Goal: Task Accomplishment & Management: Complete application form

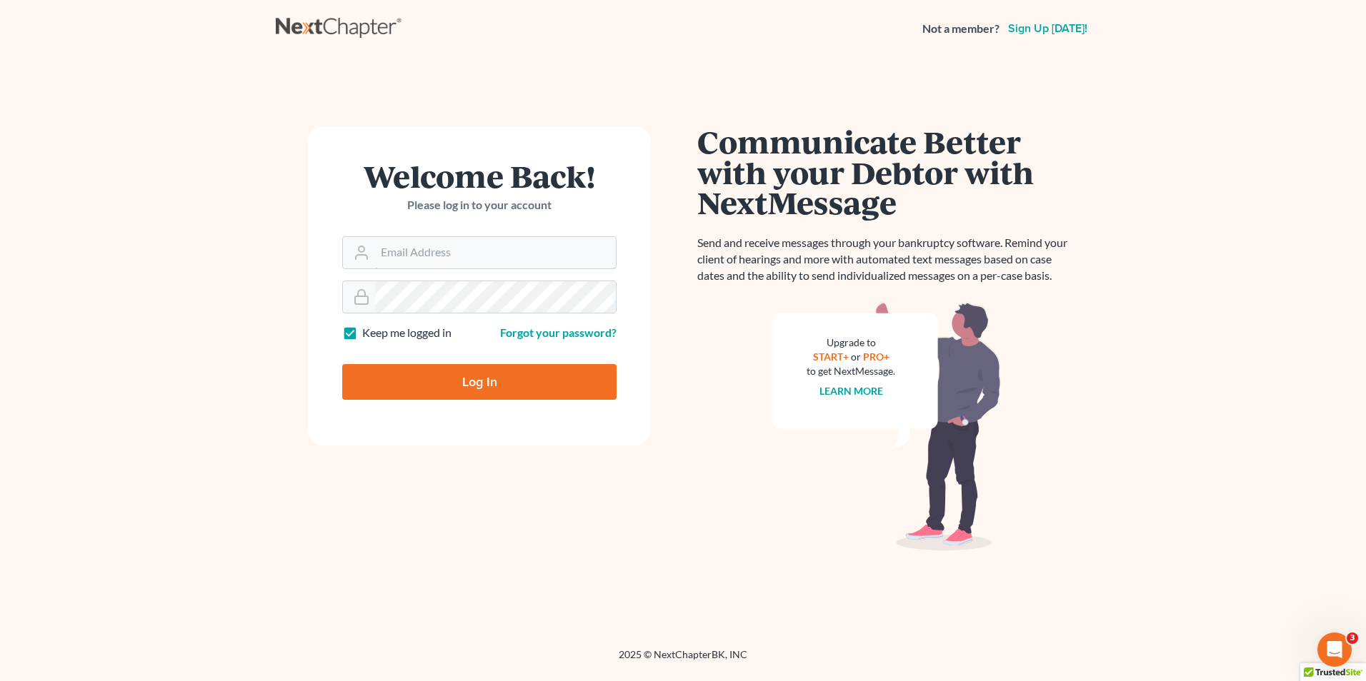
type input "[EMAIL_ADDRESS][DOMAIN_NAME]"
click at [466, 381] on input "Log In" at bounding box center [479, 382] width 274 height 36
type input "Thinking..."
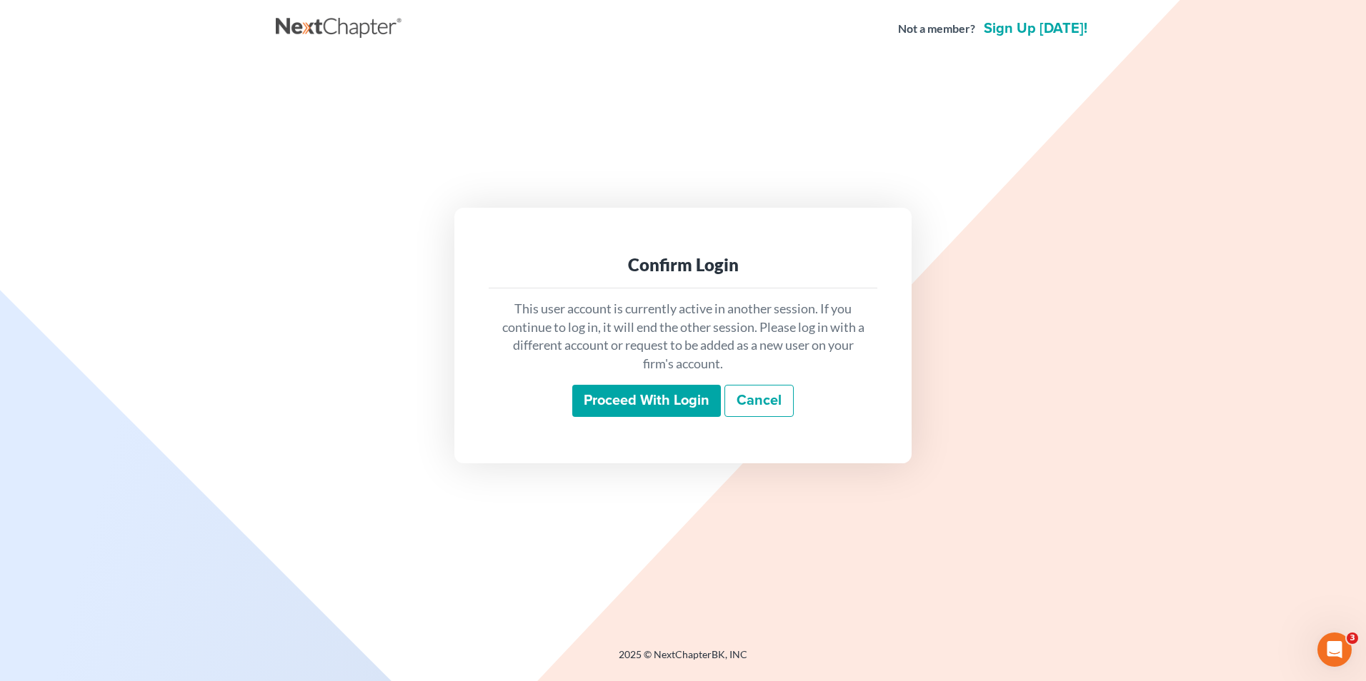
click at [628, 409] on input "Proceed with login" at bounding box center [646, 401] width 149 height 33
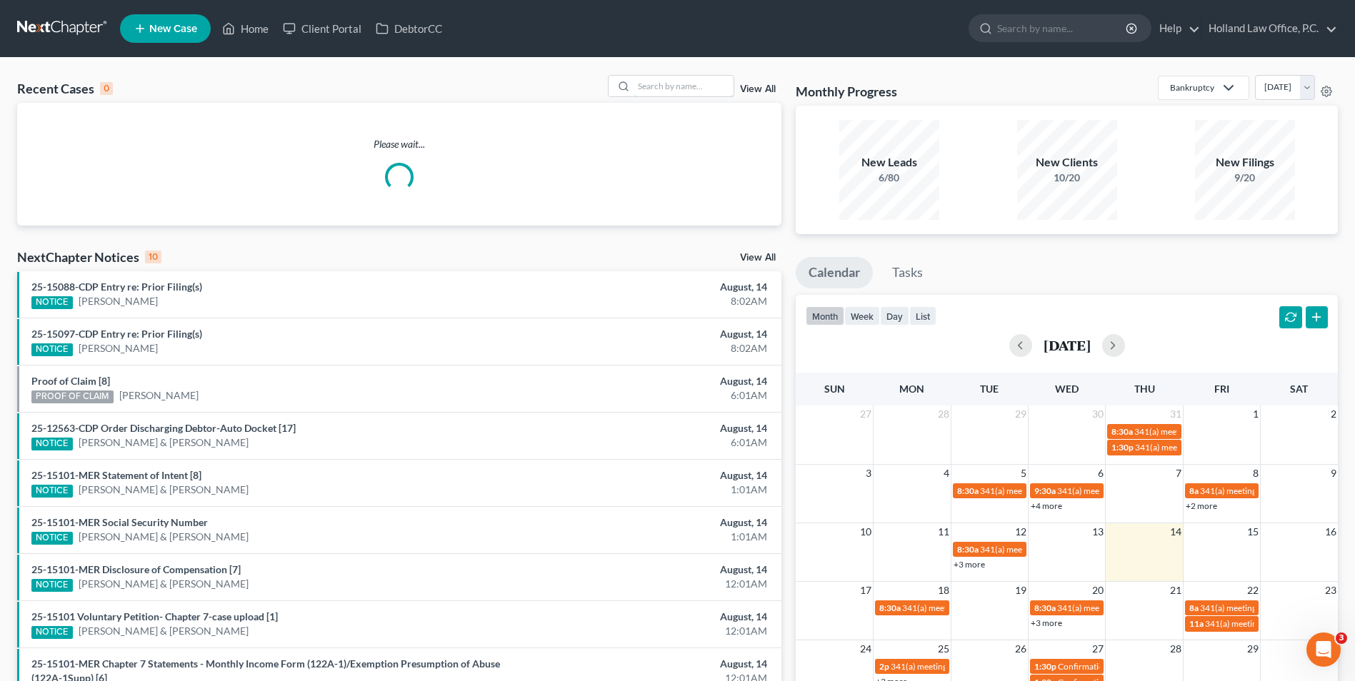
drag, startPoint x: 695, startPoint y: 81, endPoint x: 665, endPoint y: 74, distance: 30.8
click at [669, 75] on div at bounding box center [671, 86] width 127 height 22
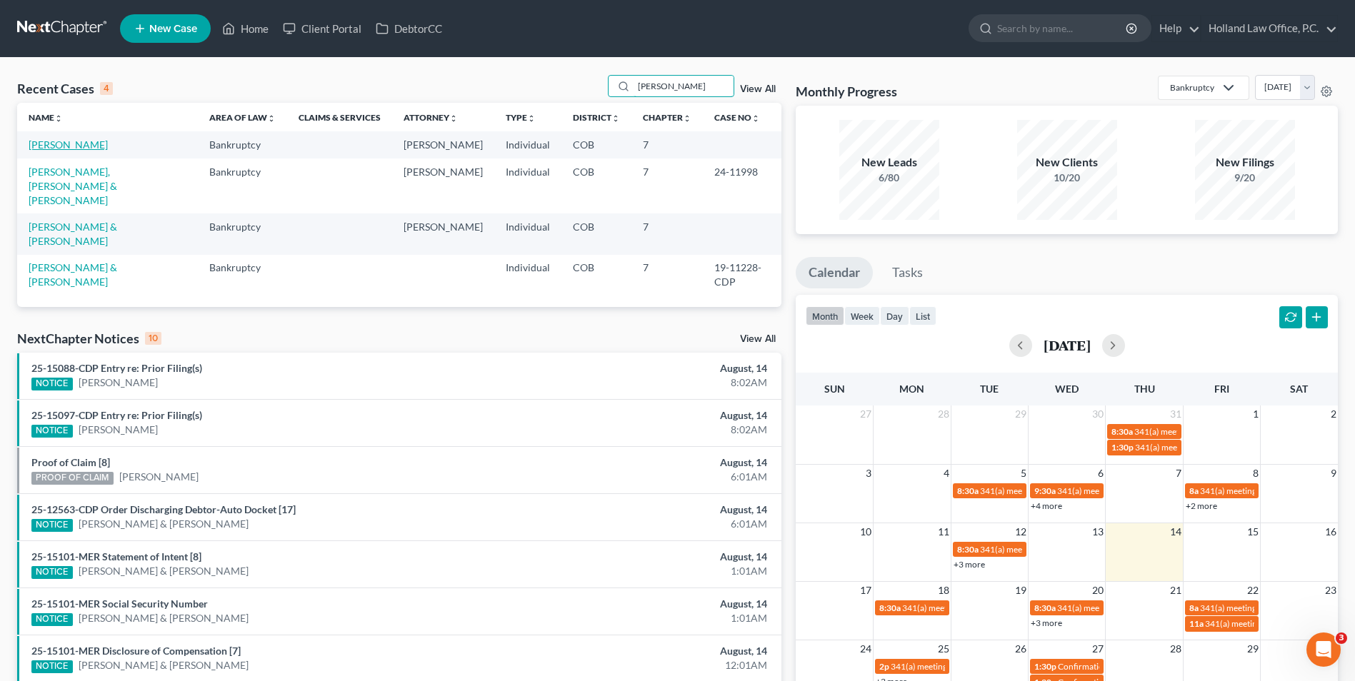
type input "thompson"
click at [87, 146] on link "Thompson, Tanisha" at bounding box center [68, 145] width 79 height 12
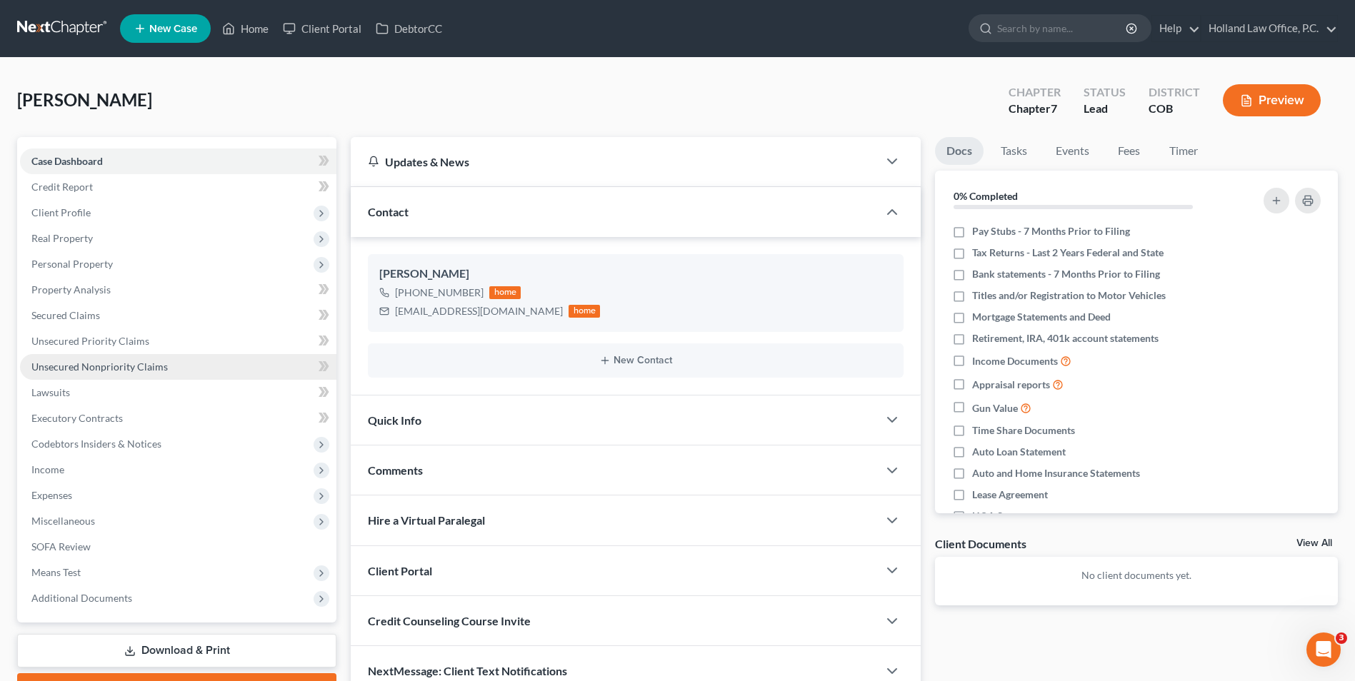
click at [163, 374] on link "Unsecured Nonpriority Claims" at bounding box center [178, 367] width 316 height 26
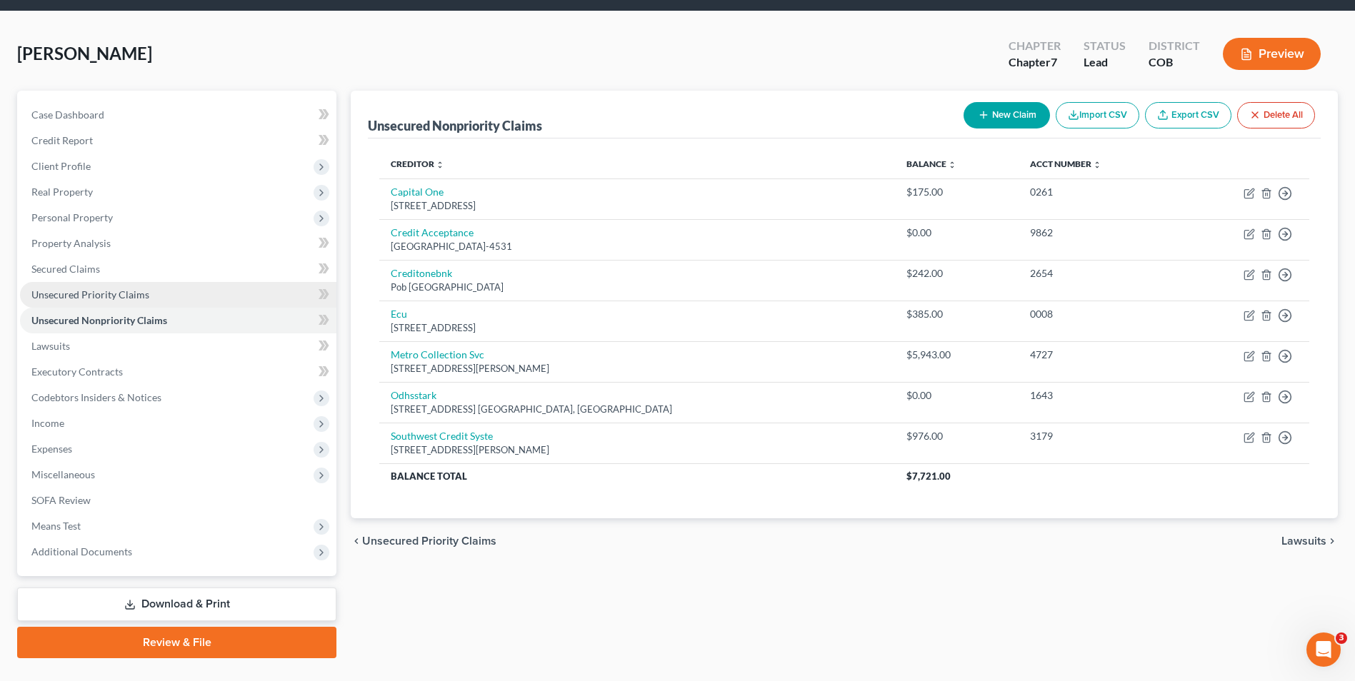
scroll to position [71, 0]
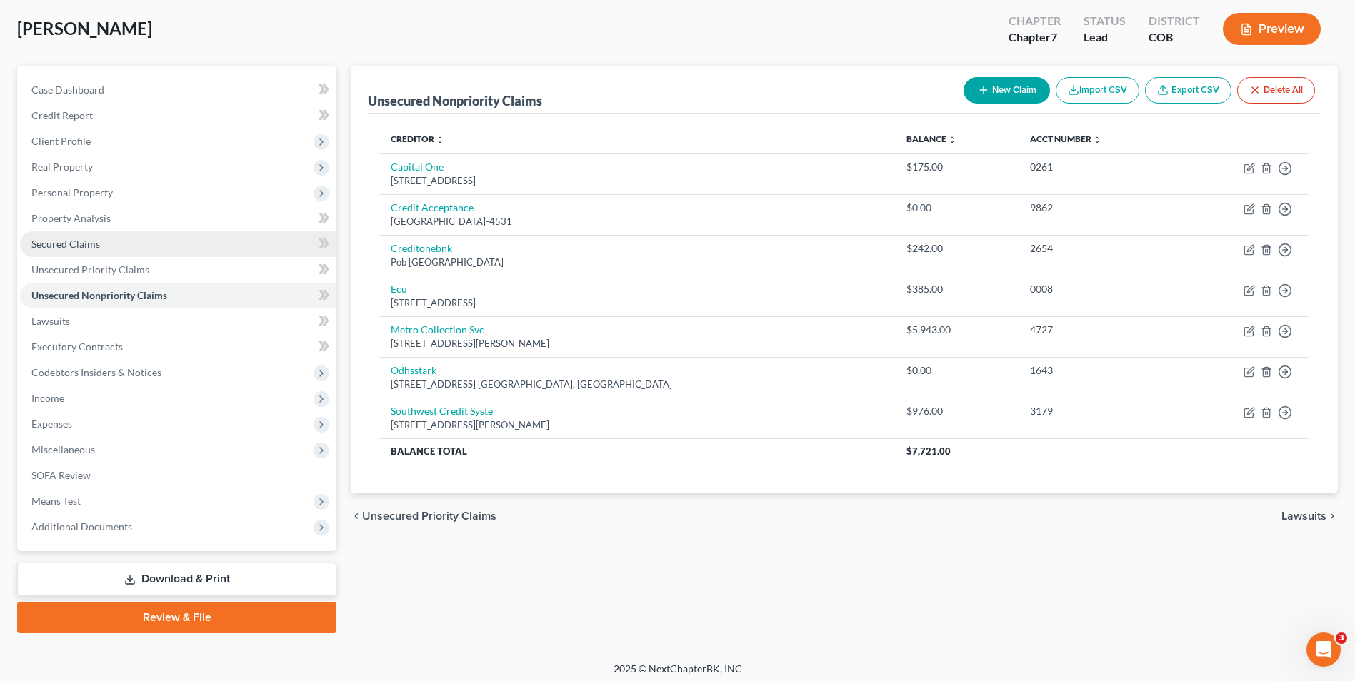
click at [99, 236] on link "Secured Claims" at bounding box center [178, 244] width 316 height 26
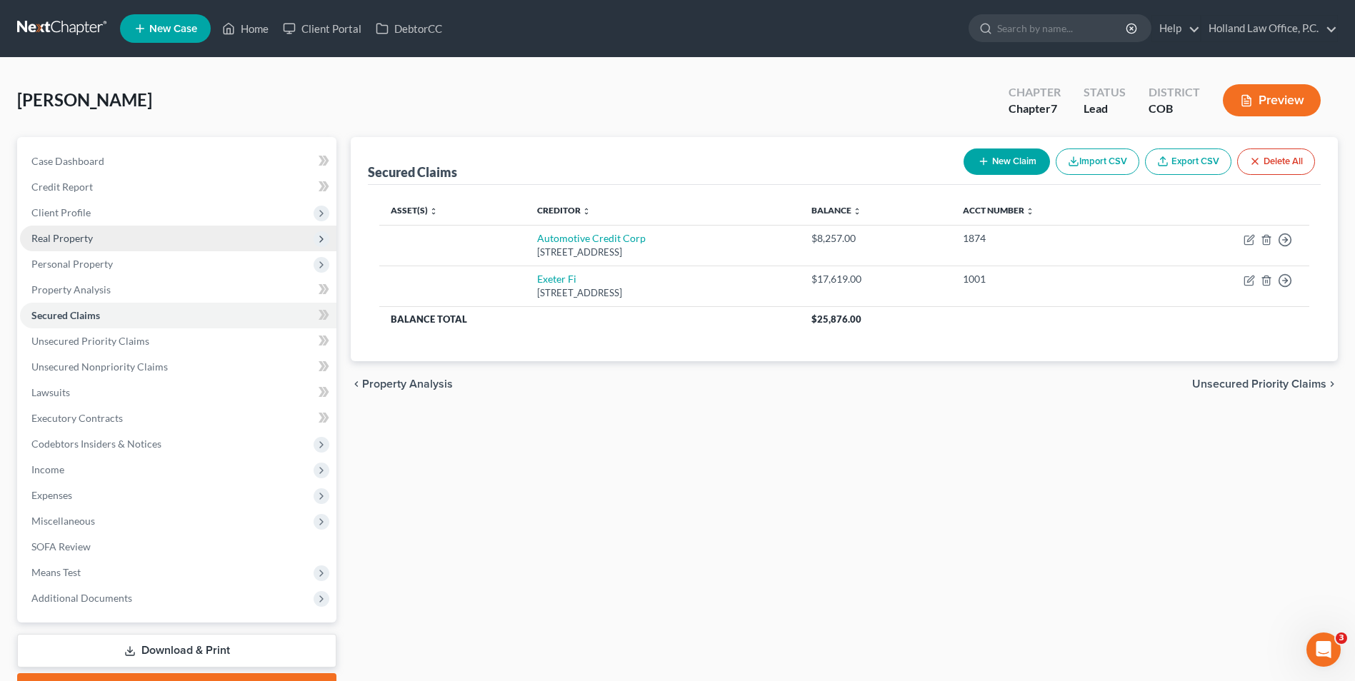
click at [116, 244] on span "Real Property" at bounding box center [178, 239] width 316 height 26
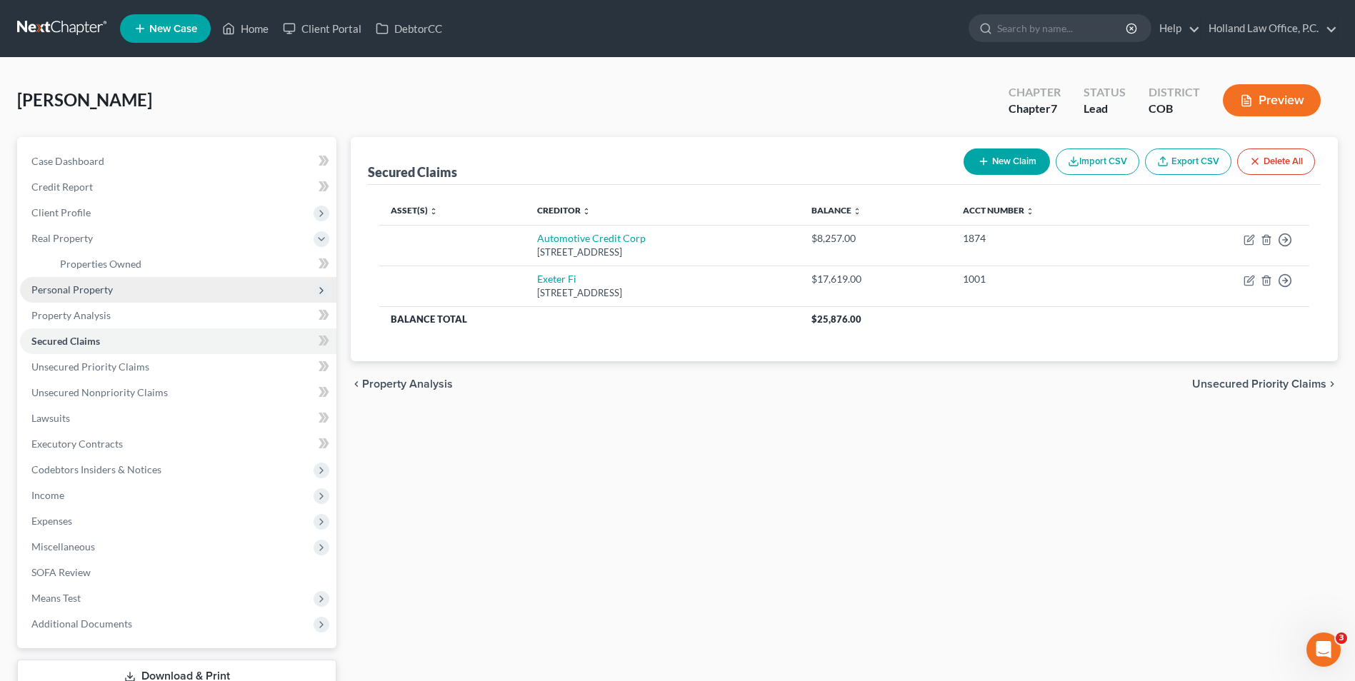
click at [112, 286] on span "Personal Property" at bounding box center [178, 290] width 316 height 26
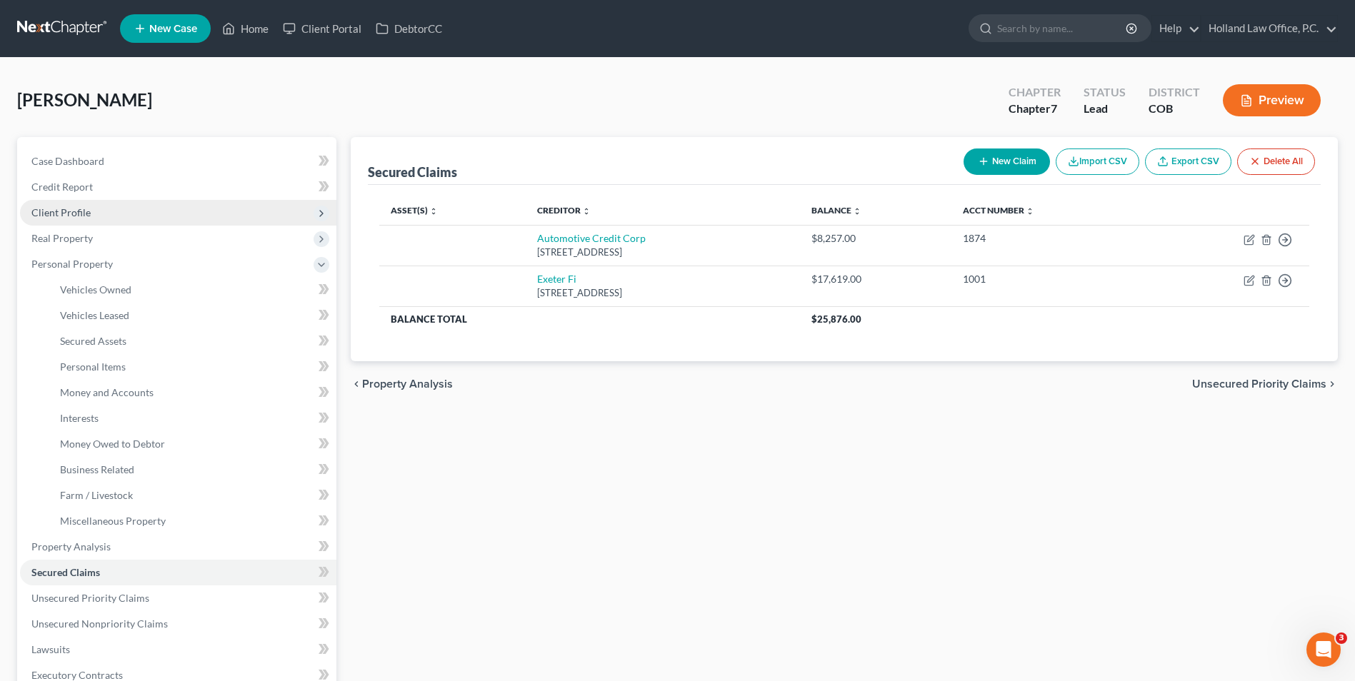
click at [98, 209] on span "Client Profile" at bounding box center [178, 213] width 316 height 26
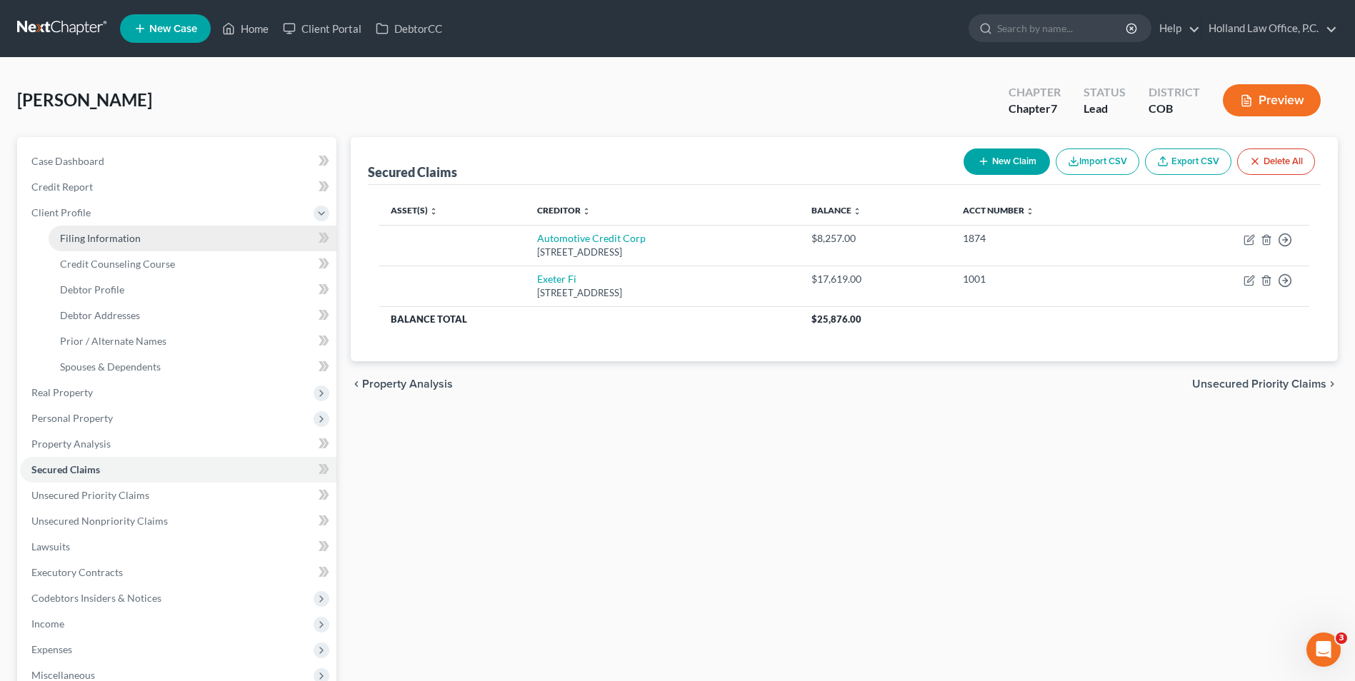
click at [98, 240] on span "Filing Information" at bounding box center [100, 238] width 81 height 12
select select "1"
select select "0"
select select "5"
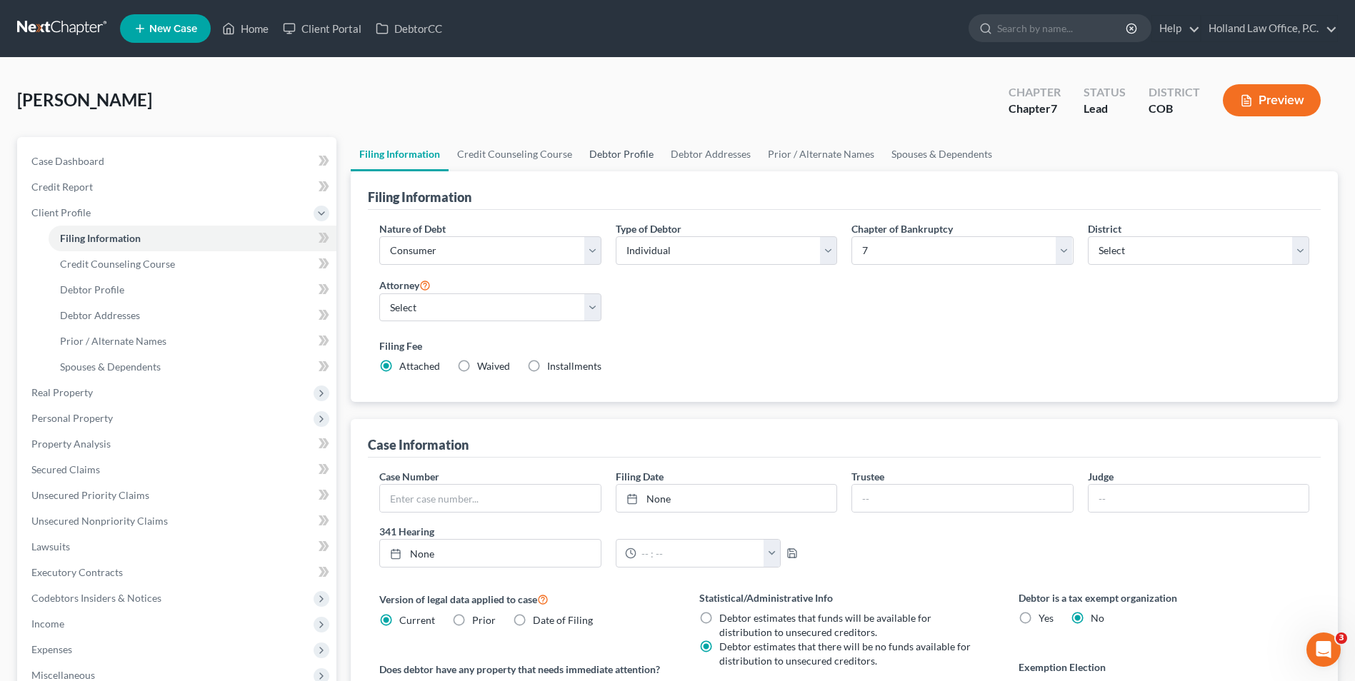
click at [620, 146] on link "Debtor Profile" at bounding box center [621, 154] width 81 height 34
select select "0"
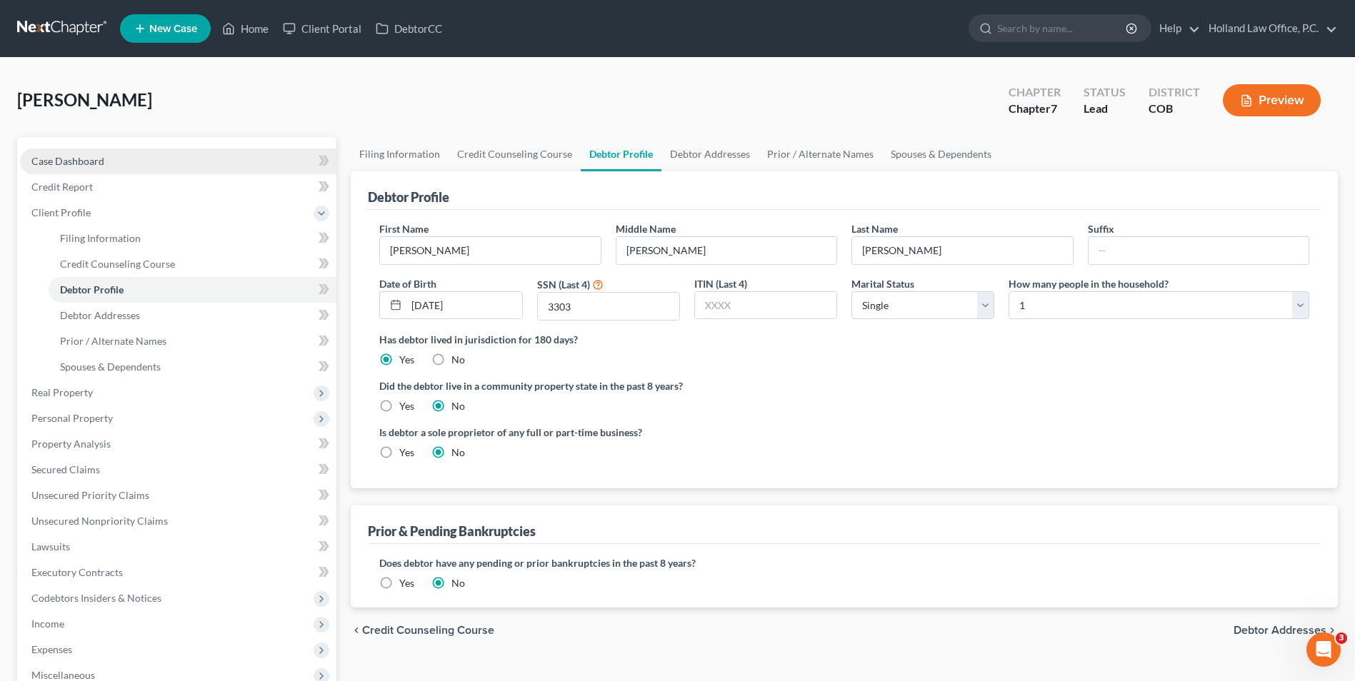
click at [114, 163] on link "Case Dashboard" at bounding box center [178, 162] width 316 height 26
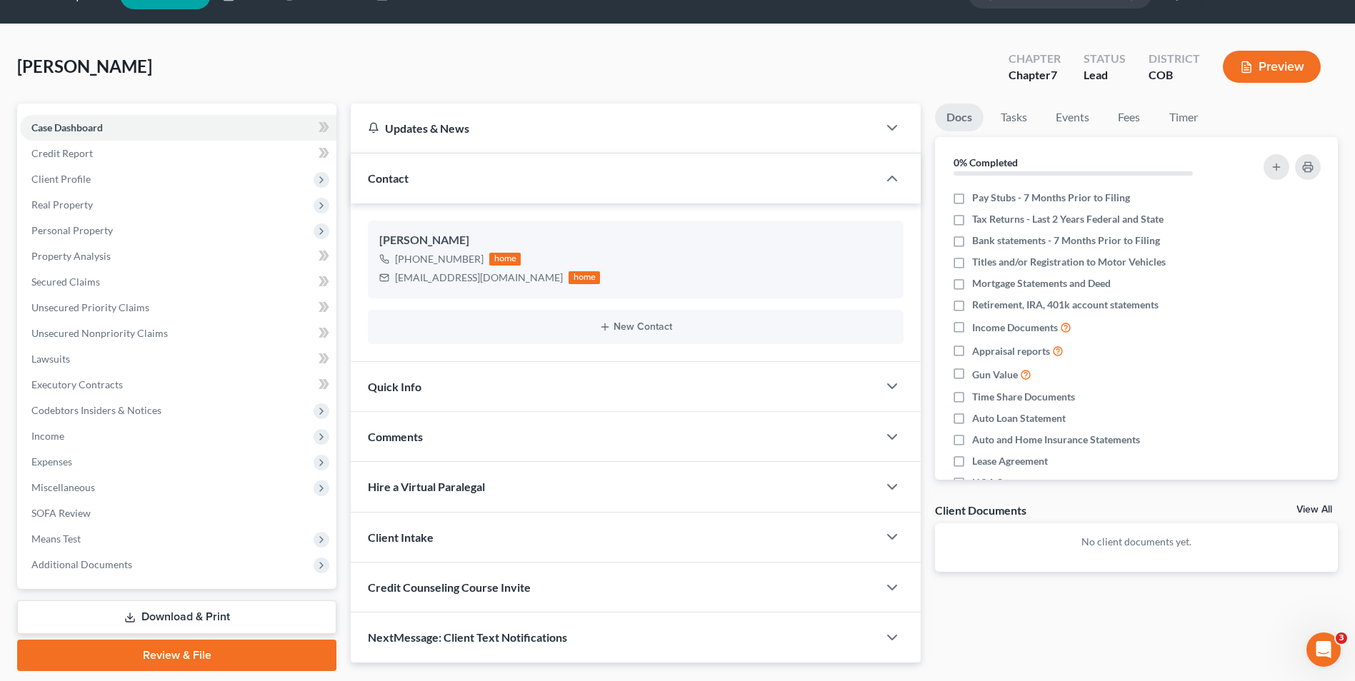
scroll to position [78, 0]
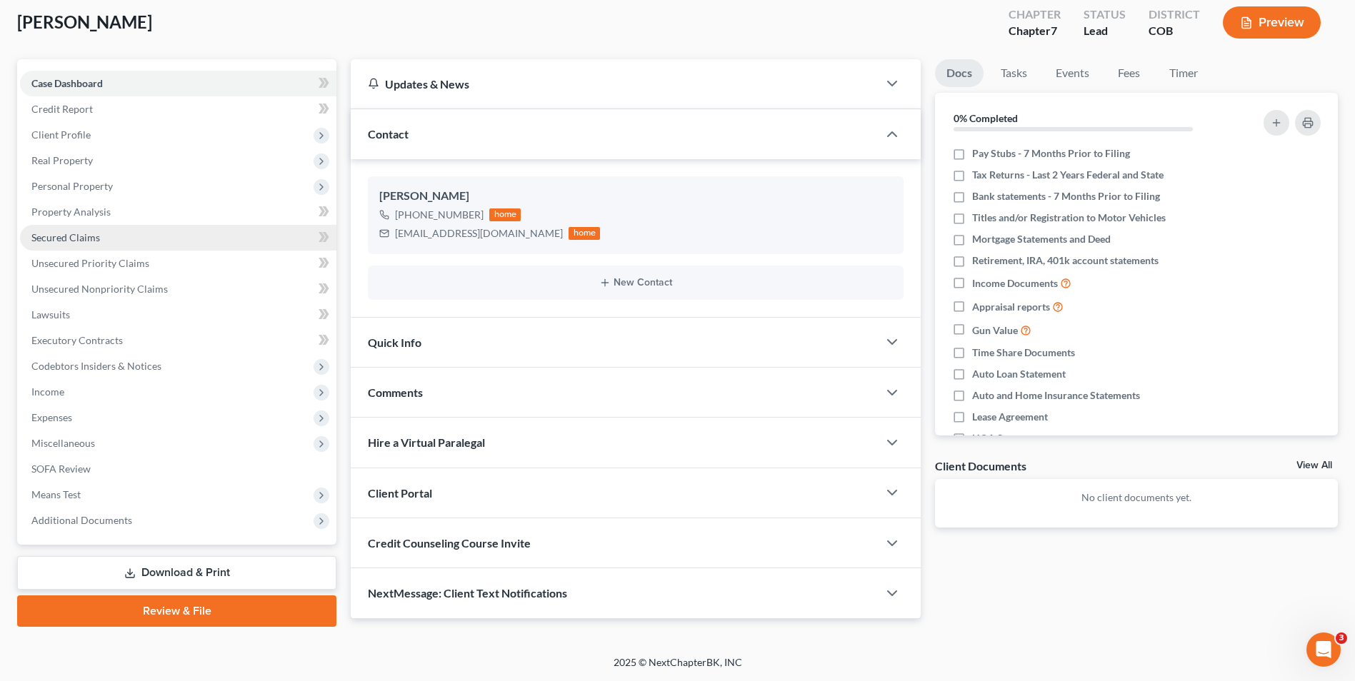
click at [103, 247] on link "Secured Claims" at bounding box center [178, 238] width 316 height 26
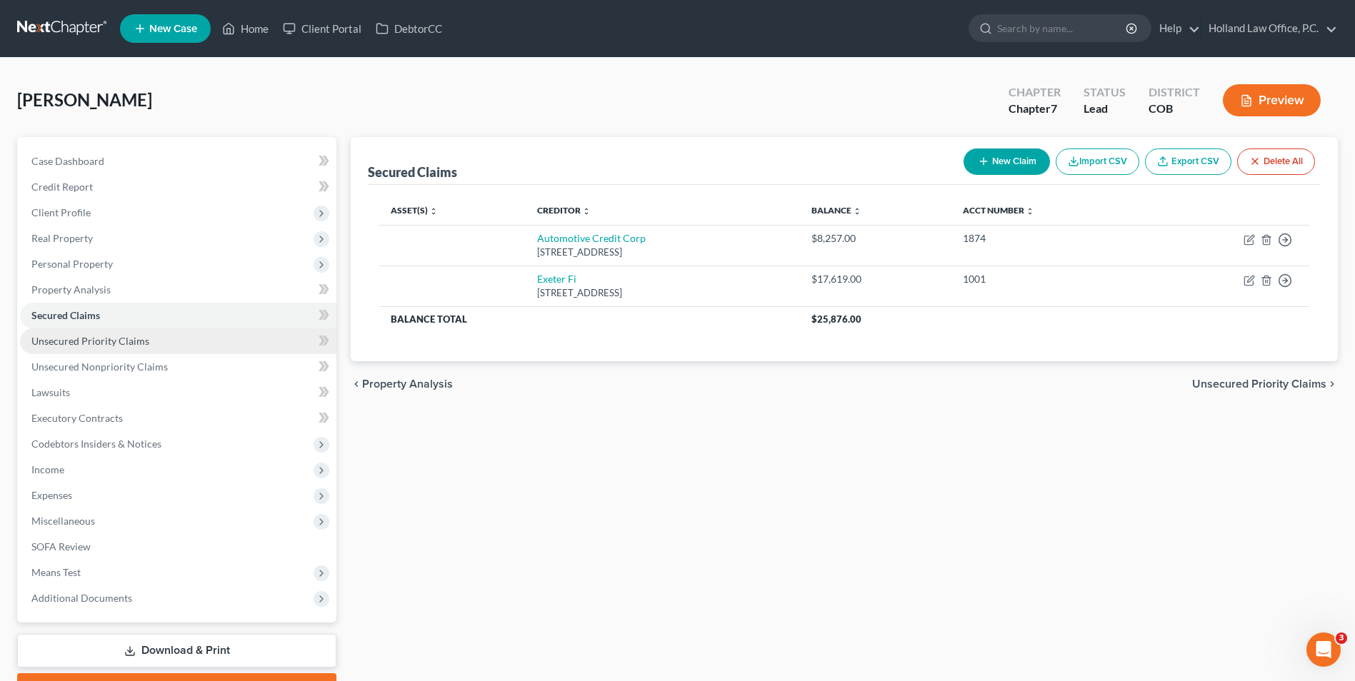
click at [126, 343] on span "Unsecured Priority Claims" at bounding box center [90, 341] width 118 height 12
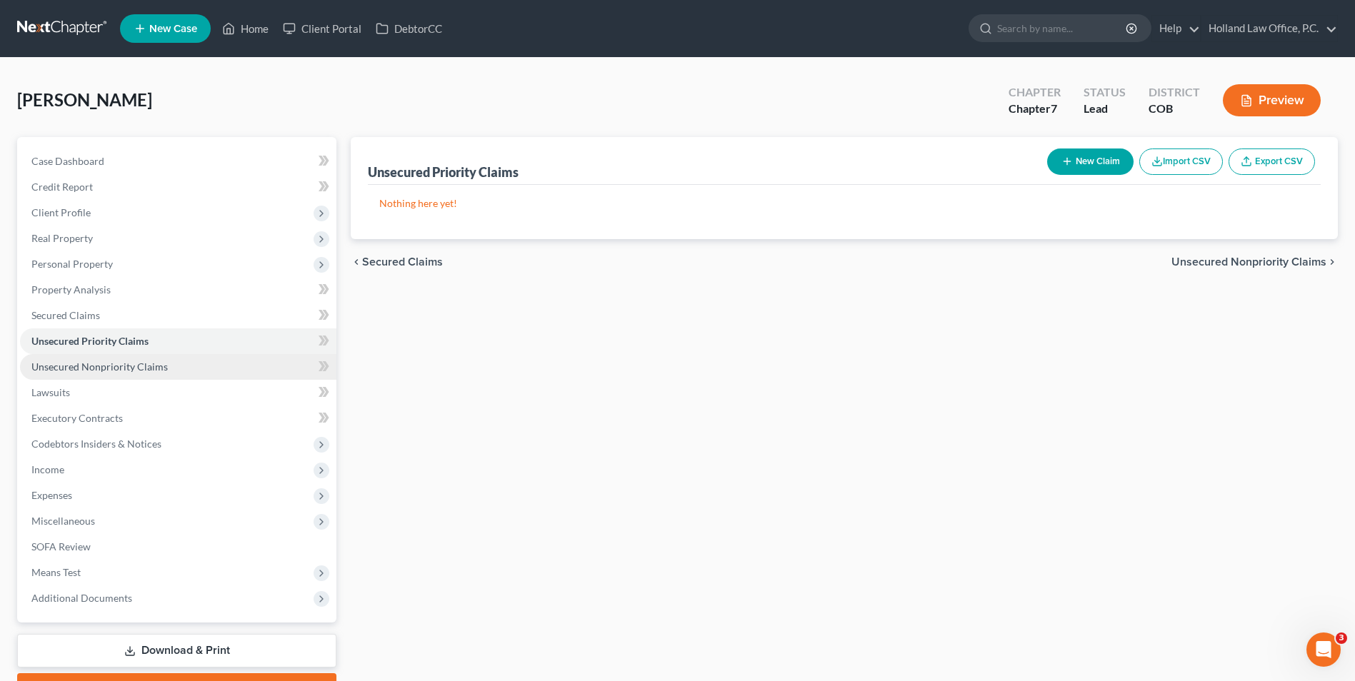
click at [144, 371] on span "Unsecured Nonpriority Claims" at bounding box center [99, 367] width 136 height 12
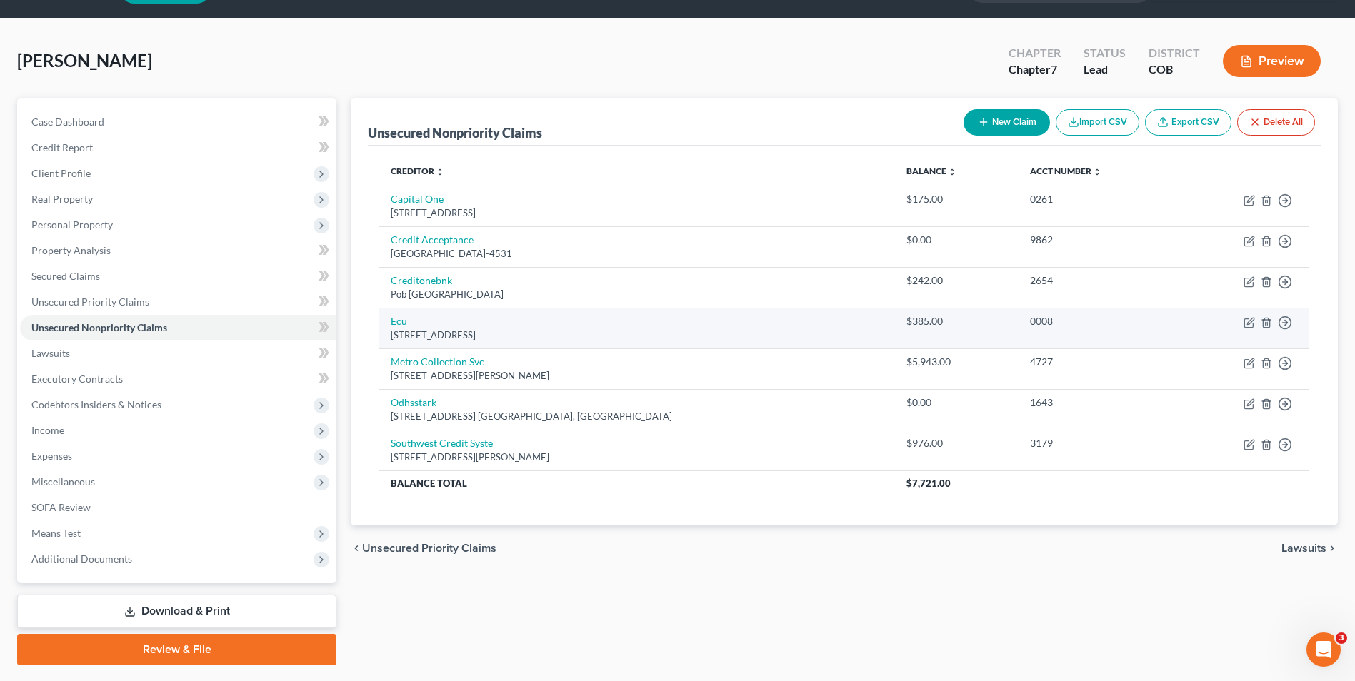
scroll to position [71, 0]
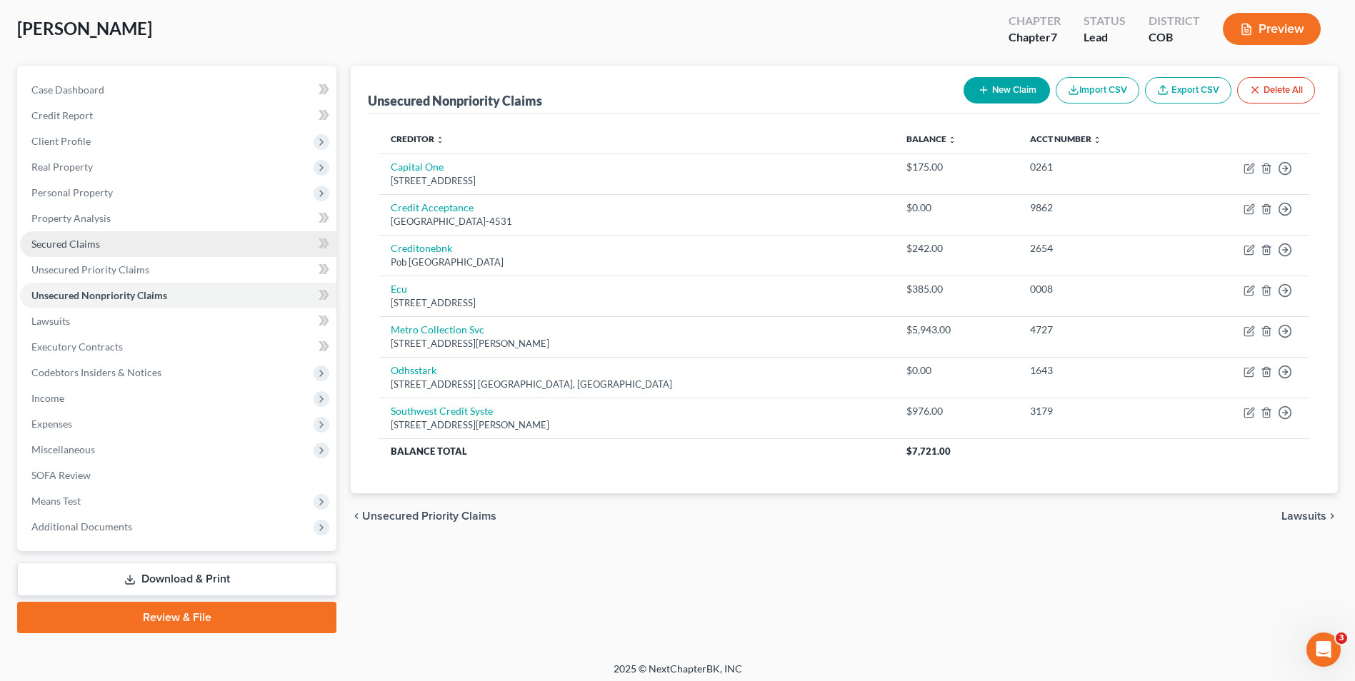
click at [78, 247] on span "Secured Claims" at bounding box center [65, 244] width 69 height 12
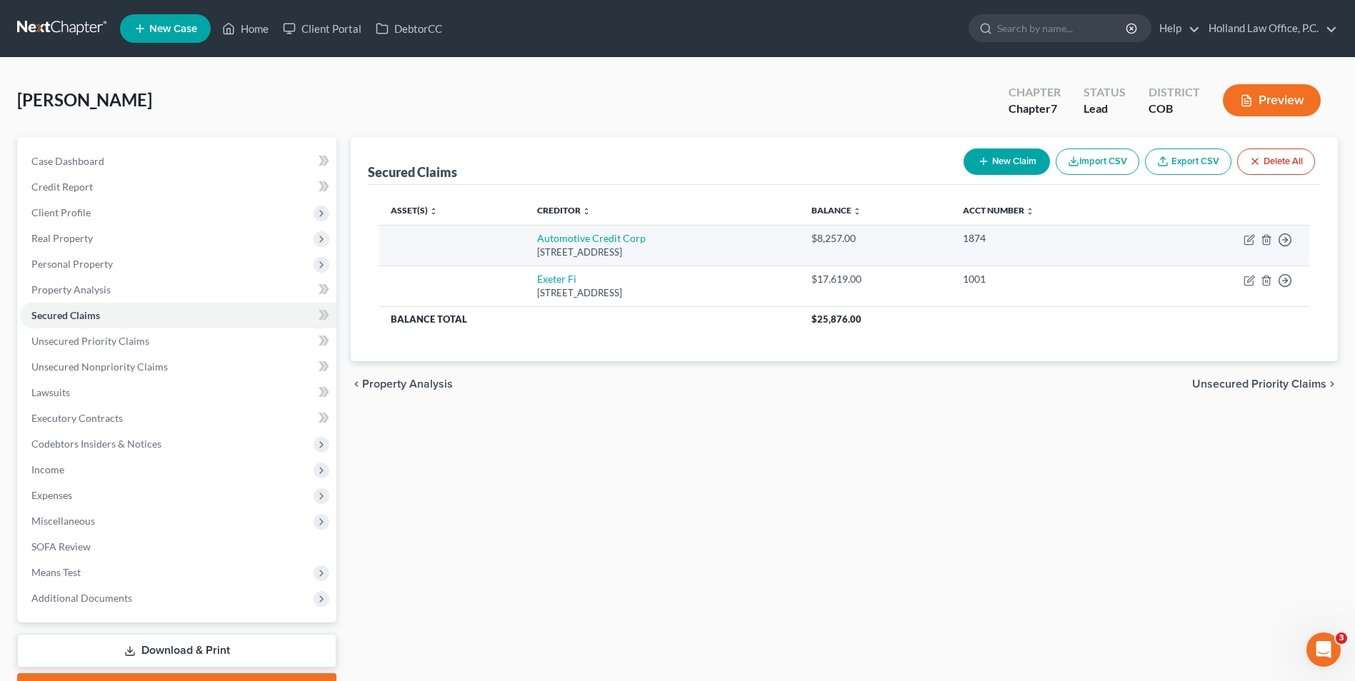
click at [1273, 245] on td "Move to E Move to F Move to G Move to Notice Only" at bounding box center [1229, 245] width 161 height 41
click at [1278, 241] on icon "button" at bounding box center [1285, 240] width 14 height 14
click at [1228, 276] on link "Move to F" at bounding box center [1219, 274] width 119 height 24
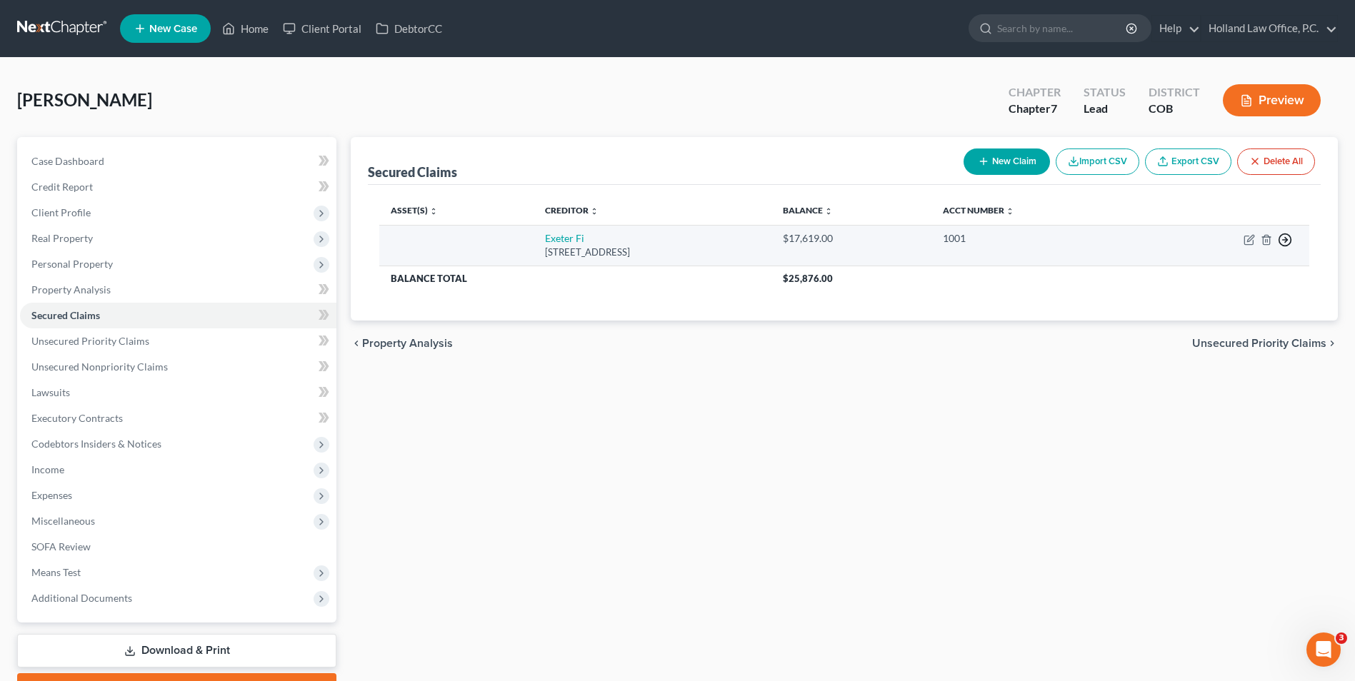
click at [1283, 241] on icon "button" at bounding box center [1285, 240] width 14 height 14
click at [1231, 274] on link "Move to F" at bounding box center [1219, 274] width 119 height 24
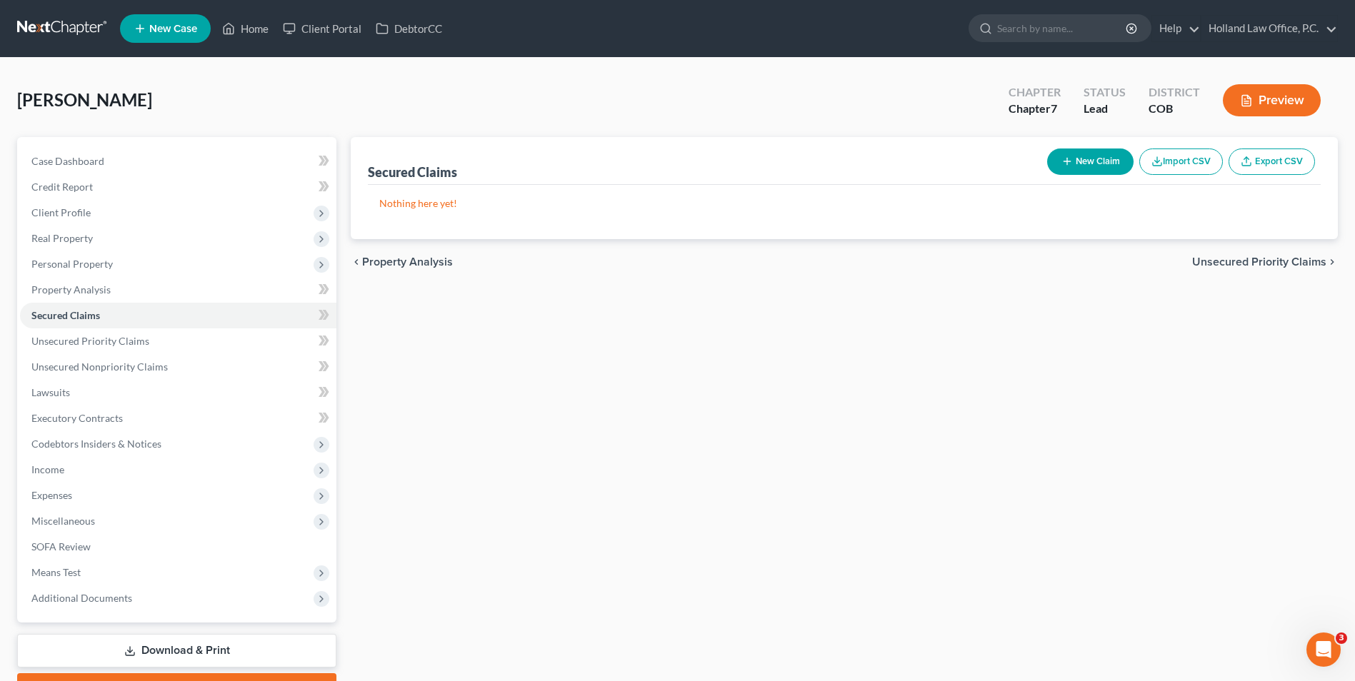
click at [1079, 157] on button "New Claim" at bounding box center [1090, 162] width 86 height 26
select select "0"
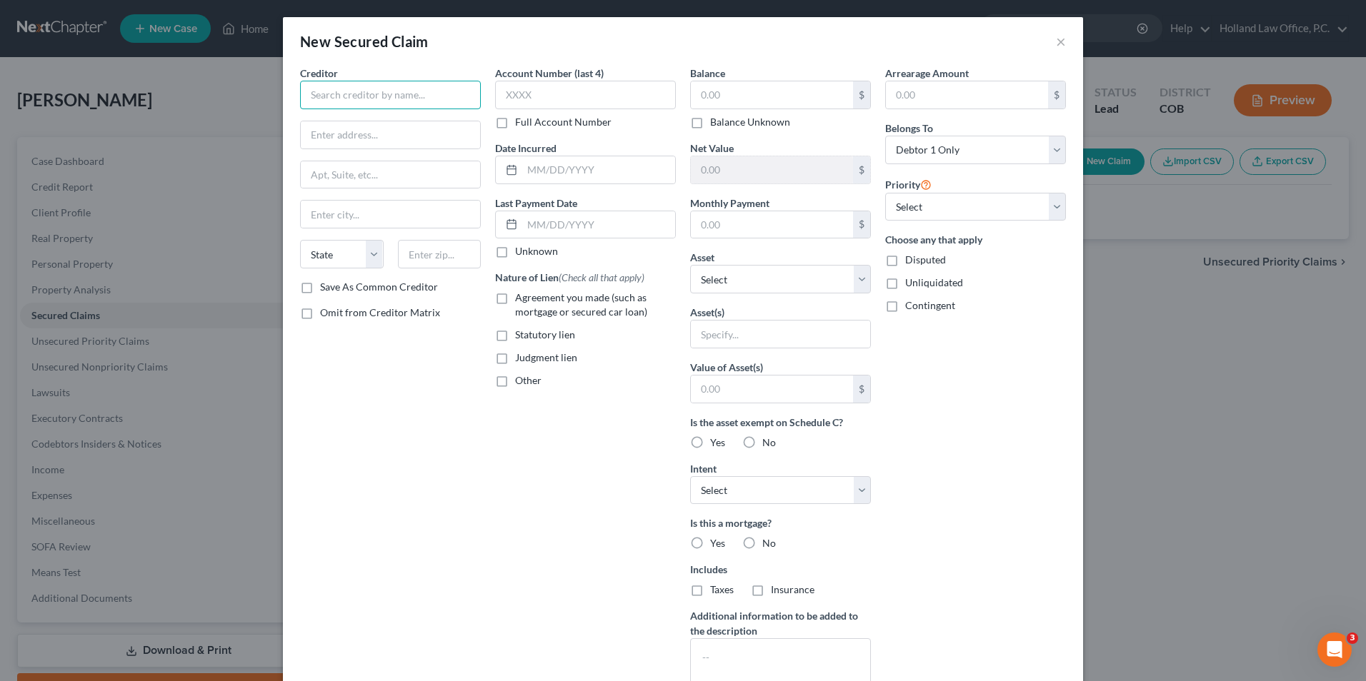
click at [404, 106] on input "text" at bounding box center [390, 95] width 181 height 29
click at [1056, 42] on button "×" at bounding box center [1061, 41] width 10 height 17
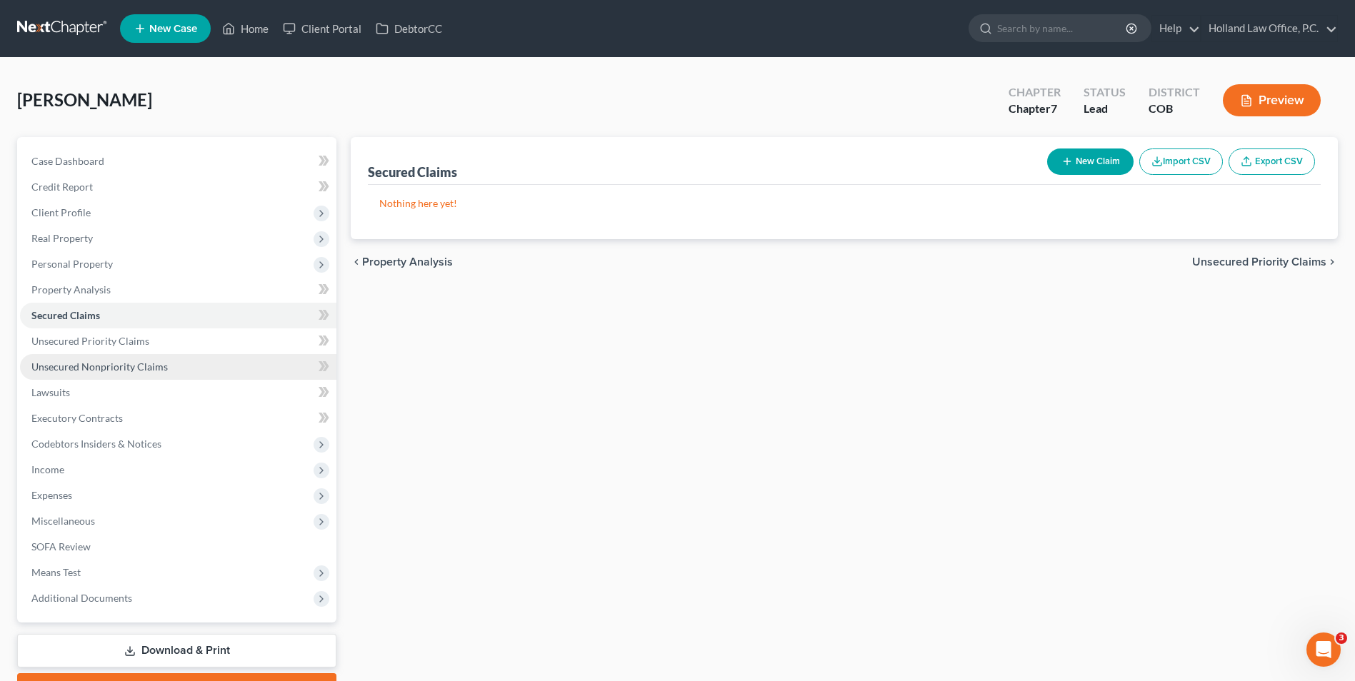
drag, startPoint x: 176, startPoint y: 356, endPoint x: 171, endPoint y: 368, distance: 13.1
click at [176, 356] on link "Unsecured Nonpriority Claims" at bounding box center [178, 367] width 316 height 26
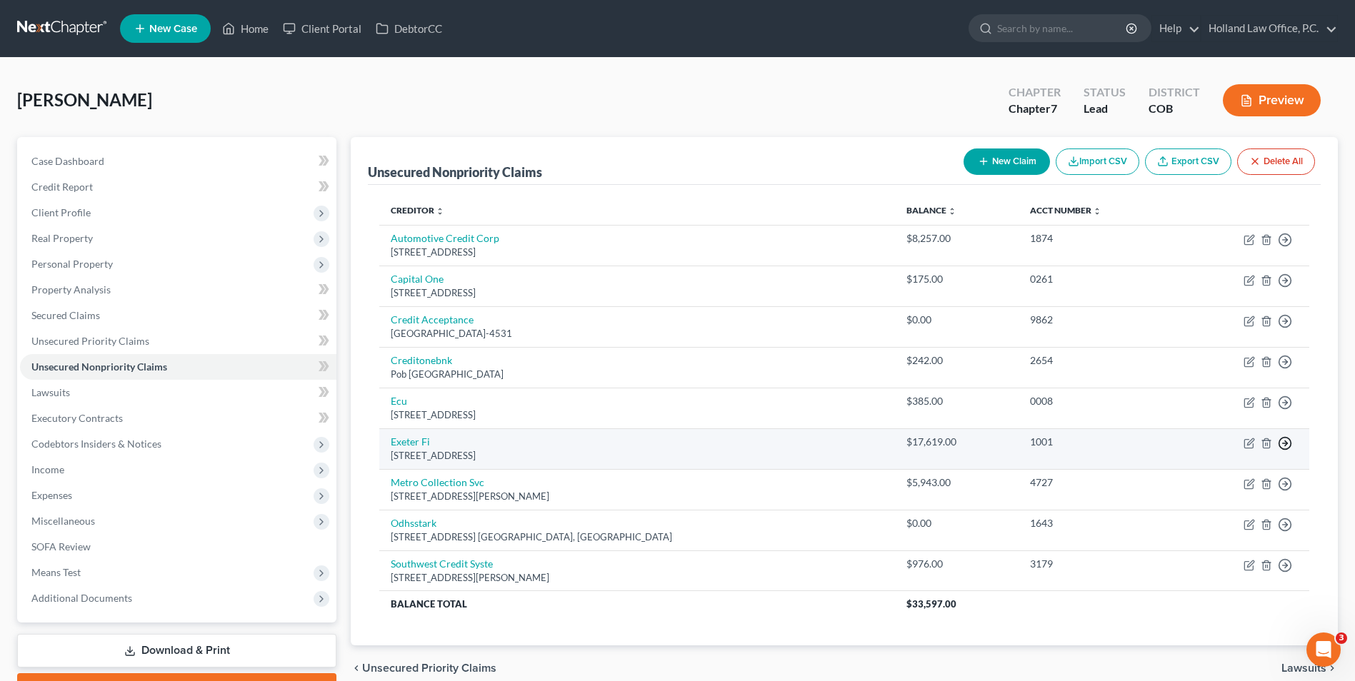
click at [1282, 247] on icon "button" at bounding box center [1285, 240] width 14 height 14
click at [1221, 451] on link "Move to D" at bounding box center [1219, 453] width 119 height 24
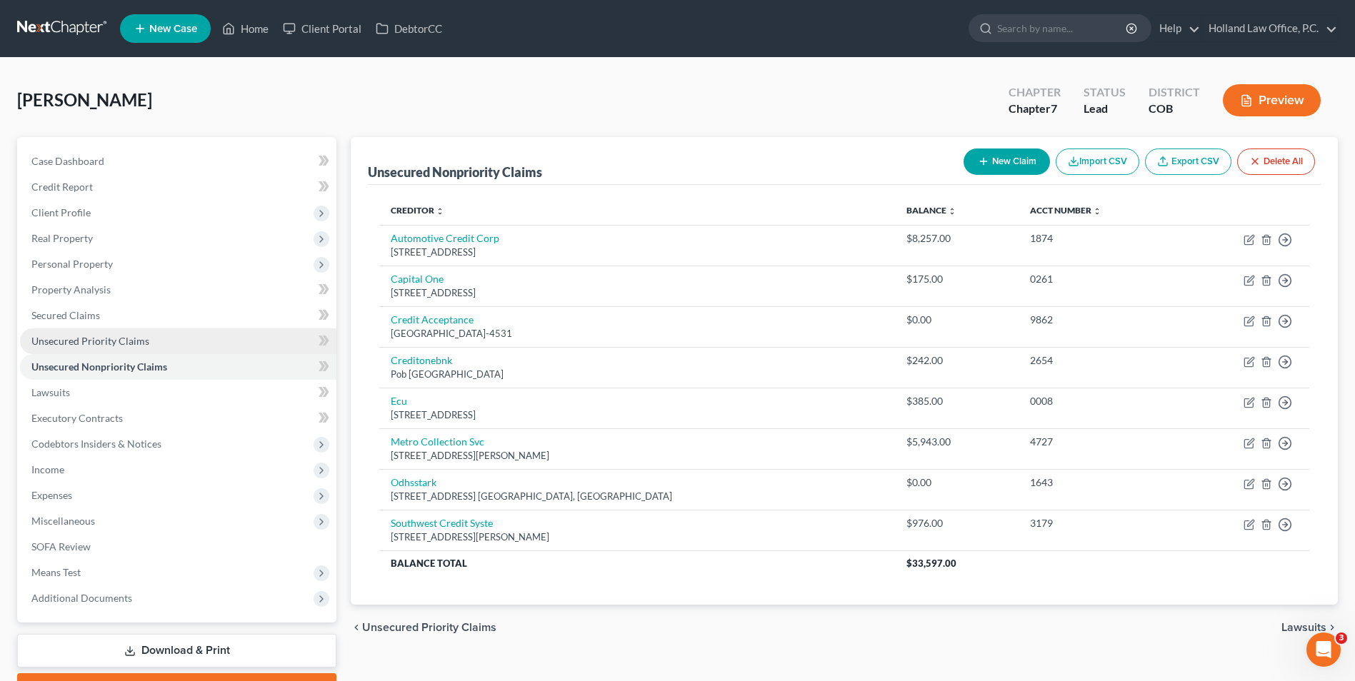
click at [105, 337] on span "Unsecured Priority Claims" at bounding box center [90, 341] width 118 height 12
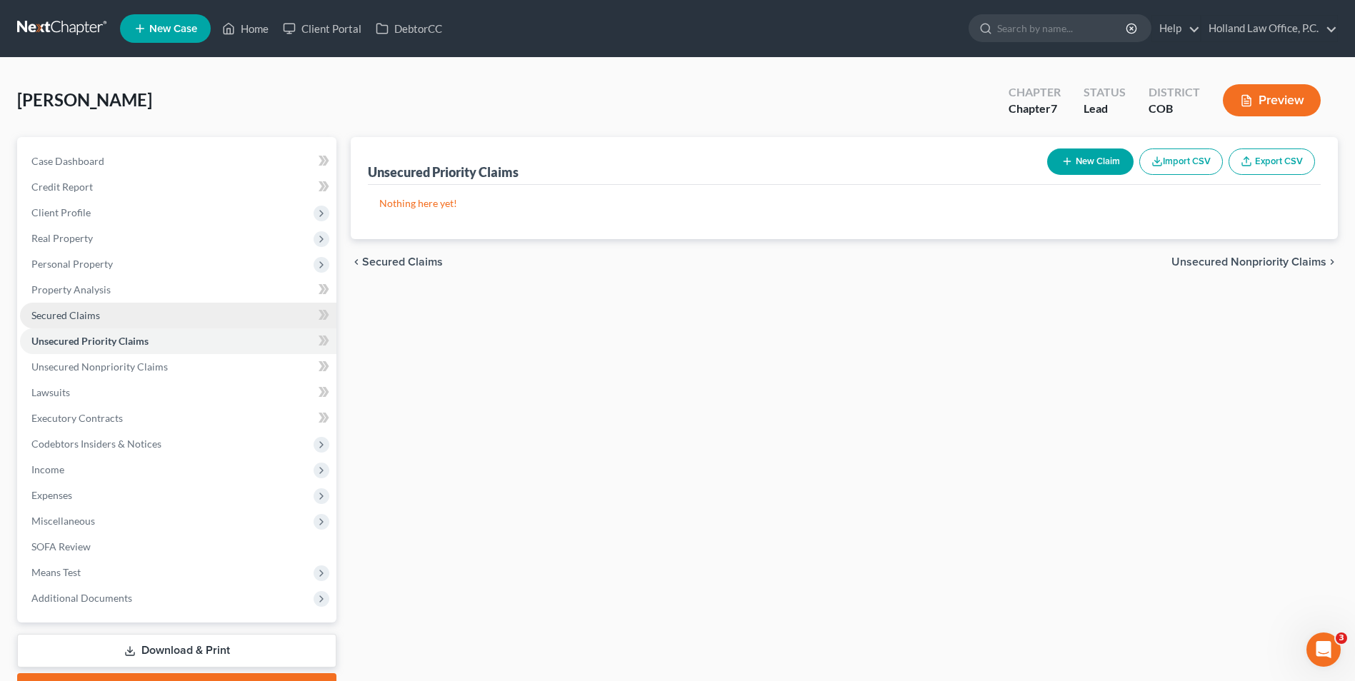
click at [101, 314] on link "Secured Claims" at bounding box center [178, 316] width 316 height 26
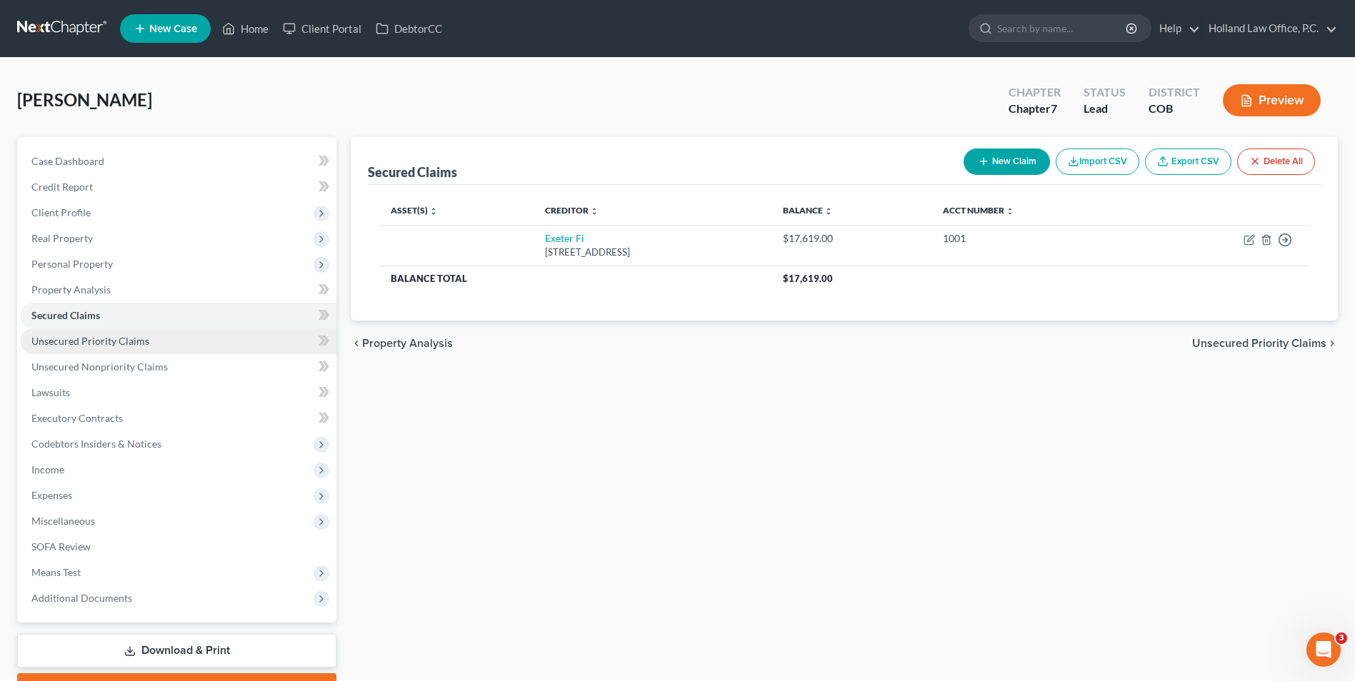
click at [151, 337] on link "Unsecured Priority Claims" at bounding box center [178, 342] width 316 height 26
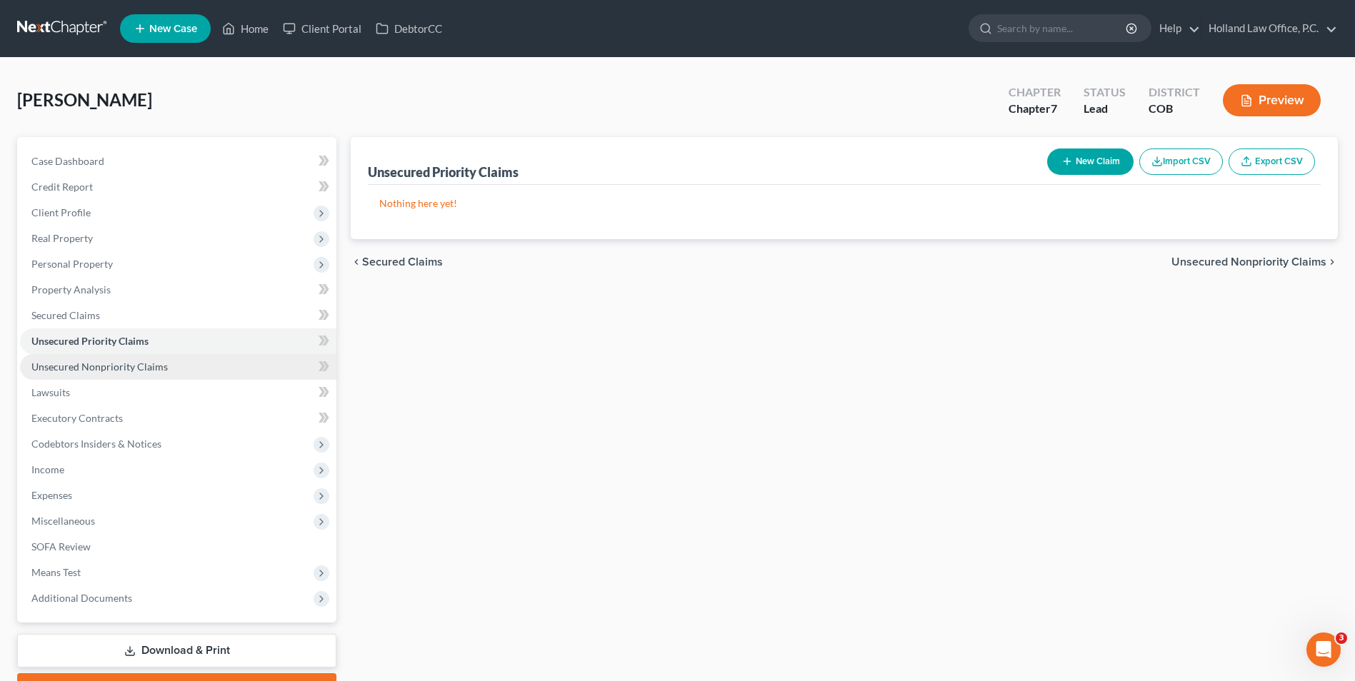
click at [139, 363] on span "Unsecured Nonpriority Claims" at bounding box center [99, 367] width 136 height 12
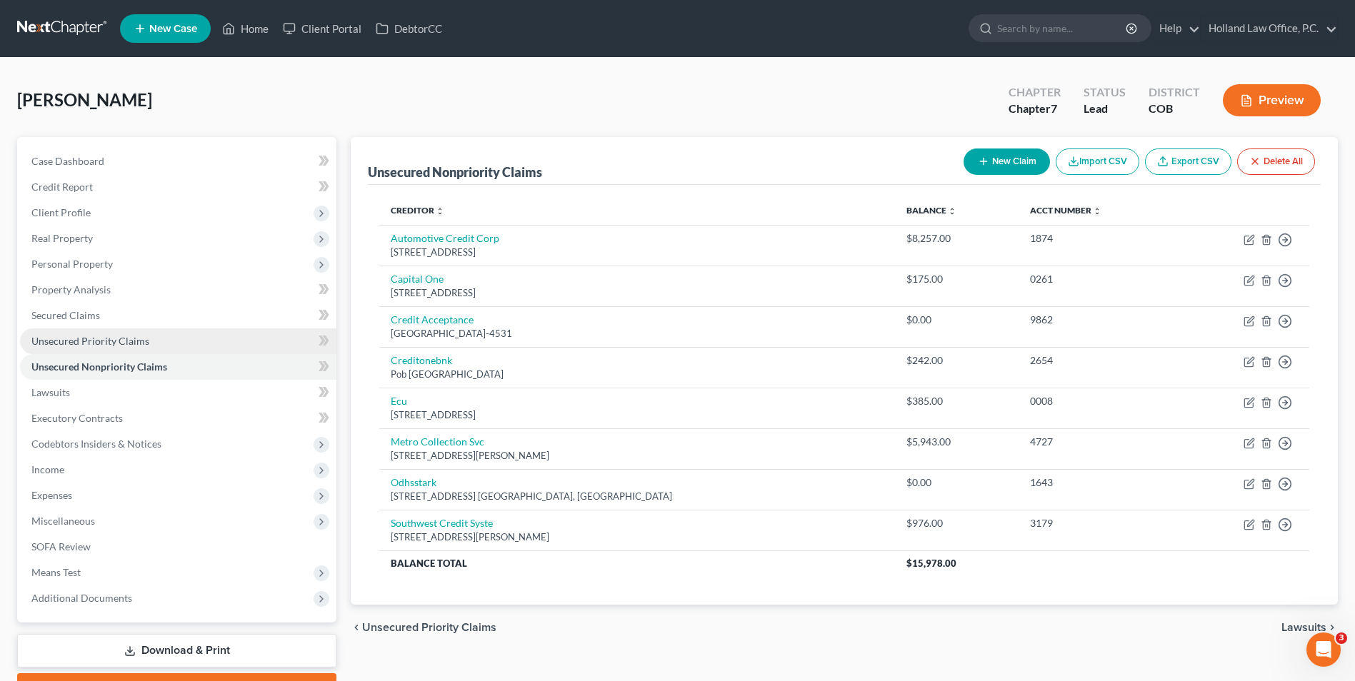
click at [147, 334] on link "Unsecured Priority Claims" at bounding box center [178, 342] width 316 height 26
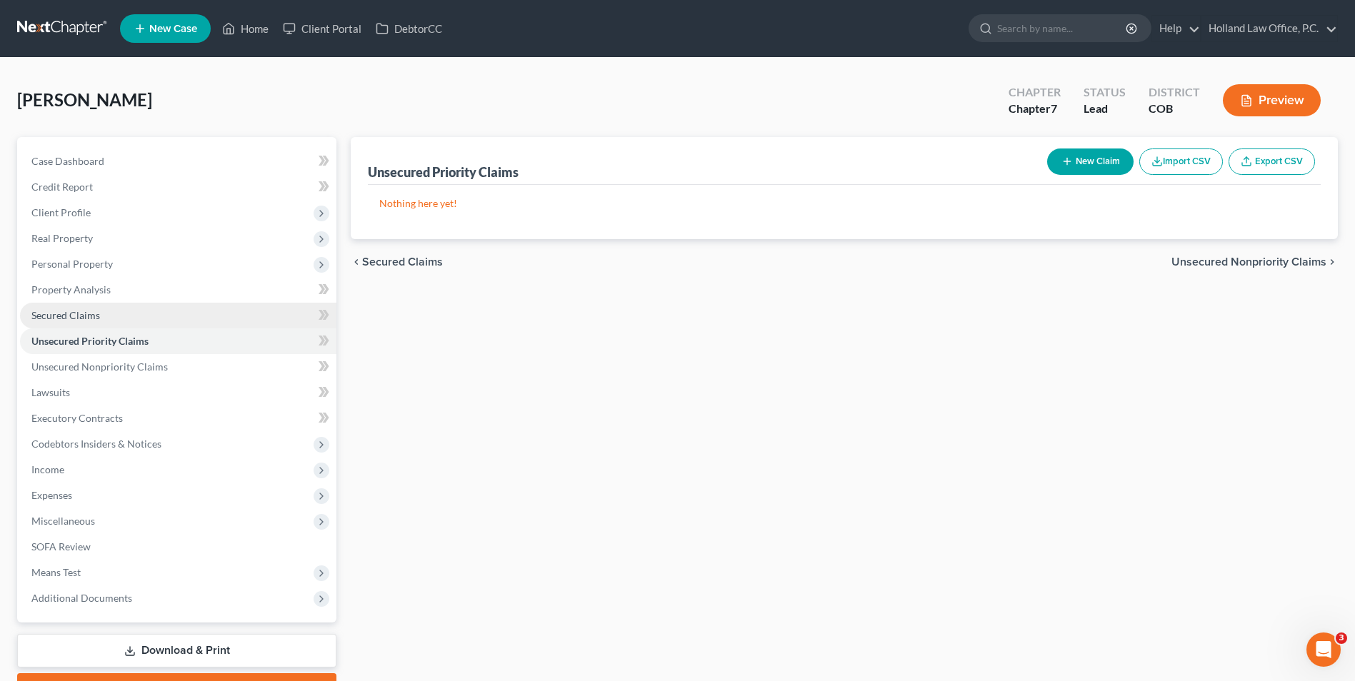
click at [167, 314] on link "Secured Claims" at bounding box center [178, 316] width 316 height 26
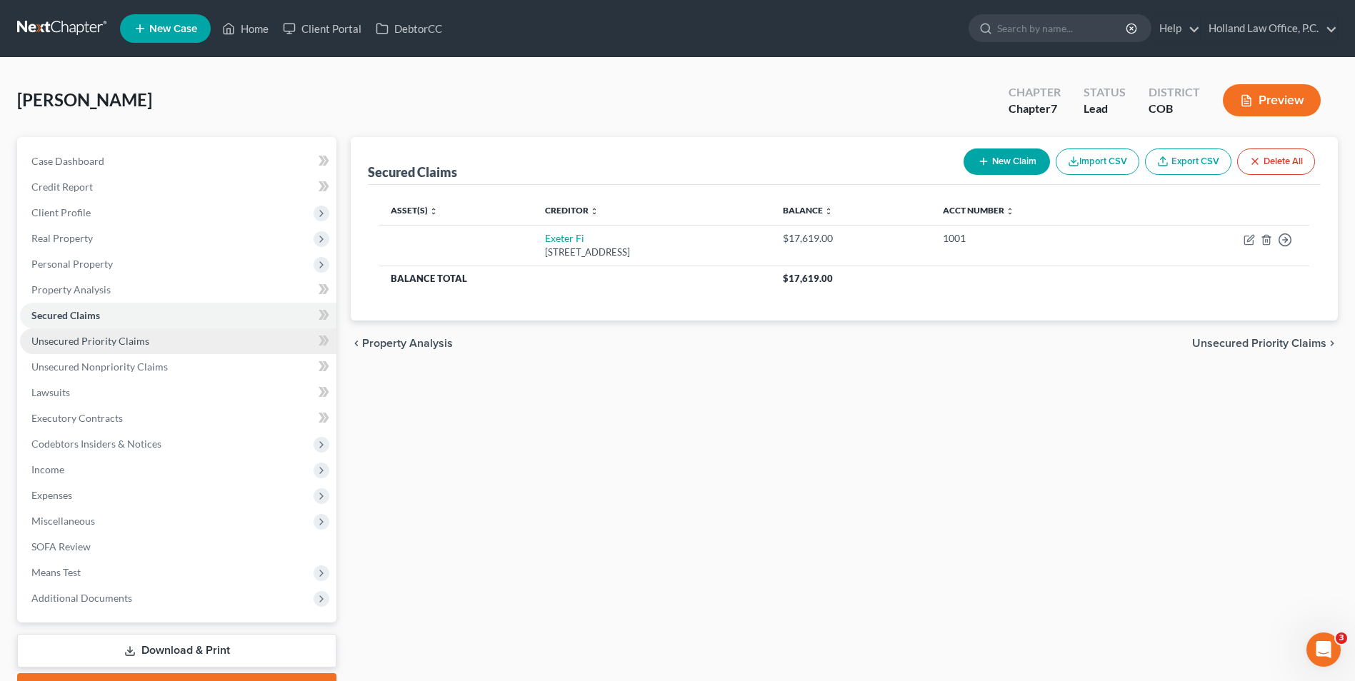
click at [114, 343] on span "Unsecured Priority Claims" at bounding box center [90, 341] width 118 height 12
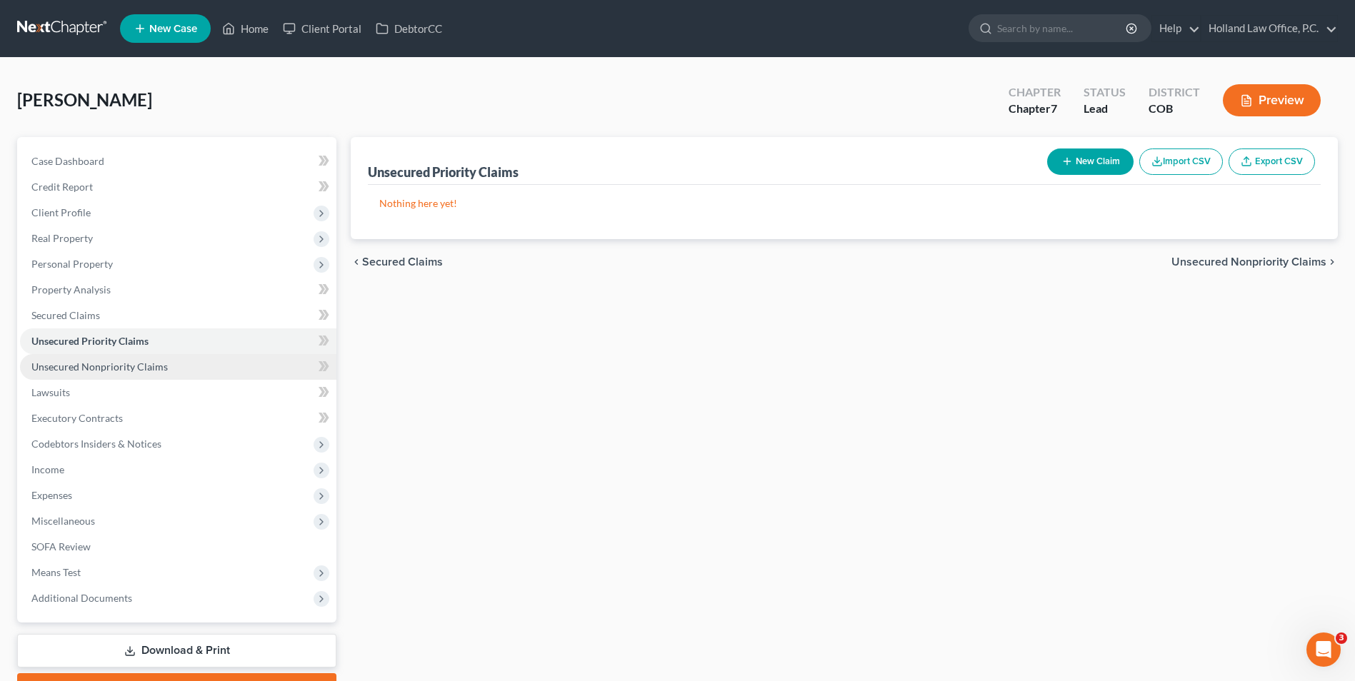
click at [109, 364] on span "Unsecured Nonpriority Claims" at bounding box center [99, 367] width 136 height 12
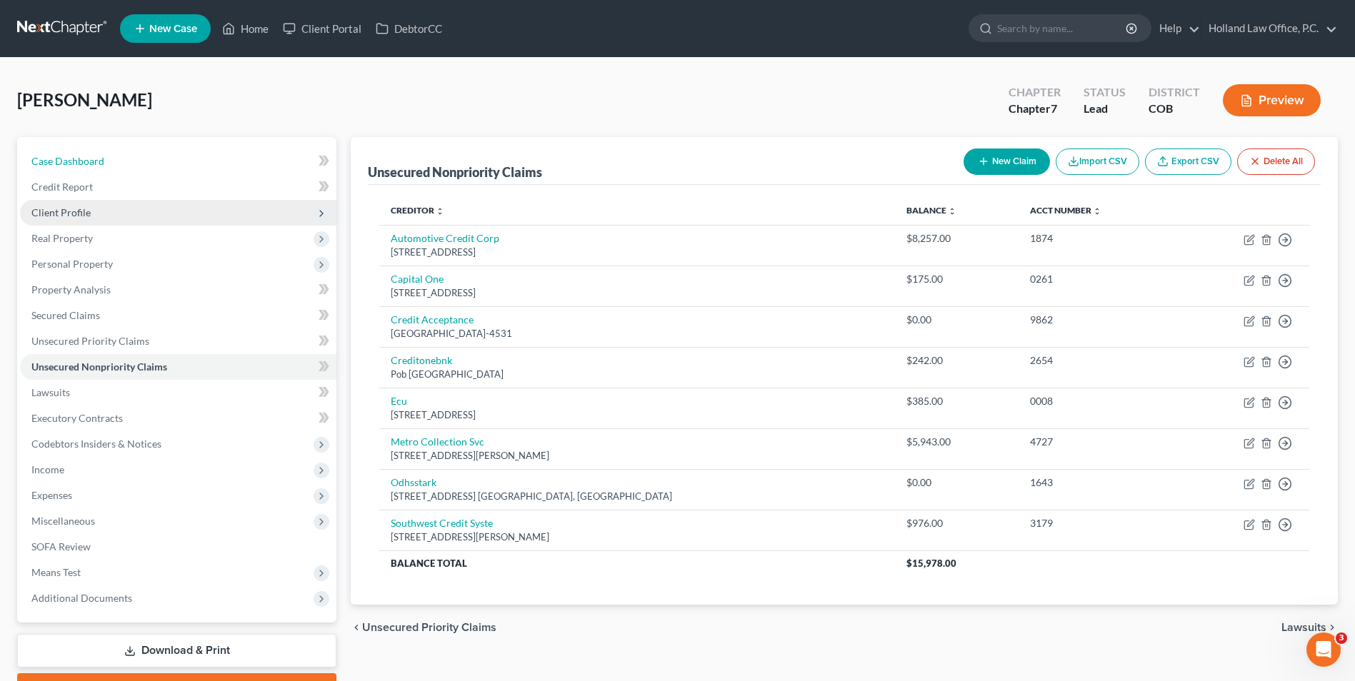
drag, startPoint x: 178, startPoint y: 164, endPoint x: 320, endPoint y: 204, distance: 147.7
click at [178, 164] on link "Case Dashboard" at bounding box center [178, 162] width 316 height 26
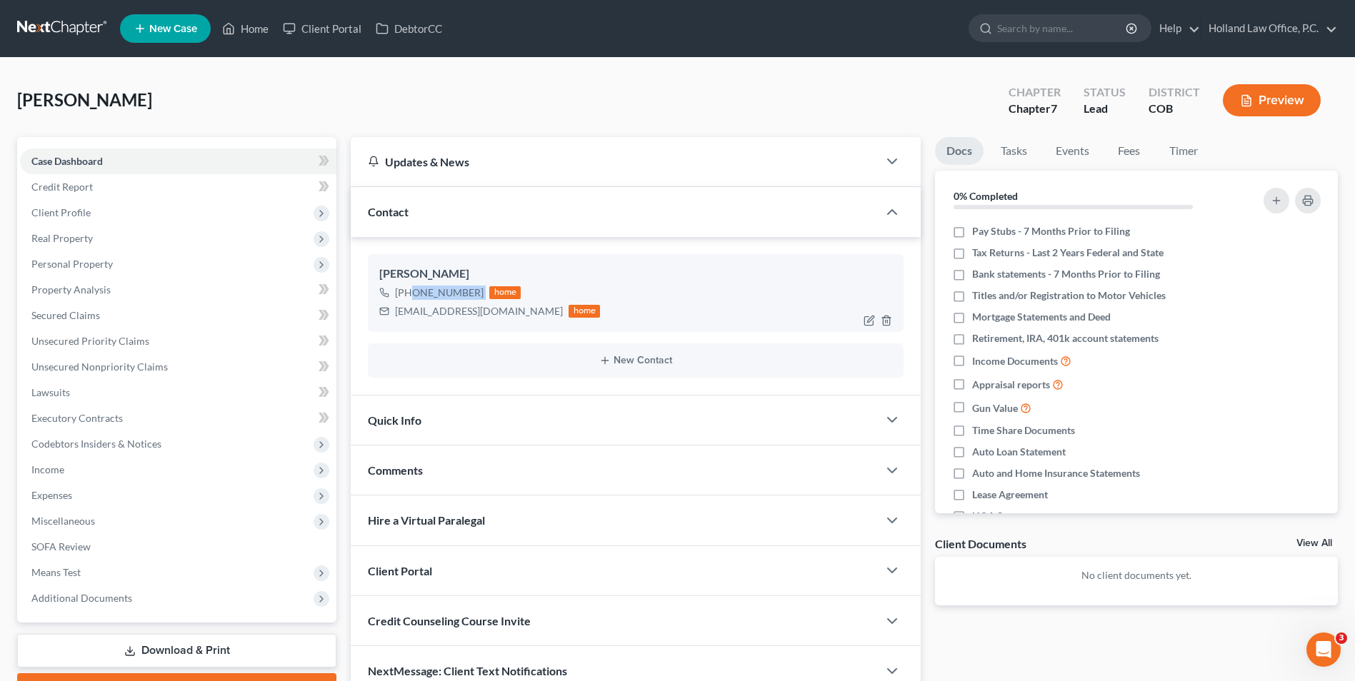
drag, startPoint x: 481, startPoint y: 294, endPoint x: 408, endPoint y: 299, distance: 73.1
click at [408, 299] on div "+1 (909) 521-5061 home" at bounding box center [489, 293] width 221 height 19
drag, startPoint x: 438, startPoint y: 298, endPoint x: 455, endPoint y: 296, distance: 17.2
copy div "(909) 521-5061"
drag, startPoint x: 499, startPoint y: 312, endPoint x: 385, endPoint y: 319, distance: 114.5
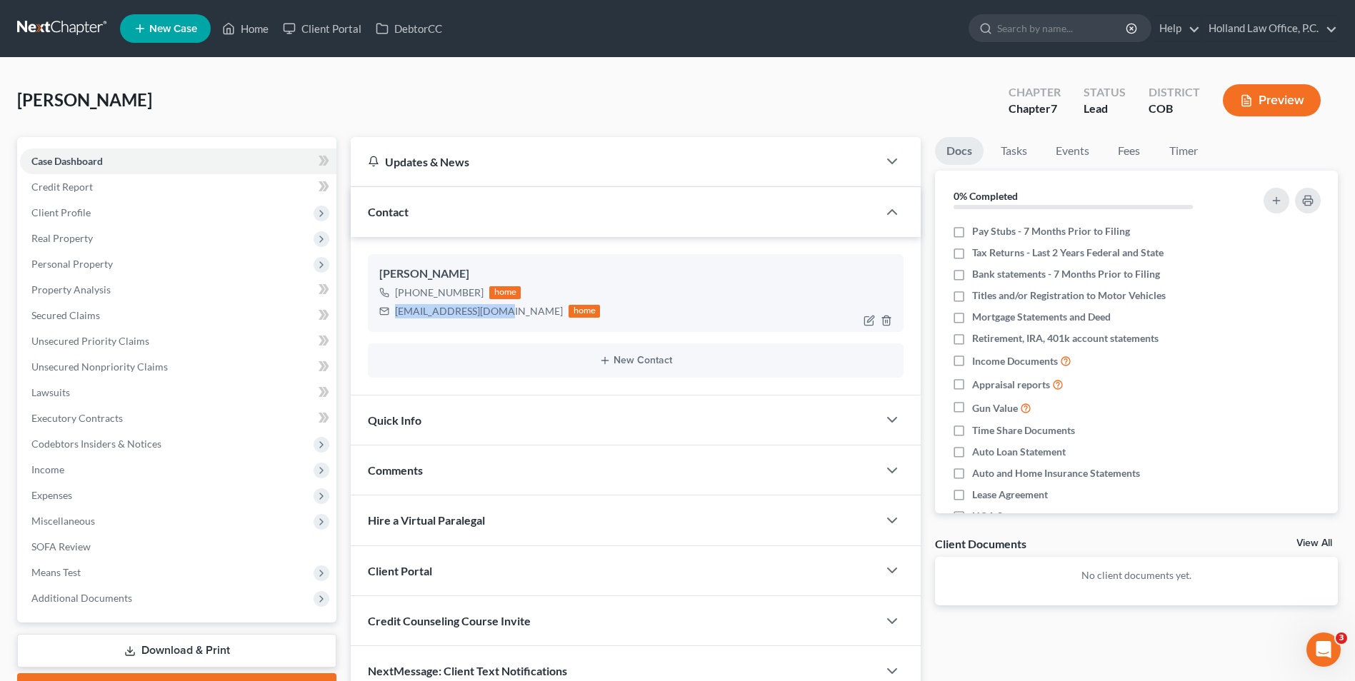
click at [385, 319] on div "tlthomp131@gmail.com home" at bounding box center [489, 311] width 221 height 19
drag, startPoint x: 429, startPoint y: 319, endPoint x: 449, endPoint y: 313, distance: 21.0
copy div "tlthomp131@gmail.com"
drag, startPoint x: 476, startPoint y: 289, endPoint x: 408, endPoint y: 294, distance: 68.8
click at [408, 294] on div "+1 (909) 521-5061" at bounding box center [439, 293] width 89 height 14
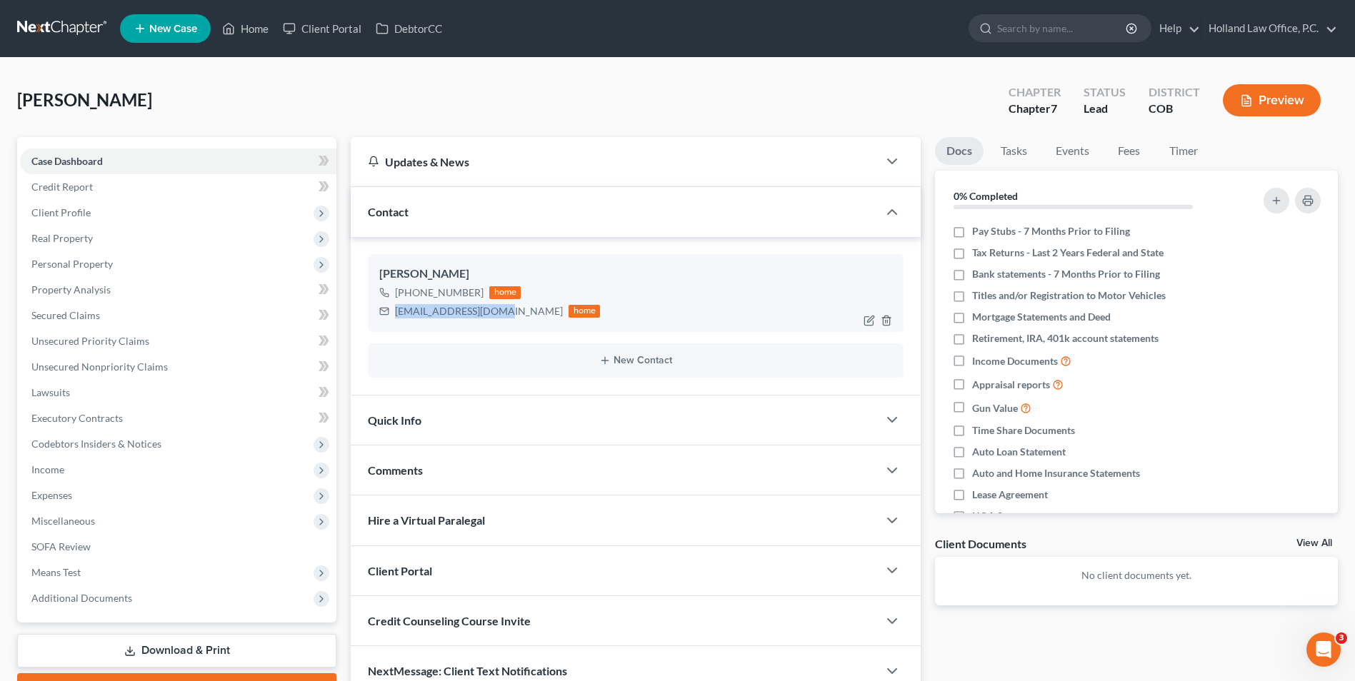
copy div "(909) 521-5061"
drag, startPoint x: 270, startPoint y: 26, endPoint x: 634, endPoint y: 109, distance: 373.8
click at [269, 26] on link "Home" at bounding box center [245, 29] width 61 height 26
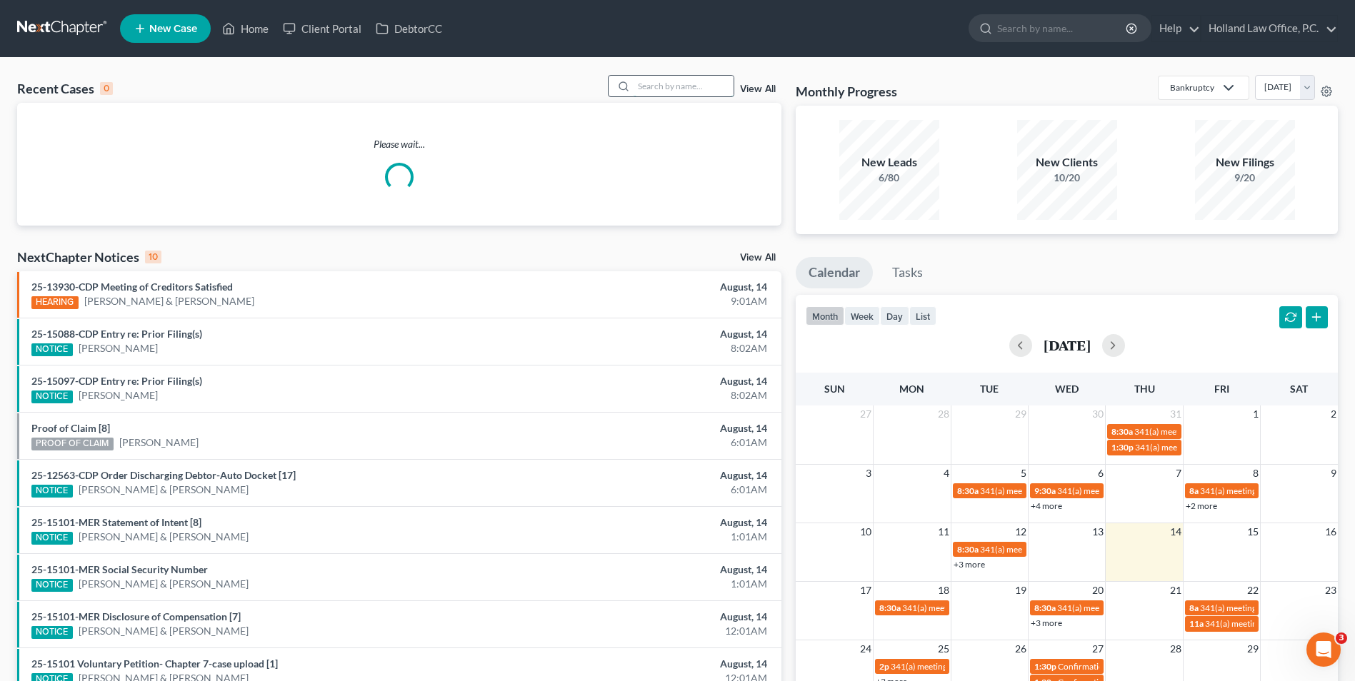
click at [662, 80] on input "search" at bounding box center [684, 86] width 100 height 21
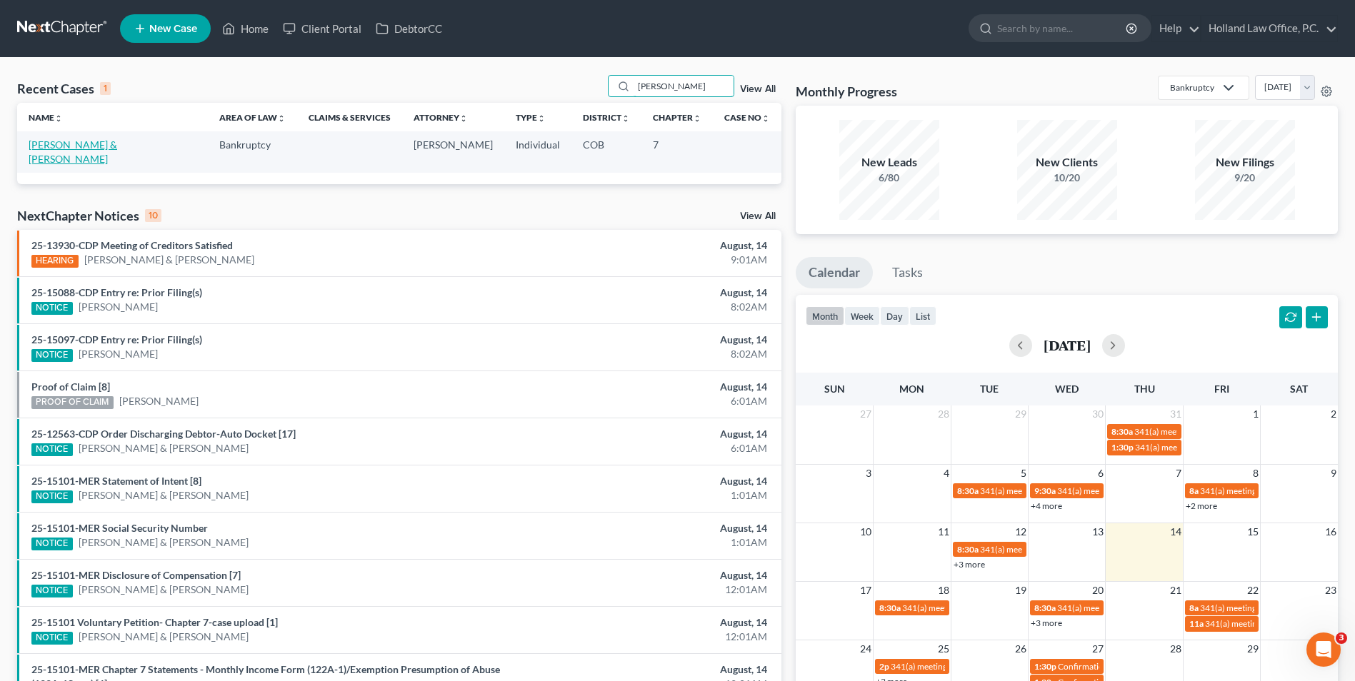
type input "hoefer"
click at [81, 146] on link "[PERSON_NAME] & [PERSON_NAME]" at bounding box center [73, 152] width 89 height 26
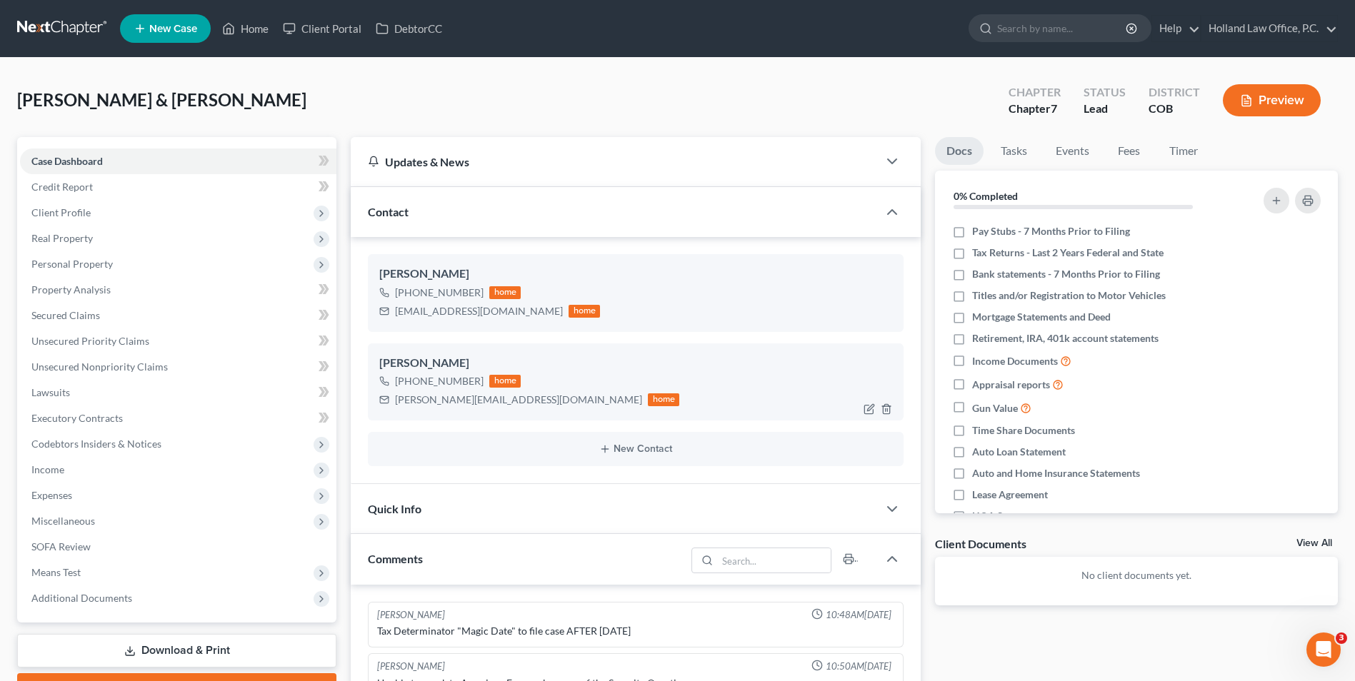
drag, startPoint x: 480, startPoint y: 380, endPoint x: 409, endPoint y: 384, distance: 71.6
click at [409, 384] on div "+1 (303) 434-0085 home" at bounding box center [529, 381] width 300 height 19
drag, startPoint x: 437, startPoint y: 381, endPoint x: 450, endPoint y: 384, distance: 13.2
drag, startPoint x: 260, startPoint y: 34, endPoint x: 519, endPoint y: 65, distance: 261.1
click at [260, 34] on link "Home" at bounding box center [245, 29] width 61 height 26
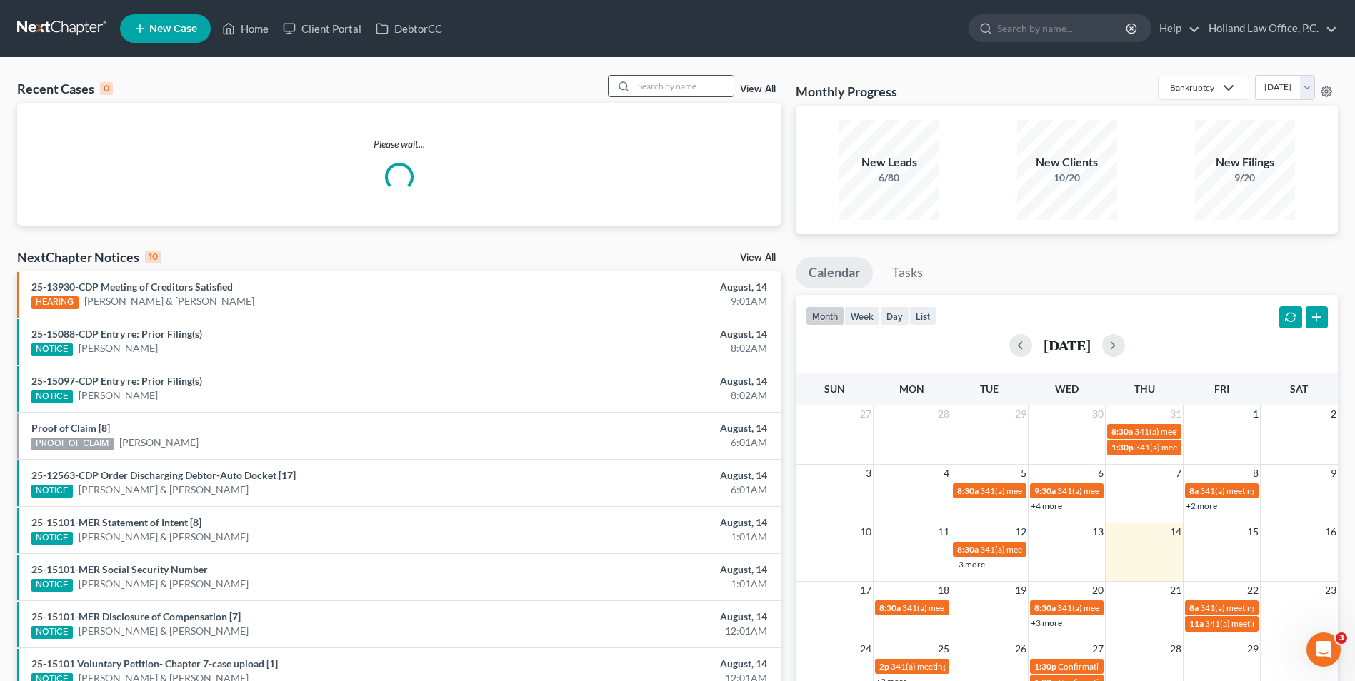
click at [664, 96] on input "search" at bounding box center [684, 86] width 100 height 21
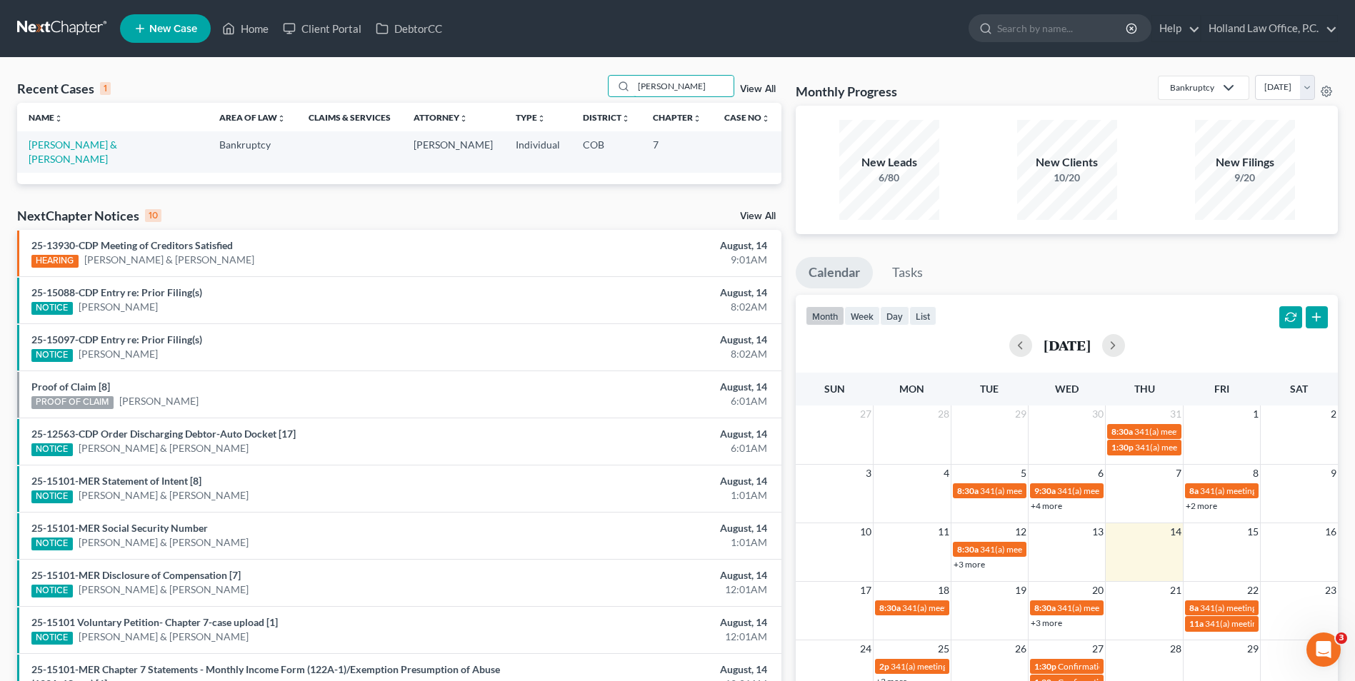
type input "zavala"
click at [71, 147] on link "[PERSON_NAME] & [PERSON_NAME]" at bounding box center [73, 152] width 89 height 26
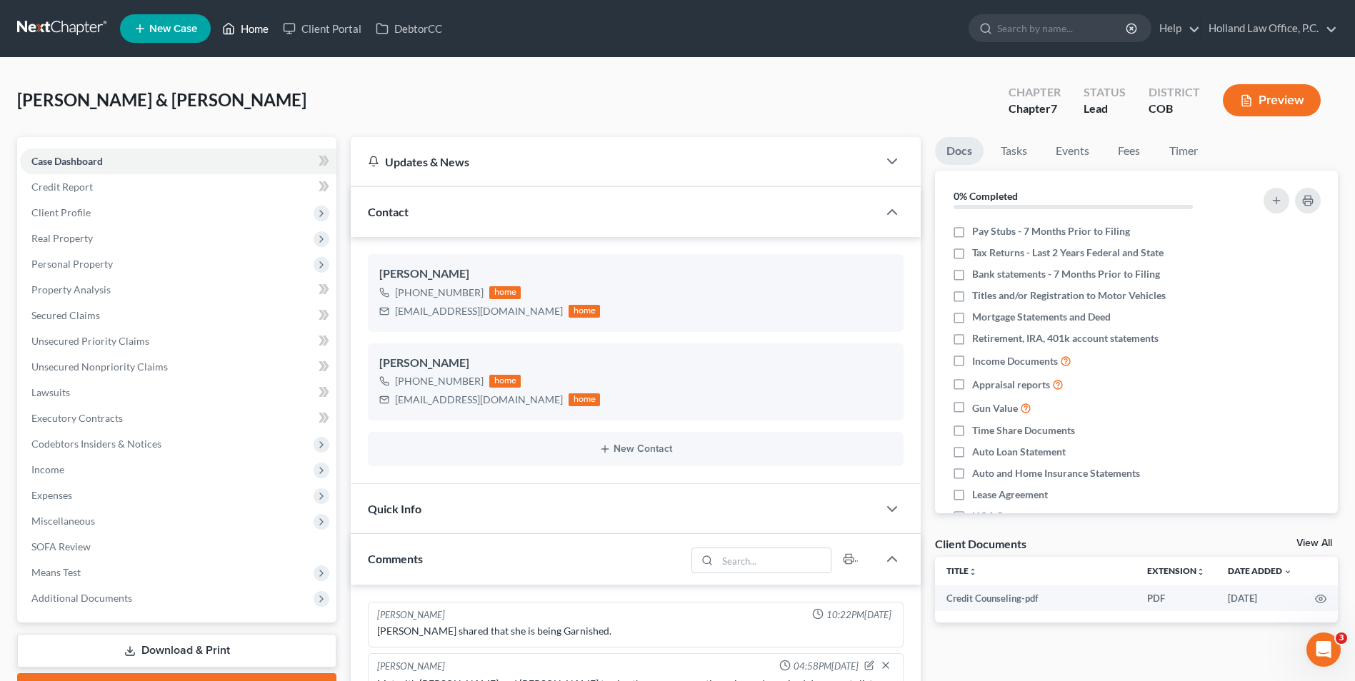
click at [244, 31] on link "Home" at bounding box center [245, 29] width 61 height 26
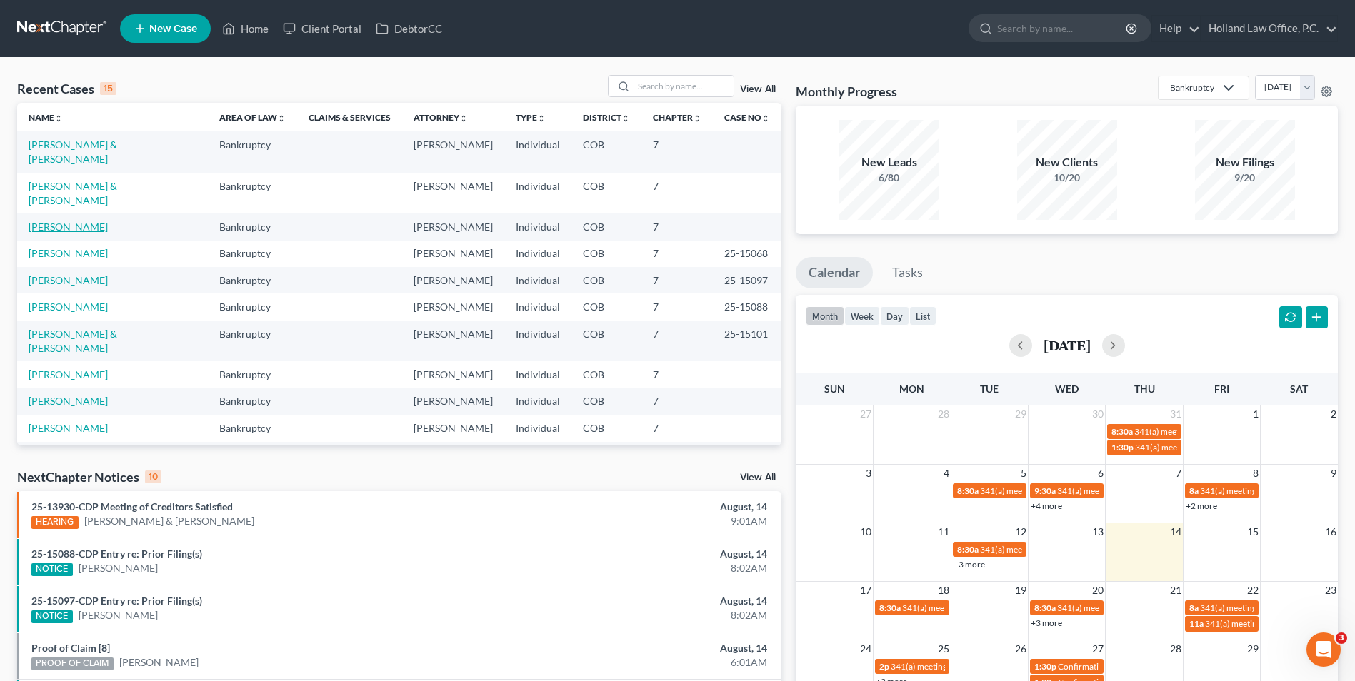
click at [76, 221] on link "[PERSON_NAME]" at bounding box center [68, 227] width 79 height 12
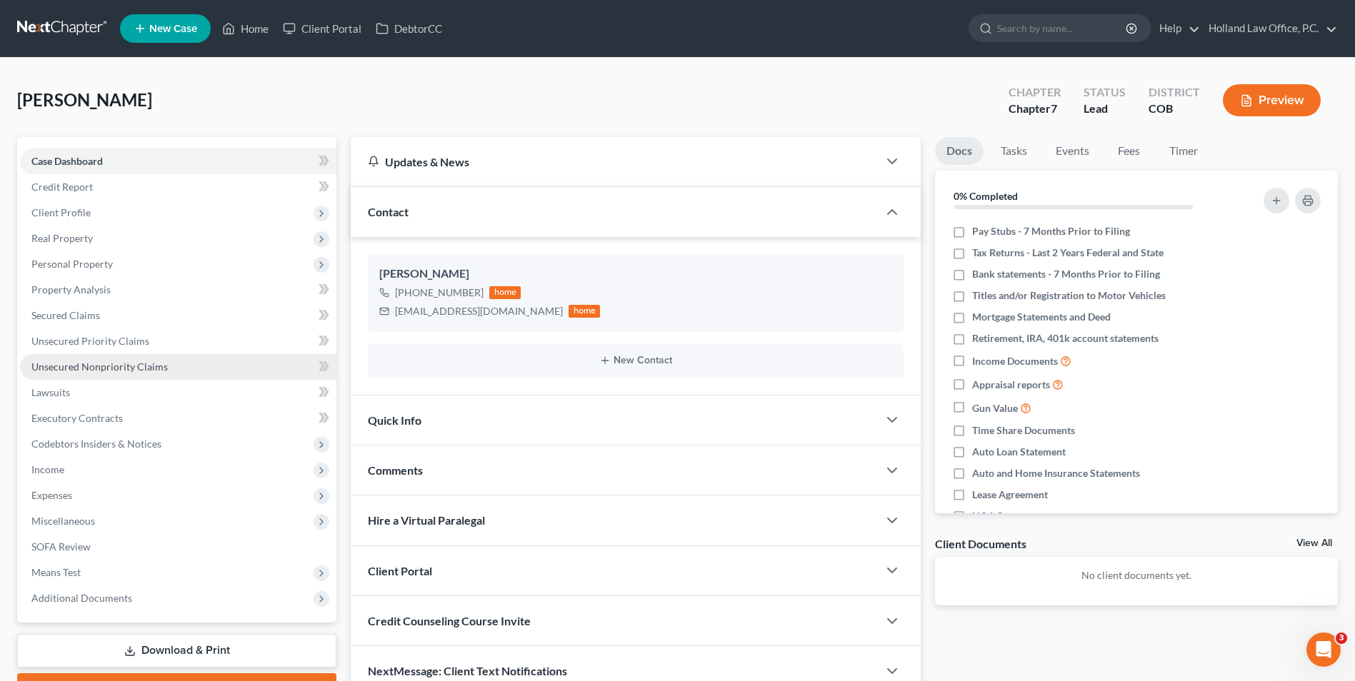
click at [114, 368] on span "Unsecured Nonpriority Claims" at bounding box center [99, 367] width 136 height 12
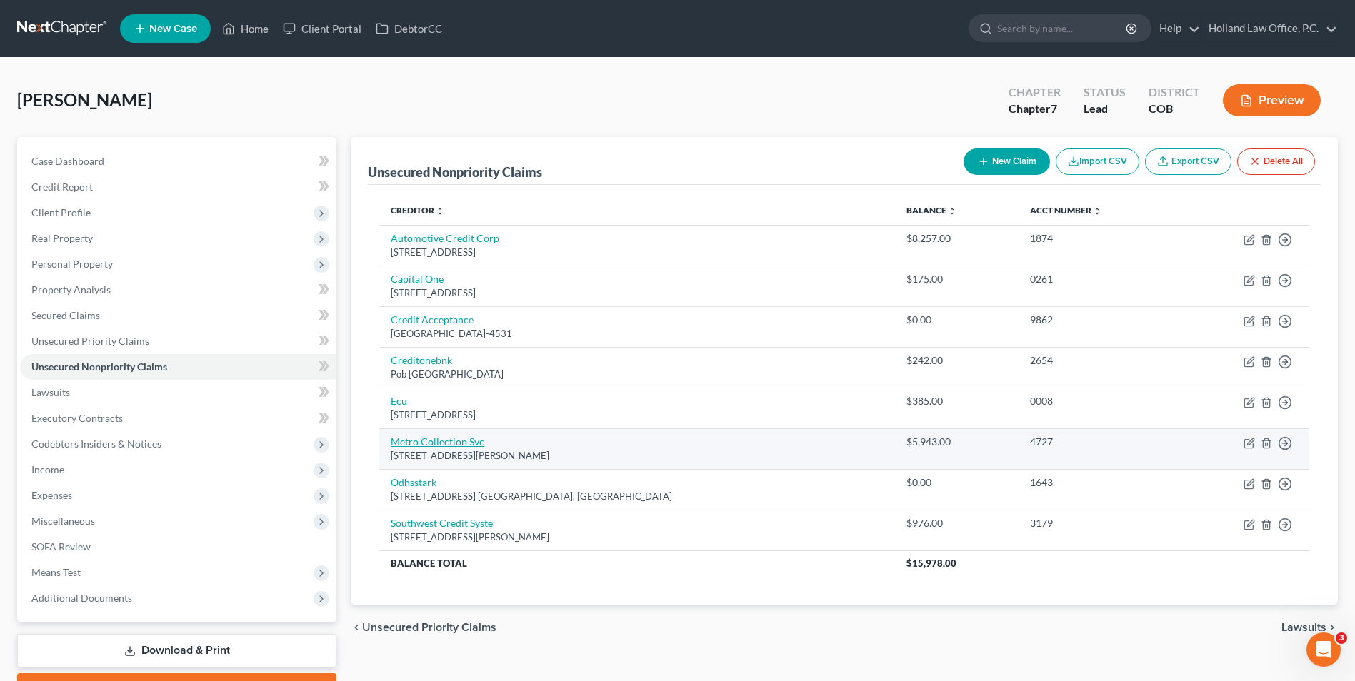
click at [450, 443] on link "Metro Collection Svc" at bounding box center [438, 442] width 94 height 12
select select "5"
select select "1"
select select "0"
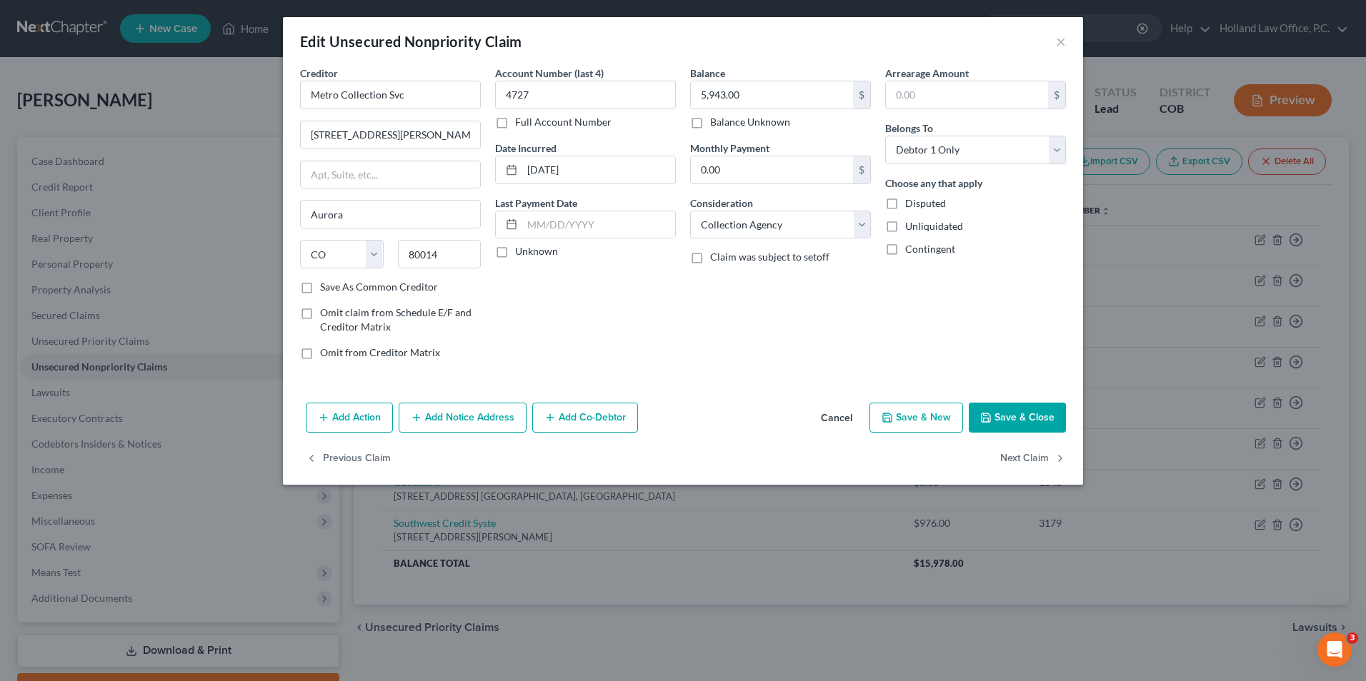
click at [487, 419] on button "Add Notice Address" at bounding box center [463, 418] width 128 height 30
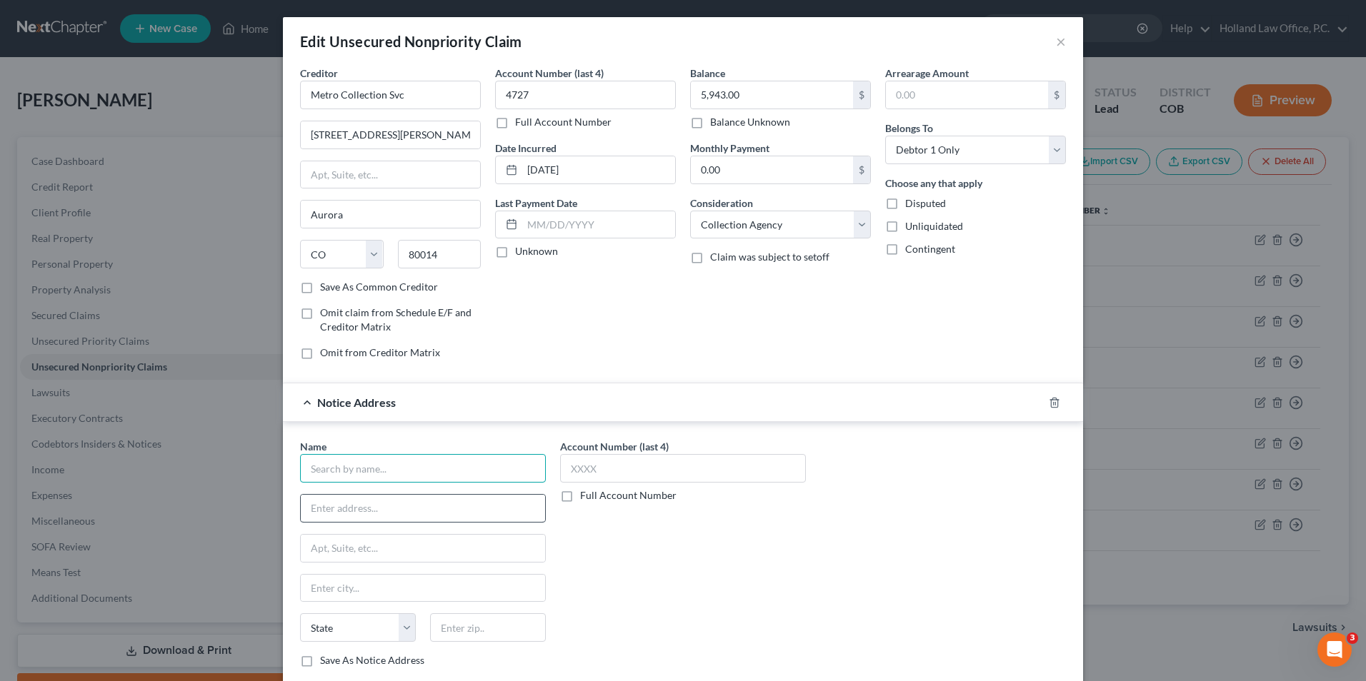
drag, startPoint x: 368, startPoint y: 465, endPoint x: 384, endPoint y: 501, distance: 40.0
click at [378, 488] on div "Name * State AL AK AR AZ CA CO CT DE DC FL GA GU HI ID IL IN IA KS KY LA ME MD …" at bounding box center [423, 553] width 246 height 229
type input "Metro Collection Svc"
click at [384, 503] on input "text" at bounding box center [423, 508] width 244 height 27
type input "2600 S Parker Rd Ste 32"
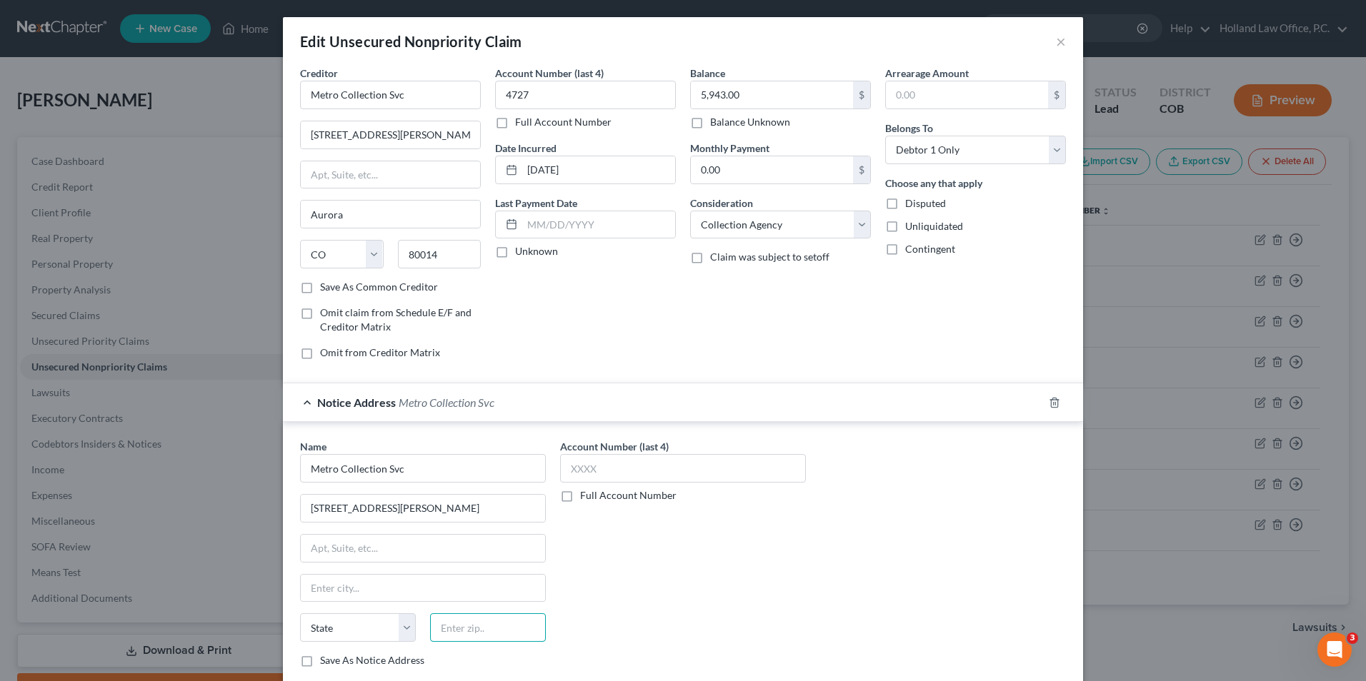
click at [458, 614] on input "text" at bounding box center [488, 628] width 116 height 29
type input "80014"
click at [599, 657] on div "Account Number (last 4) Full Account Number" at bounding box center [683, 559] width 260 height 240
type input "Aurora"
select select "5"
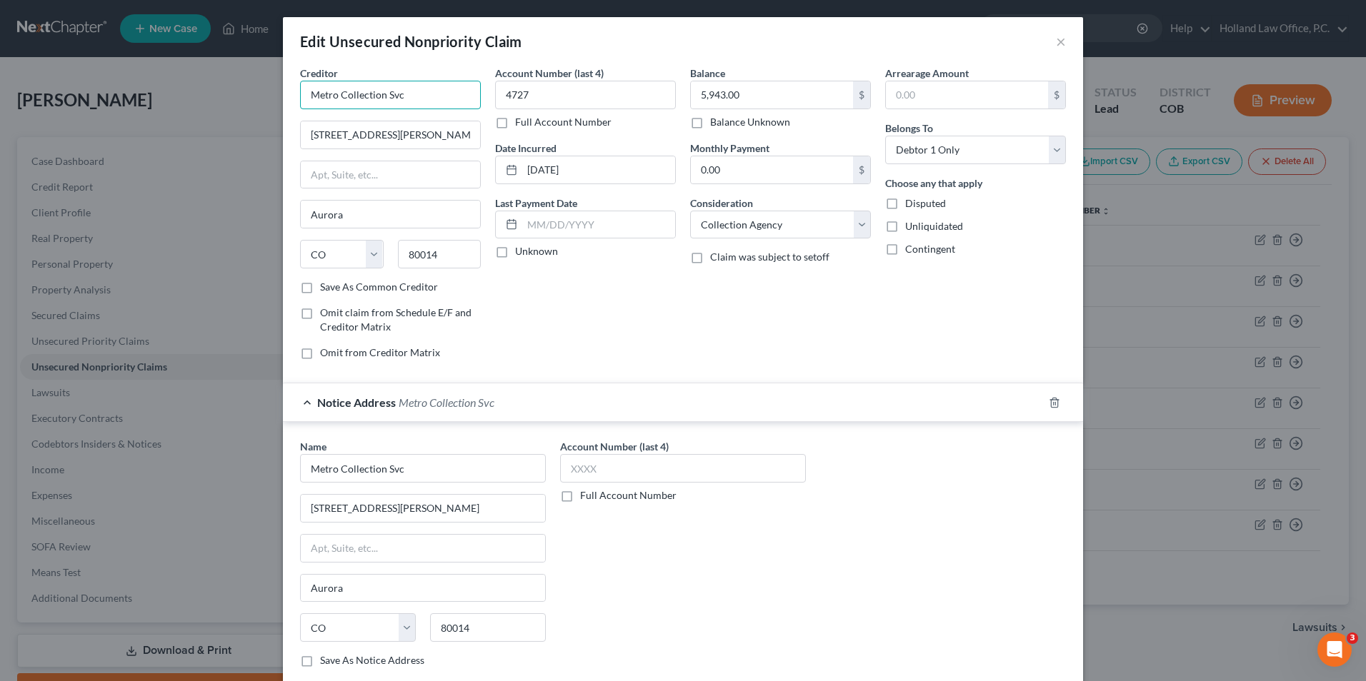
drag, startPoint x: 414, startPoint y: 99, endPoint x: 226, endPoint y: 66, distance: 190.9
click at [226, 66] on div "Edit Unsecured Nonpriority Claim × Creditor * Metro Collection Svc 2600 S Parke…" at bounding box center [683, 340] width 1366 height 681
type input "The Edge Apts"
drag, startPoint x: 429, startPoint y: 134, endPoint x: 237, endPoint y: 136, distance: 192.2
click at [237, 136] on div "Edit Unsecured Nonpriority Claim × Creditor * The Edge Apts 2600 S Parker Rd St…" at bounding box center [683, 340] width 1366 height 681
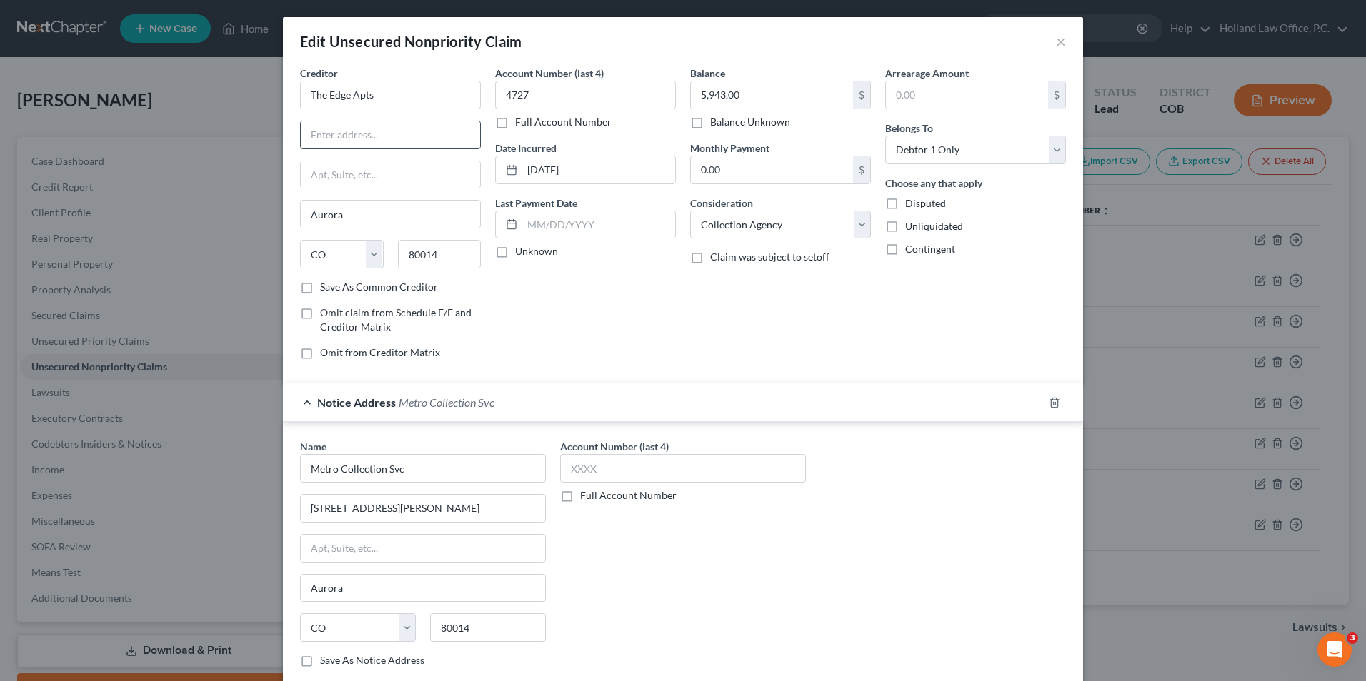
paste input "3875 E 15th St"
type input "3875 E 15th St"
drag, startPoint x: 437, startPoint y: 249, endPoint x: 354, endPoint y: 251, distance: 83.6
click at [354, 251] on div "State AL AK AR AZ CA CO CT DE DC FL GA GU HI ID IL IN IA KS KY LA ME MD MA MI M…" at bounding box center [390, 260] width 195 height 40
type input "80538"
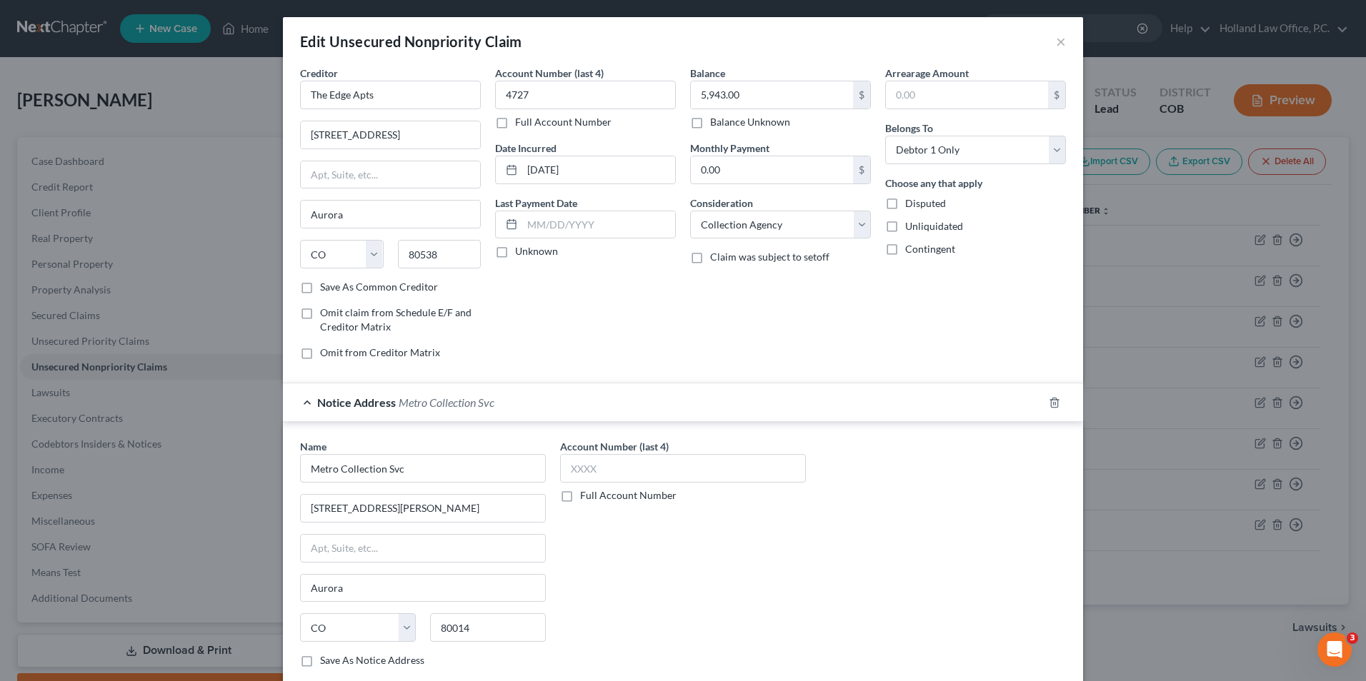
click at [685, 319] on div "Balance 5,943.00 $ Balance Unknown Balance Undetermined 5,943.00 $ Balance Unkn…" at bounding box center [780, 219] width 195 height 306
type input "Loveland"
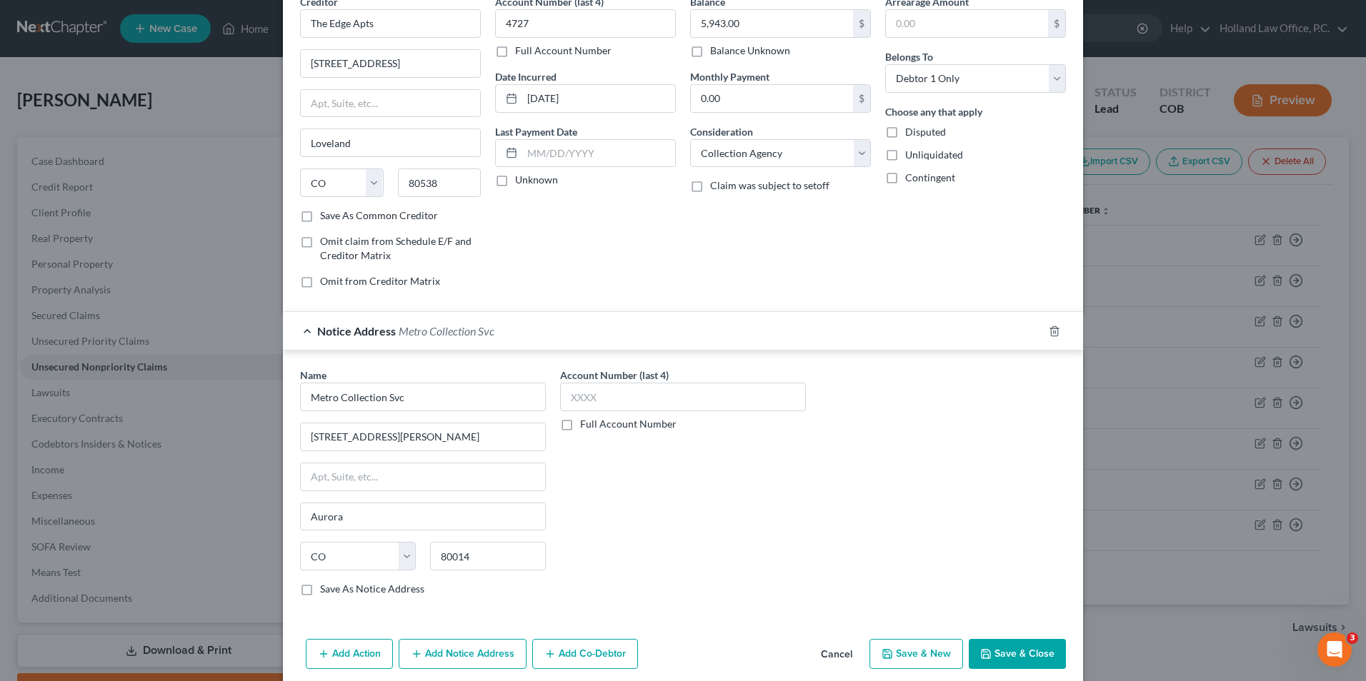
click at [1024, 649] on button "Save & Close" at bounding box center [1017, 654] width 97 height 30
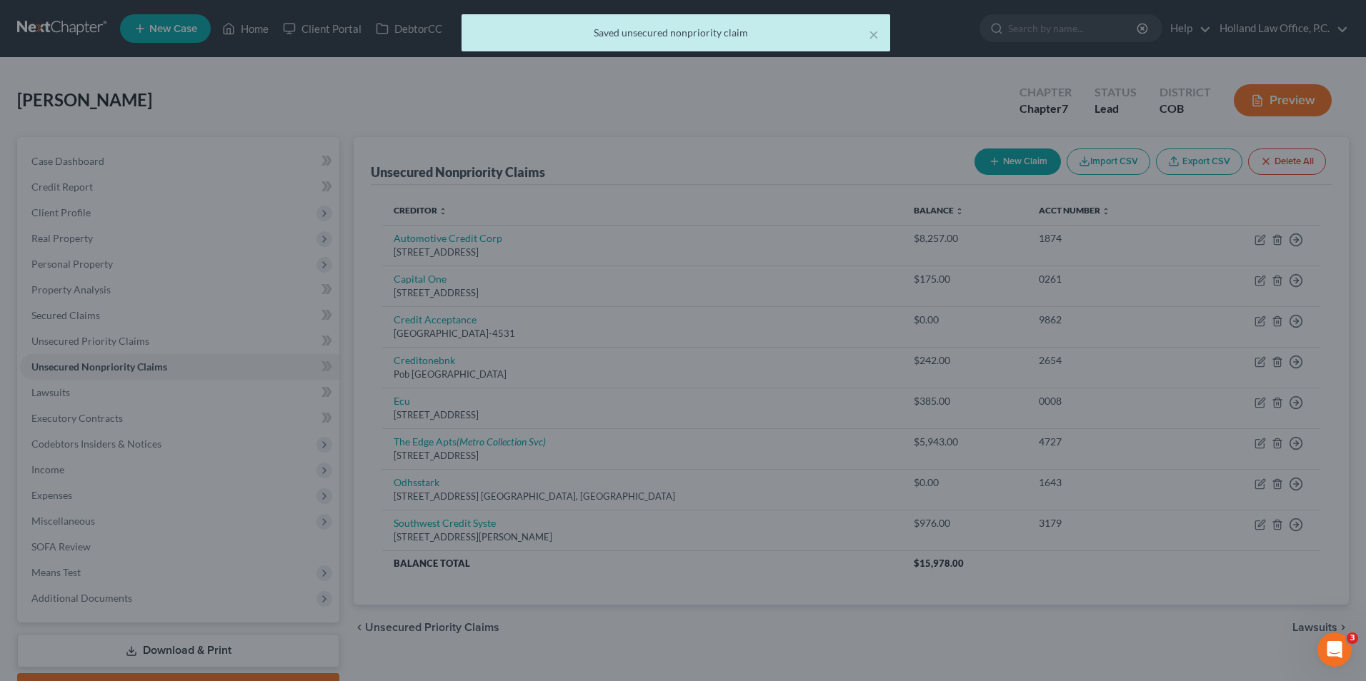
type input "0"
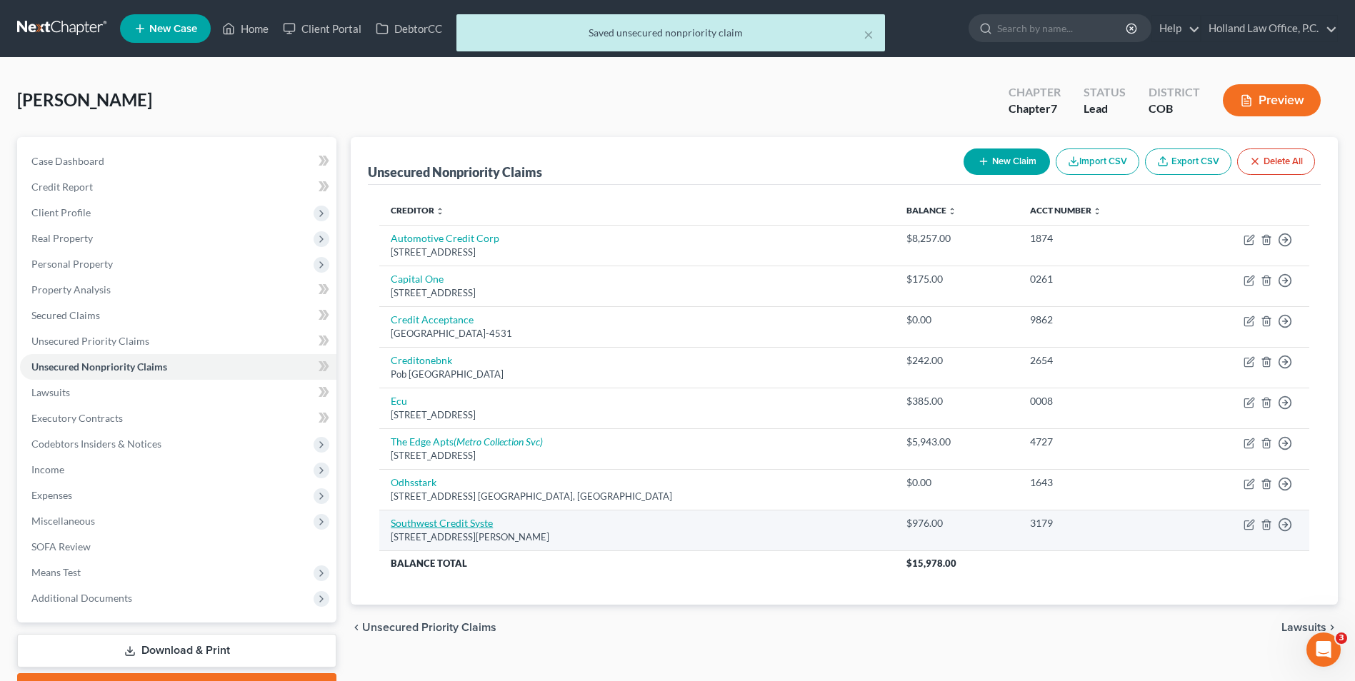
click at [452, 526] on link "Southwest Credit Syste" at bounding box center [442, 523] width 102 height 12
select select "45"
select select "1"
select select "0"
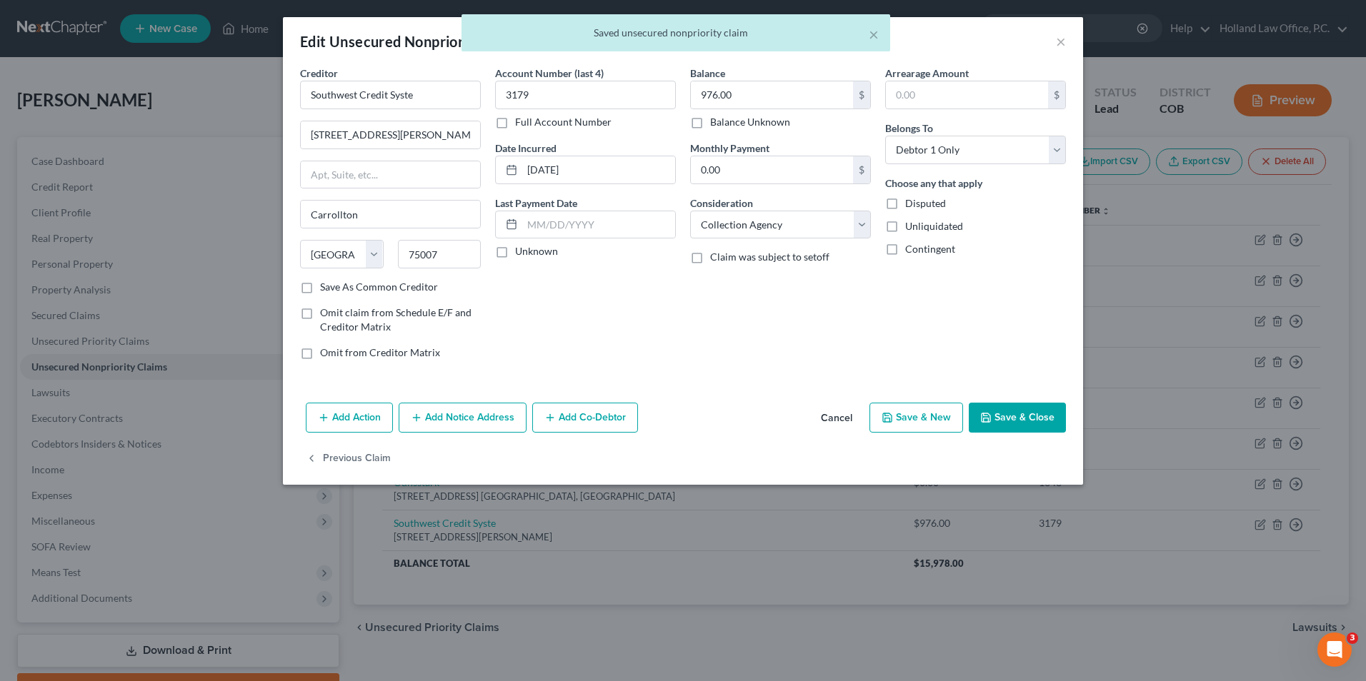
click at [474, 421] on button "Add Notice Address" at bounding box center [463, 418] width 128 height 30
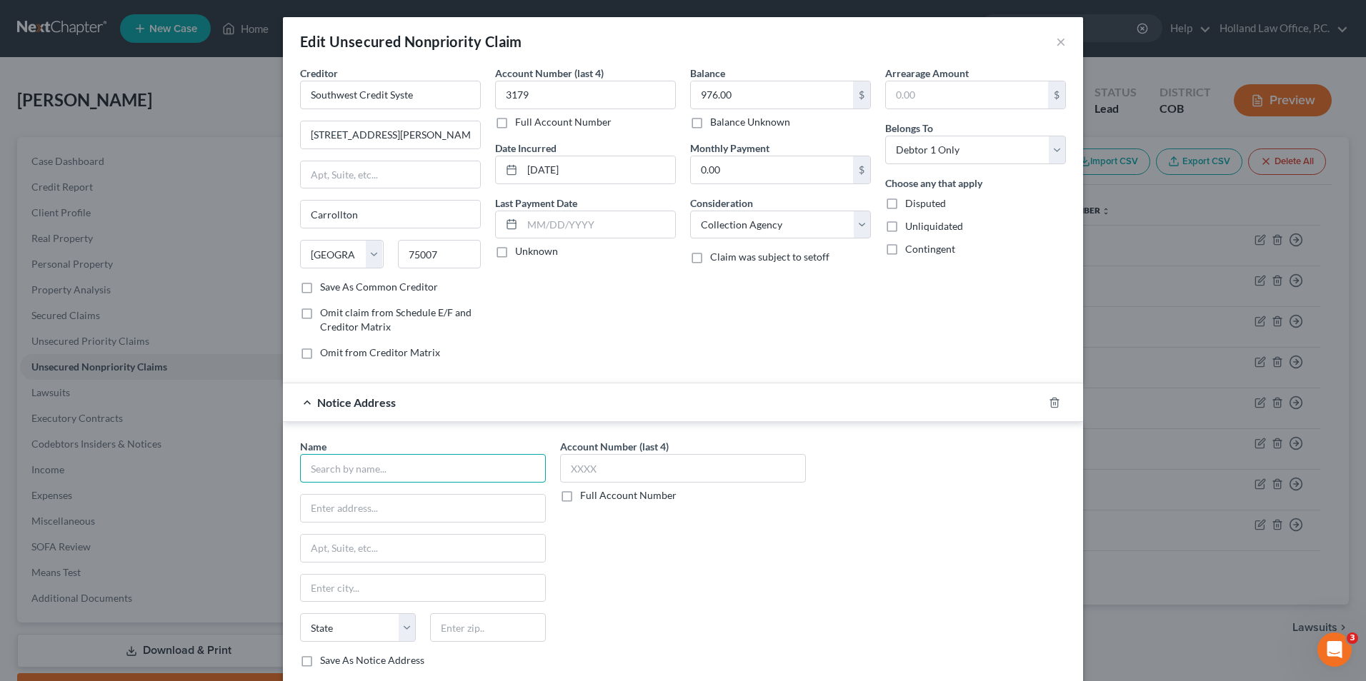
click at [395, 465] on input "text" at bounding box center [423, 468] width 246 height 29
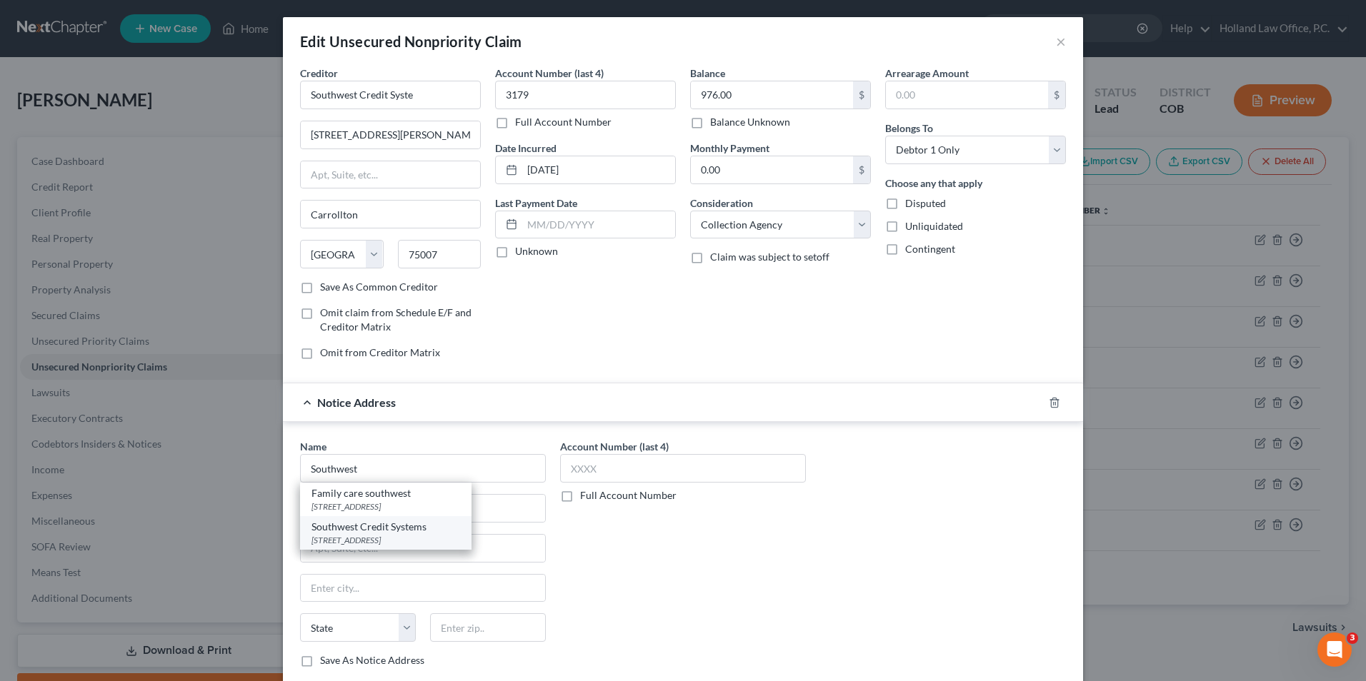
click at [397, 546] on div "4120 International Parkway Suite 1100, Carrollton, TX 75007" at bounding box center [385, 540] width 149 height 12
type input "Southwest Credit Systems"
type input "4120 International Parkway"
type input "Suite 1100"
type input "Carrollton"
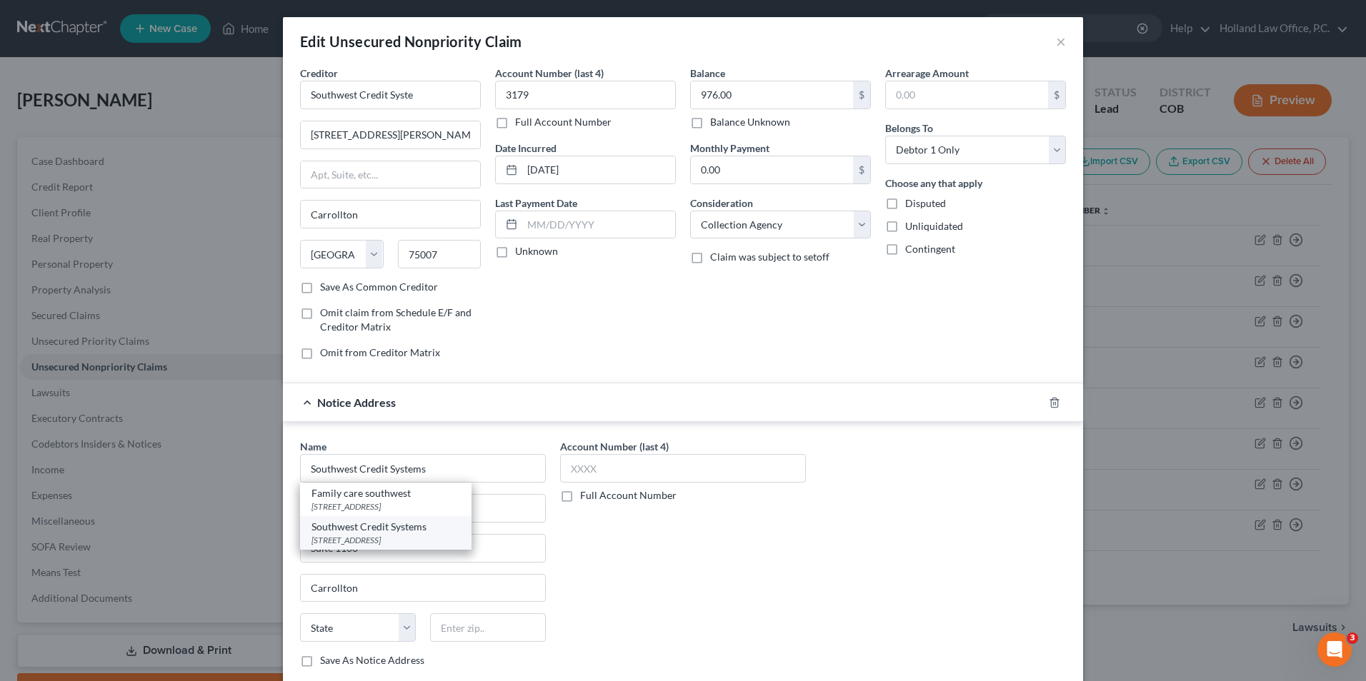
select select "45"
type input "75007"
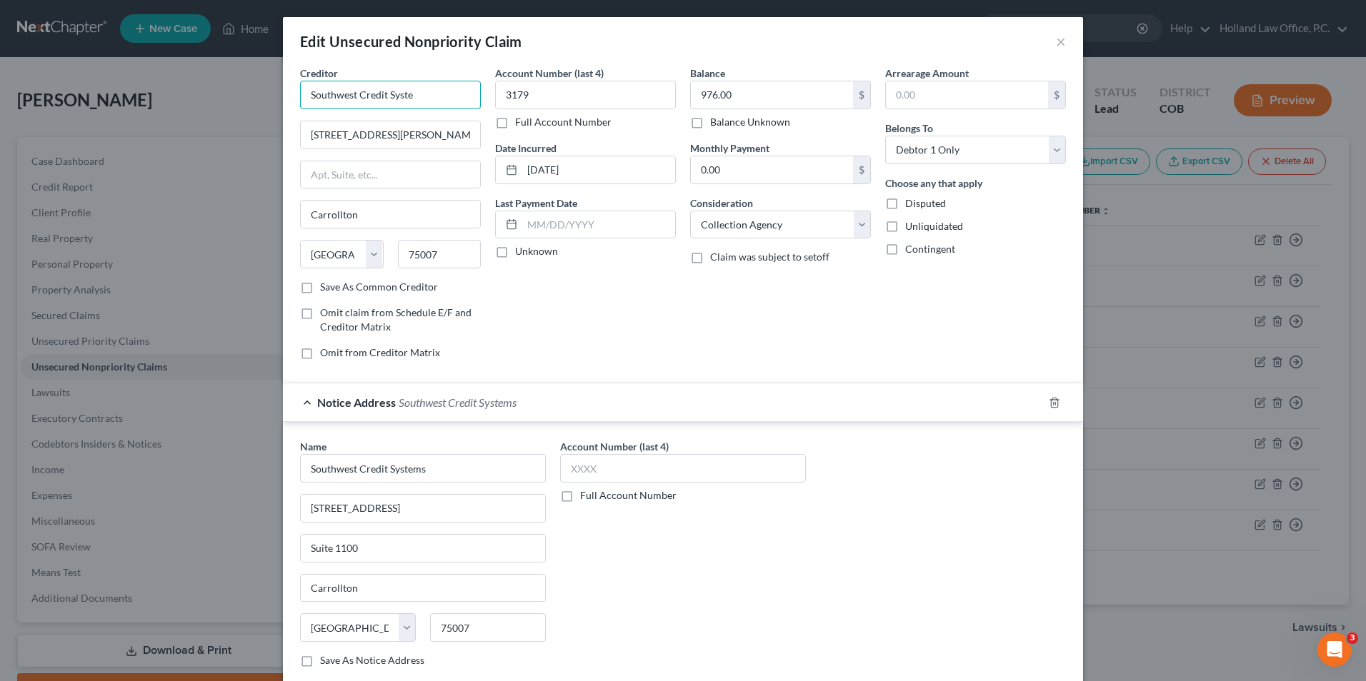
drag, startPoint x: 415, startPoint y: 98, endPoint x: 211, endPoint y: 82, distance: 204.9
click at [211, 82] on div "Edit Unsecured Nonpriority Claim × Creditor * Southwest Credit Syste 2629 Dicke…" at bounding box center [683, 340] width 1366 height 681
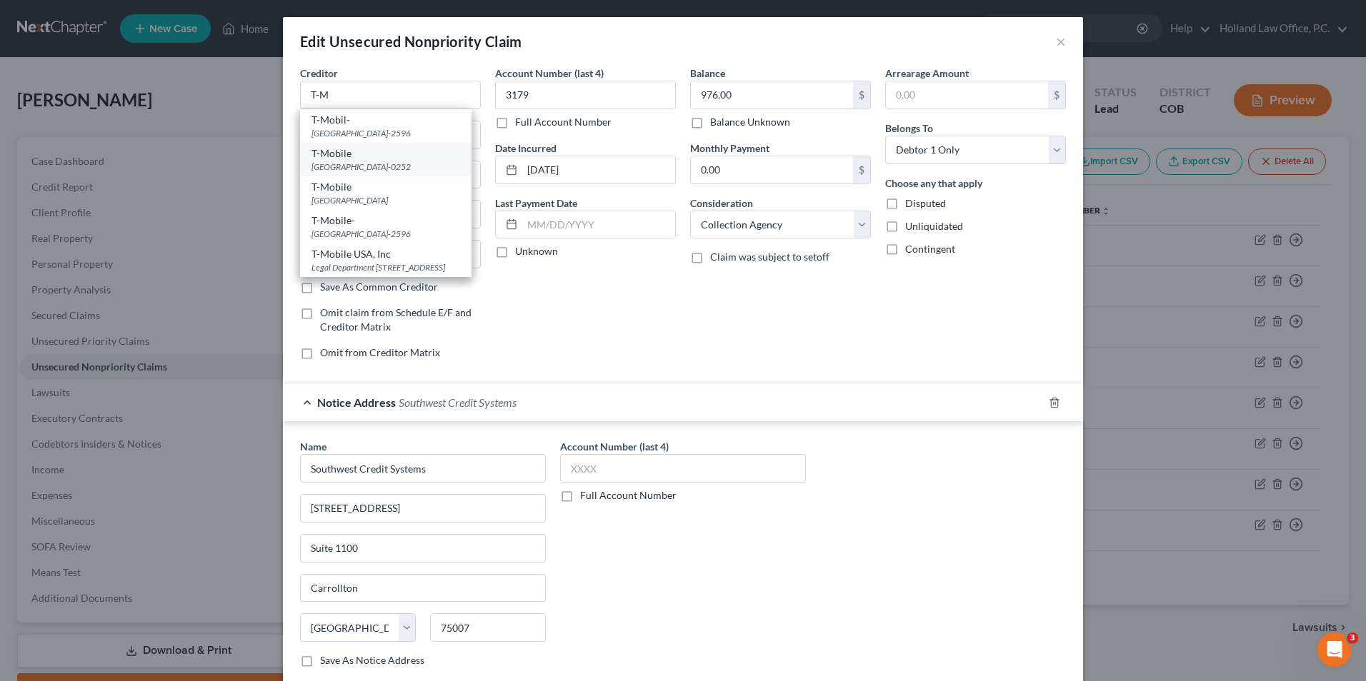
click at [362, 161] on div "T-Mobile" at bounding box center [385, 153] width 149 height 14
type input "T-Mobile"
type input "PO Box 660252"
type input "Dallas"
type input "75266-0252"
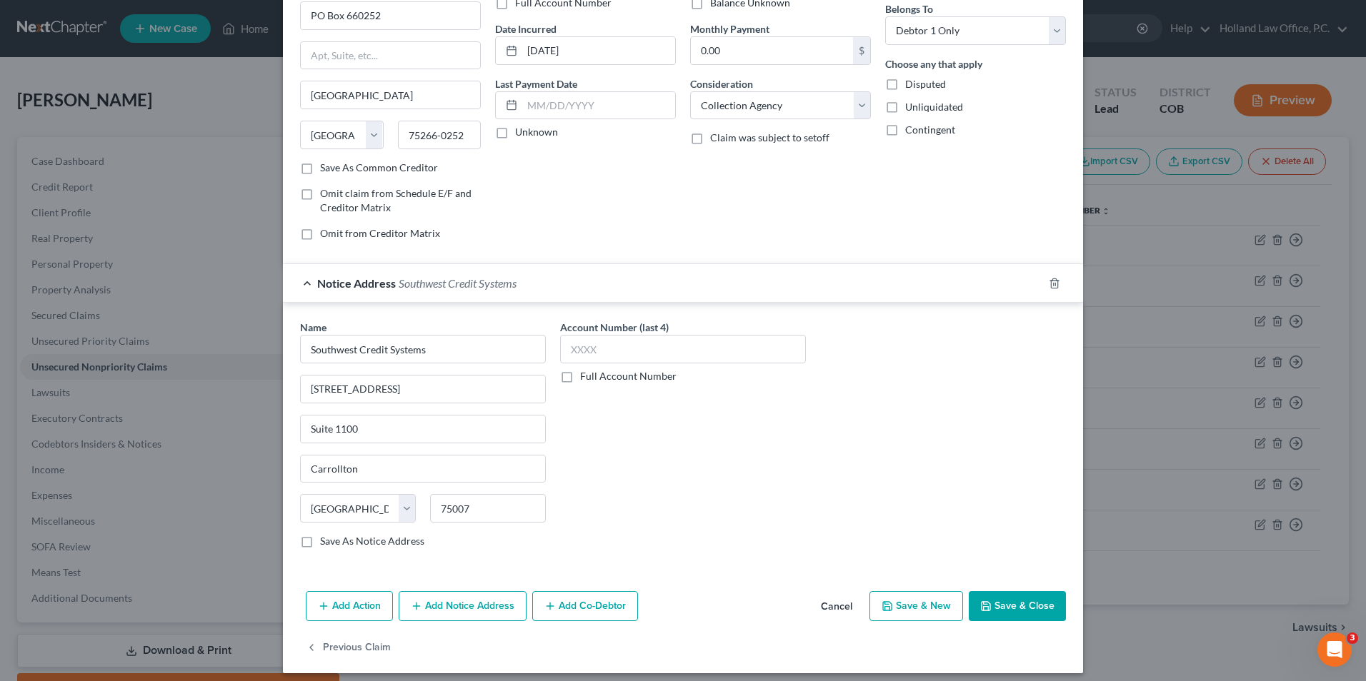
scroll to position [129, 0]
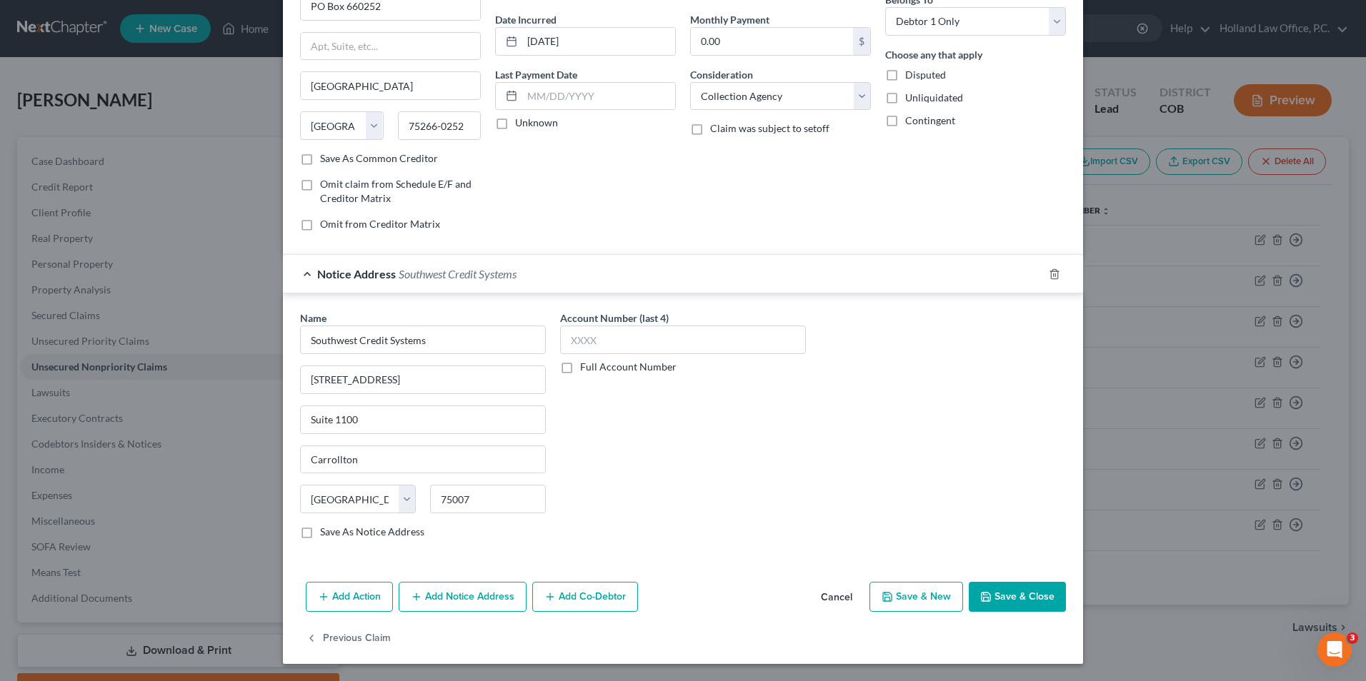
click at [984, 590] on button "Save & Close" at bounding box center [1017, 597] width 97 height 30
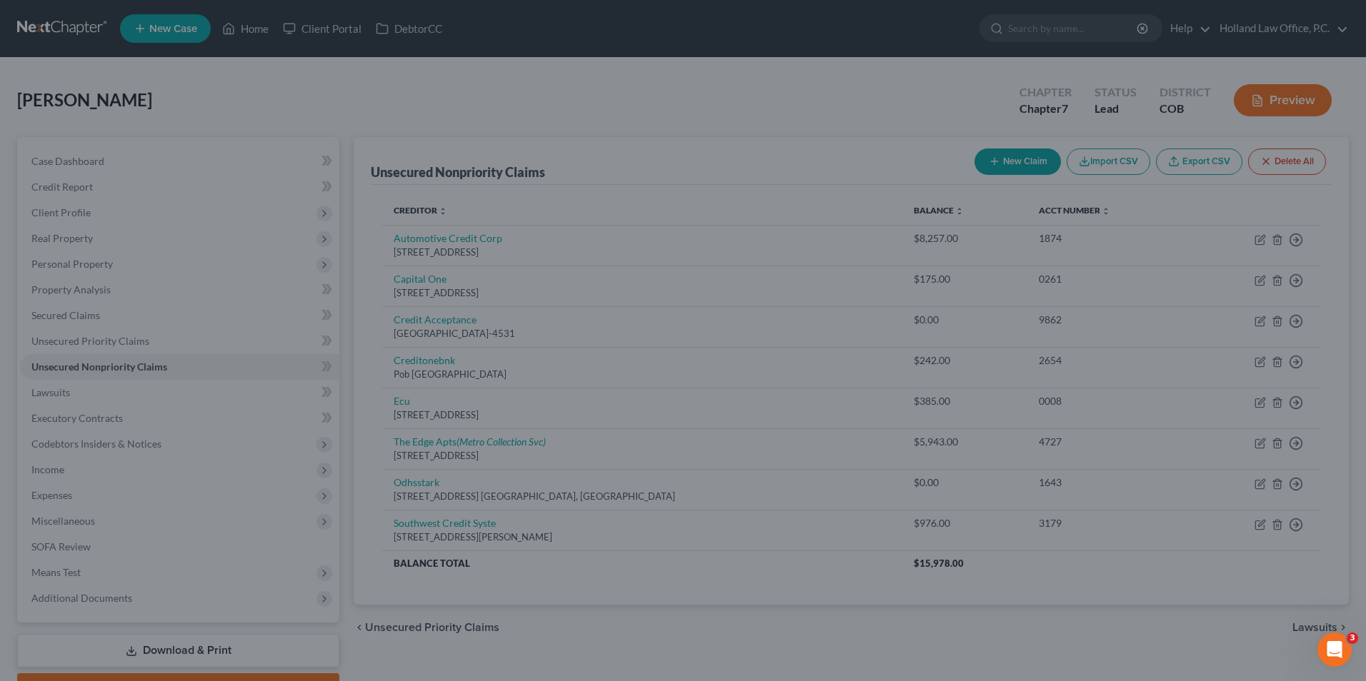
type input "0"
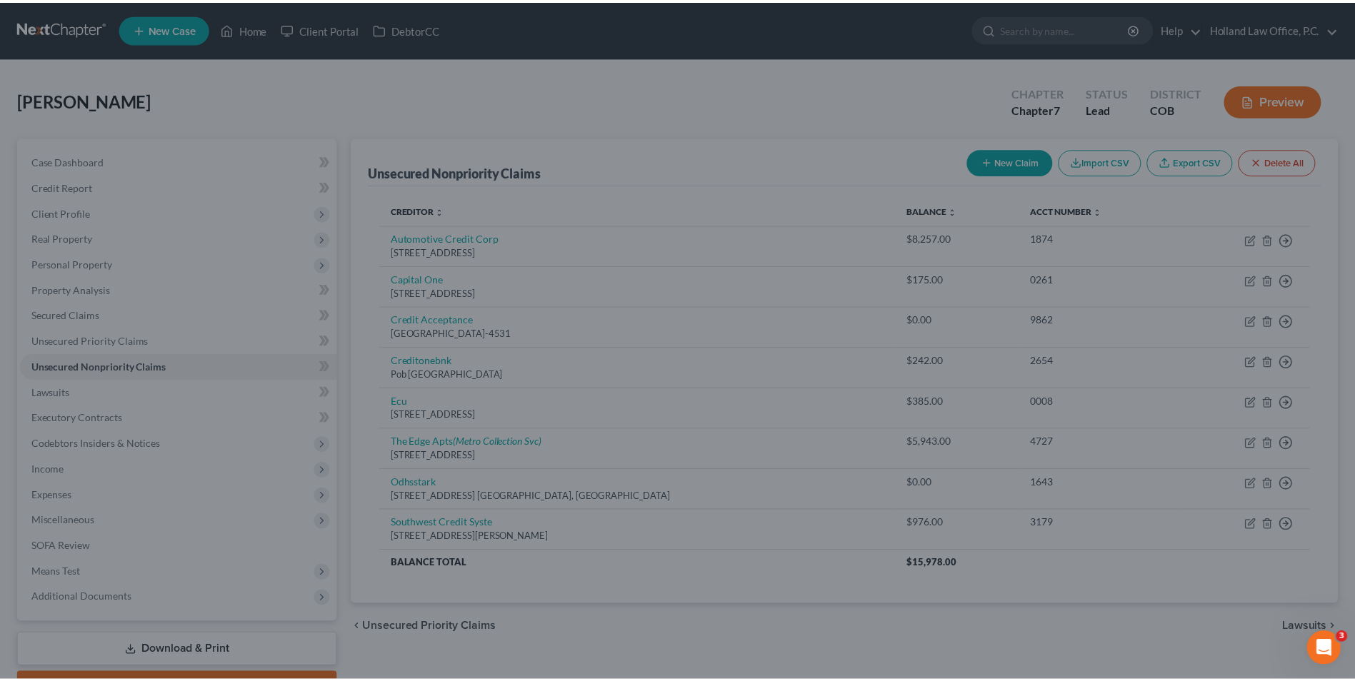
scroll to position [0, 0]
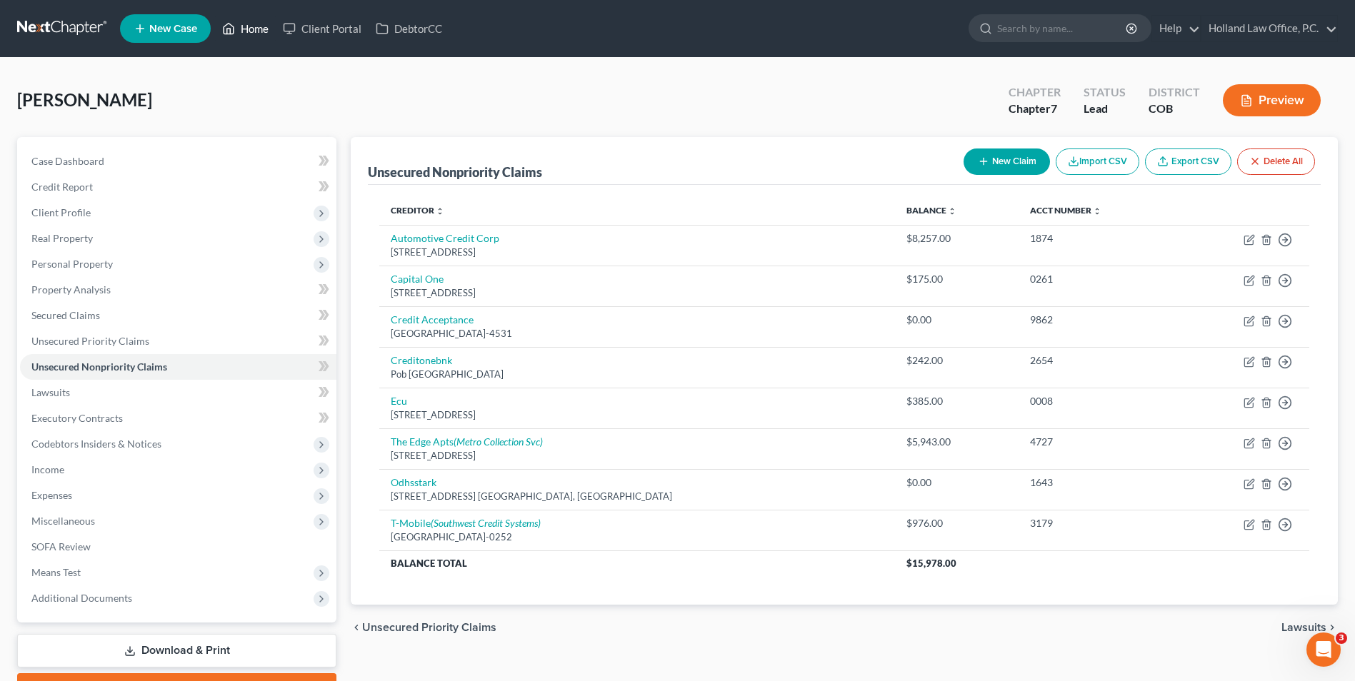
click at [245, 26] on link "Home" at bounding box center [245, 29] width 61 height 26
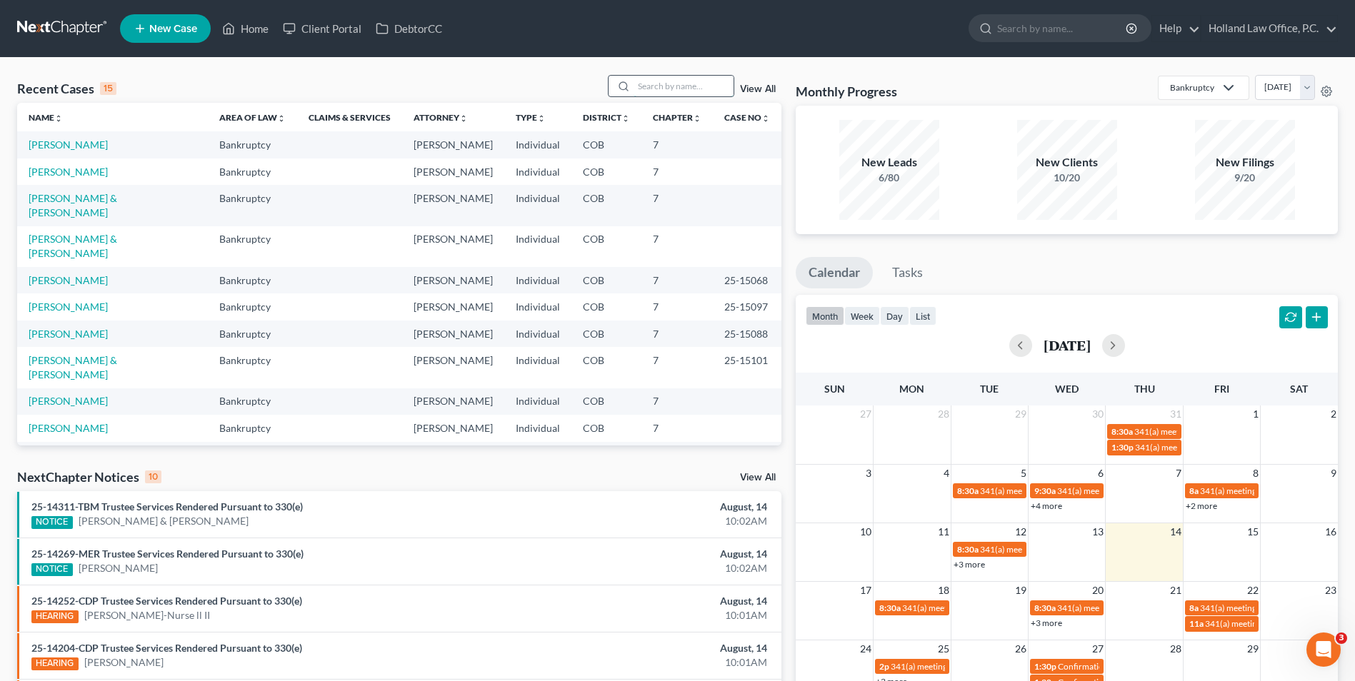
drag, startPoint x: 686, startPoint y: 83, endPoint x: 651, endPoint y: 78, distance: 35.4
click at [664, 79] on input "search" at bounding box center [684, 86] width 100 height 21
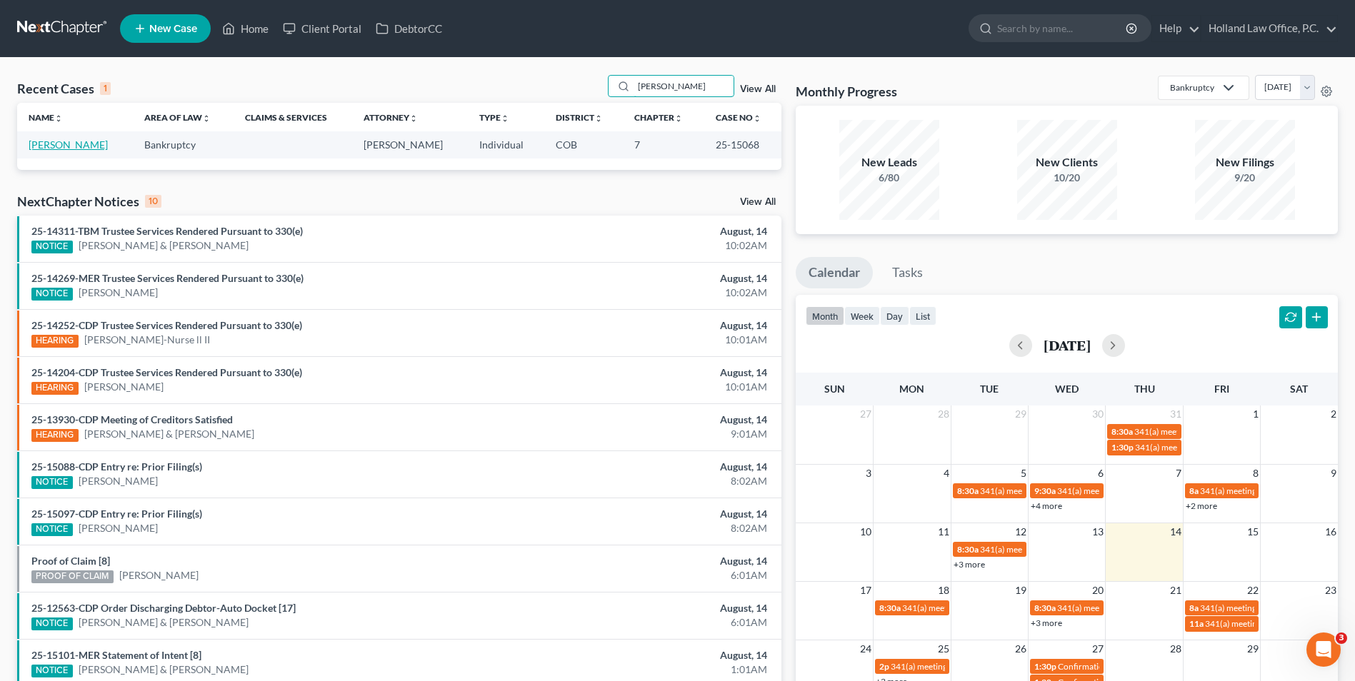
type input "[PERSON_NAME]"
click at [71, 145] on link "[PERSON_NAME]" at bounding box center [68, 145] width 79 height 12
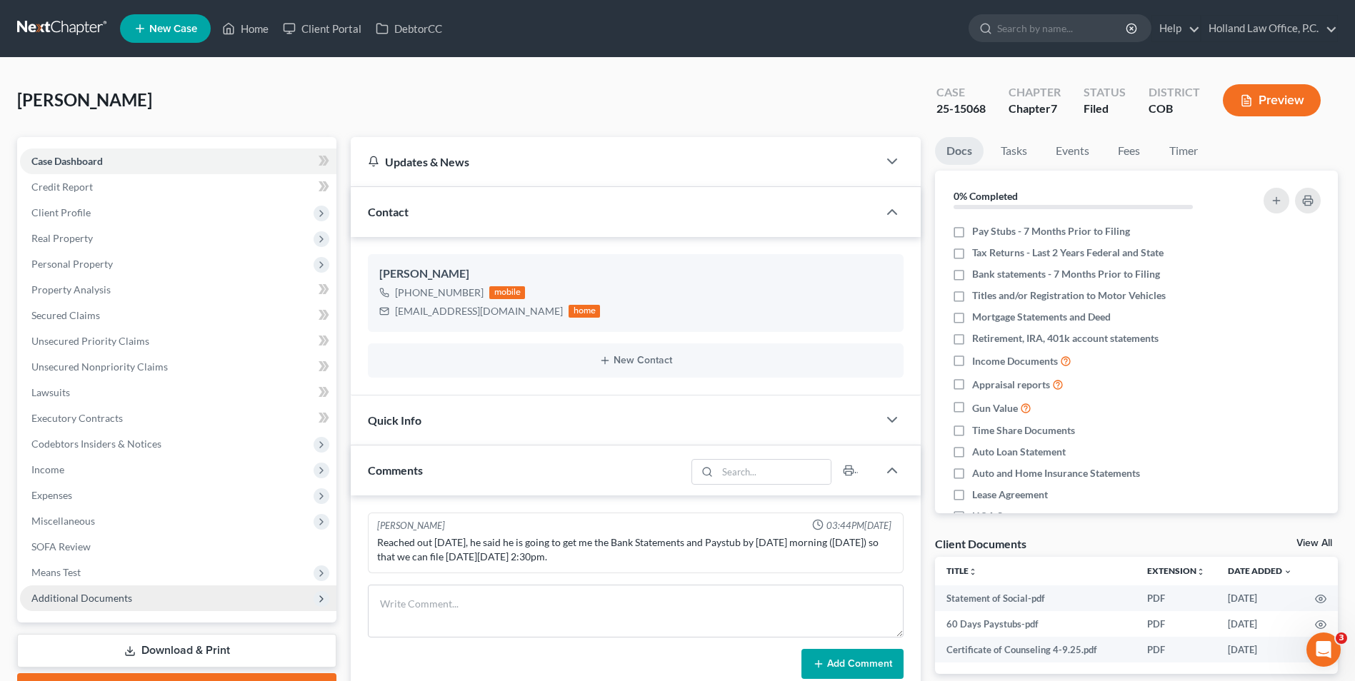
click at [131, 601] on span "Additional Documents" at bounding box center [178, 599] width 316 height 26
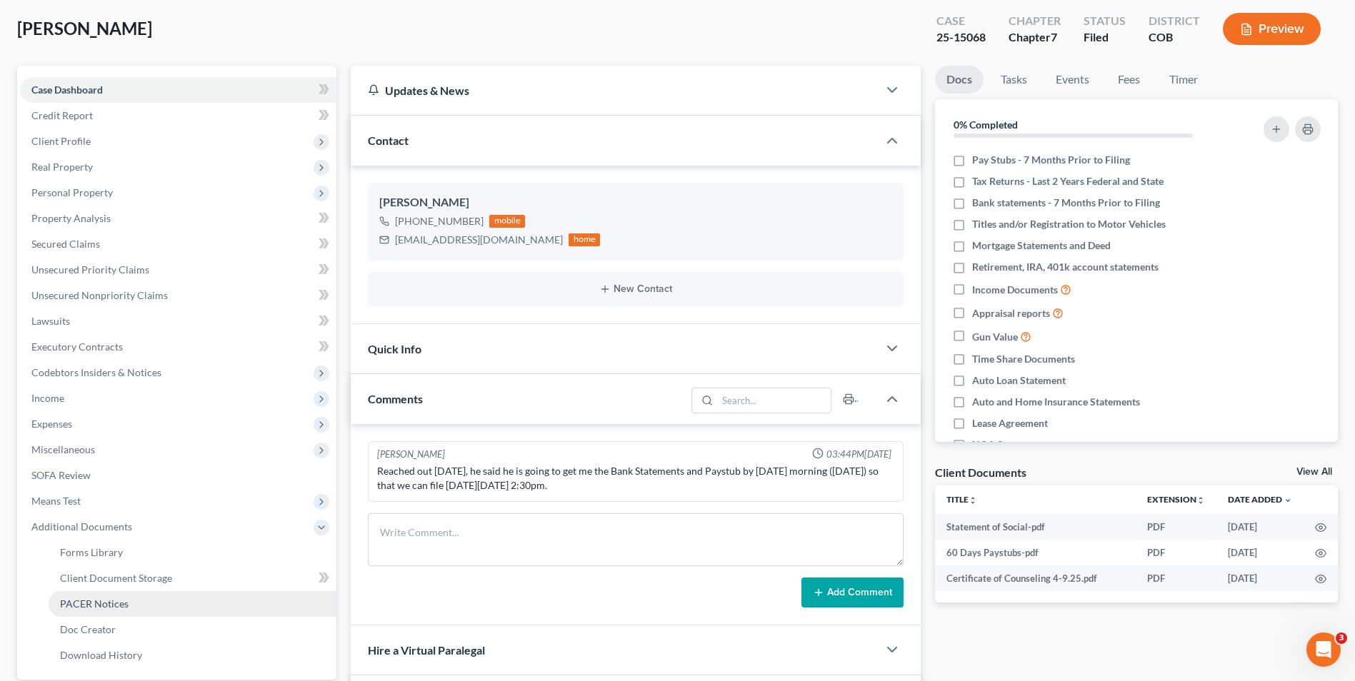
click at [119, 600] on span "PACER Notices" at bounding box center [94, 604] width 69 height 12
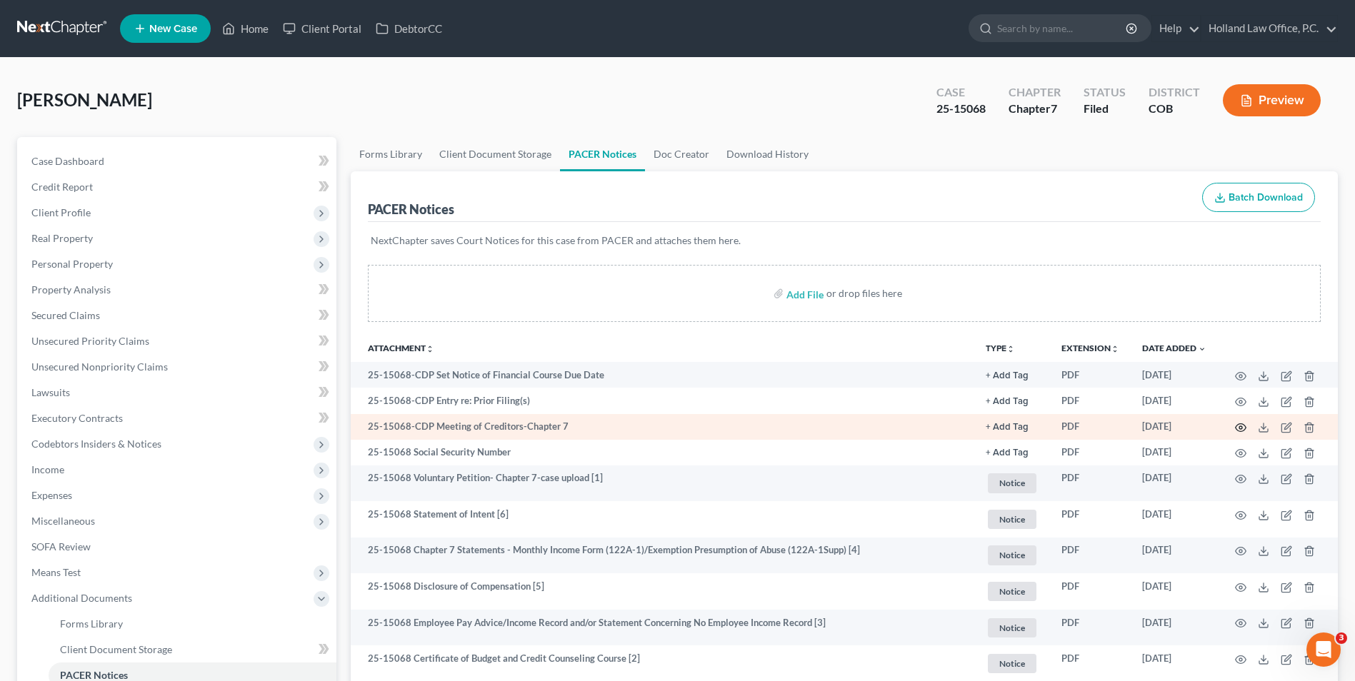
click at [1237, 427] on icon "button" at bounding box center [1240, 427] width 11 height 11
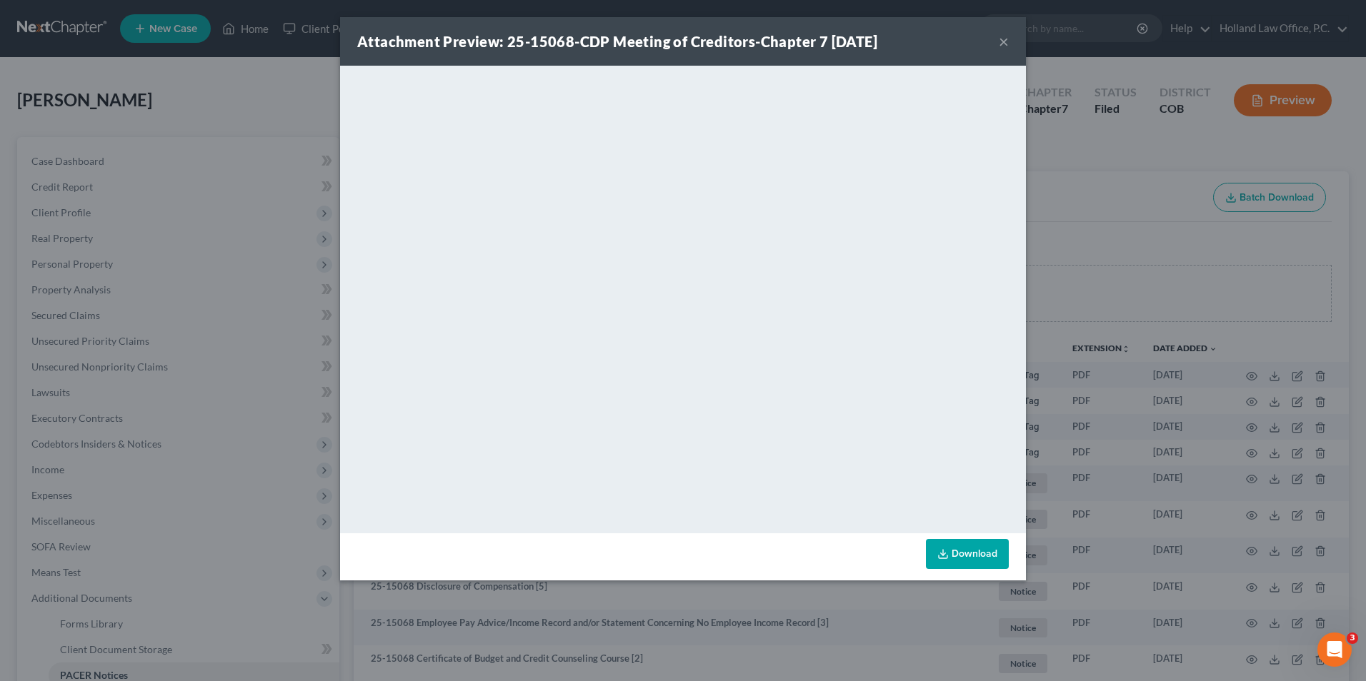
click at [1002, 41] on button "×" at bounding box center [1004, 41] width 10 height 17
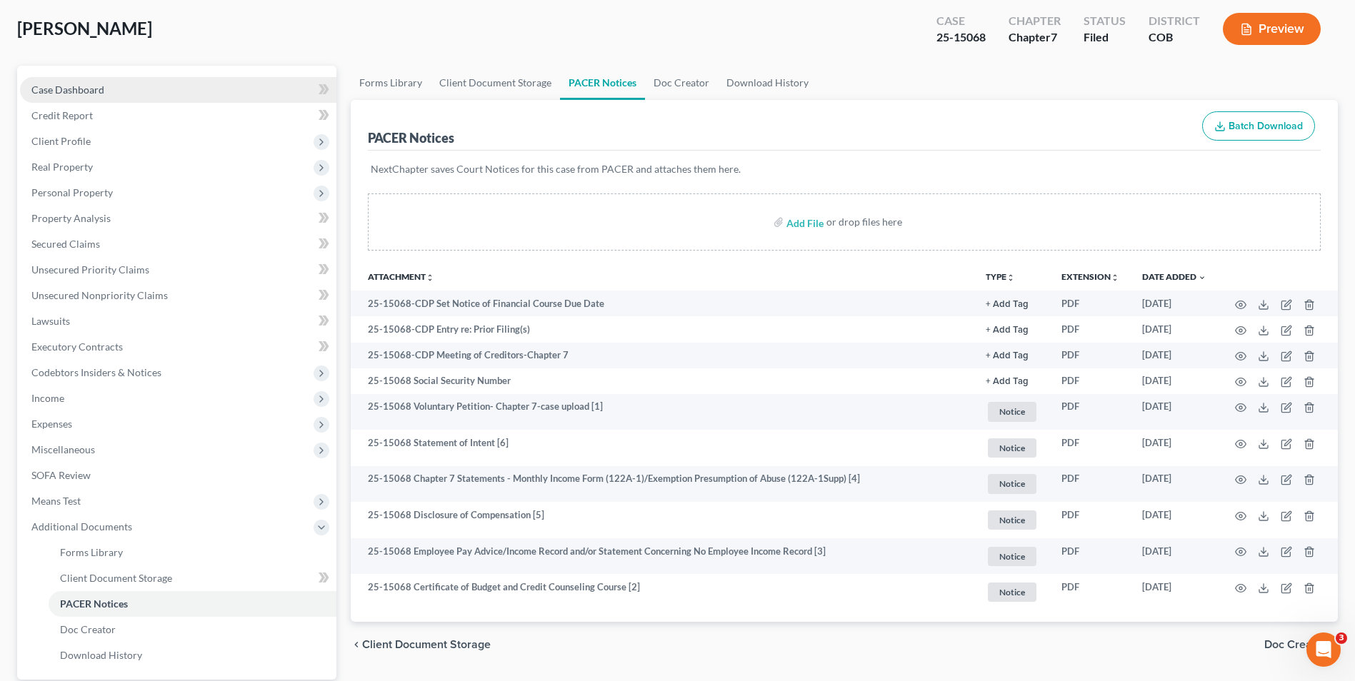
click at [137, 99] on link "Case Dashboard" at bounding box center [178, 90] width 316 height 26
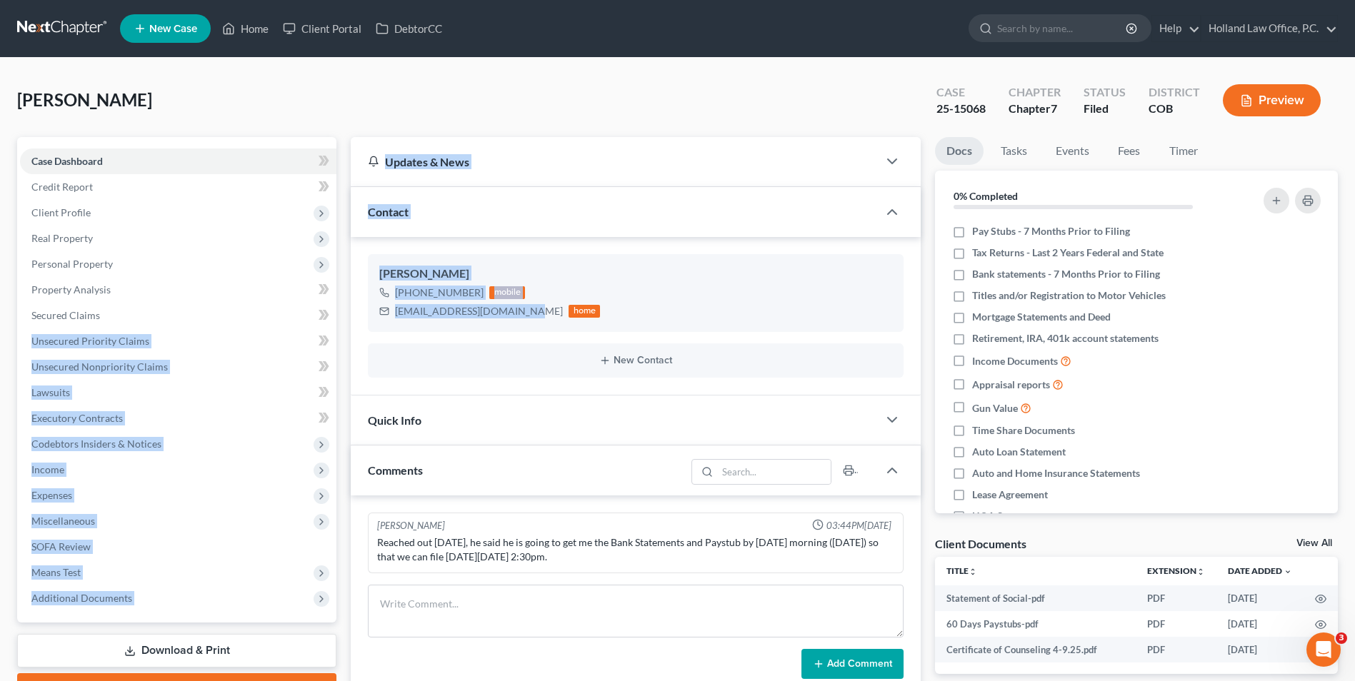
drag, startPoint x: 523, startPoint y: 314, endPoint x: 341, endPoint y: 316, distance: 182.2
click at [341, 316] on div "Petition Navigation Case Dashboard Payments Invoices Payments Payments Credit R…" at bounding box center [677, 562] width 1335 height 850
drag, startPoint x: 386, startPoint y: 313, endPoint x: 534, endPoint y: 314, distance: 148.6
click at [469, 312] on div "[EMAIL_ADDRESS][DOMAIN_NAME]" at bounding box center [479, 311] width 168 height 14
click at [521, 314] on div "[EMAIL_ADDRESS][DOMAIN_NAME]" at bounding box center [479, 311] width 168 height 14
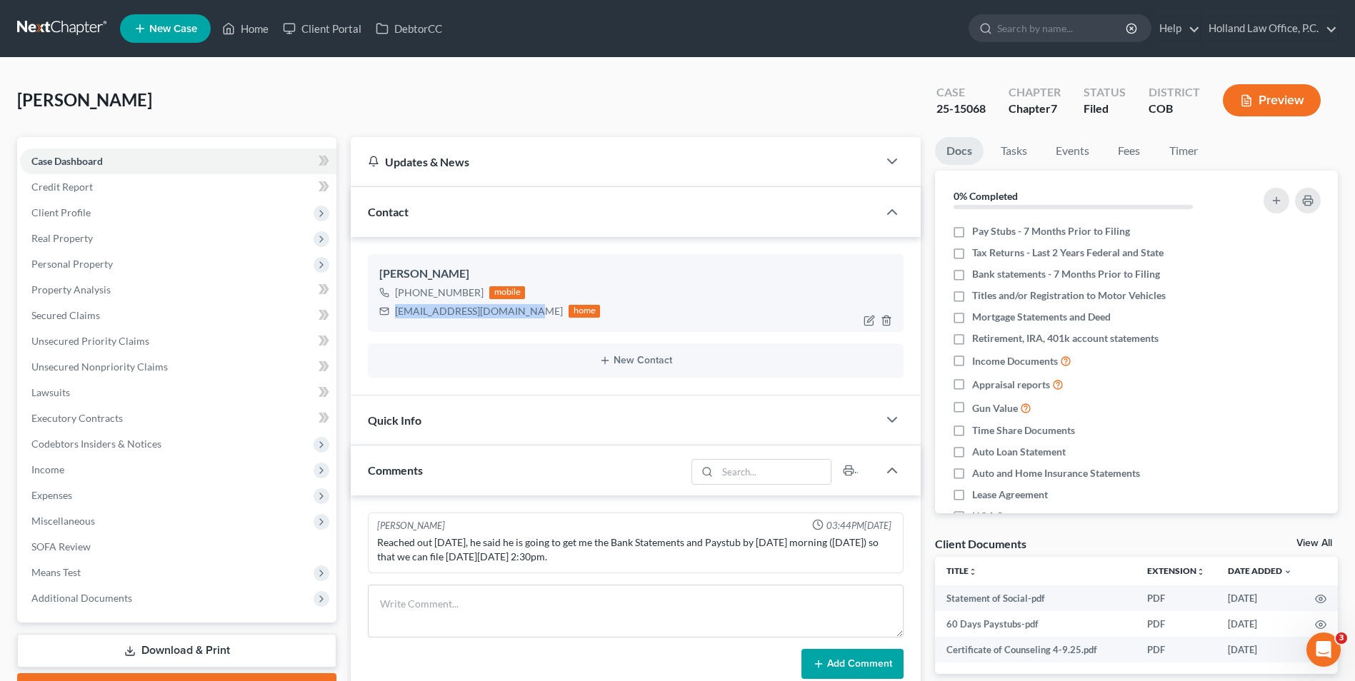
drag, startPoint x: 520, startPoint y: 312, endPoint x: 396, endPoint y: 316, distance: 123.7
click at [396, 316] on div "[EMAIL_ADDRESS][DOMAIN_NAME]" at bounding box center [479, 311] width 168 height 14
copy div "[EMAIL_ADDRESS][DOMAIN_NAME]"
drag, startPoint x: 76, startPoint y: 615, endPoint x: 79, endPoint y: 604, distance: 11.1
click at [76, 615] on div "Case Dashboard Payments Invoices Payments Payments Credit Report Client Profile…" at bounding box center [176, 380] width 319 height 486
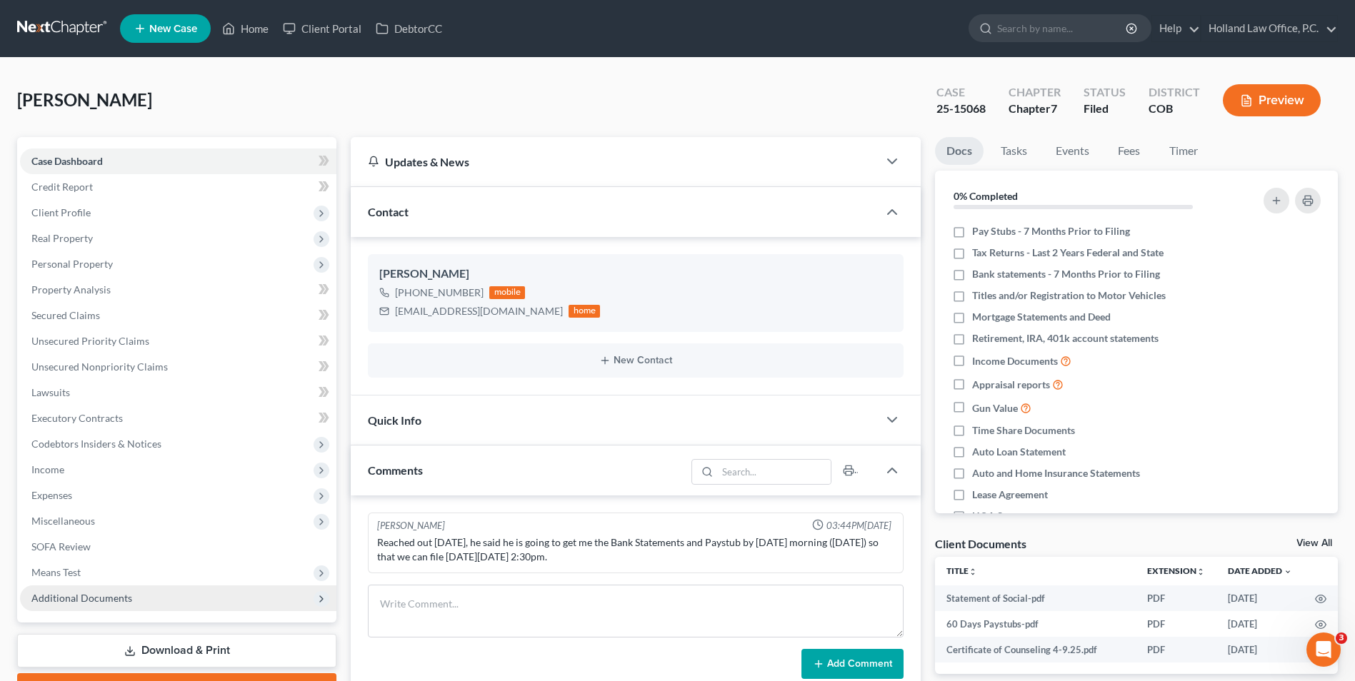
click at [79, 604] on span "Additional Documents" at bounding box center [178, 599] width 316 height 26
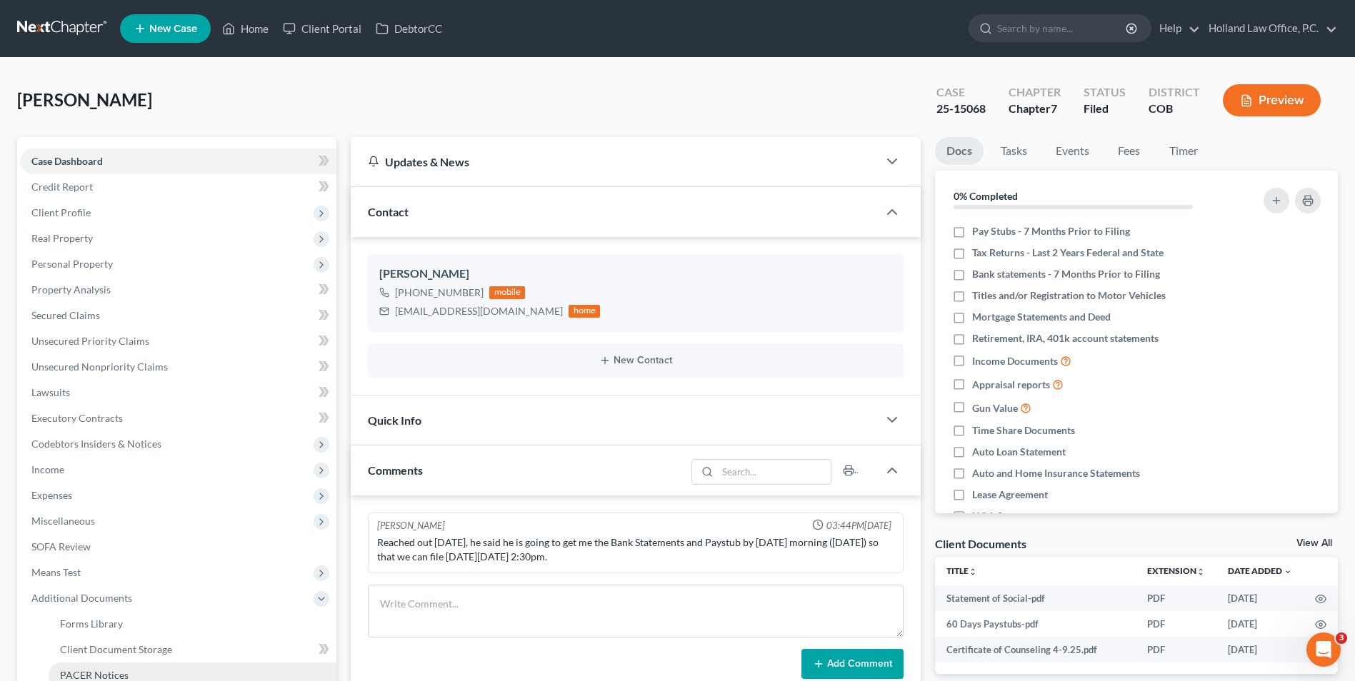
click at [87, 673] on span "PACER Notices" at bounding box center [94, 675] width 69 height 12
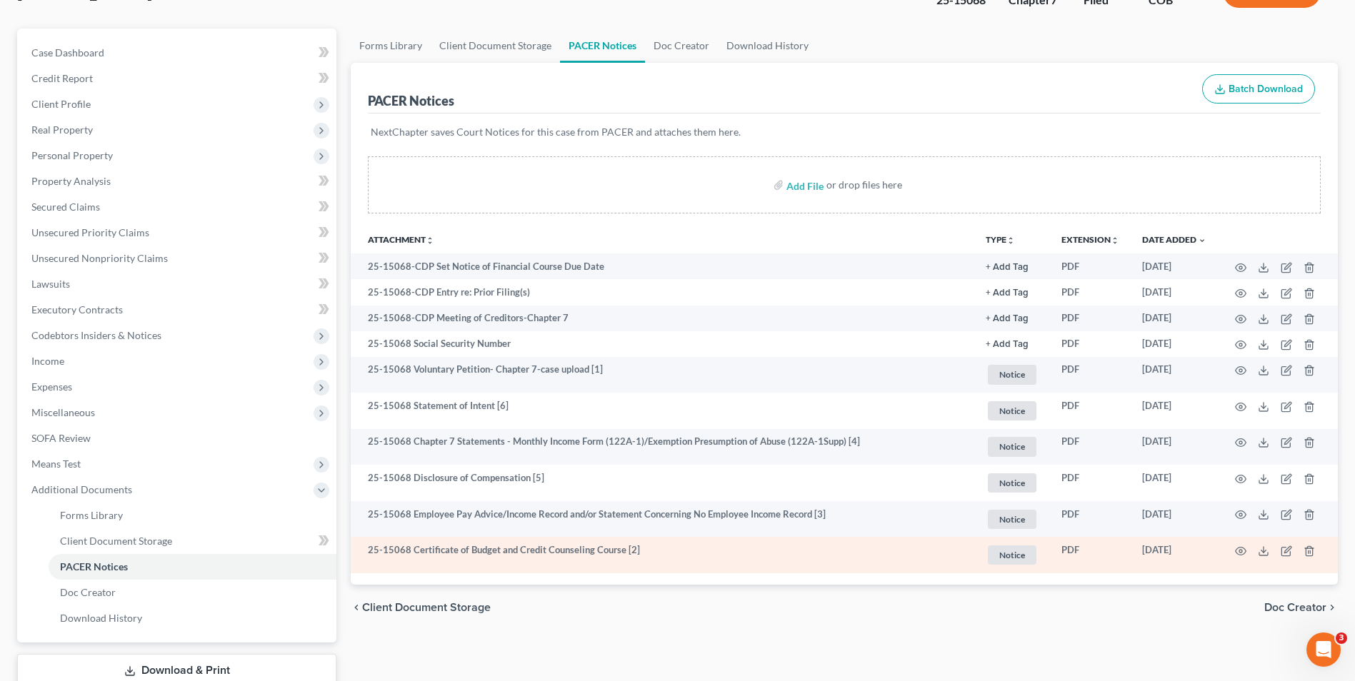
scroll to position [143, 0]
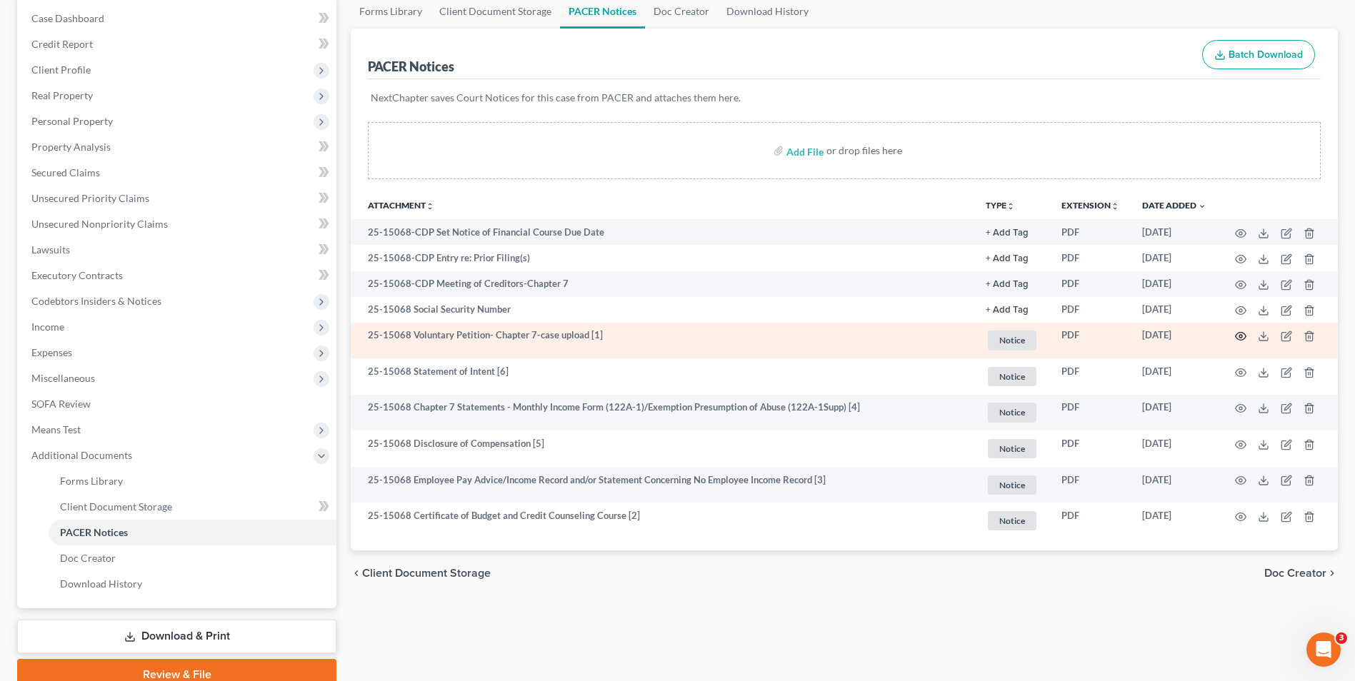
click at [1244, 334] on icon "button" at bounding box center [1240, 336] width 11 height 11
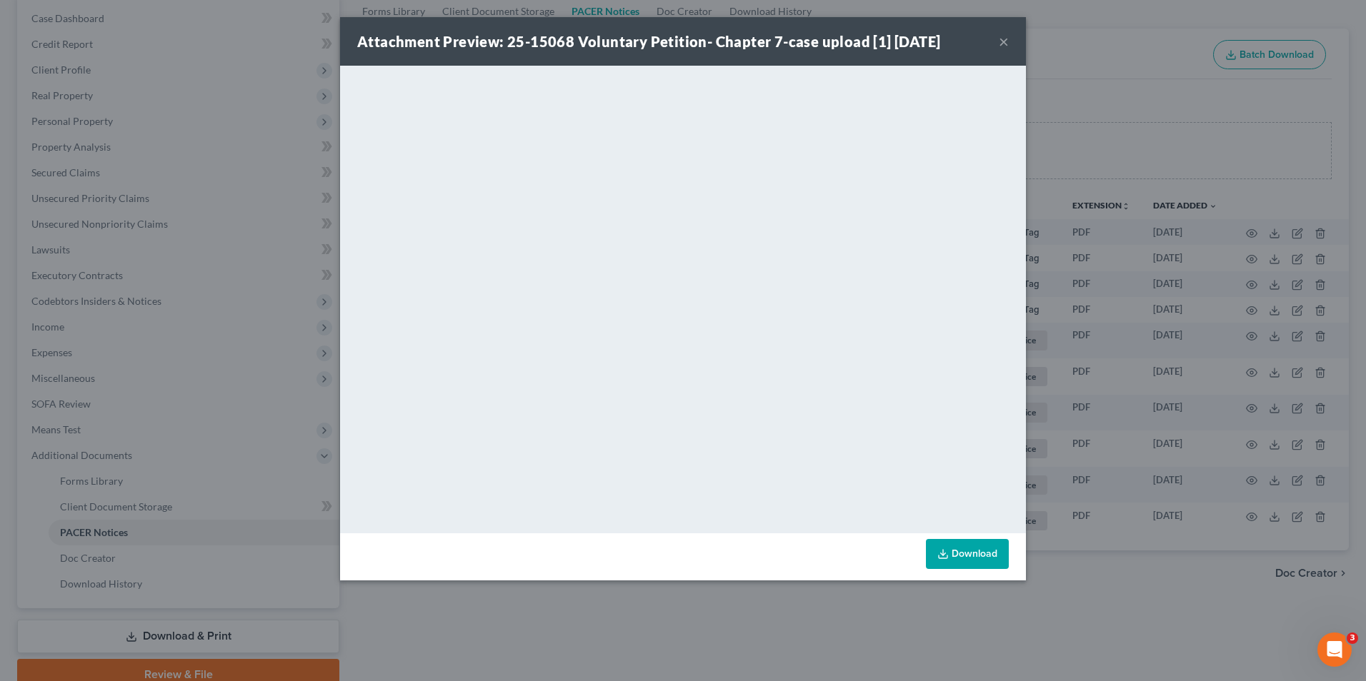
click at [997, 40] on div "Attachment Preview: 25-15068 Voluntary Petition- Chapter 7-case upload [1] 08/1…" at bounding box center [683, 41] width 686 height 49
click at [1005, 43] on button "×" at bounding box center [1004, 41] width 10 height 17
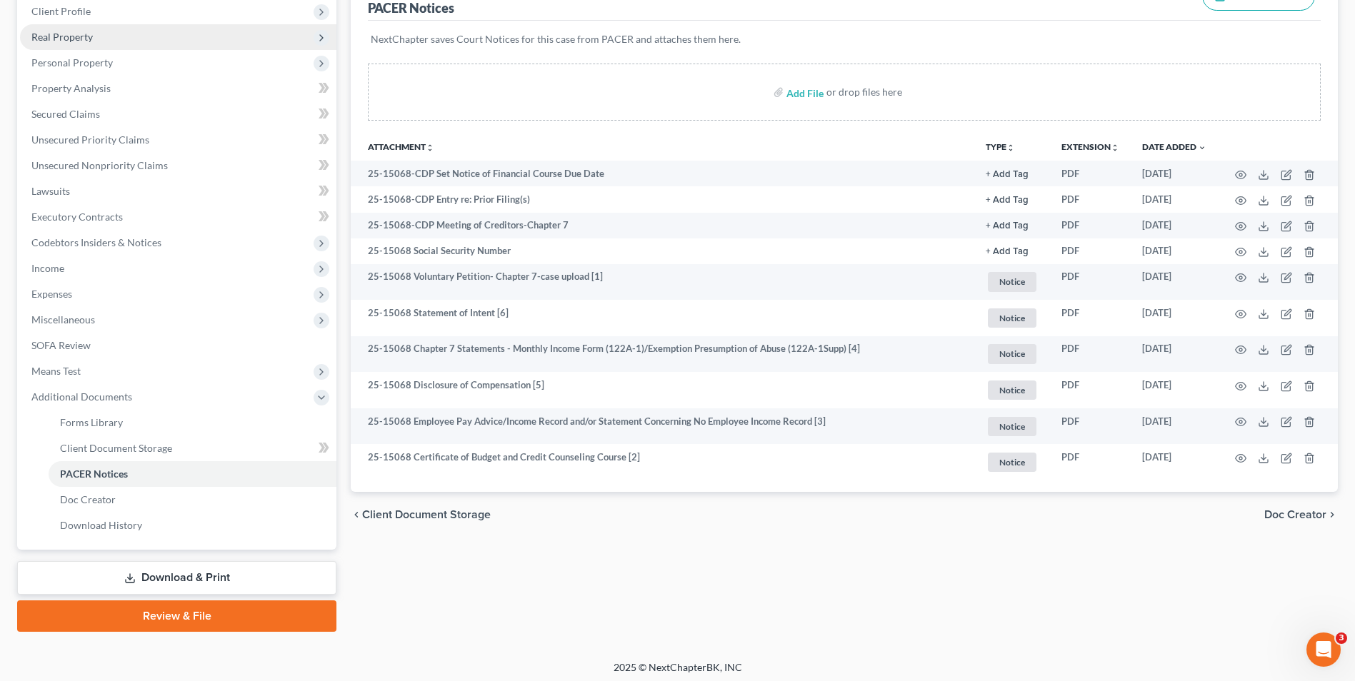
scroll to position [206, 0]
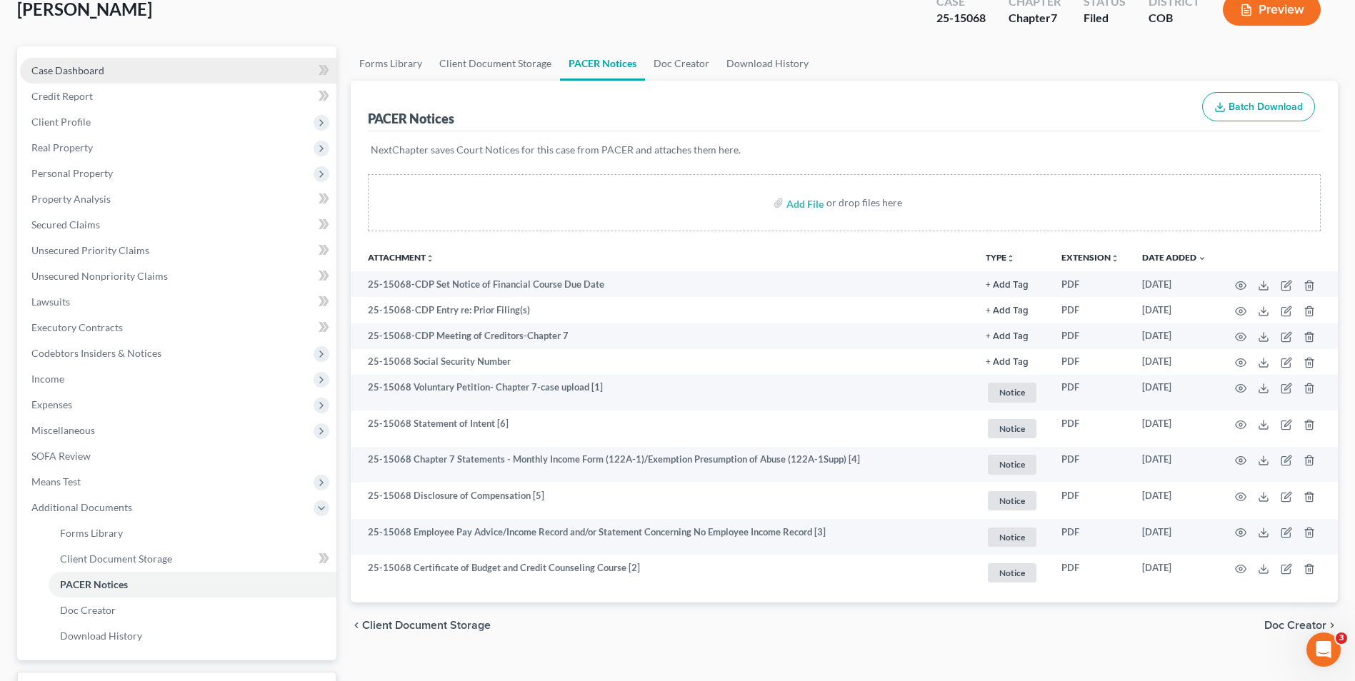
click at [111, 73] on link "Case Dashboard" at bounding box center [178, 71] width 316 height 26
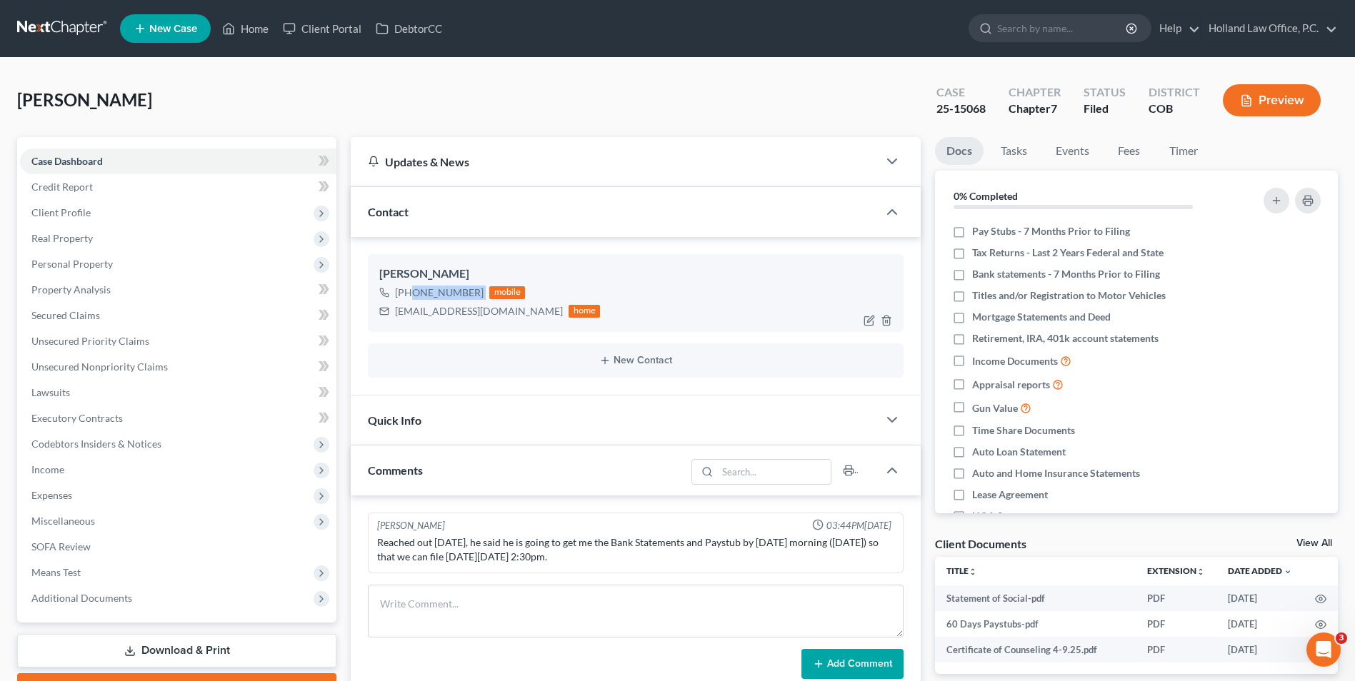
drag, startPoint x: 481, startPoint y: 294, endPoint x: 410, endPoint y: 296, distance: 70.8
click at [410, 296] on div "+1 (303) 579-5051 mobile" at bounding box center [489, 293] width 221 height 19
copy div "(303) 579-5051"
drag, startPoint x: 252, startPoint y: 31, endPoint x: 254, endPoint y: 40, distance: 9.4
click at [252, 31] on link "Home" at bounding box center [245, 29] width 61 height 26
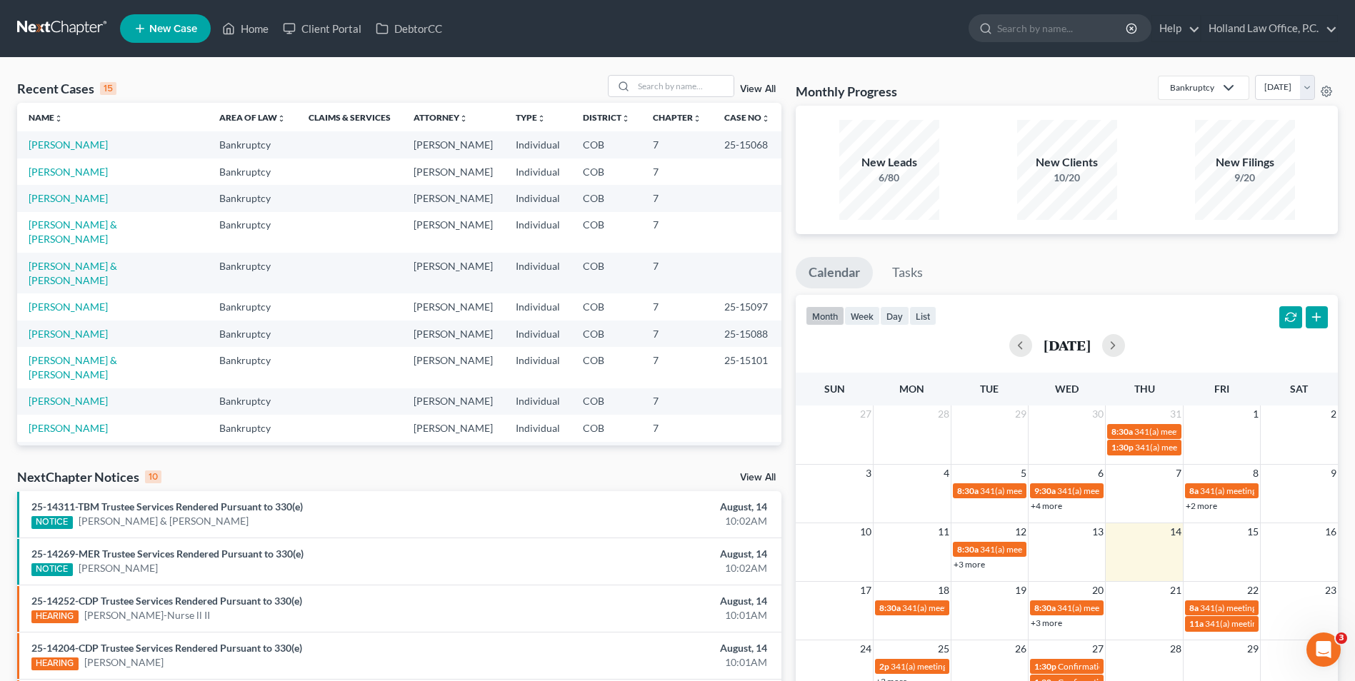
click at [181, 24] on span "New Case" at bounding box center [173, 29] width 48 height 11
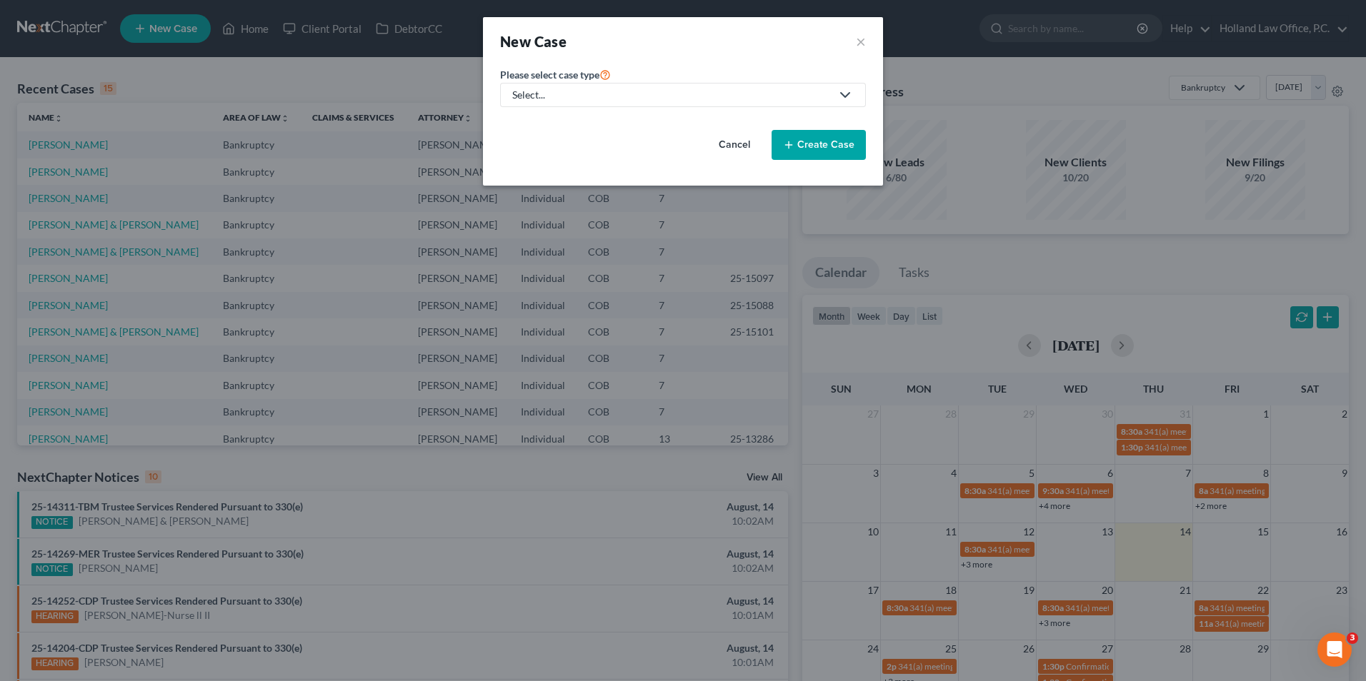
click at [539, 94] on div "Select..." at bounding box center [671, 95] width 319 height 14
click at [546, 121] on div "Bankruptcy" at bounding box center [542, 123] width 56 height 14
select select "11"
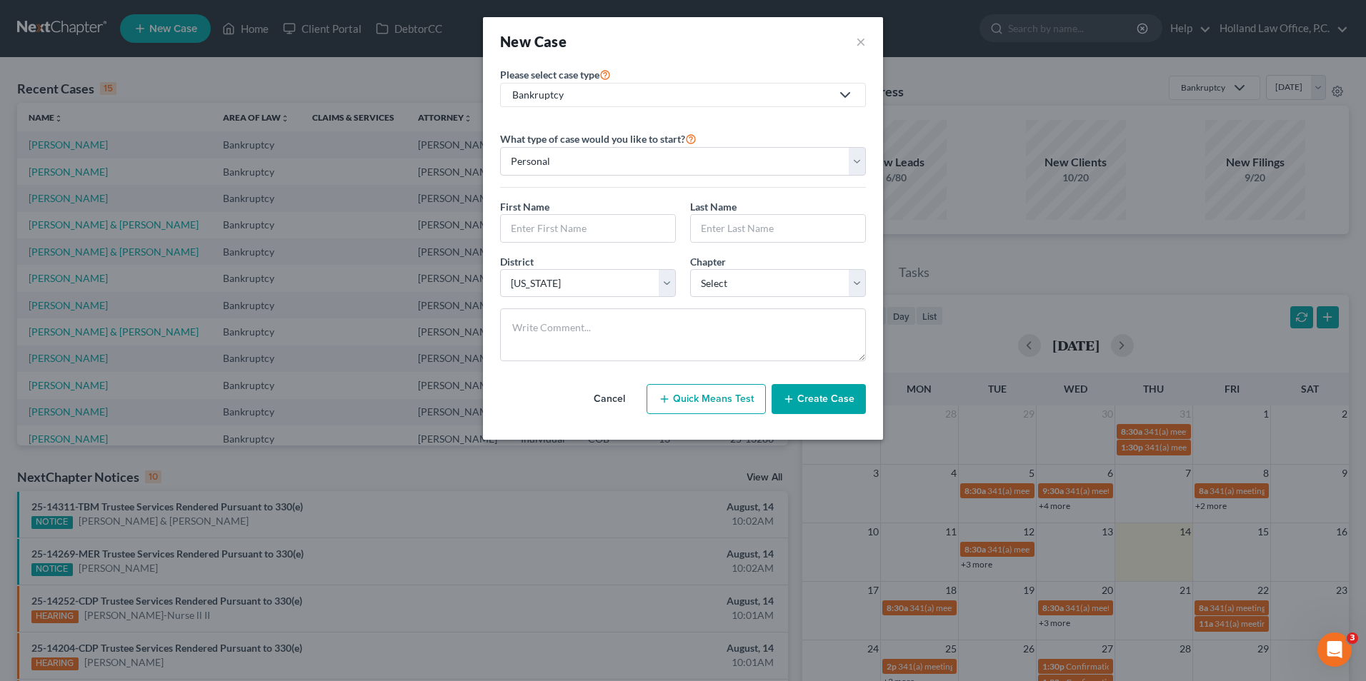
click at [575, 244] on div "First Name * Last Name *" at bounding box center [683, 226] width 380 height 55
click at [583, 241] on input "text" at bounding box center [588, 228] width 174 height 27
type input "Wendelyn"
click at [721, 236] on input "text" at bounding box center [778, 228] width 174 height 27
type input "Reedy"
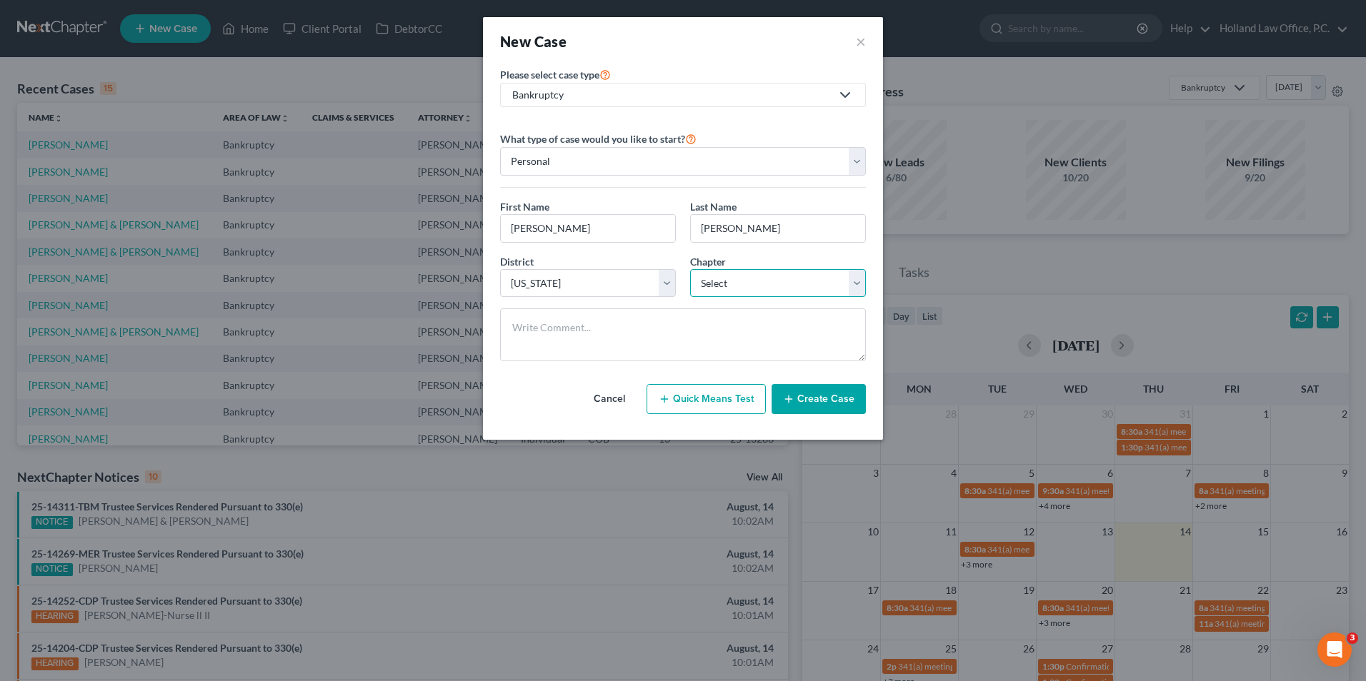
drag, startPoint x: 721, startPoint y: 288, endPoint x: 720, endPoint y: 298, distance: 10.1
click at [721, 288] on select "Select 7 11 12 13" at bounding box center [778, 283] width 176 height 29
select select "0"
click at [690, 269] on select "Select 7 11 12 13" at bounding box center [778, 283] width 176 height 29
drag, startPoint x: 834, startPoint y: 402, endPoint x: 833, endPoint y: 438, distance: 35.7
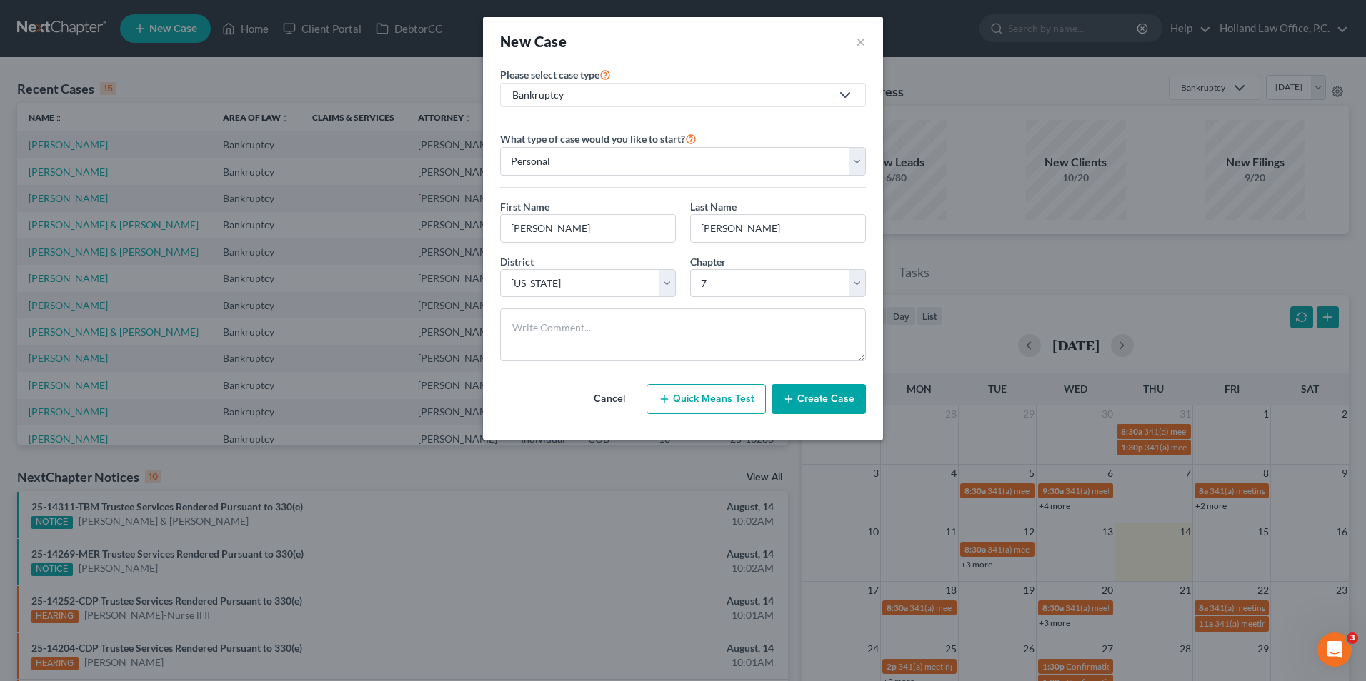
click at [834, 406] on button "Create Case" at bounding box center [819, 399] width 94 height 30
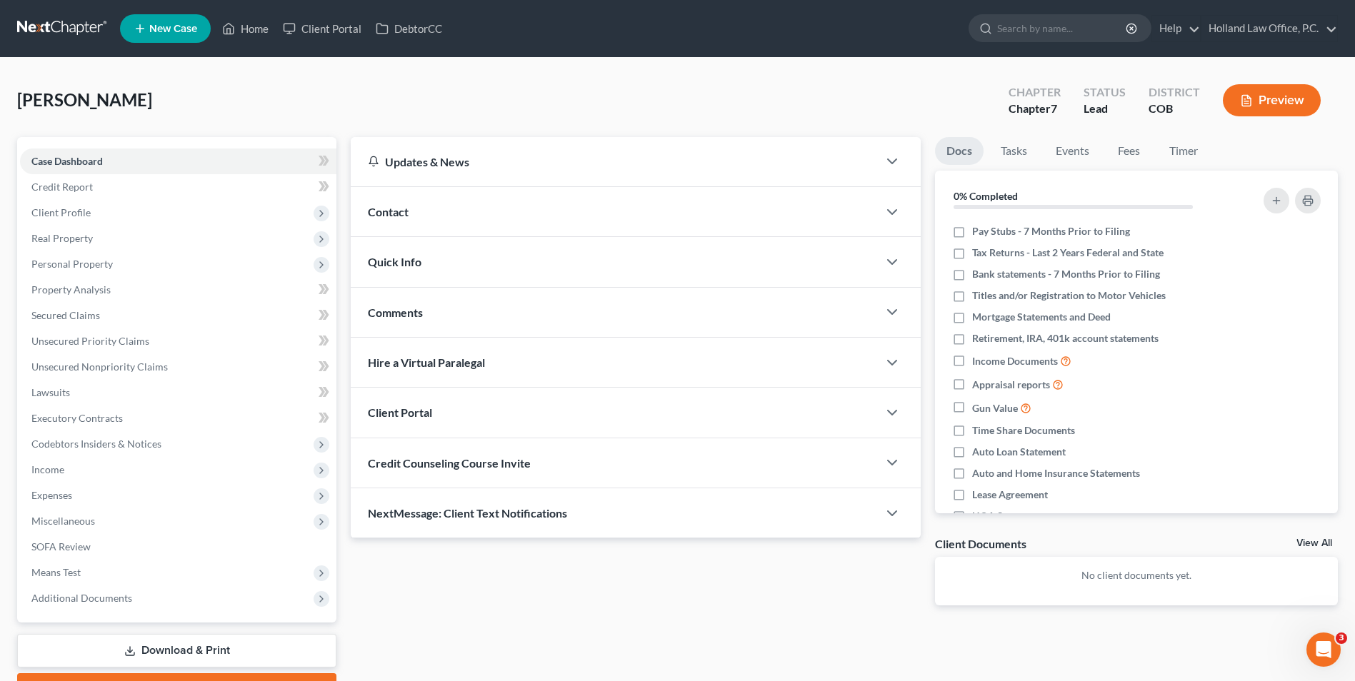
click at [434, 223] on div "Contact" at bounding box center [614, 211] width 527 height 49
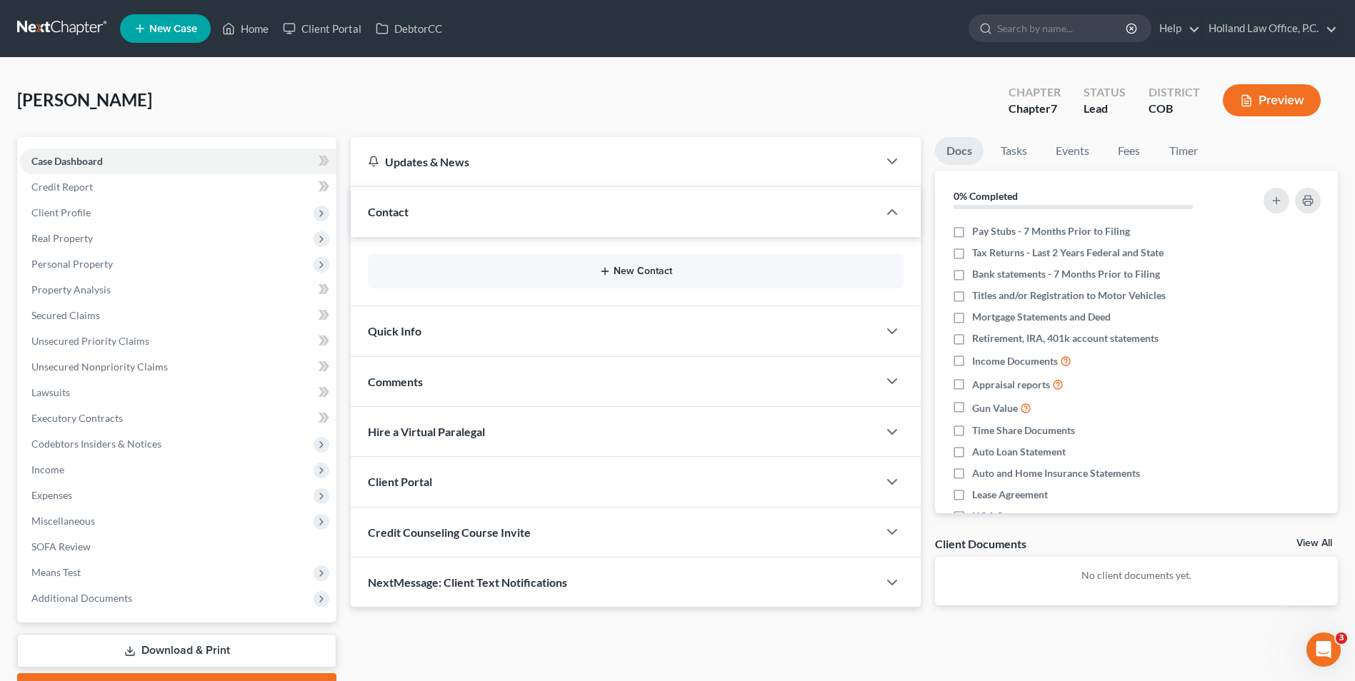
click at [625, 274] on button "New Contact" at bounding box center [635, 271] width 513 height 11
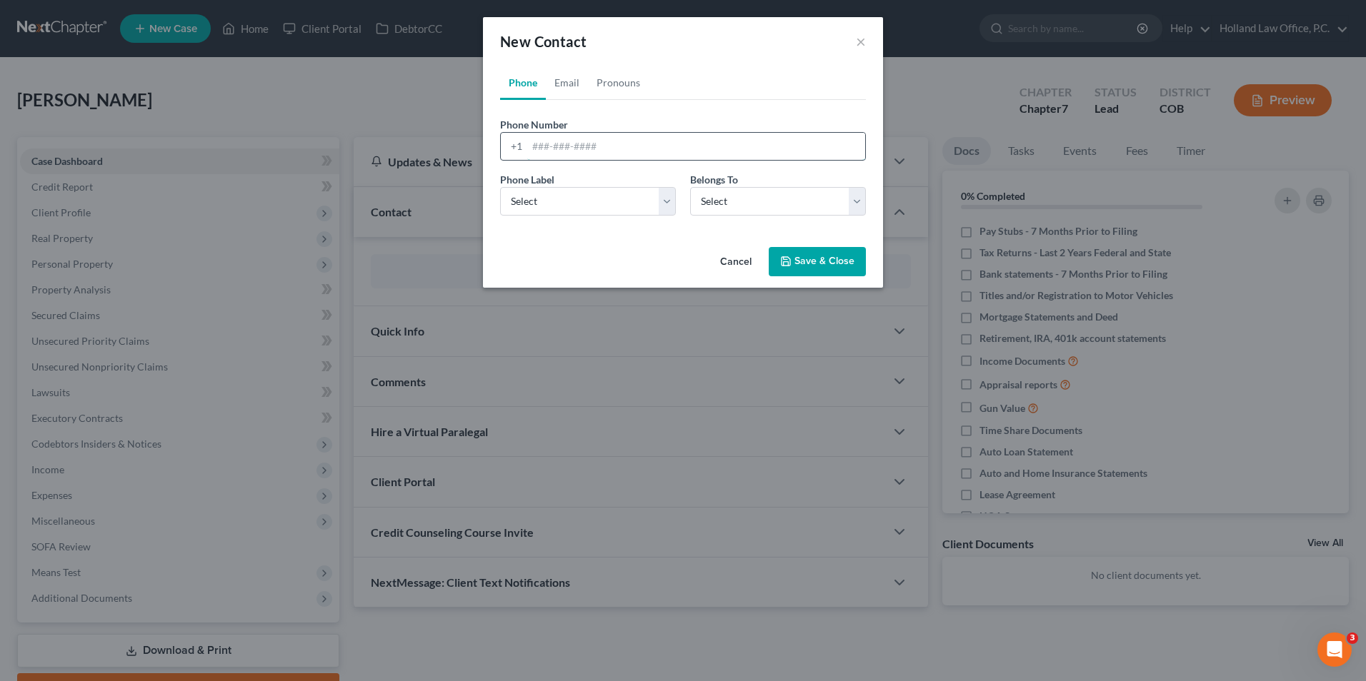
click at [558, 149] on input "tel" at bounding box center [696, 146] width 338 height 27
click at [552, 146] on input "9705688490" at bounding box center [696, 146] width 338 height 27
click at [571, 148] on input "970-5688490" at bounding box center [696, 146] width 338 height 27
type input "970-568-8490"
drag, startPoint x: 575, startPoint y: 196, endPoint x: 558, endPoint y: 216, distance: 25.8
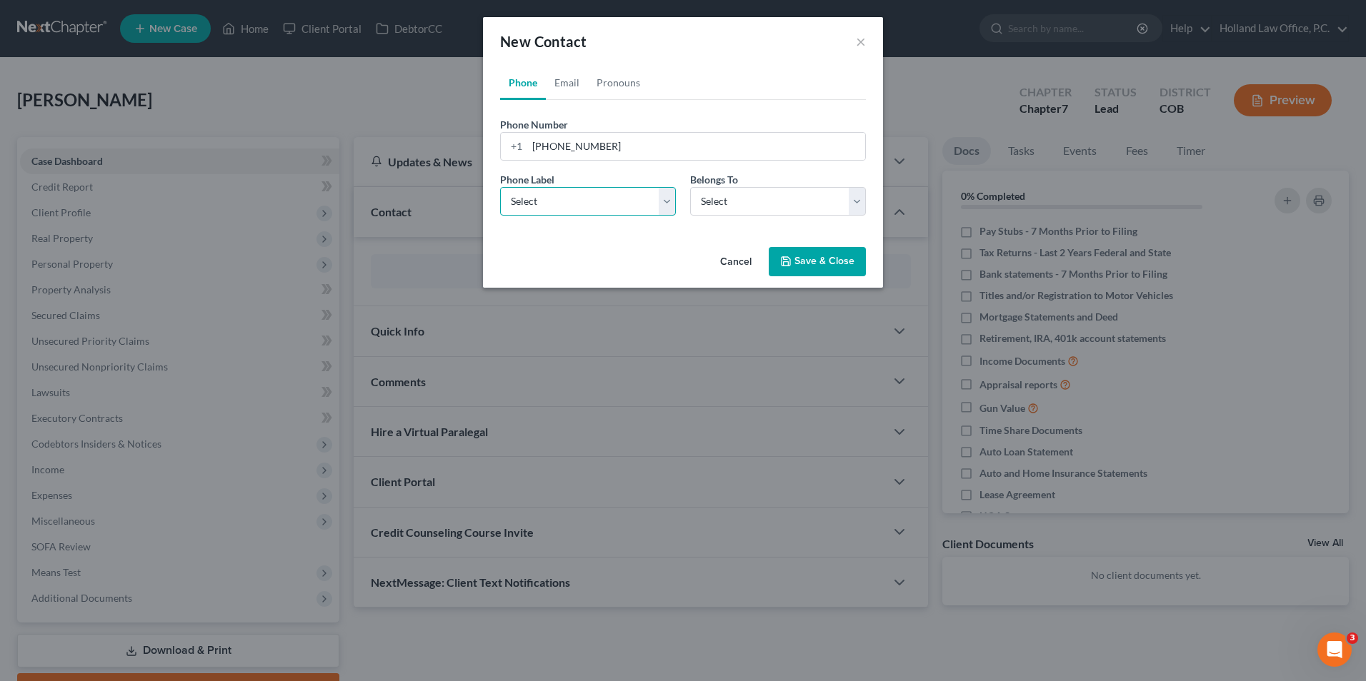
click at [575, 196] on select "Select Mobile Home Work Other" at bounding box center [588, 201] width 176 height 29
select select "1"
click at [500, 187] on select "Select Mobile Home Work Other" at bounding box center [588, 201] width 176 height 29
drag, startPoint x: 749, startPoint y: 204, endPoint x: 744, endPoint y: 218, distance: 15.4
click at [749, 204] on select "Select Client Other" at bounding box center [778, 201] width 176 height 29
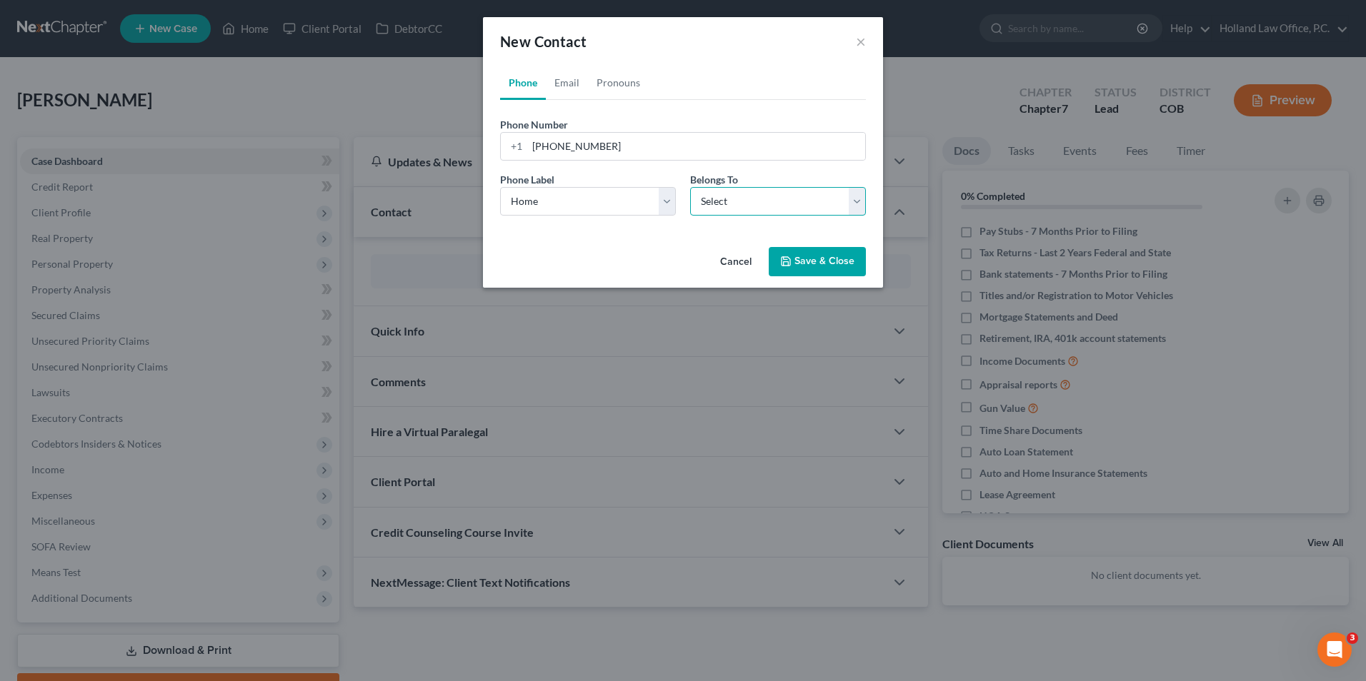
select select "0"
click at [690, 187] on select "Select Client Other" at bounding box center [778, 201] width 176 height 29
select select "0"
click at [556, 66] on link "Email" at bounding box center [567, 83] width 42 height 34
drag, startPoint x: 552, startPoint y: 148, endPoint x: 553, endPoint y: 164, distance: 15.7
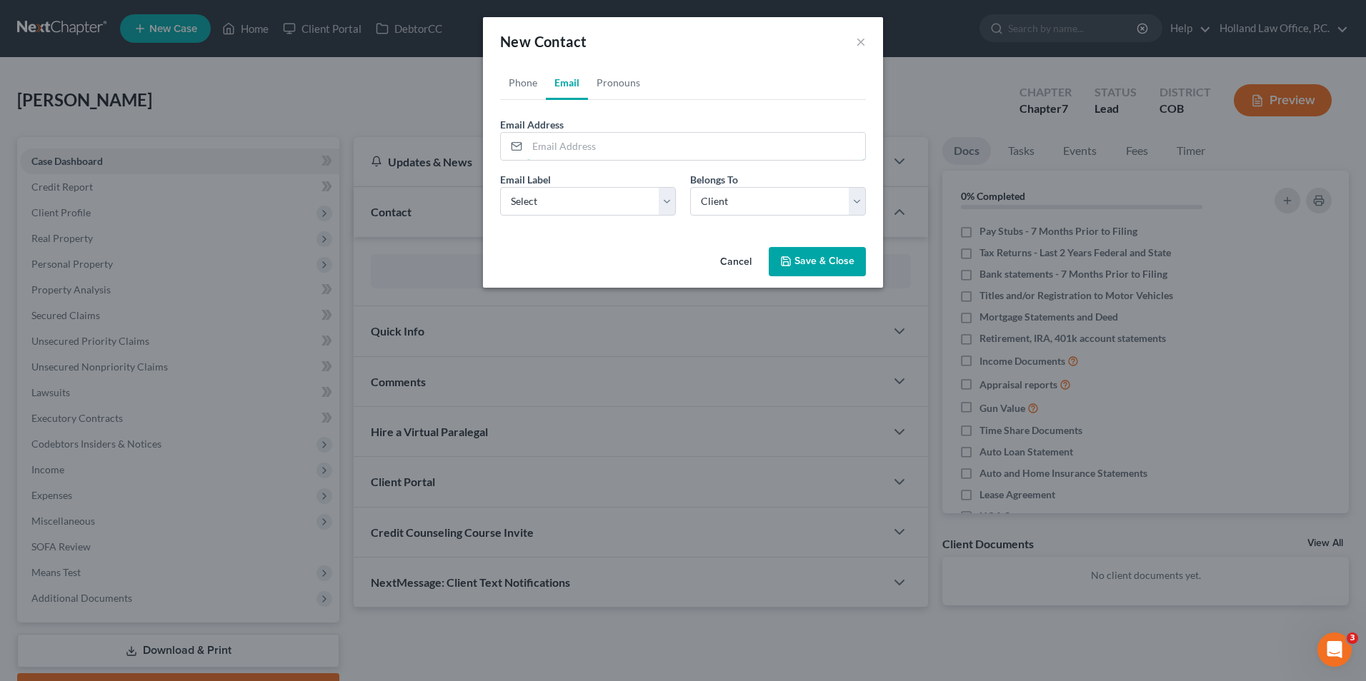
click at [552, 148] on input "email" at bounding box center [696, 146] width 338 height 27
drag, startPoint x: 535, startPoint y: 207, endPoint x: 535, endPoint y: 216, distance: 8.6
click at [535, 207] on select "Select Home Work Other" at bounding box center [588, 201] width 176 height 29
select select "0"
click at [500, 187] on select "Select Home Work Other" at bounding box center [588, 201] width 176 height 29
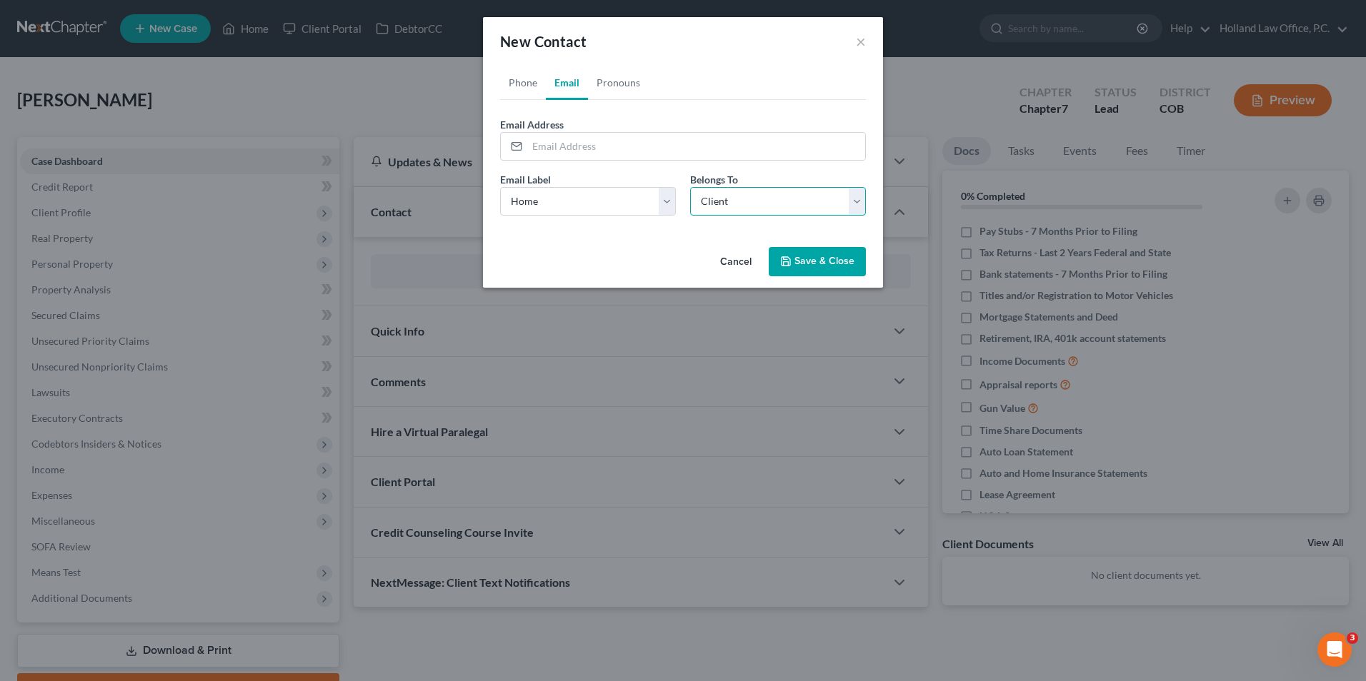
drag, startPoint x: 766, startPoint y: 200, endPoint x: 758, endPoint y: 217, distance: 18.9
click at [766, 200] on select "Select Client Other" at bounding box center [778, 201] width 176 height 29
click at [690, 187] on select "Select Client Other" at bounding box center [778, 201] width 176 height 29
click at [577, 148] on input "email" at bounding box center [696, 146] width 338 height 27
click at [581, 151] on input "email" at bounding box center [696, 146] width 338 height 27
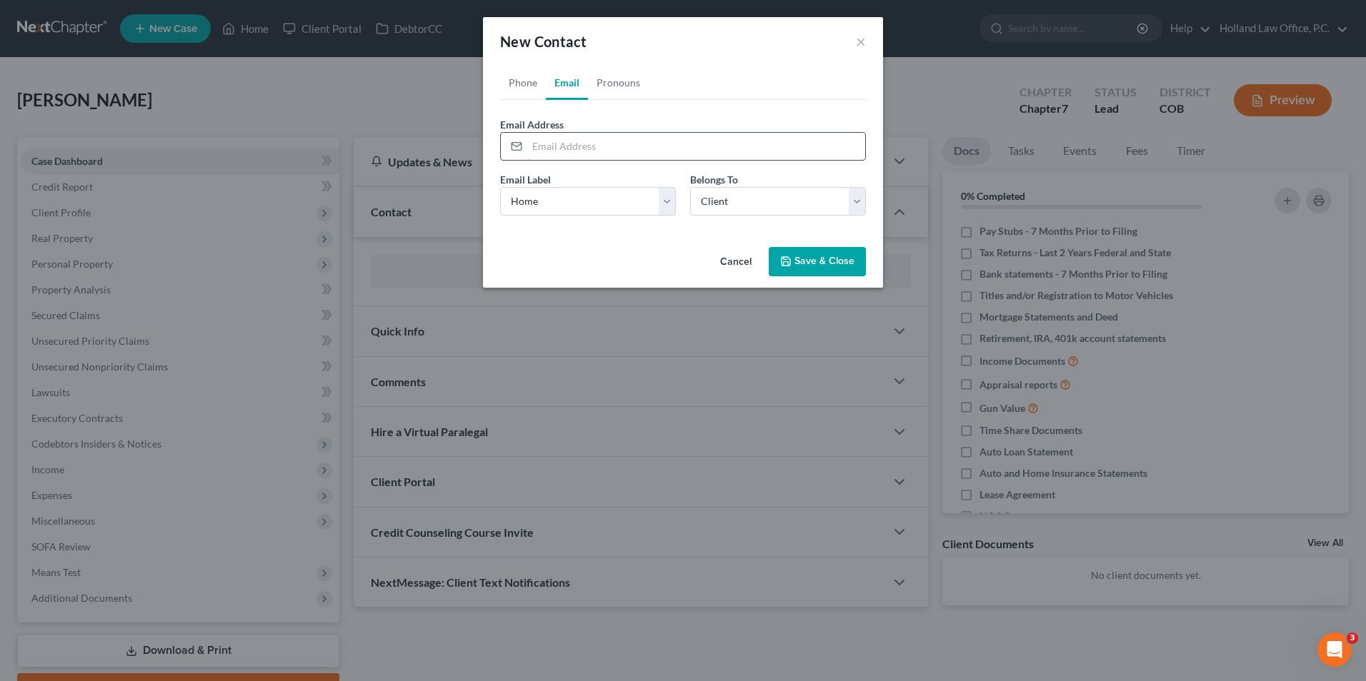
type input "w"
type input "wendelynreedy@aol.com"
click at [833, 261] on button "Save & Close" at bounding box center [817, 262] width 97 height 30
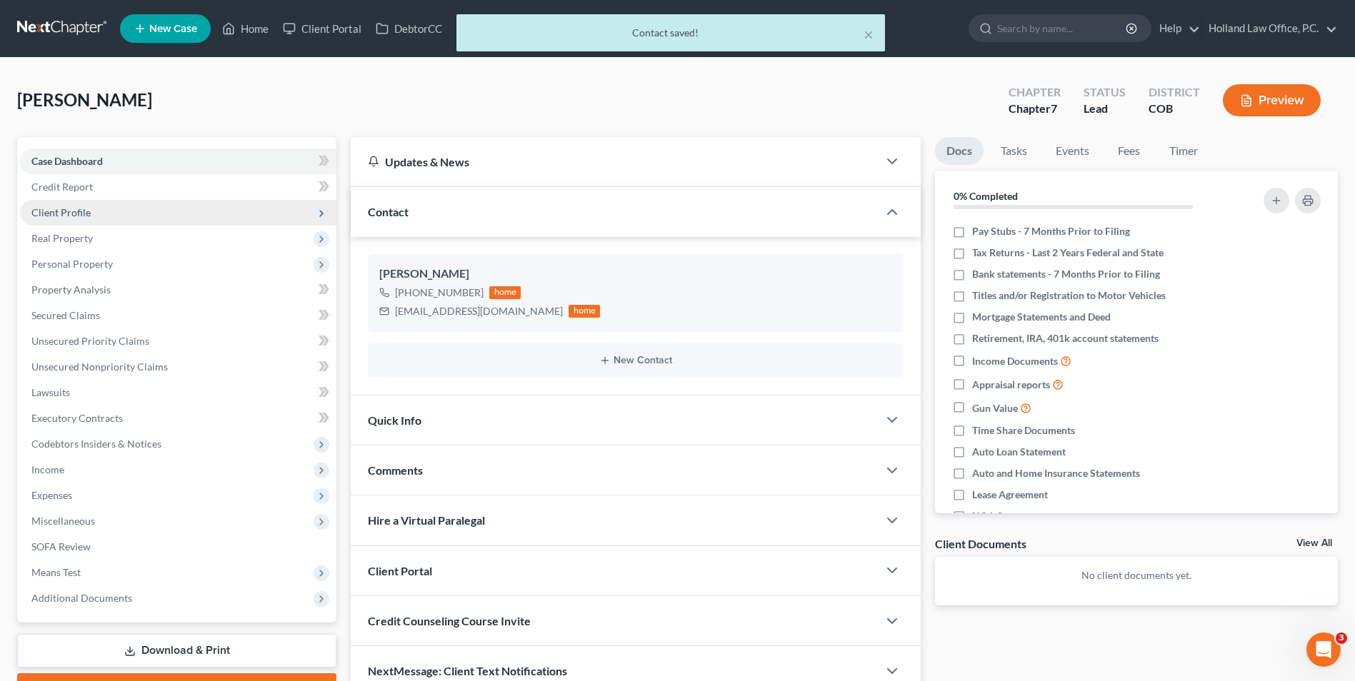
click at [82, 213] on span "Client Profile" at bounding box center [60, 212] width 59 height 12
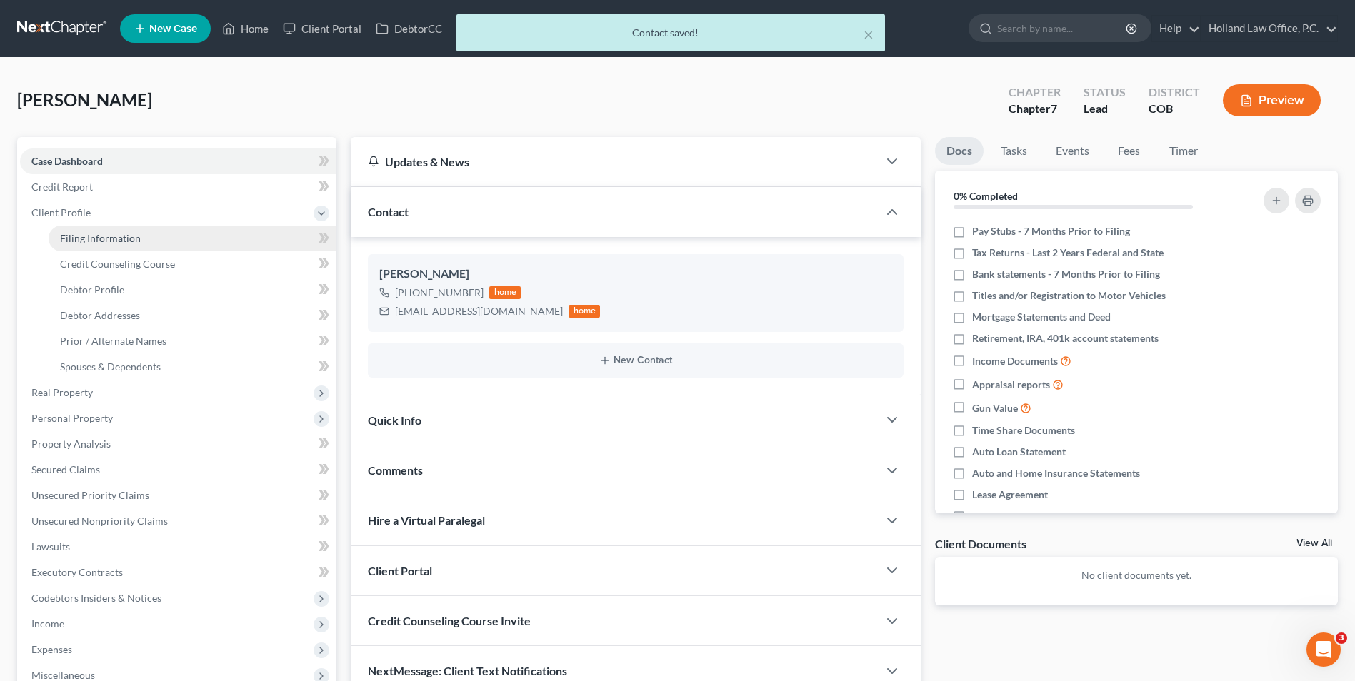
click at [99, 241] on span "Filing Information" at bounding box center [100, 238] width 81 height 12
select select "1"
select select "0"
select select "11"
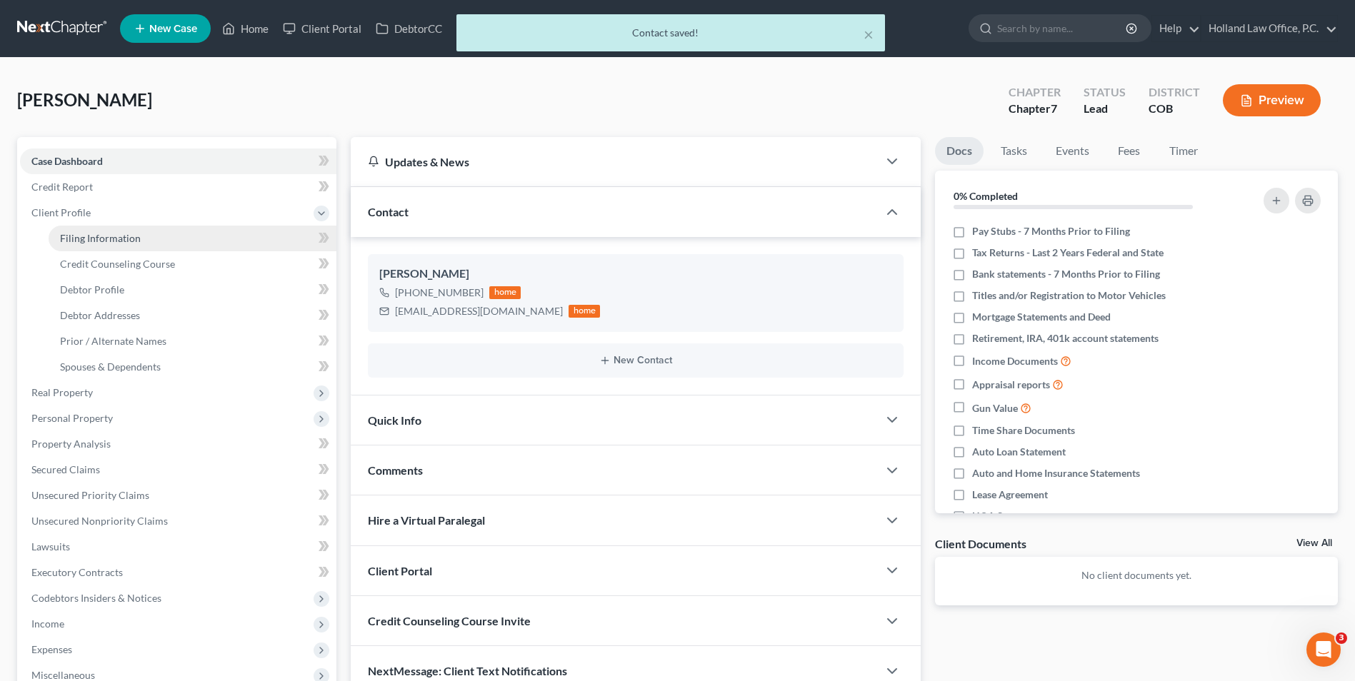
select select "0"
select select "5"
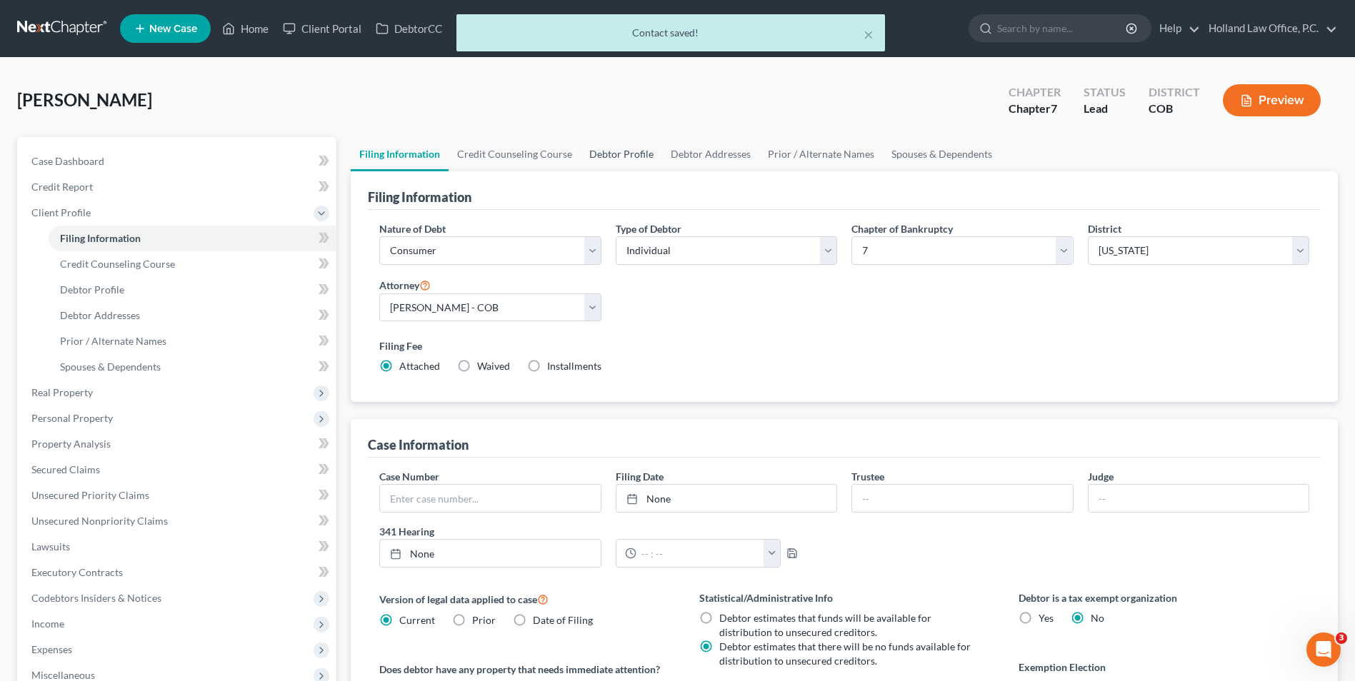
click at [606, 150] on link "Debtor Profile" at bounding box center [621, 154] width 81 height 34
select select "0"
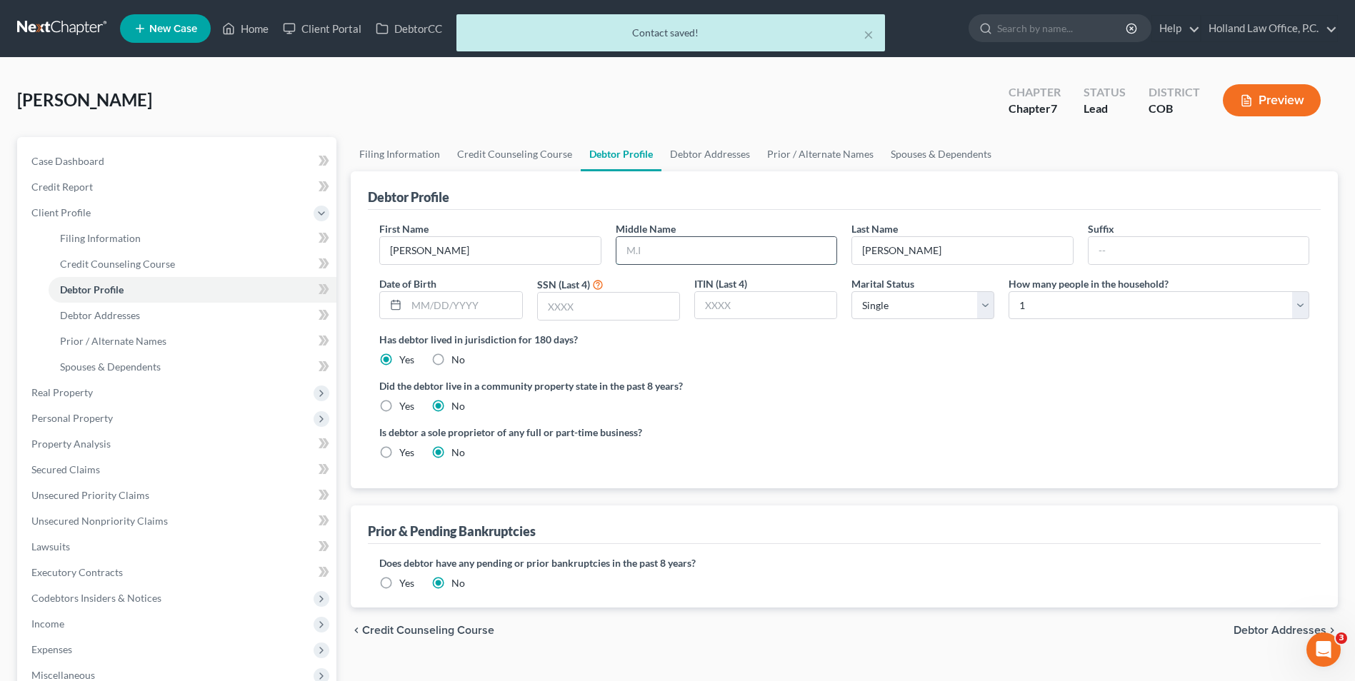
click at [676, 244] on input "text" at bounding box center [726, 250] width 220 height 27
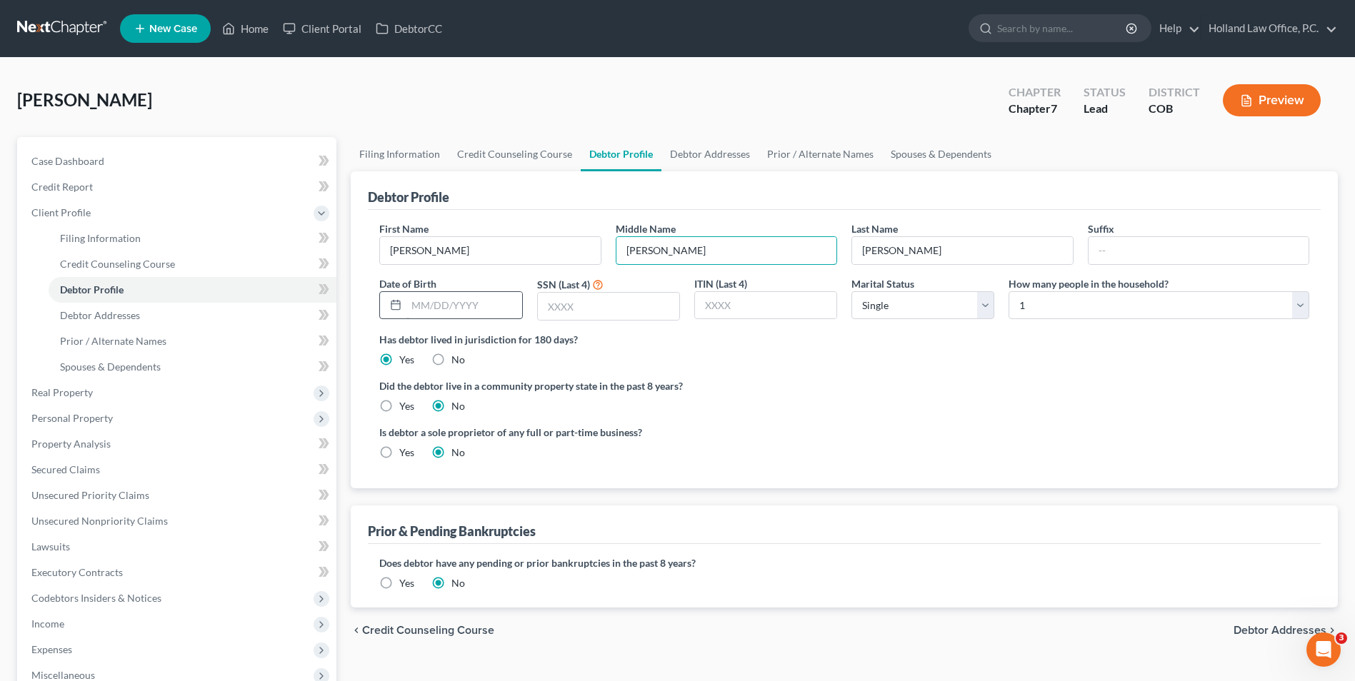
type input "Marianna"
click at [428, 301] on input "text" at bounding box center [463, 305] width 115 height 27
click at [456, 308] on input "text" at bounding box center [463, 305] width 115 height 27
type input "12/12/2025"
click at [551, 308] on input "text" at bounding box center [608, 306] width 141 height 27
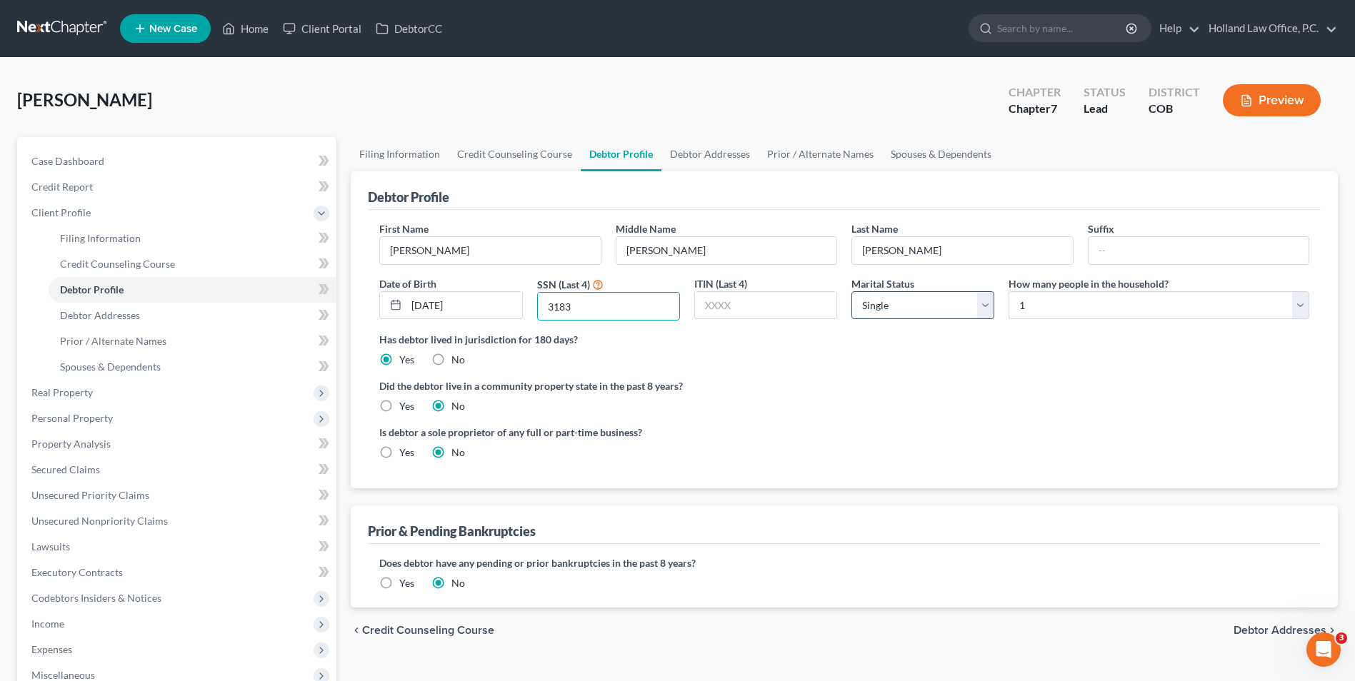
type input "3183"
click at [870, 314] on select "Select Single Married Separated Divorced Widowed" at bounding box center [923, 305] width 143 height 29
select select "4"
click at [852, 291] on select "Select Single Married Separated Divorced Widowed" at bounding box center [923, 305] width 143 height 29
drag, startPoint x: 699, startPoint y: 156, endPoint x: 689, endPoint y: 159, distance: 10.4
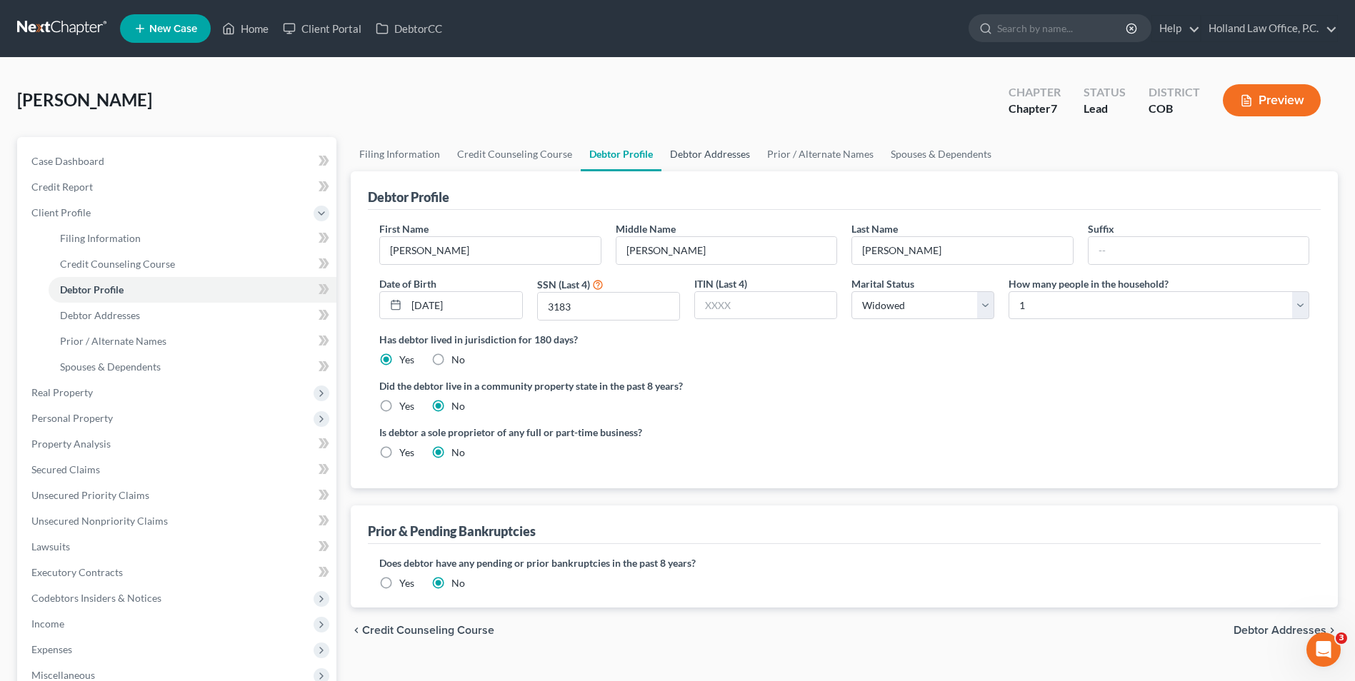
click at [699, 156] on link "Debtor Addresses" at bounding box center [709, 154] width 97 height 34
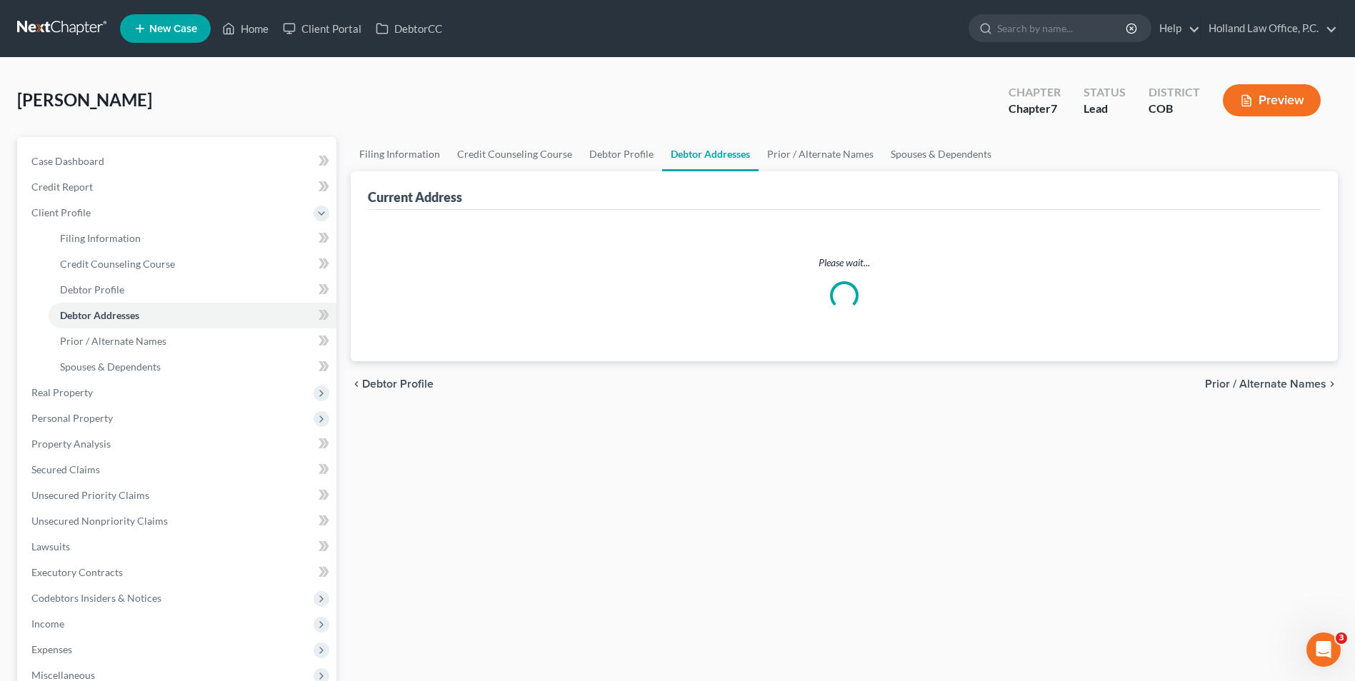
select select "0"
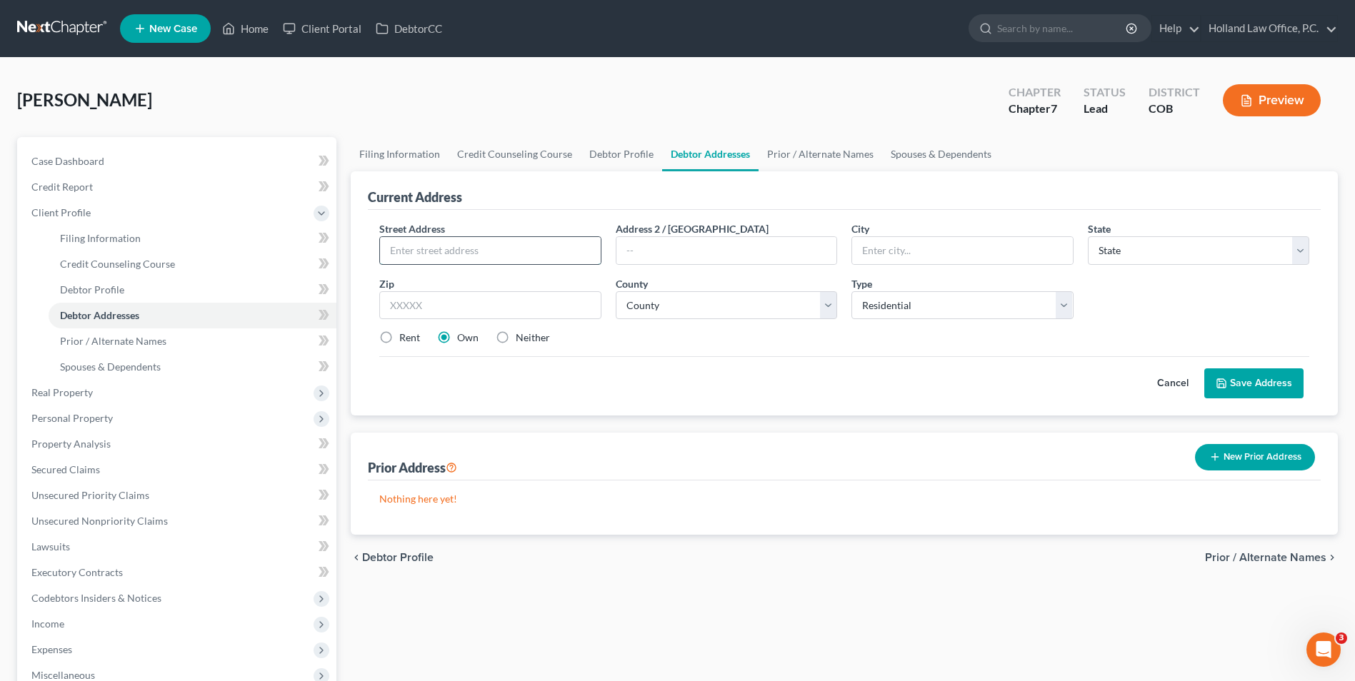
click at [448, 255] on input "text" at bounding box center [490, 250] width 220 height 27
drag, startPoint x: 409, startPoint y: 341, endPoint x: 416, endPoint y: 312, distance: 30.1
click at [409, 342] on label "Rent" at bounding box center [409, 338] width 21 height 14
click at [409, 340] on input "Rent" at bounding box center [409, 335] width 9 height 9
radio input "true"
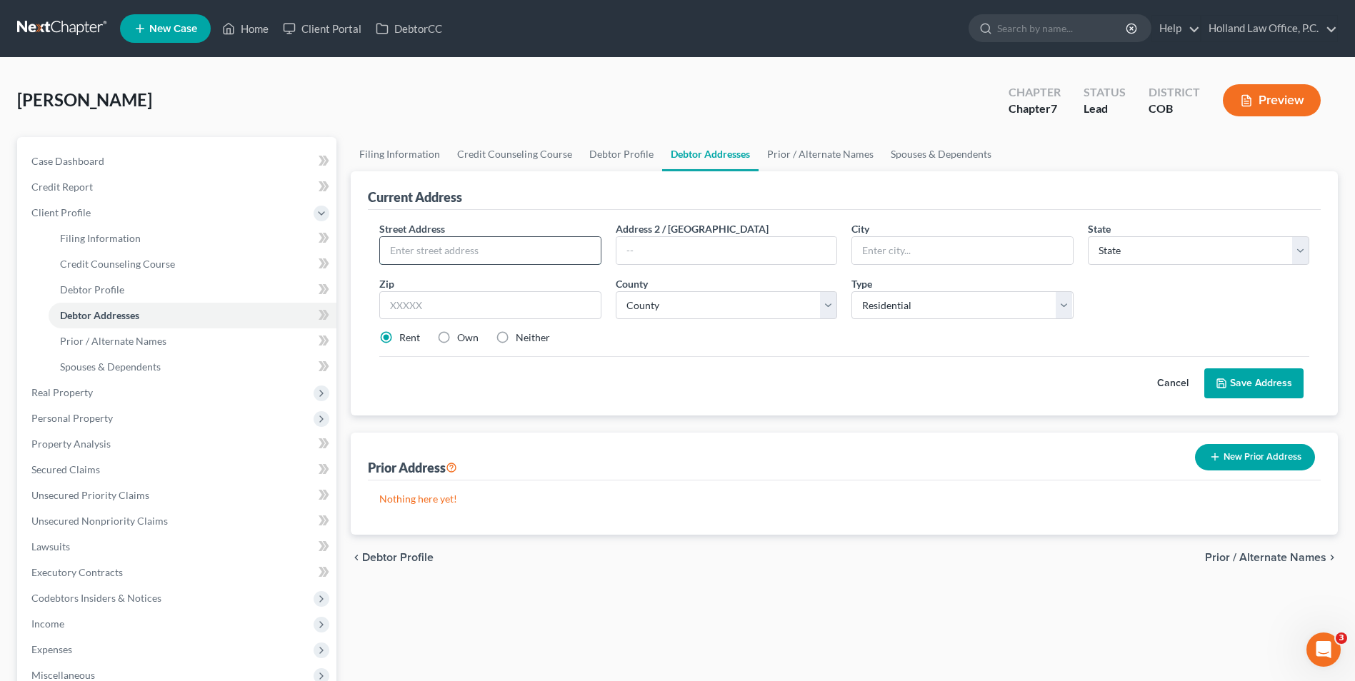
click at [461, 255] on input "text" at bounding box center [490, 250] width 220 height 27
type input "3501 Stover St"
click at [646, 242] on input "text" at bounding box center [726, 250] width 220 height 27
type input "Apt 236"
click at [521, 307] on input "text" at bounding box center [489, 305] width 221 height 29
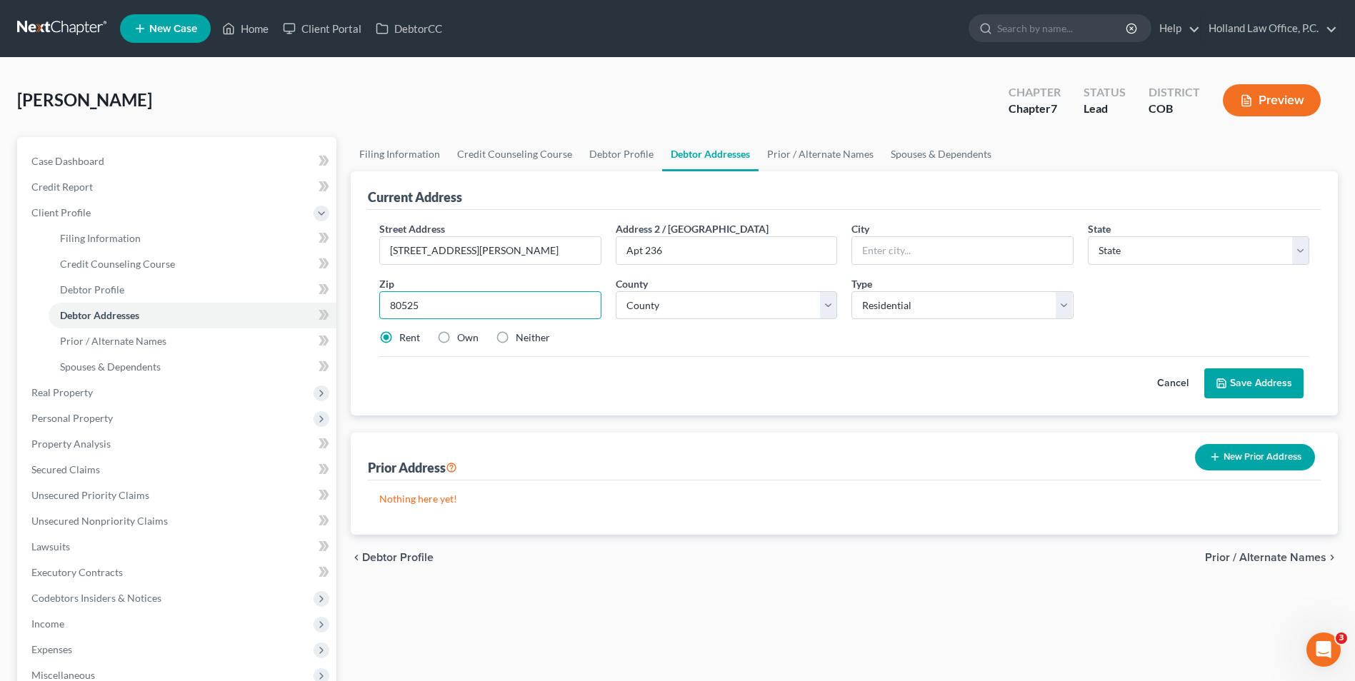
type input "80525"
click at [514, 271] on div "Street Address * 3501 Stover St Address 2 / PO Box Apt 236 City * State * State…" at bounding box center [844, 289] width 944 height 136
type input "Fort Collins"
select select "5"
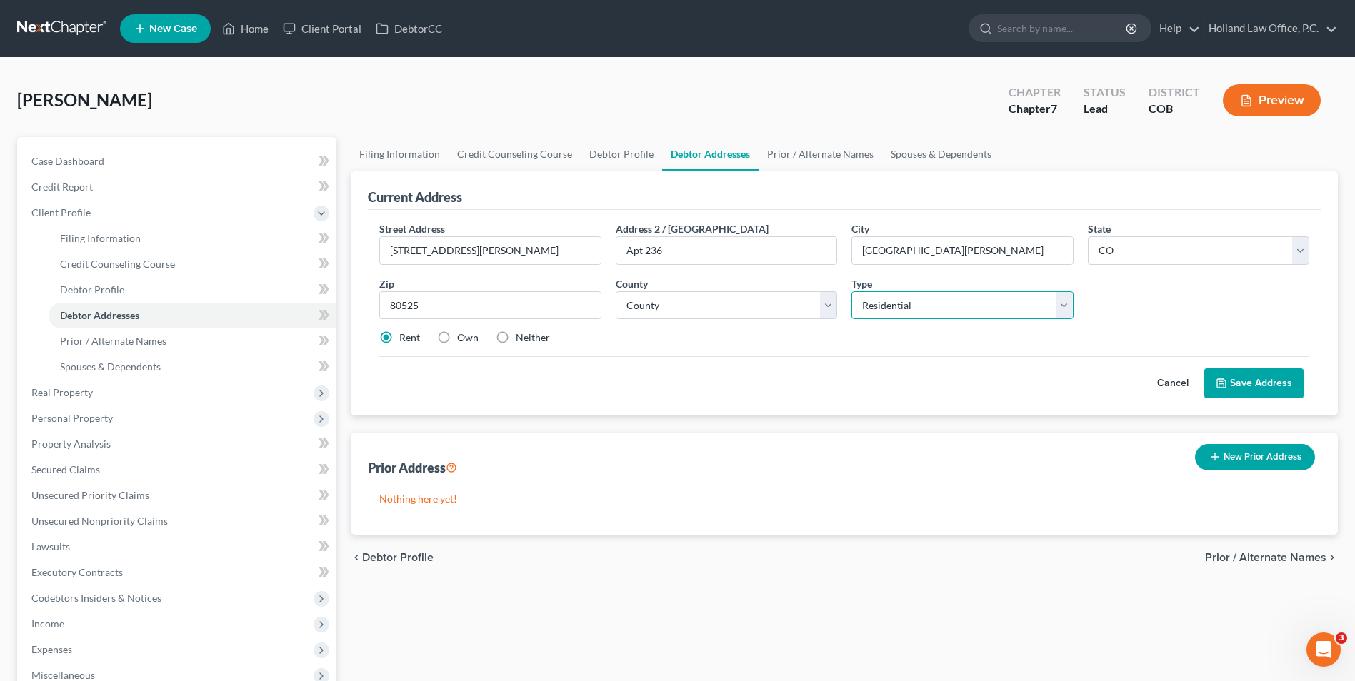
drag, startPoint x: 893, startPoint y: 304, endPoint x: 894, endPoint y: 319, distance: 15.0
click at [893, 304] on select "Select Residential Mailing Rental Business" at bounding box center [962, 305] width 221 height 29
drag, startPoint x: 737, startPoint y: 307, endPoint x: 727, endPoint y: 311, distance: 10.9
click at [737, 307] on select "County Adams County Alamosa County Arapahoe County Archuleta County Baca County…" at bounding box center [726, 305] width 221 height 29
select select "35"
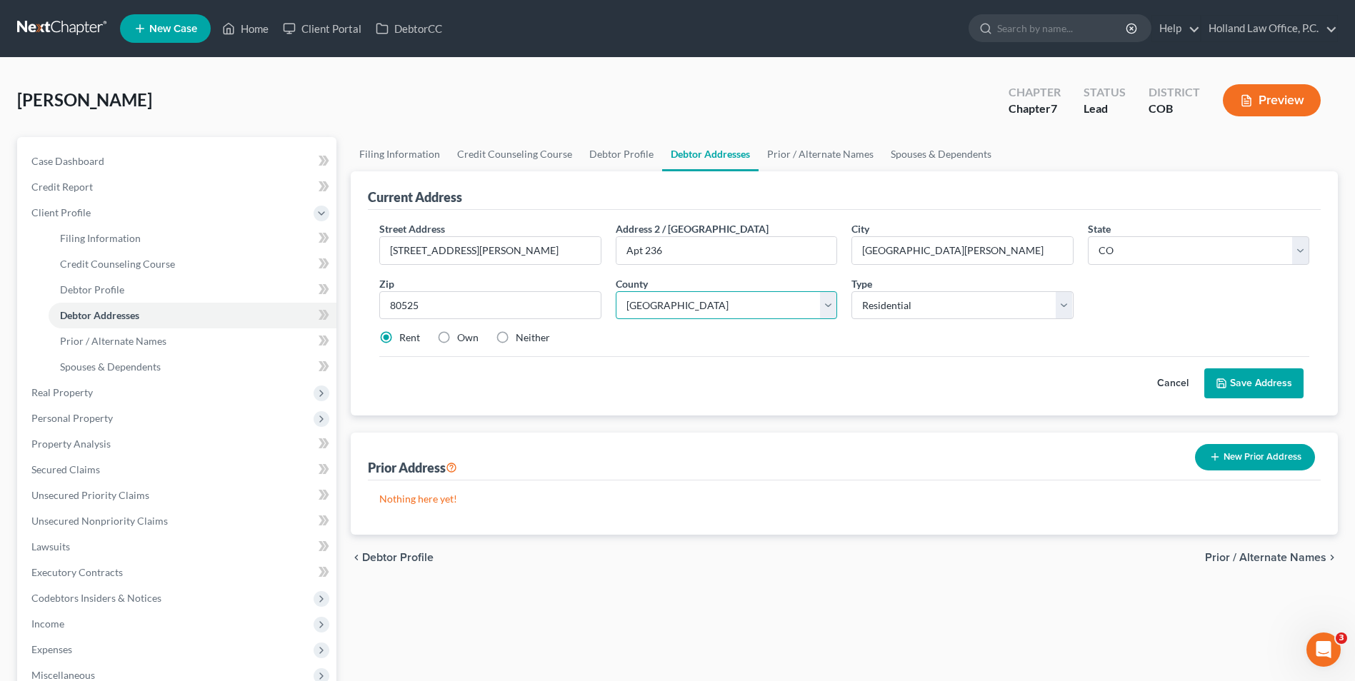
click at [616, 291] on select "County Adams County Alamosa County Arapahoe County Archuleta County Baca County…" at bounding box center [726, 305] width 221 height 29
click at [1227, 387] on icon at bounding box center [1221, 383] width 11 height 11
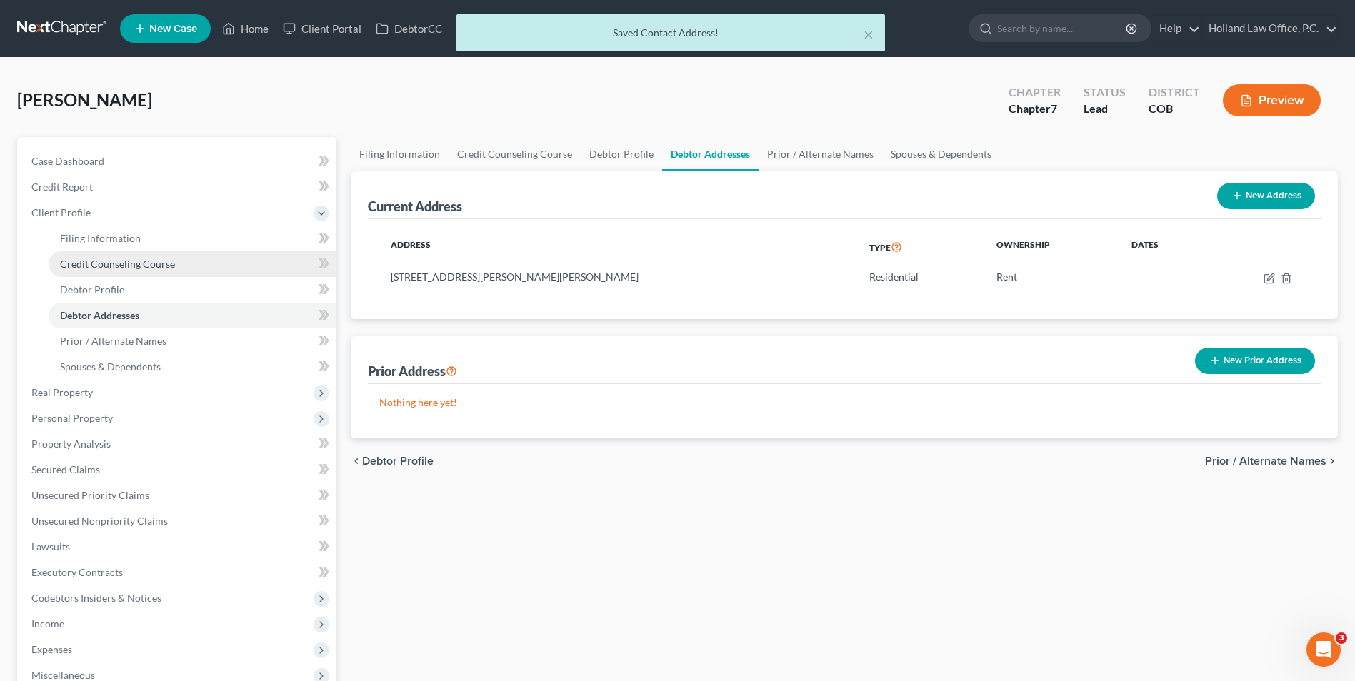
click at [119, 265] on span "Credit Counseling Course" at bounding box center [117, 264] width 115 height 12
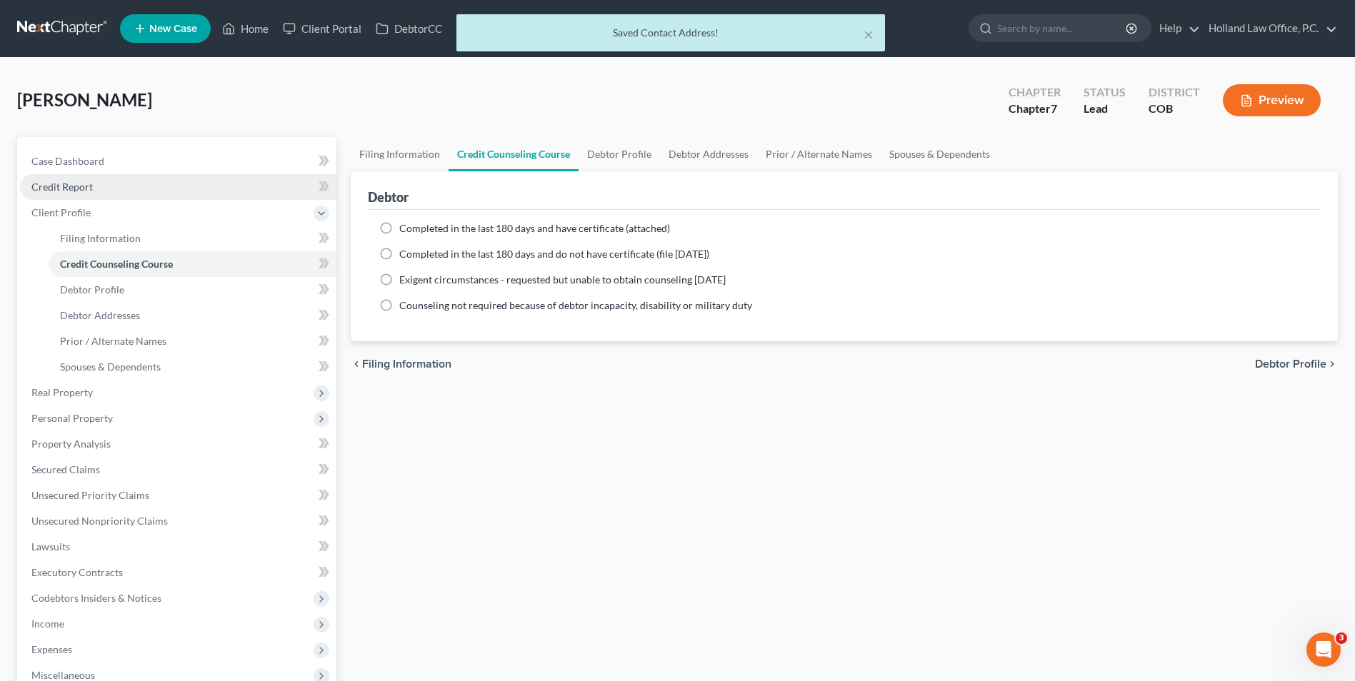
click at [86, 191] on span "Credit Report" at bounding box center [61, 187] width 61 height 12
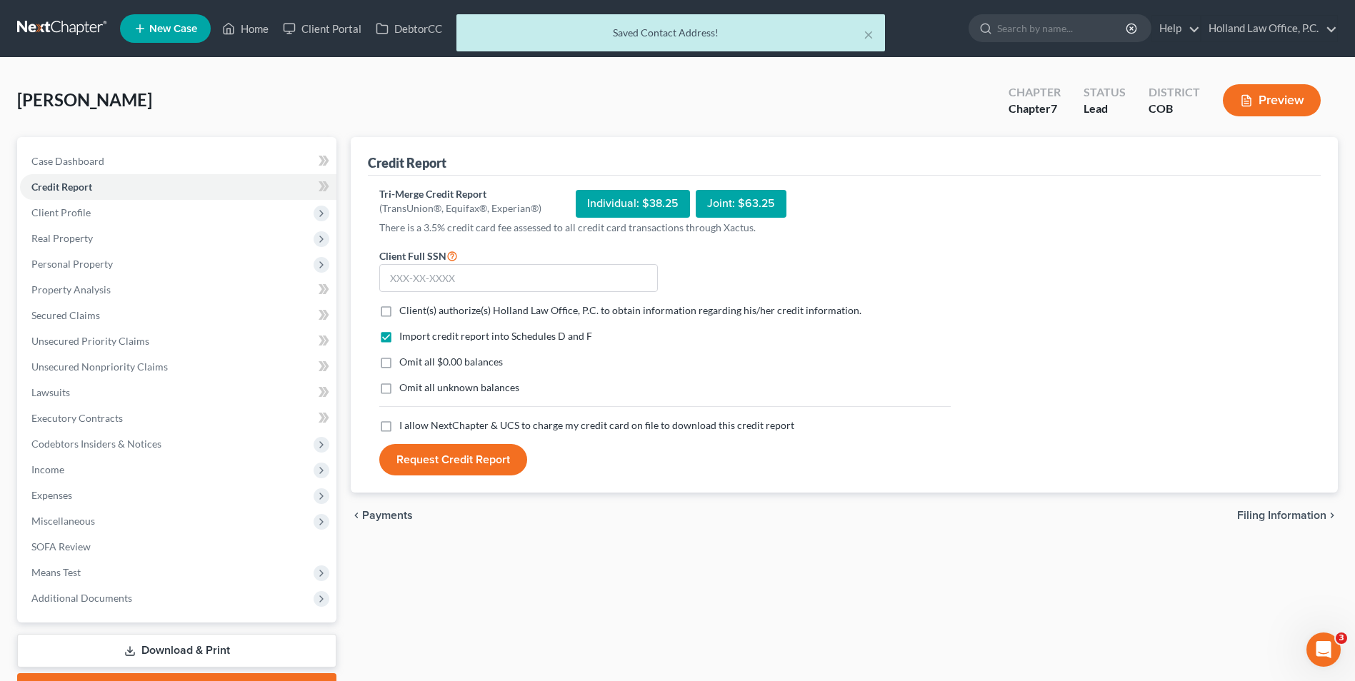
click at [399, 314] on label "Client(s) authorize(s) Holland Law Office, P.C. to obtain information regarding…" at bounding box center [630, 311] width 462 height 14
click at [405, 313] on input "Client(s) authorize(s) Holland Law Office, P.C. to obtain information regarding…" at bounding box center [409, 308] width 9 height 9
checkbox input "true"
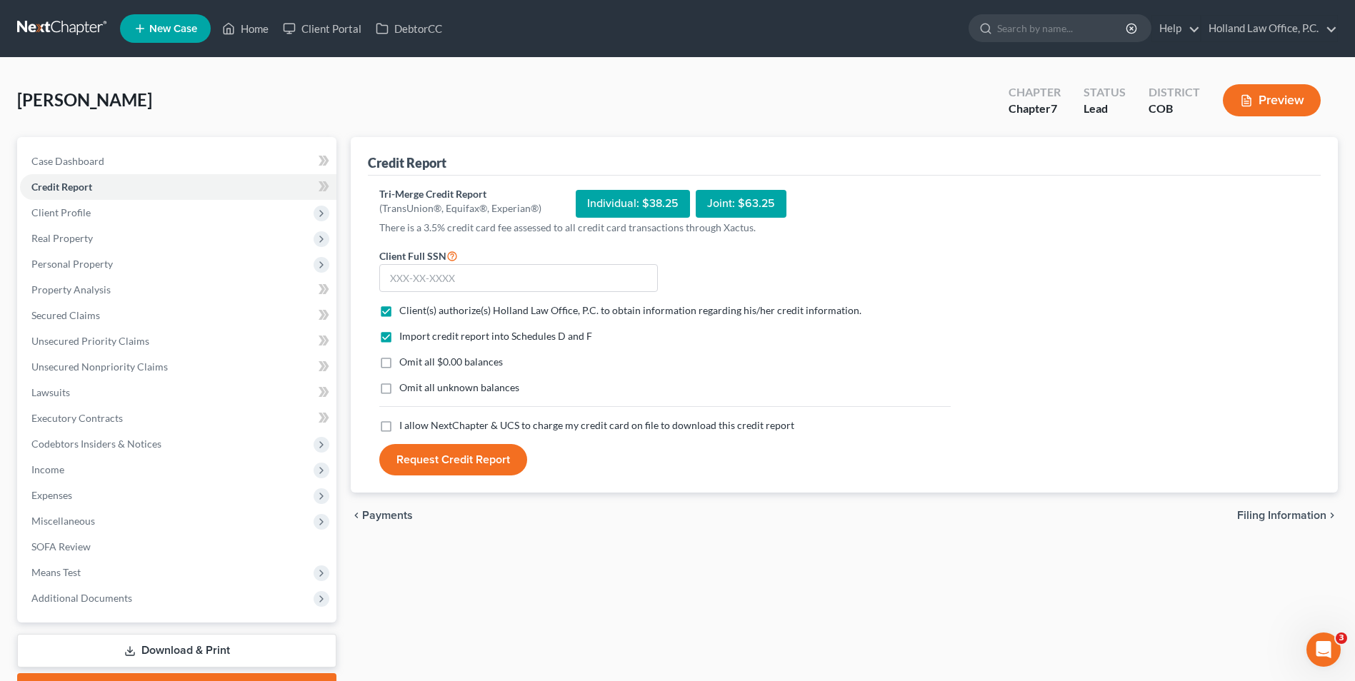
click at [399, 428] on label "I allow NextChapter & UCS to charge my credit card on file to download this cre…" at bounding box center [596, 426] width 395 height 14
click at [405, 428] on input "I allow NextChapter & UCS to charge my credit card on file to download this cre…" at bounding box center [409, 423] width 9 height 9
checkbox input "true"
click at [420, 280] on input "text" at bounding box center [518, 278] width 279 height 29
type input "219-46-3183"
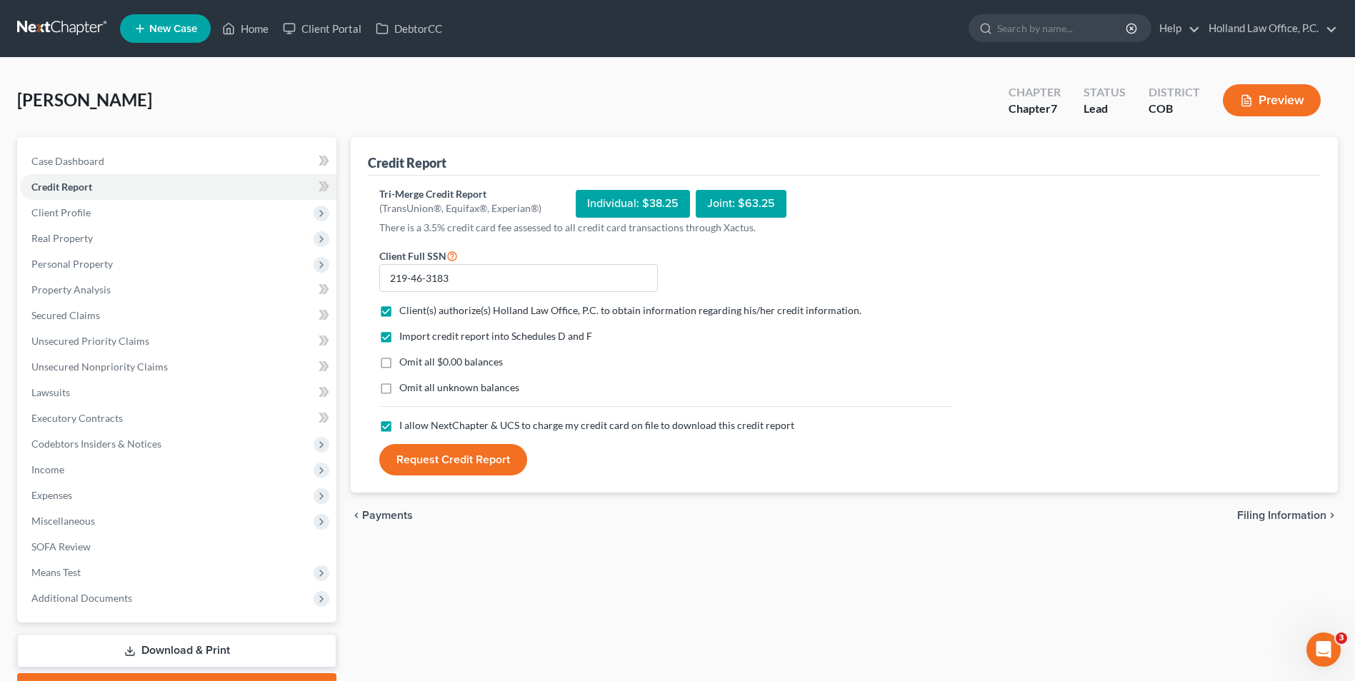
click at [435, 463] on button "Request Credit Report" at bounding box center [453, 459] width 148 height 31
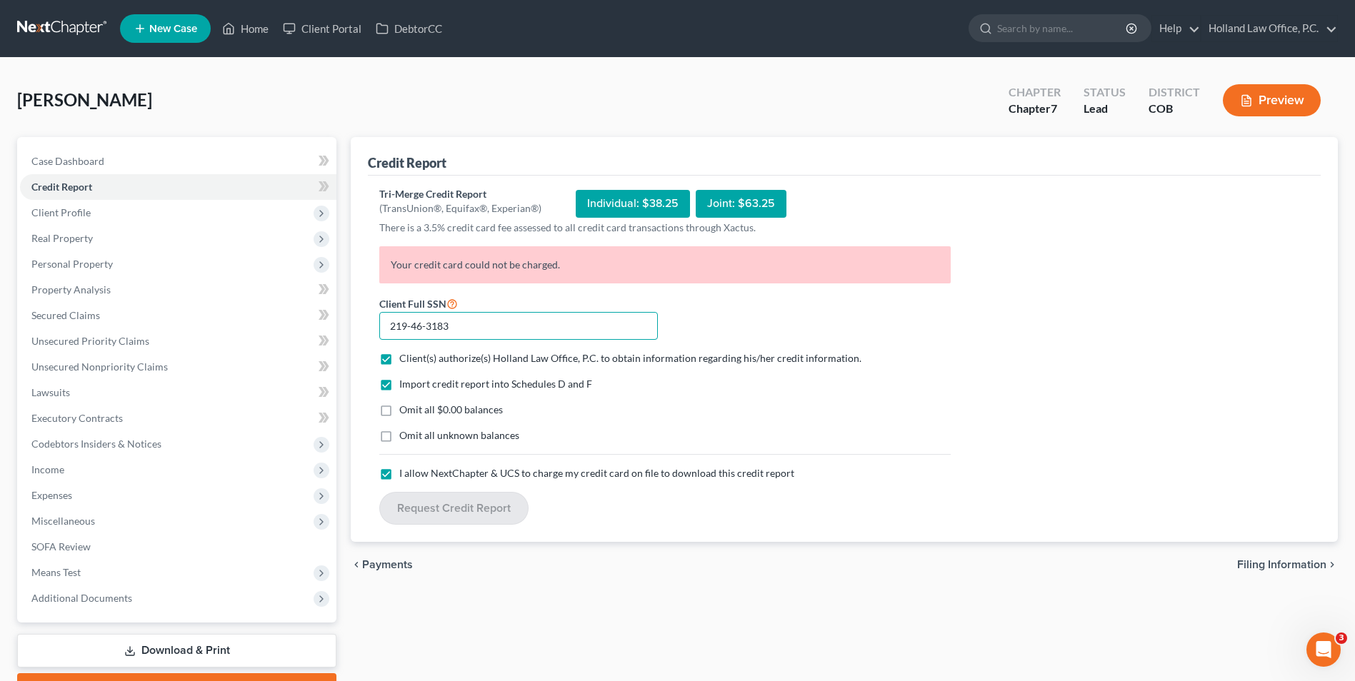
drag, startPoint x: 359, startPoint y: 324, endPoint x: 342, endPoint y: 324, distance: 16.4
click at [342, 324] on div "Petition Navigation Case Dashboard Payments Invoices Payments Payments Credit R…" at bounding box center [677, 421] width 1335 height 568
click at [476, 326] on input "219-46-3183" at bounding box center [518, 326] width 279 height 29
click at [469, 326] on input "219-46-3183" at bounding box center [518, 326] width 279 height 29
drag, startPoint x: 455, startPoint y: 329, endPoint x: 348, endPoint y: 318, distance: 107.7
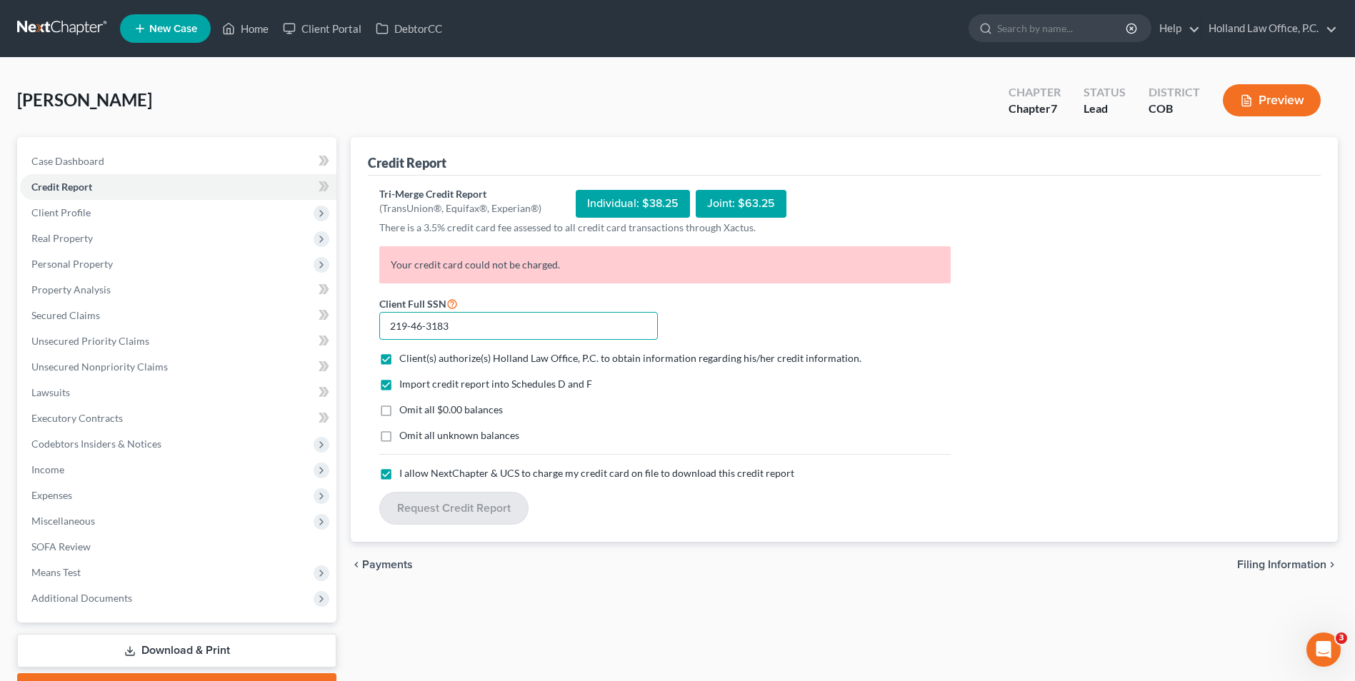
click at [348, 318] on div "Credit Report Tri-Merge Credit Report (TransUnion®, Equifax®, Experian®) Indivi…" at bounding box center [845, 421] width 1002 height 568
click at [456, 292] on div "Your credit card could not be charged." at bounding box center [665, 270] width 586 height 49
click at [448, 325] on input "text" at bounding box center [518, 326] width 279 height 29
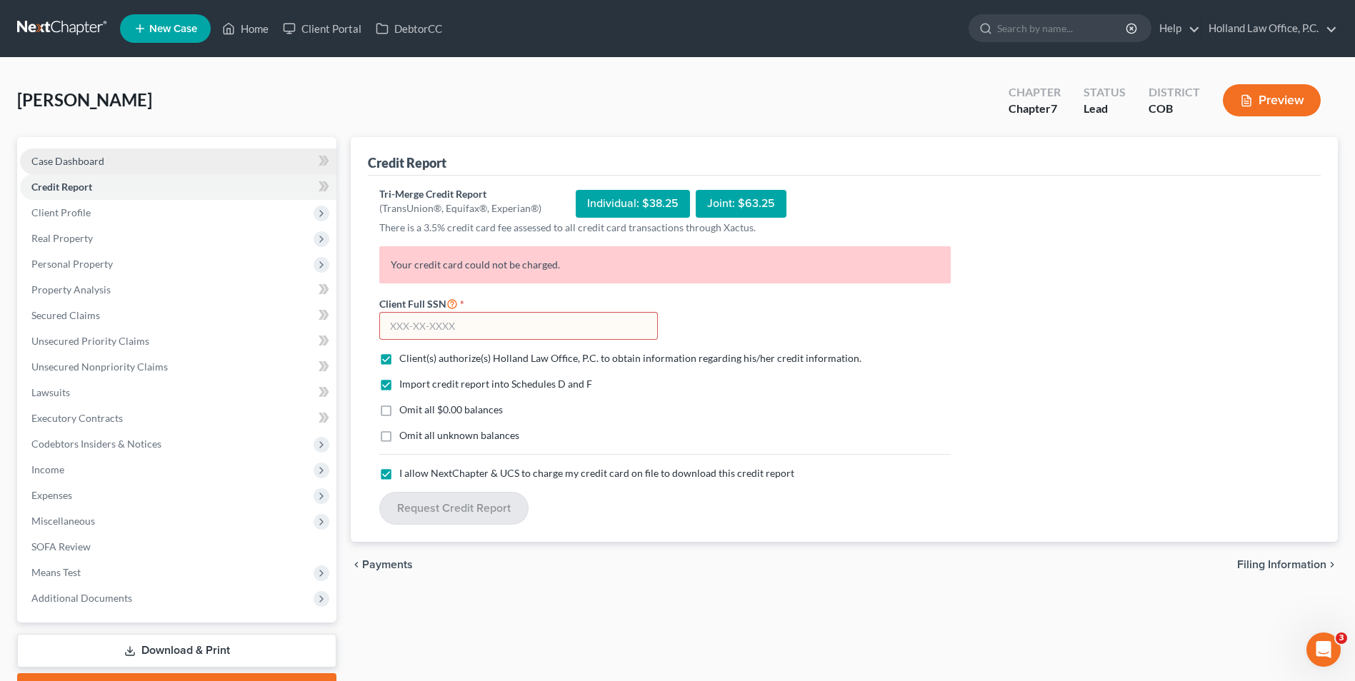
click at [151, 166] on link "Case Dashboard" at bounding box center [178, 162] width 316 height 26
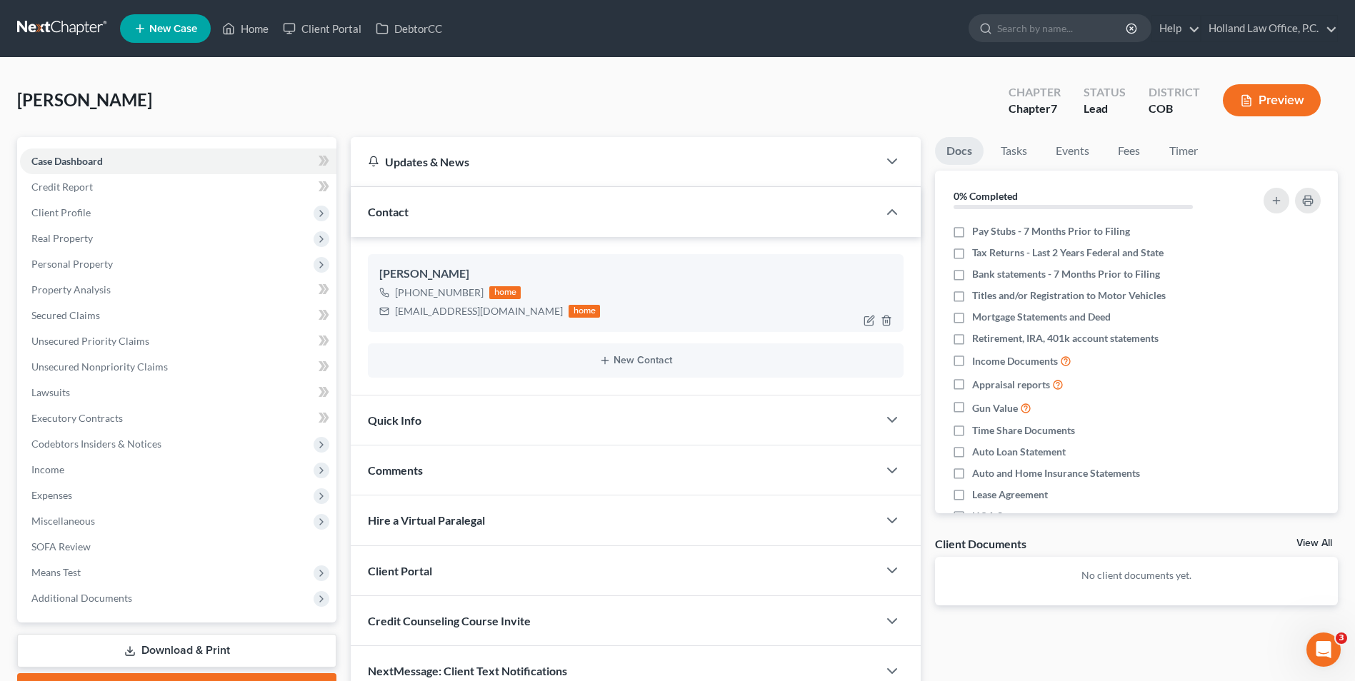
drag, startPoint x: 479, startPoint y: 294, endPoint x: 499, endPoint y: 309, distance: 25.6
click at [461, 296] on div "+1 (970) 568-8490 home" at bounding box center [489, 293] width 221 height 19
drag, startPoint x: 499, startPoint y: 309, endPoint x: 390, endPoint y: 324, distance: 110.3
click at [390, 324] on div "Wendelyn Reedy +1 (970) 568-8490 home wendelynreedy@aol.com home" at bounding box center [636, 292] width 536 height 77
copy div "wendelynreedy@aol.com"
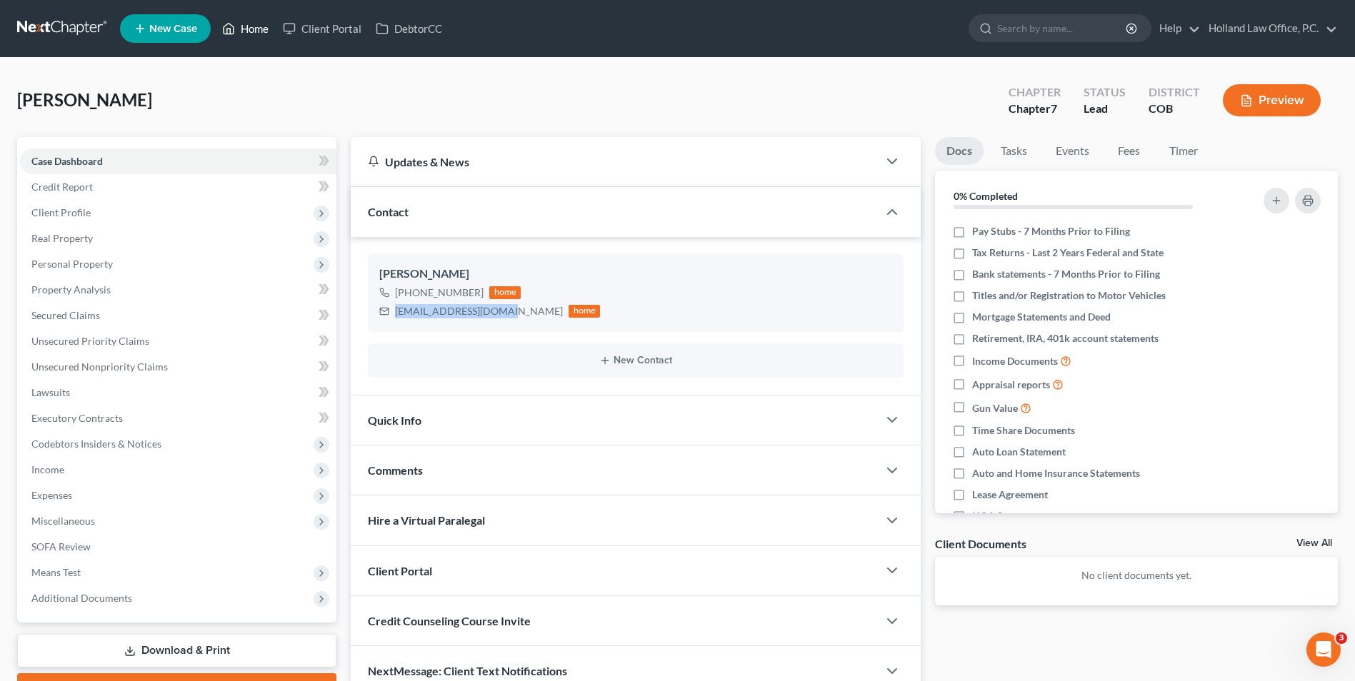
click at [261, 29] on link "Home" at bounding box center [245, 29] width 61 height 26
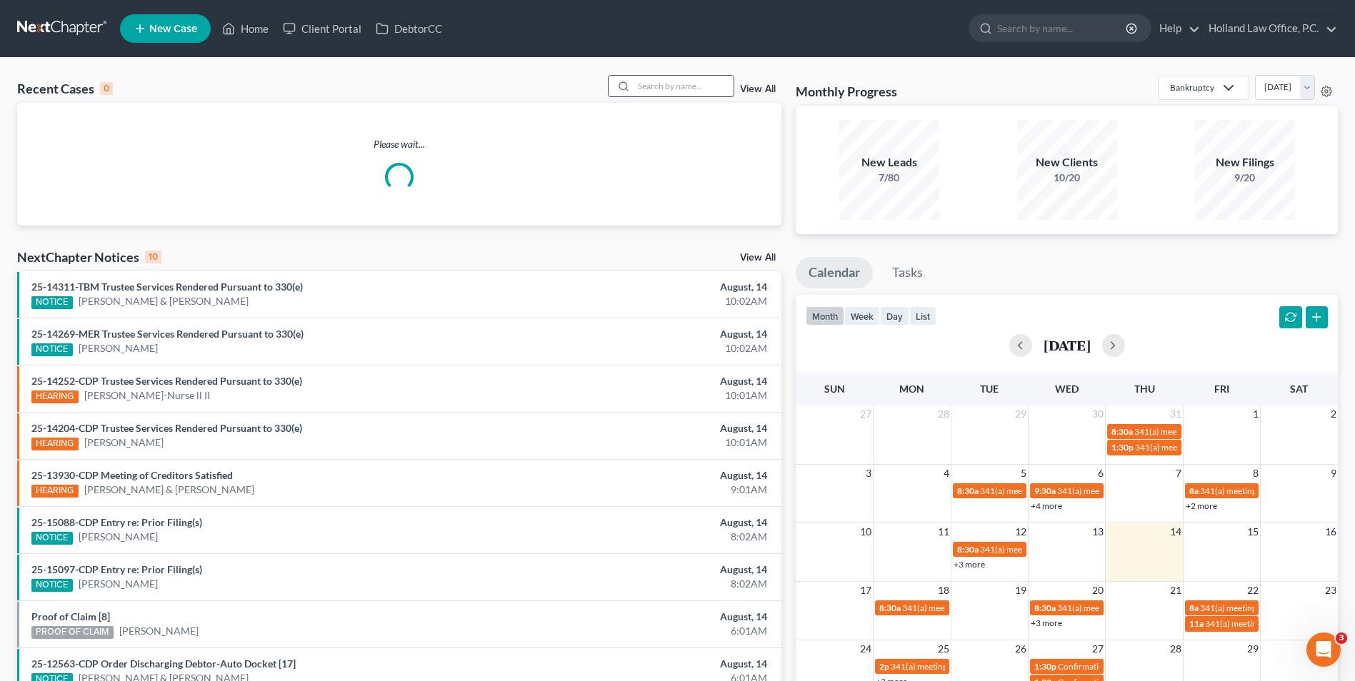
click at [674, 91] on input "search" at bounding box center [684, 86] width 100 height 21
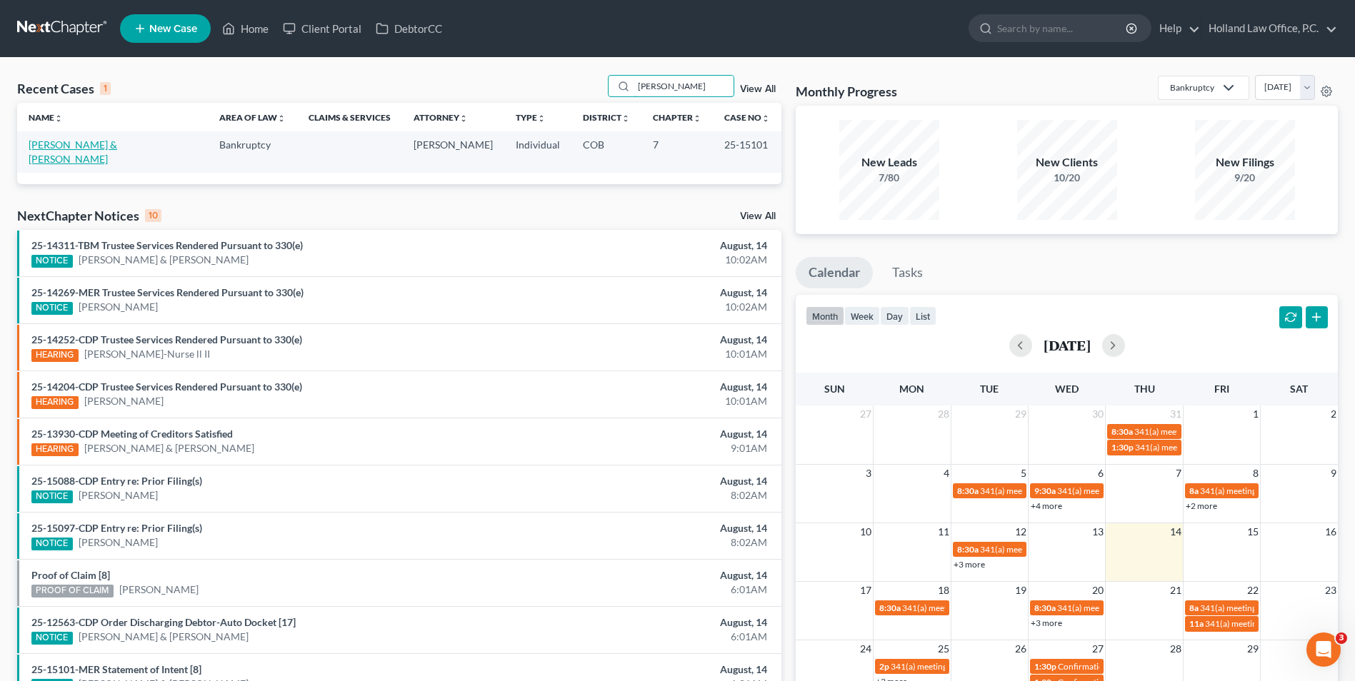
type input "magallanes"
click at [96, 146] on link "[PERSON_NAME] & [PERSON_NAME]" at bounding box center [73, 152] width 89 height 26
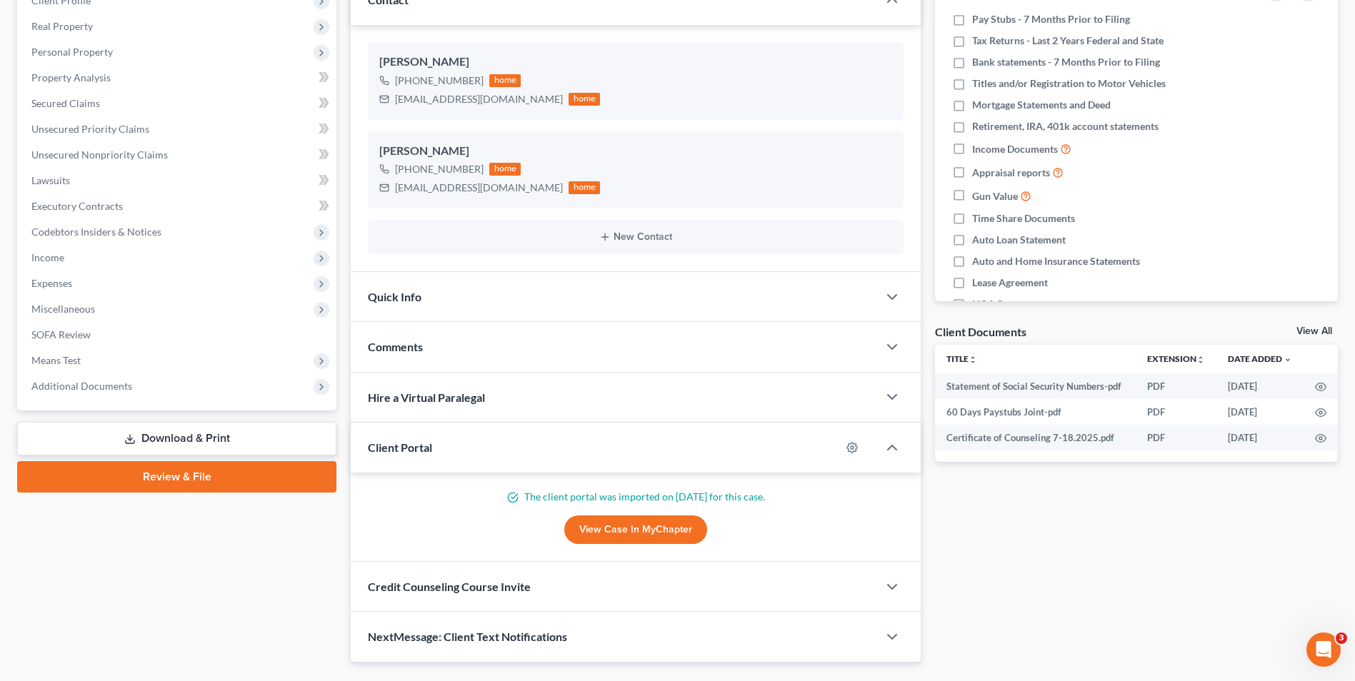
scroll to position [214, 0]
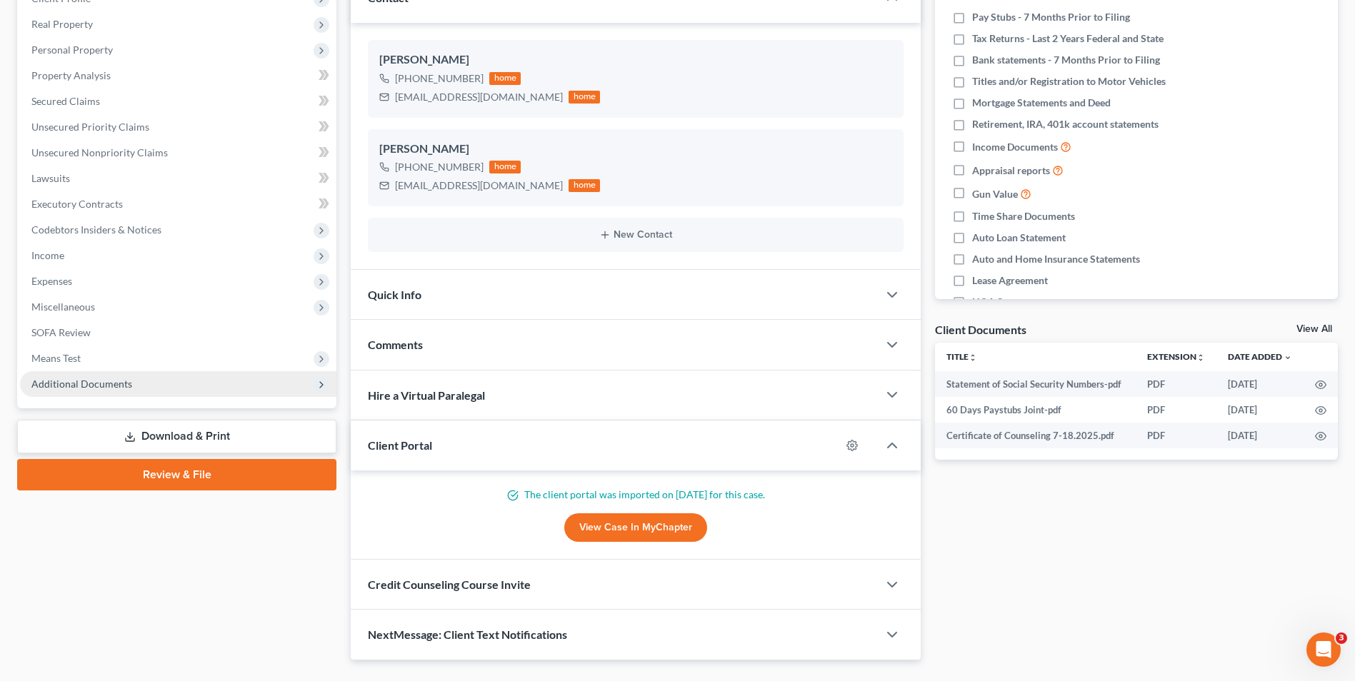
click at [61, 379] on span "Additional Documents" at bounding box center [81, 384] width 101 height 12
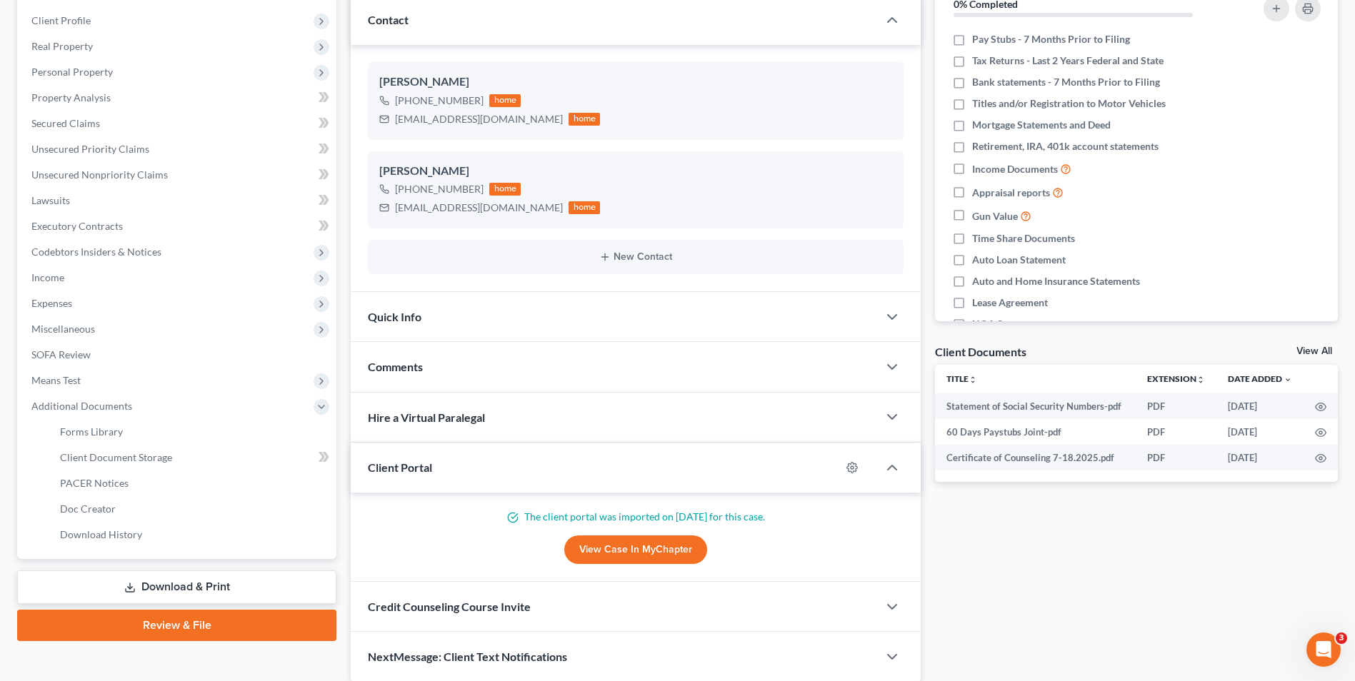
scroll to position [248, 0]
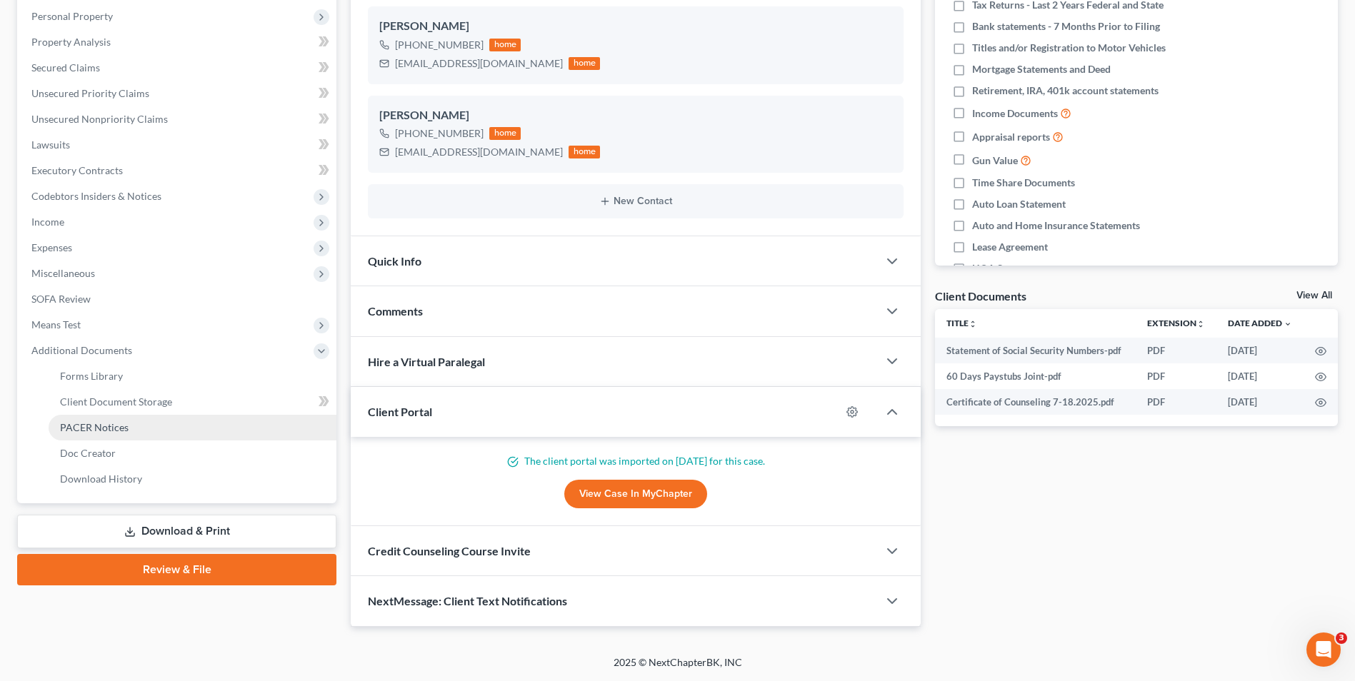
click at [86, 434] on link "PACER Notices" at bounding box center [193, 428] width 288 height 26
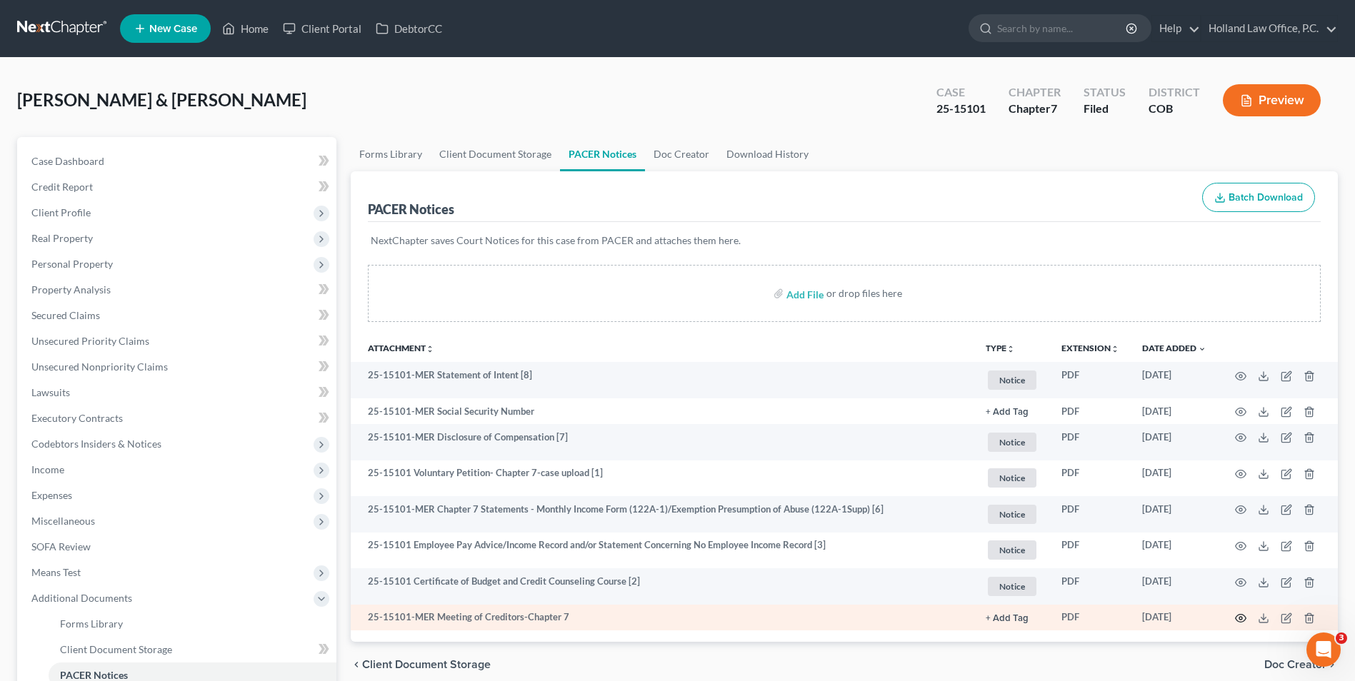
click at [1242, 619] on circle "button" at bounding box center [1240, 618] width 3 height 3
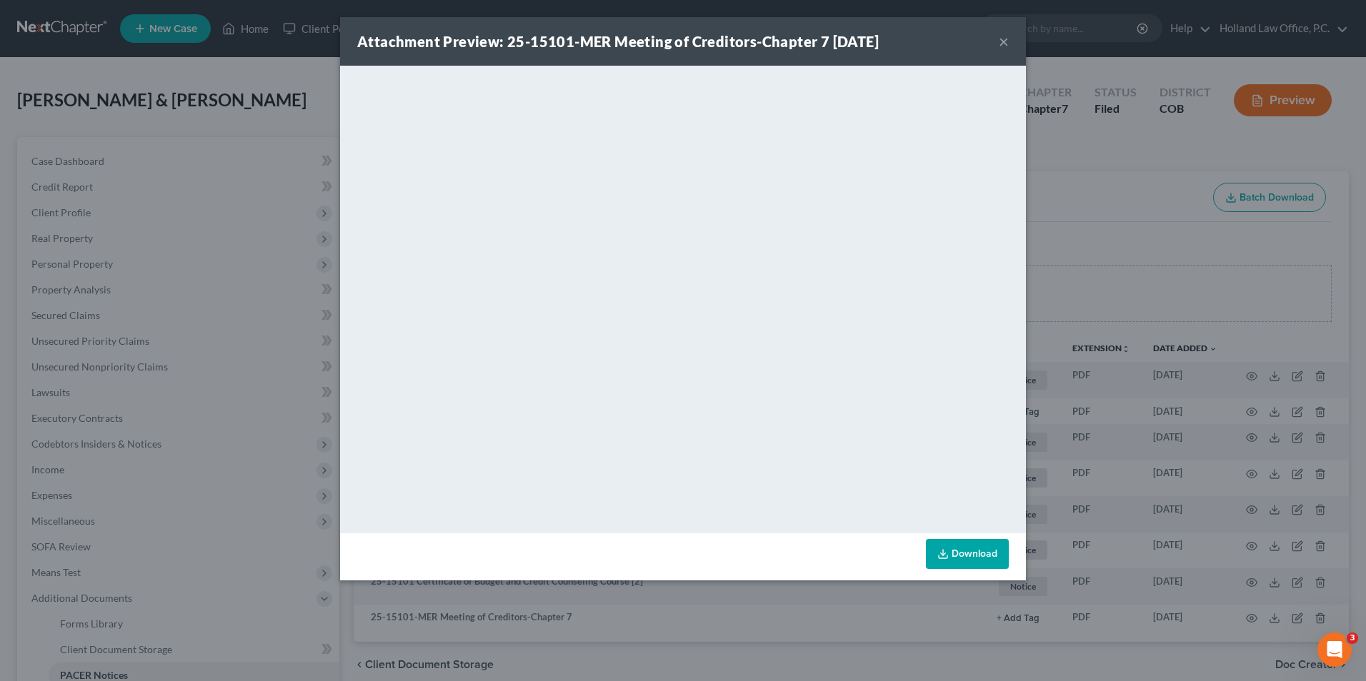
click at [1004, 49] on button "×" at bounding box center [1004, 41] width 10 height 17
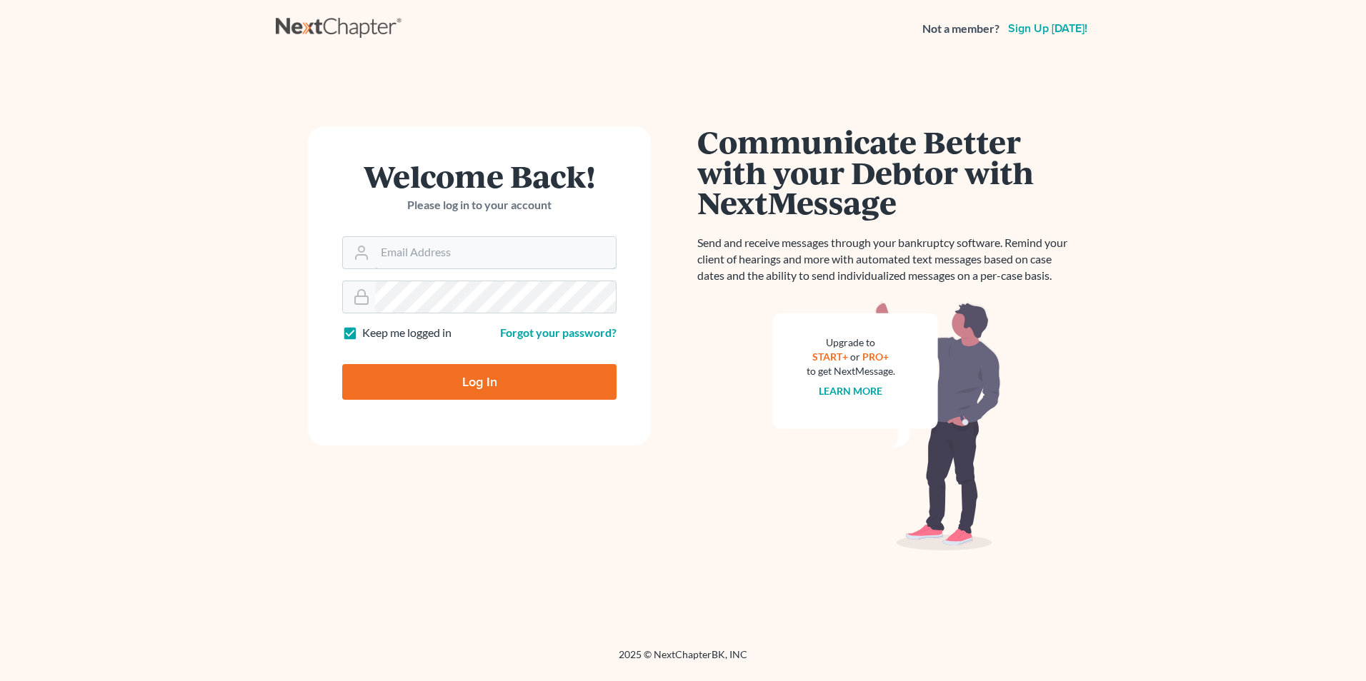
type input "[EMAIL_ADDRESS][DOMAIN_NAME]"
click at [474, 381] on input "Log In" at bounding box center [479, 382] width 274 height 36
type input "Thinking..."
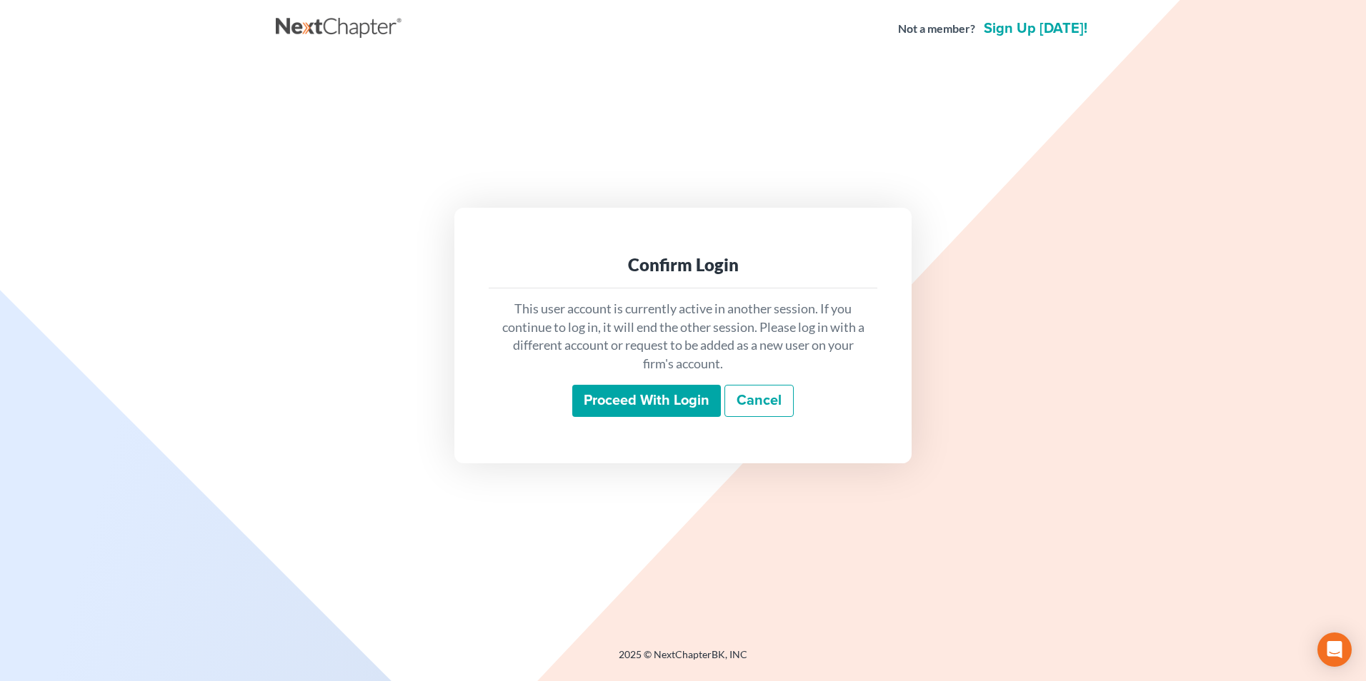
click at [581, 399] on input "Proceed with login" at bounding box center [646, 401] width 149 height 33
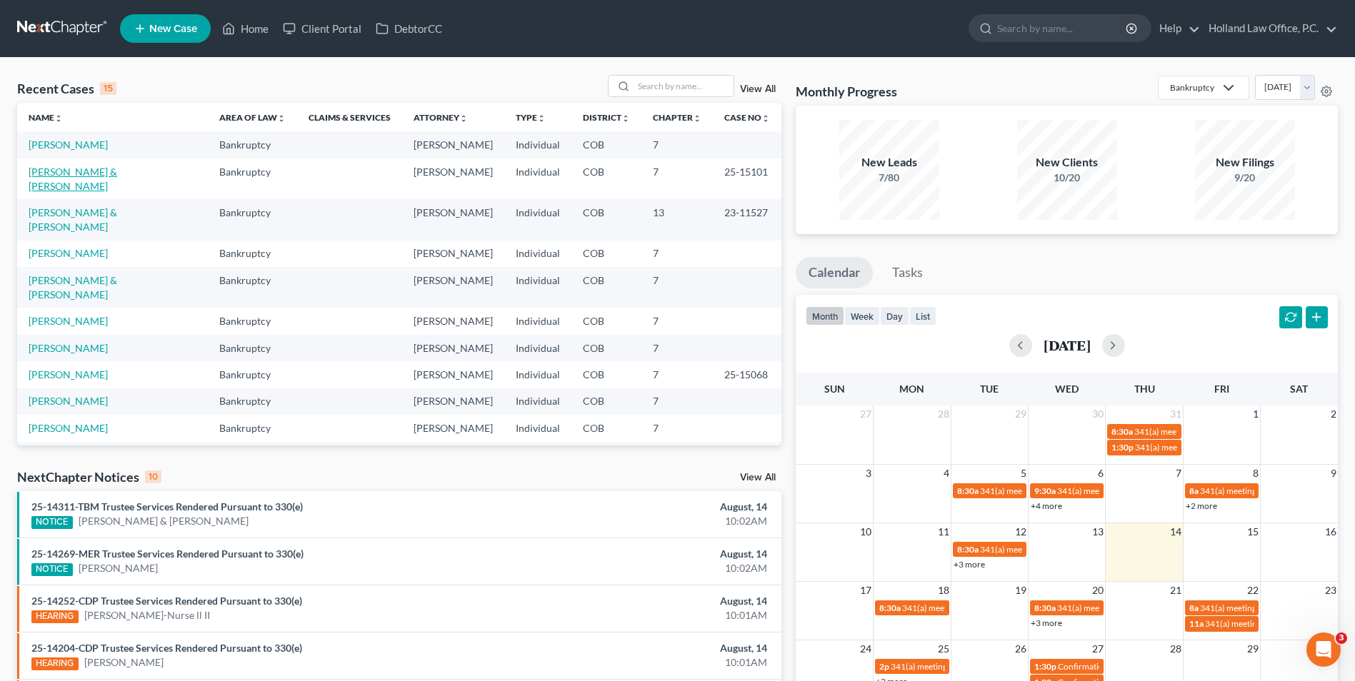
click at [64, 169] on link "[PERSON_NAME] & [PERSON_NAME]" at bounding box center [73, 179] width 89 height 26
click at [86, 173] on link "[PERSON_NAME] & [PERSON_NAME]" at bounding box center [73, 179] width 89 height 26
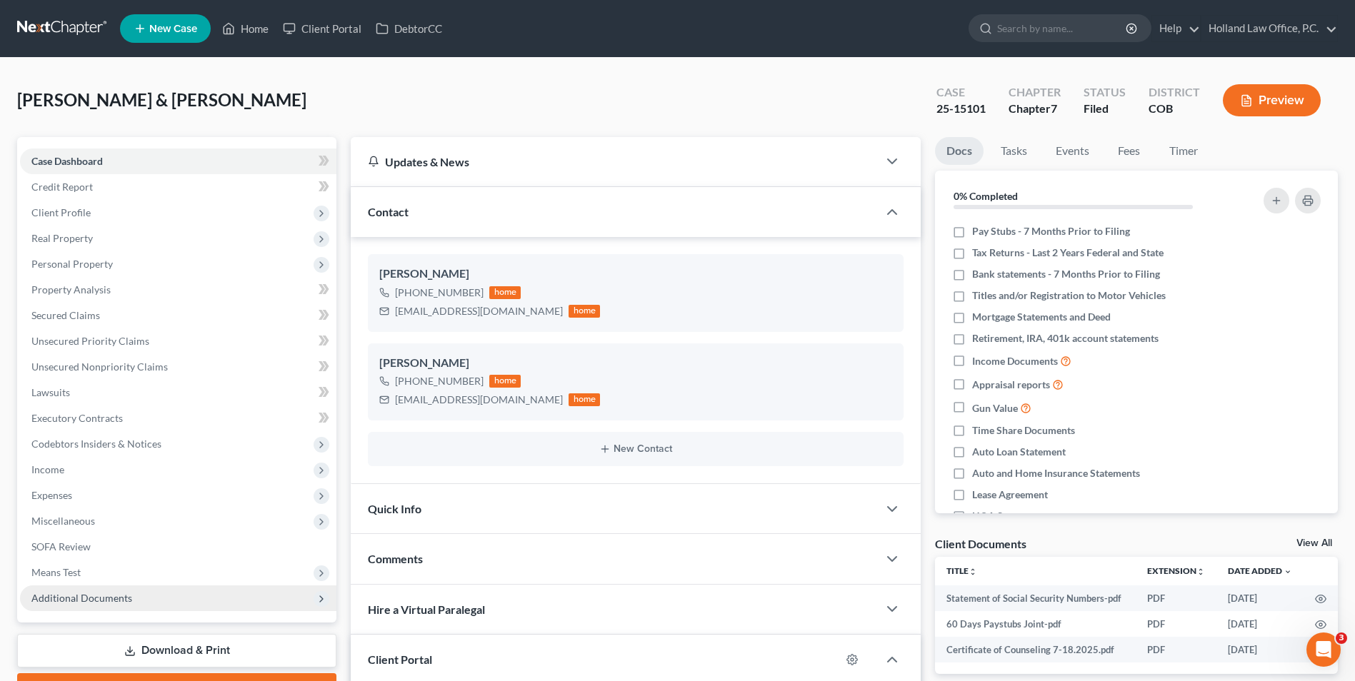
click at [84, 597] on span "Additional Documents" at bounding box center [81, 598] width 101 height 12
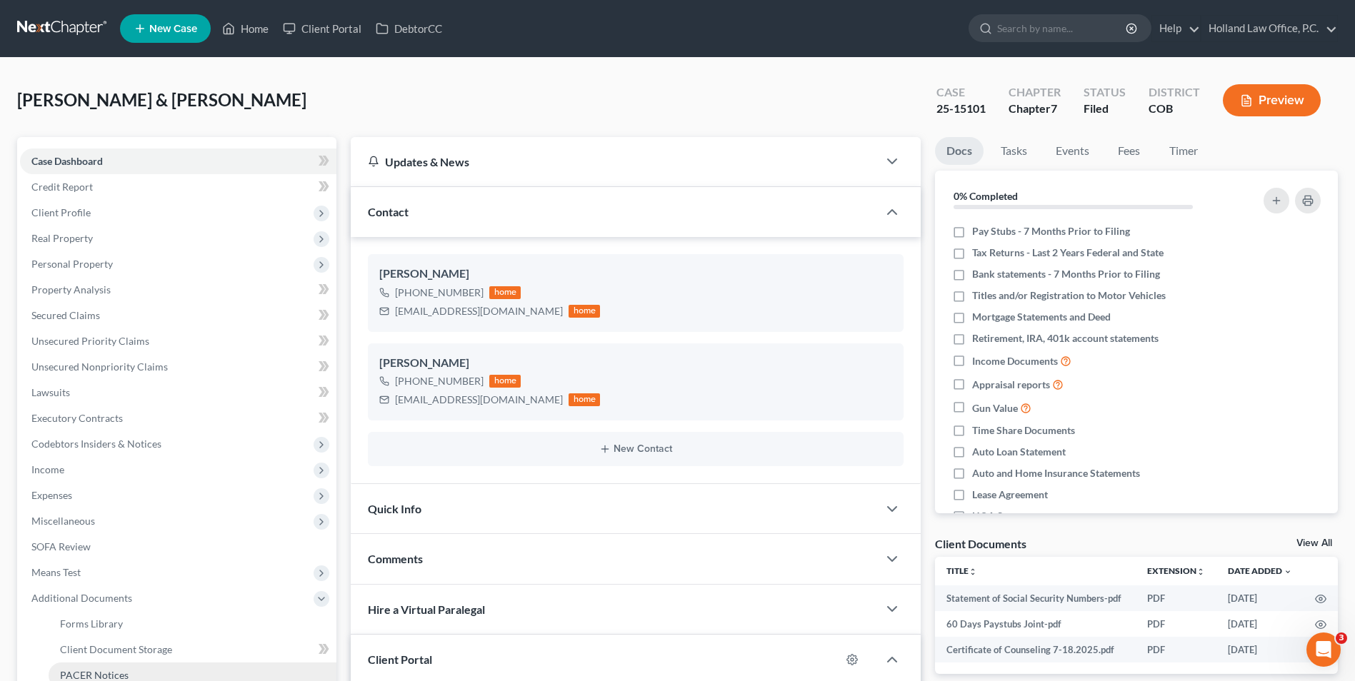
click at [121, 669] on span "PACER Notices" at bounding box center [94, 675] width 69 height 12
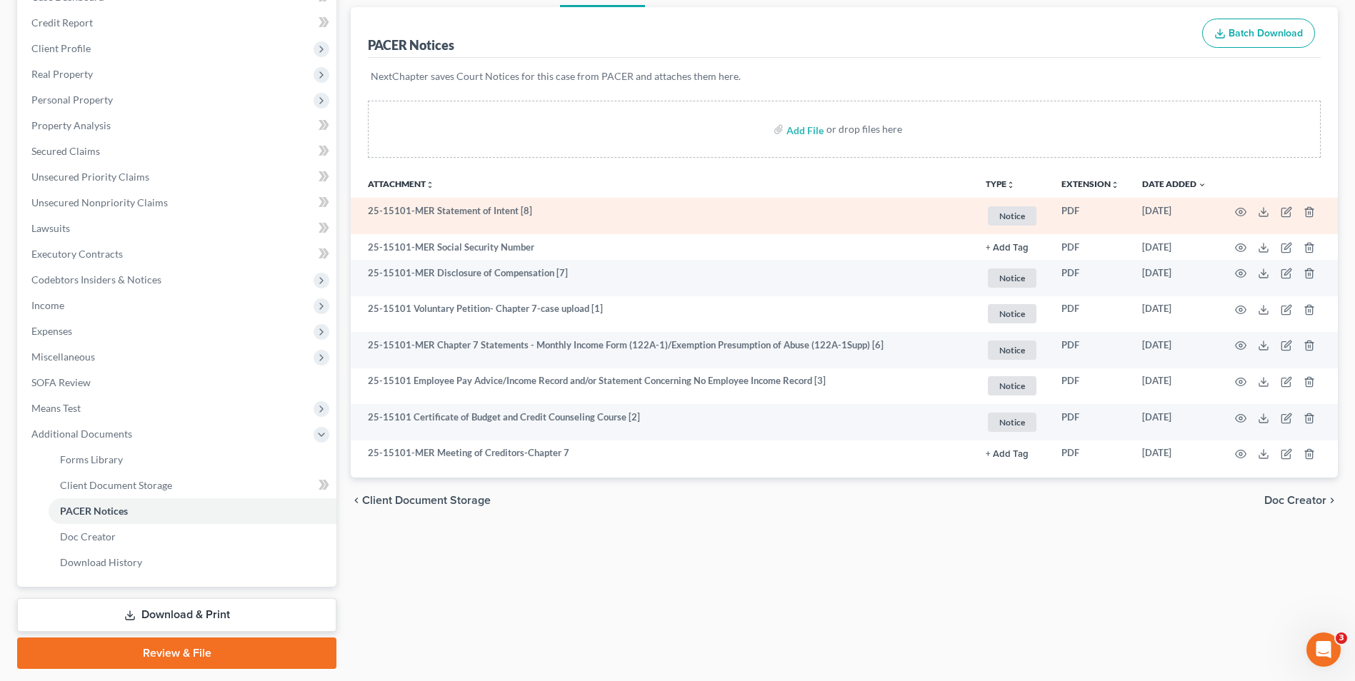
scroll to position [206, 0]
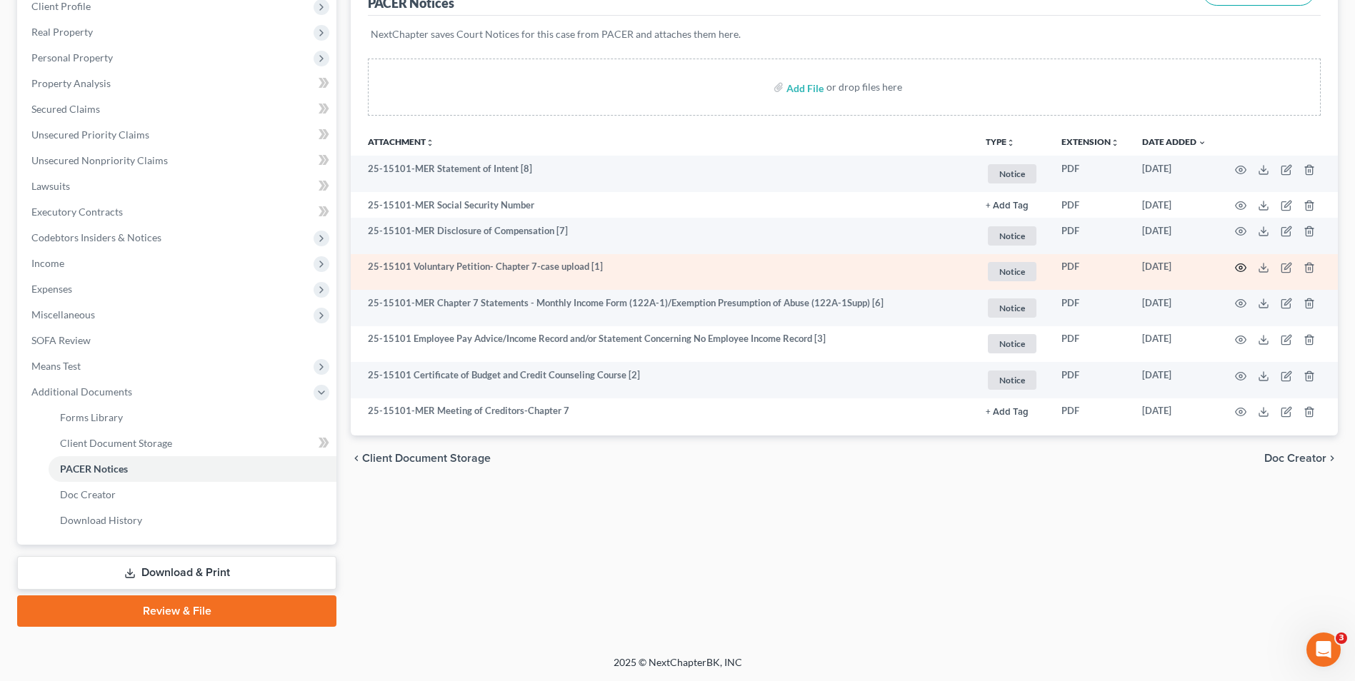
click at [1236, 266] on icon "button" at bounding box center [1240, 267] width 11 height 11
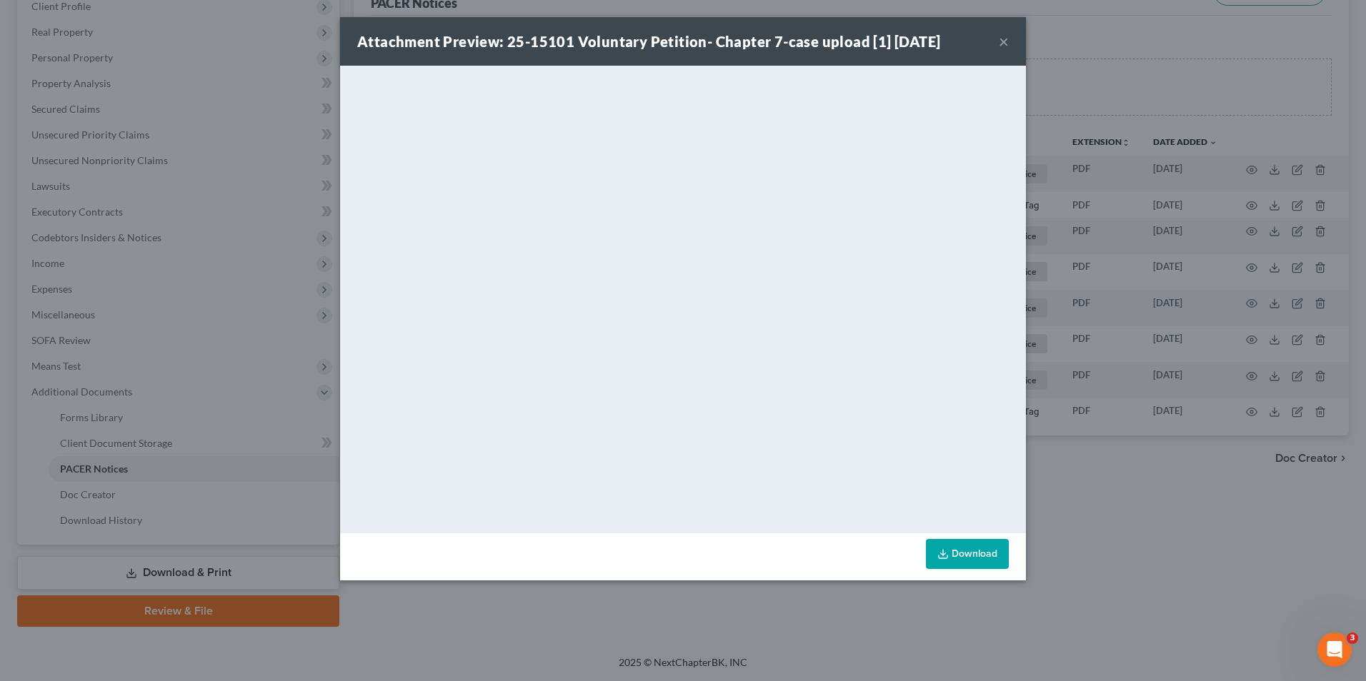
click at [1001, 44] on button "×" at bounding box center [1004, 41] width 10 height 17
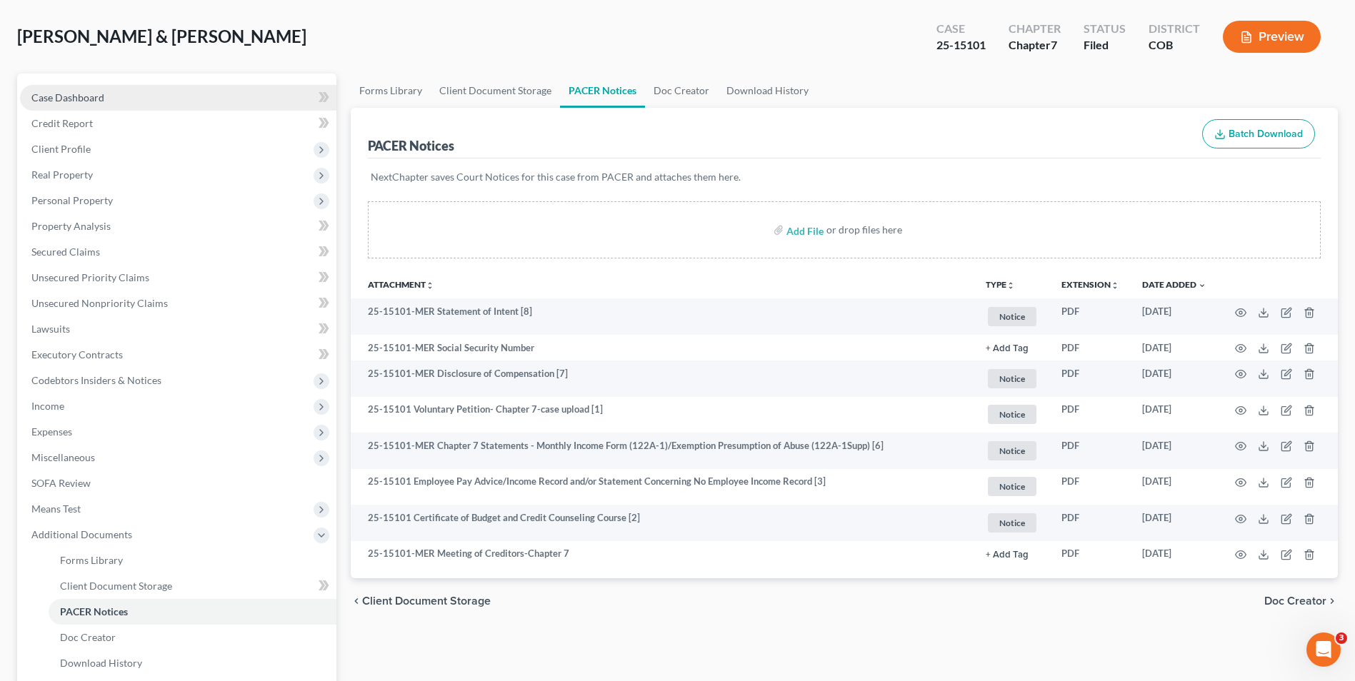
drag, startPoint x: 93, startPoint y: 101, endPoint x: 97, endPoint y: 109, distance: 9.0
click at [93, 101] on span "Case Dashboard" at bounding box center [67, 97] width 73 height 12
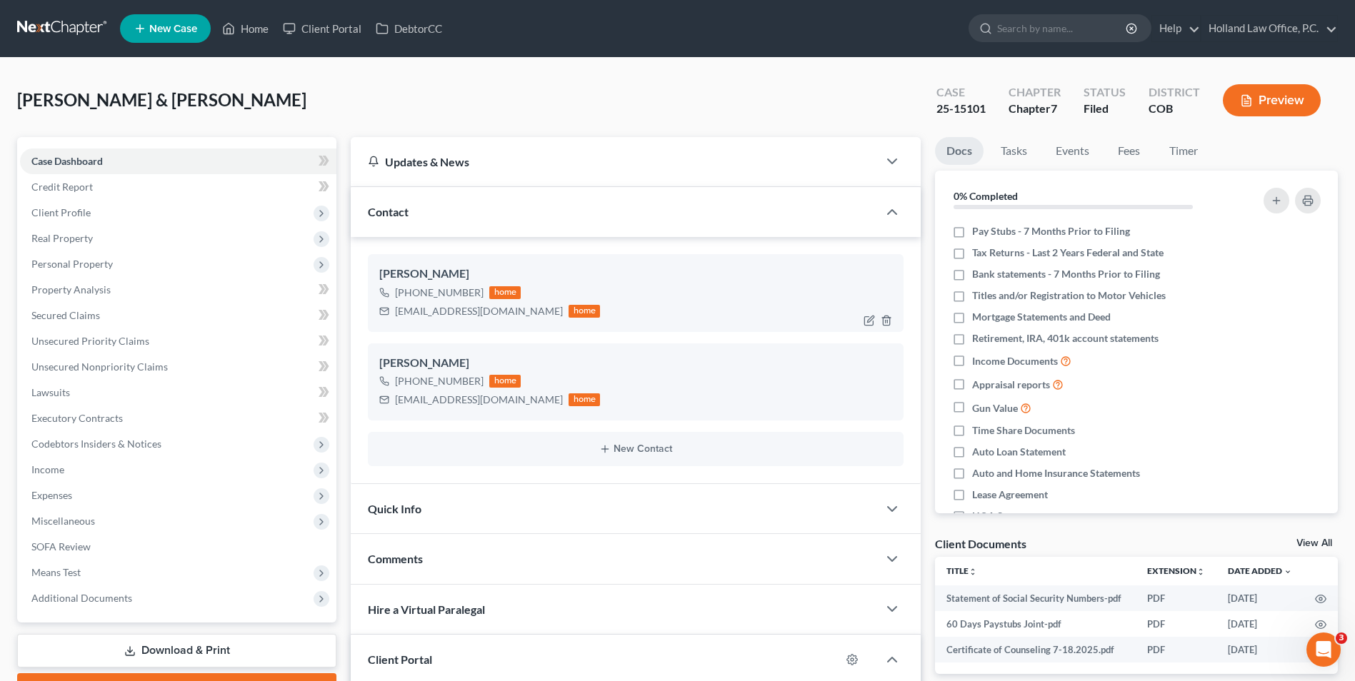
drag, startPoint x: 548, startPoint y: 314, endPoint x: 392, endPoint y: 326, distance: 156.2
click at [391, 328] on div "Michael Magallanes +1 (970) 791-7748 home Magallanesmichael220@gmail.com home" at bounding box center [636, 292] width 536 height 77
drag, startPoint x: 529, startPoint y: 401, endPoint x: 379, endPoint y: 401, distance: 150.0
click at [379, 401] on div "kristamagallanes20@gmail.com home" at bounding box center [489, 400] width 221 height 19
drag, startPoint x: 381, startPoint y: 400, endPoint x: 436, endPoint y: 401, distance: 55.7
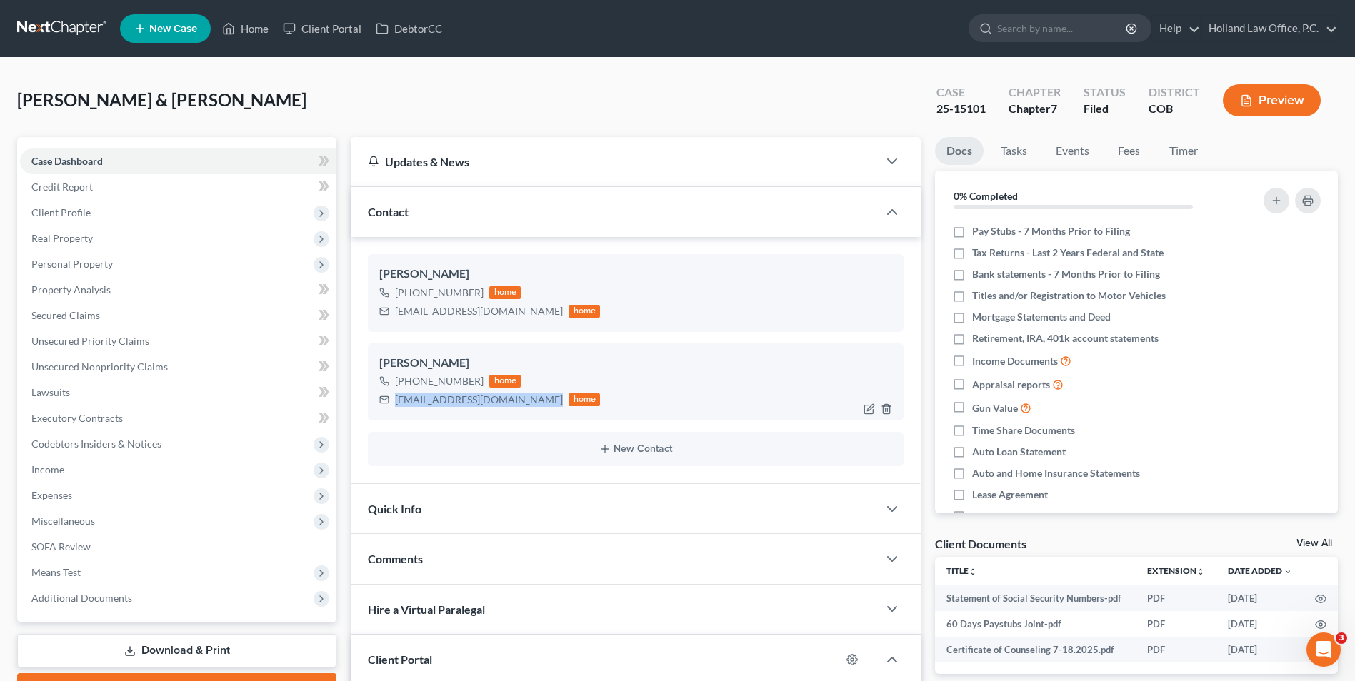
copy div "kristamagallanes20@gmail.com"
drag, startPoint x: 476, startPoint y: 384, endPoint x: 410, endPoint y: 390, distance: 66.7
click at [410, 390] on div "+1 (970) 786-9707 home" at bounding box center [489, 381] width 221 height 19
drag, startPoint x: 410, startPoint y: 389, endPoint x: 456, endPoint y: 383, distance: 46.9
copy div "(970) 786-9707"
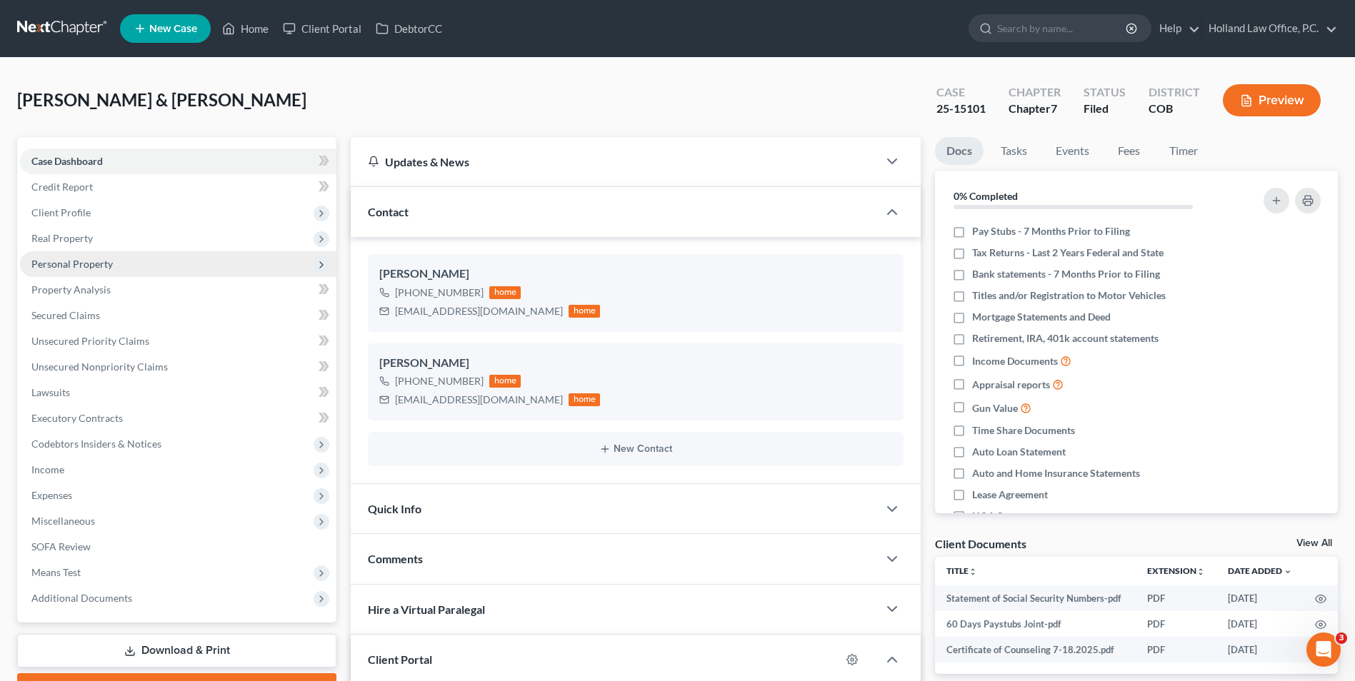
click at [84, 266] on span "Personal Property" at bounding box center [71, 264] width 81 height 12
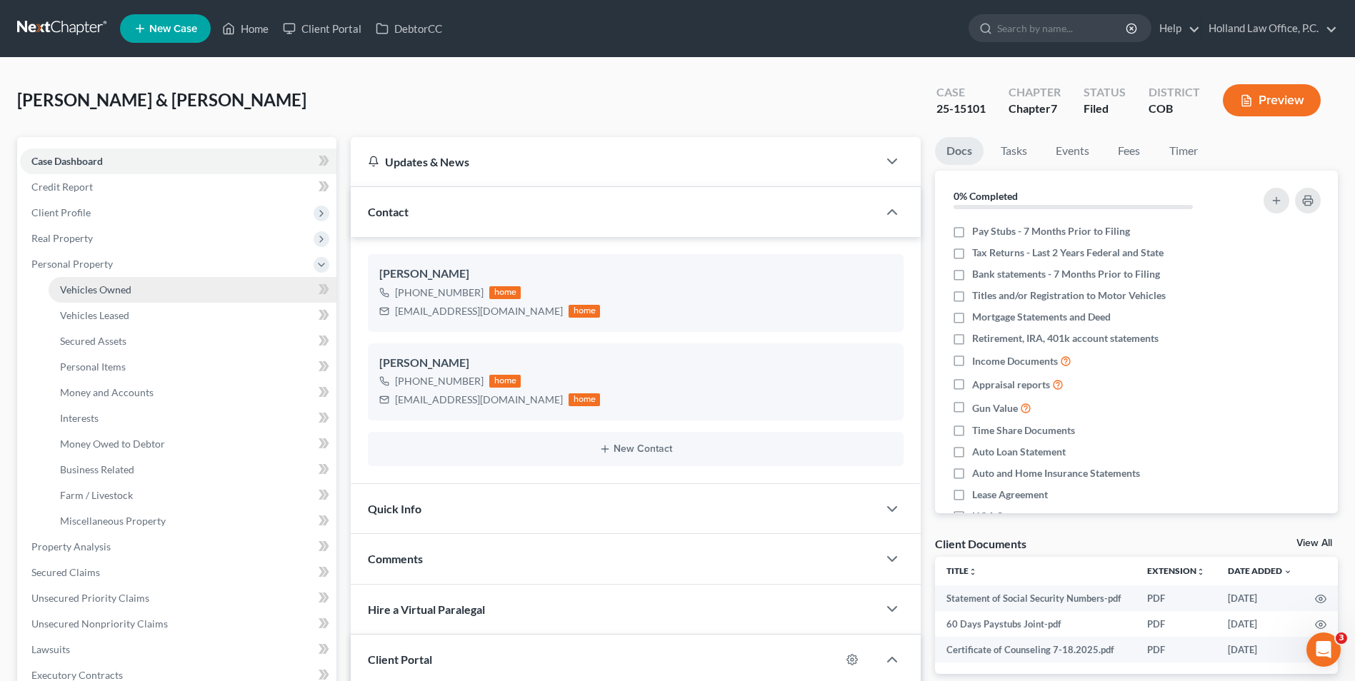
click at [91, 290] on span "Vehicles Owned" at bounding box center [95, 290] width 71 height 12
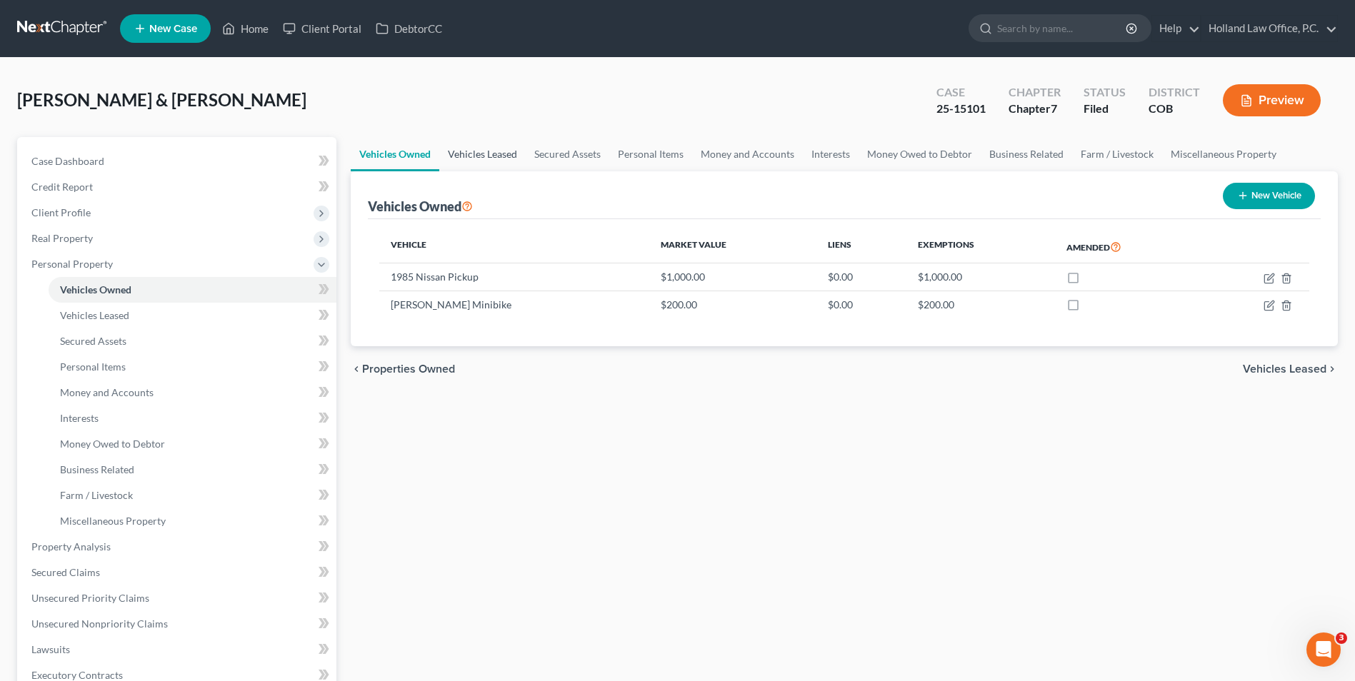
click at [501, 153] on link "Vehicles Leased" at bounding box center [482, 154] width 86 height 34
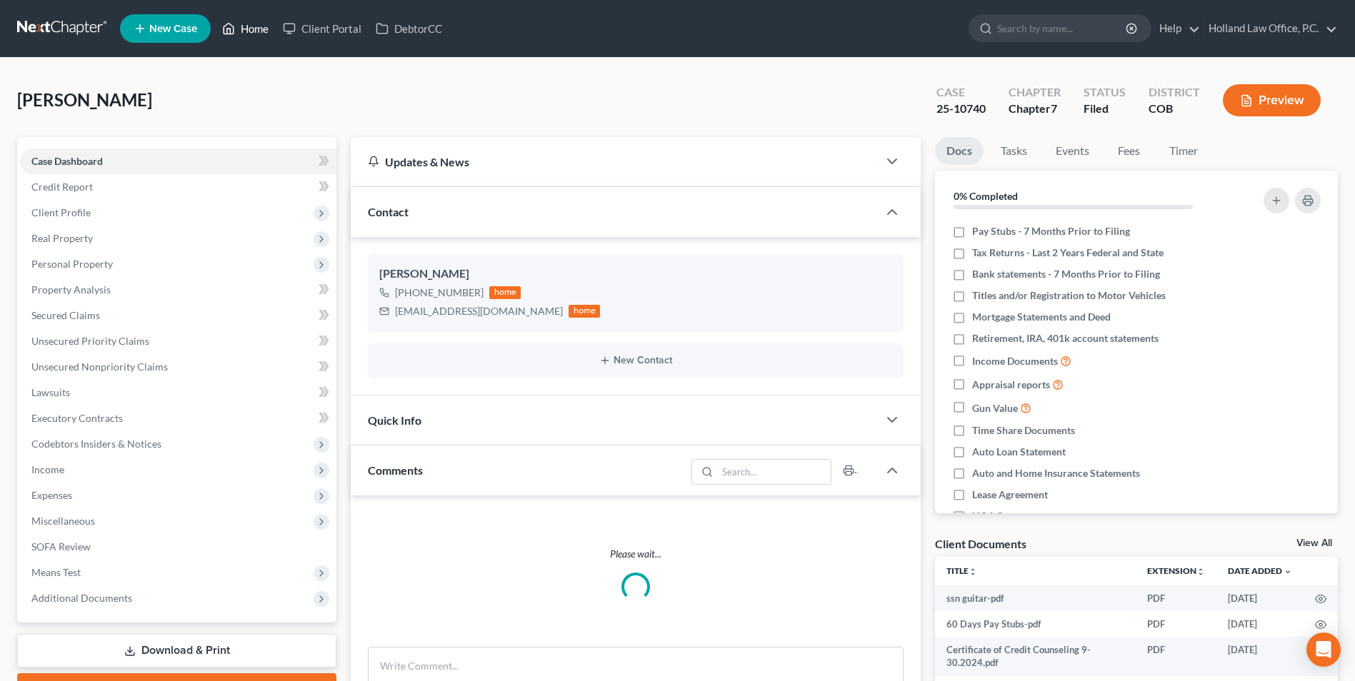
click at [241, 33] on link "Home" at bounding box center [245, 29] width 61 height 26
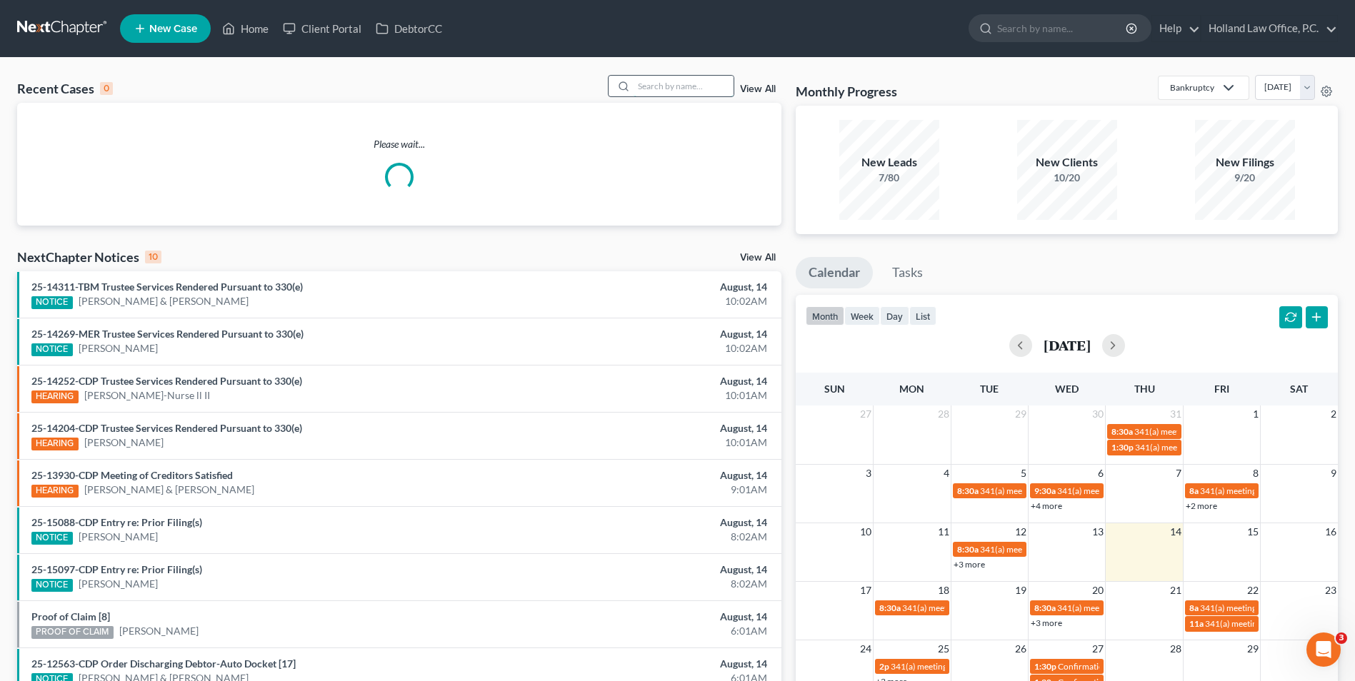
click at [674, 85] on input "search" at bounding box center [684, 86] width 100 height 21
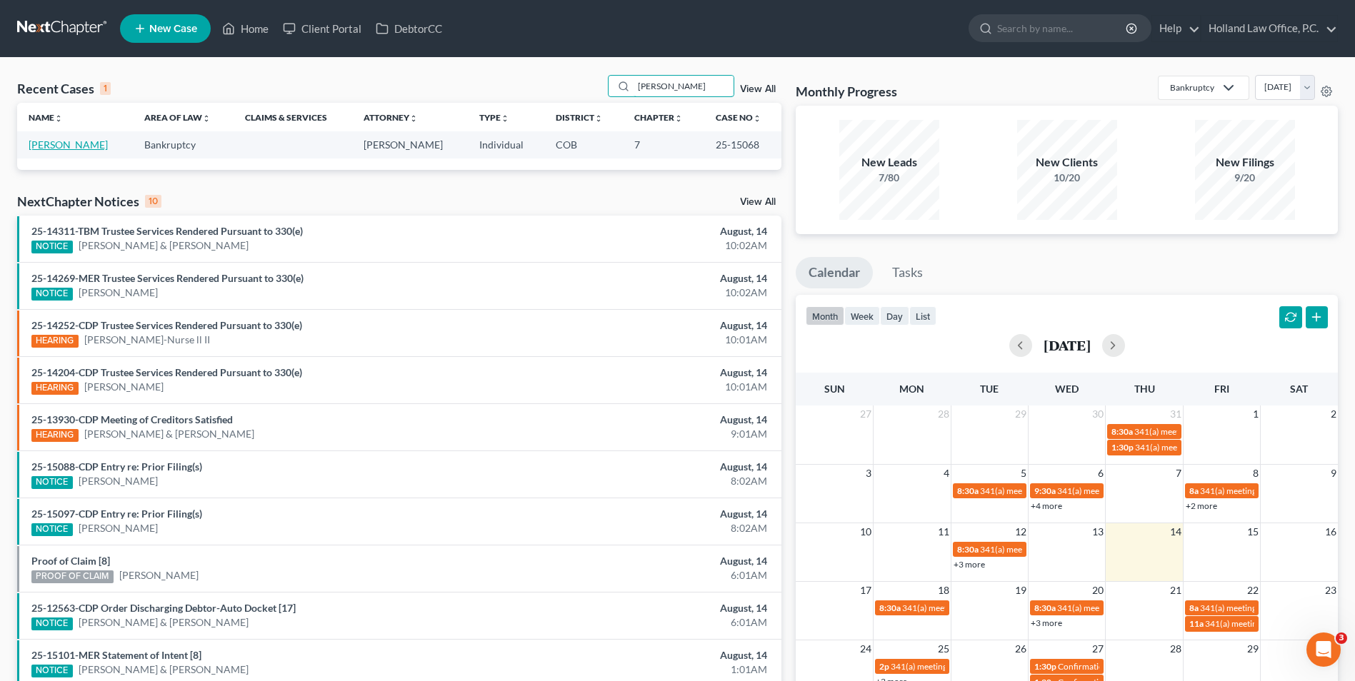
type input "[PERSON_NAME]"
click at [84, 149] on link "[PERSON_NAME]" at bounding box center [68, 145] width 79 height 12
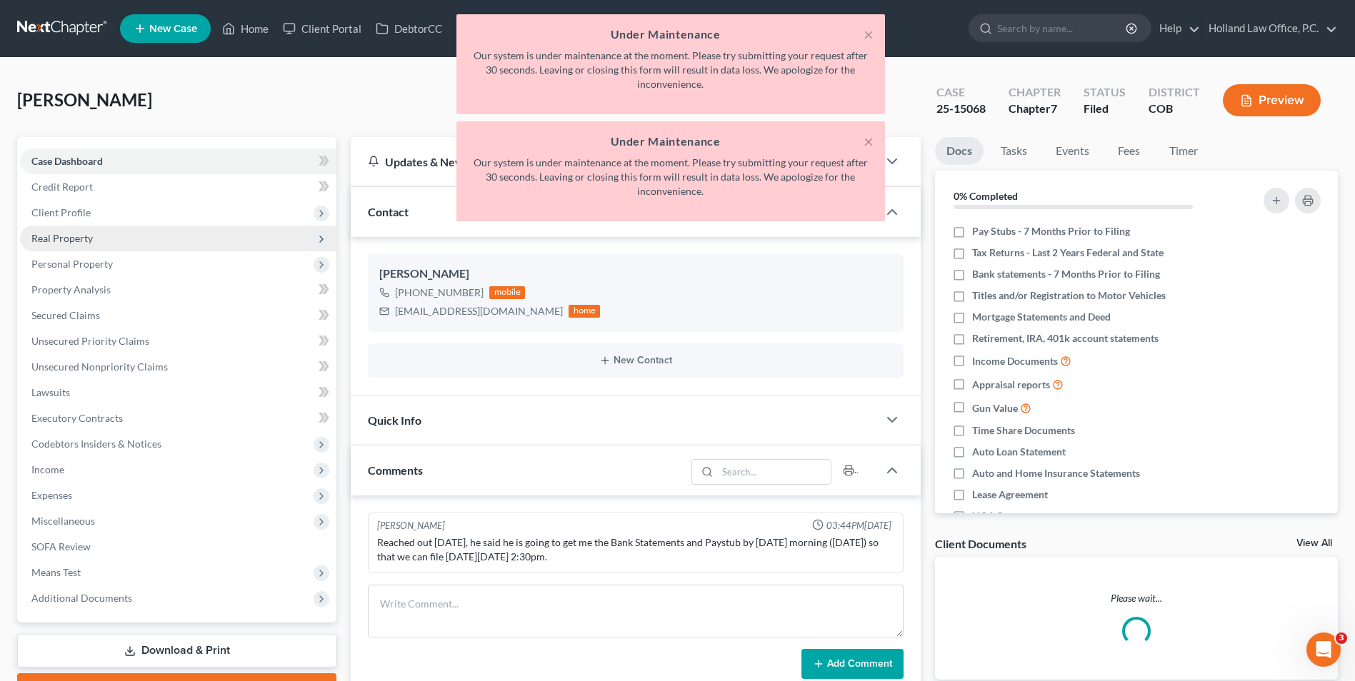
click at [69, 236] on span "Real Property" at bounding box center [61, 238] width 61 height 12
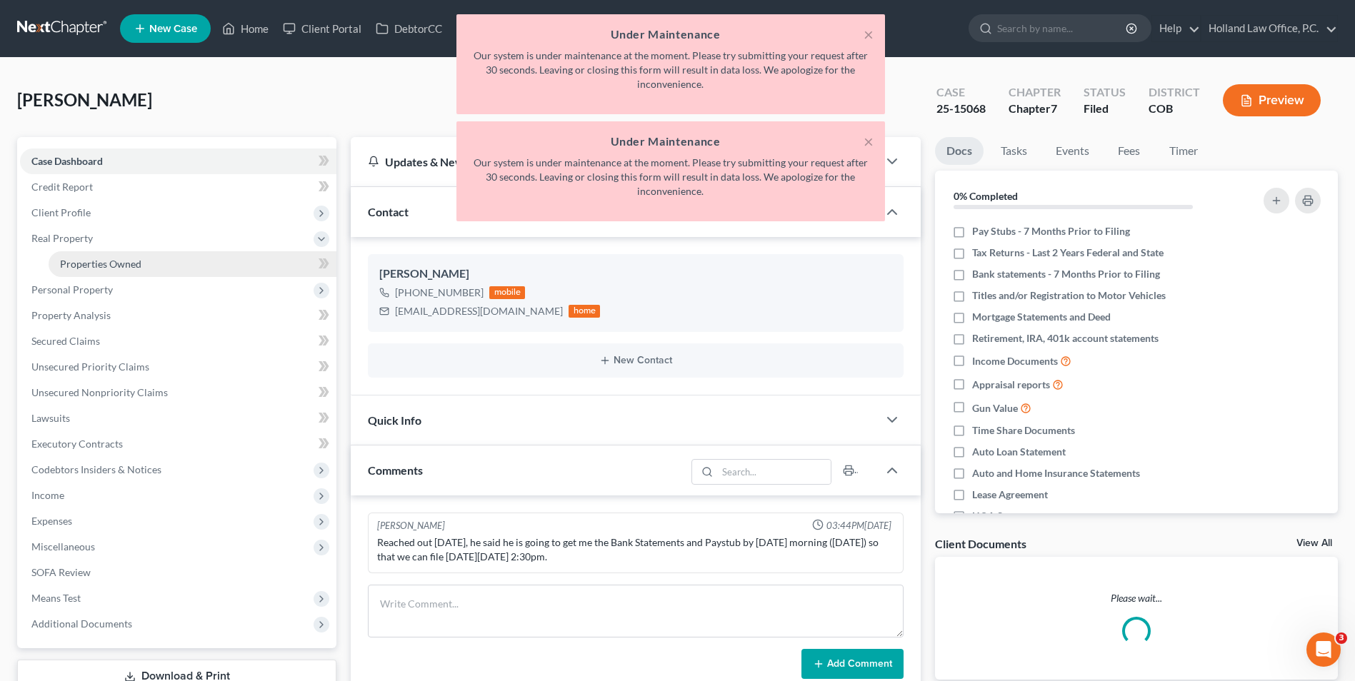
click at [86, 258] on span "Properties Owned" at bounding box center [100, 264] width 81 height 12
